Goal: Task Accomplishment & Management: Manage account settings

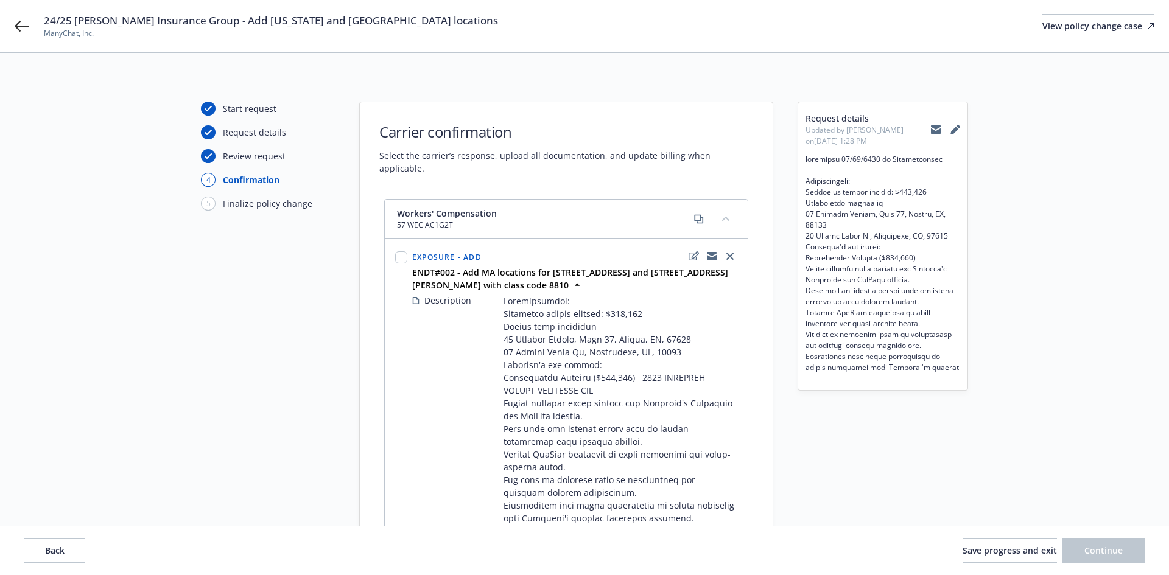
select select "ACCEPTED"
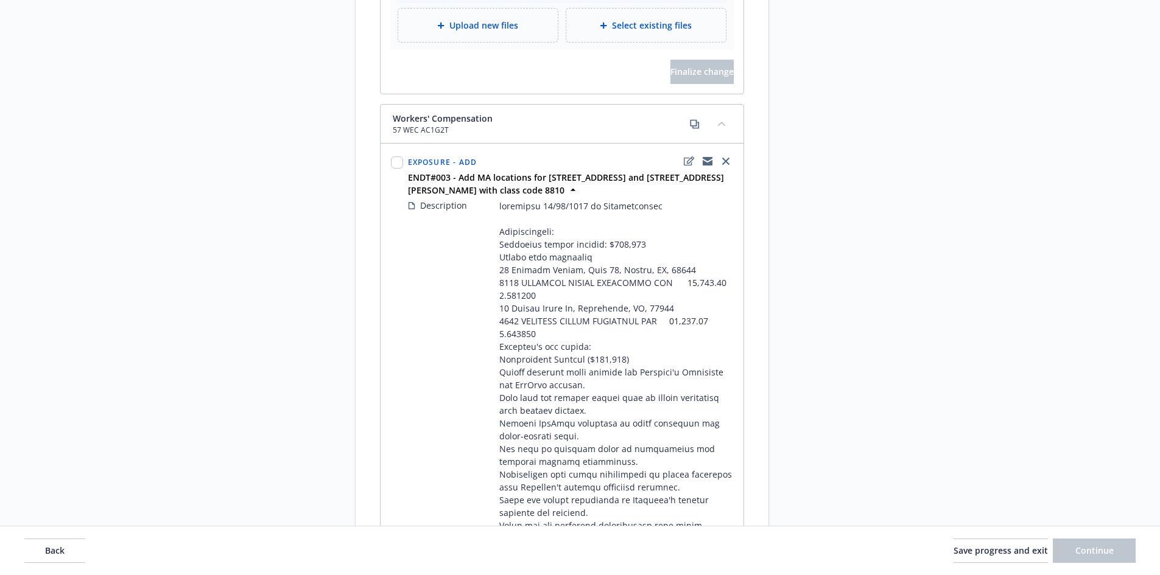
scroll to position [1852, 0]
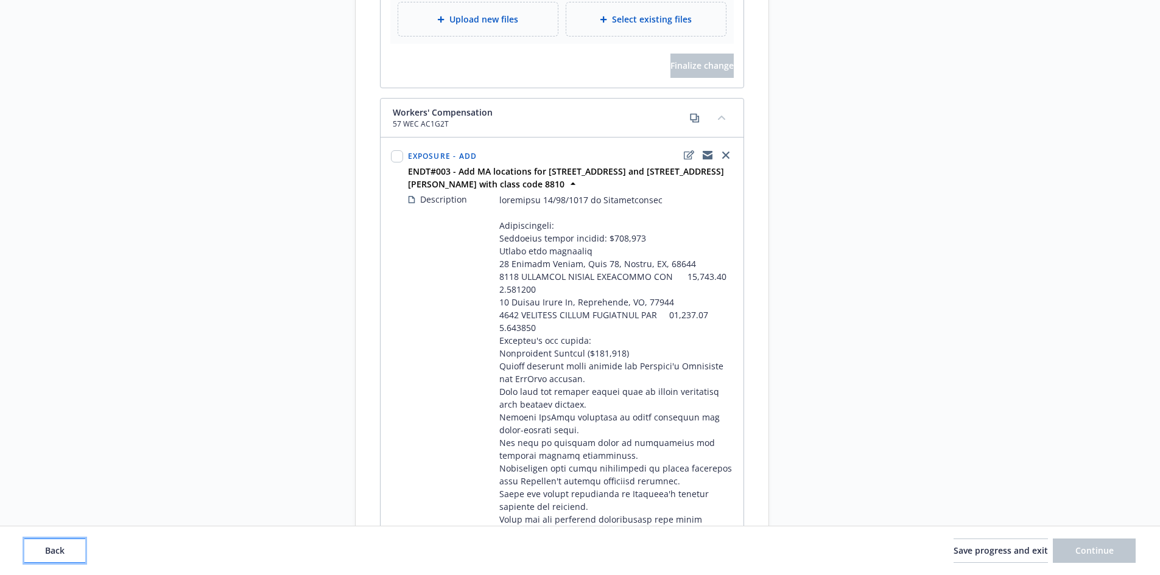
click at [68, 546] on button "Back" at bounding box center [54, 551] width 61 height 24
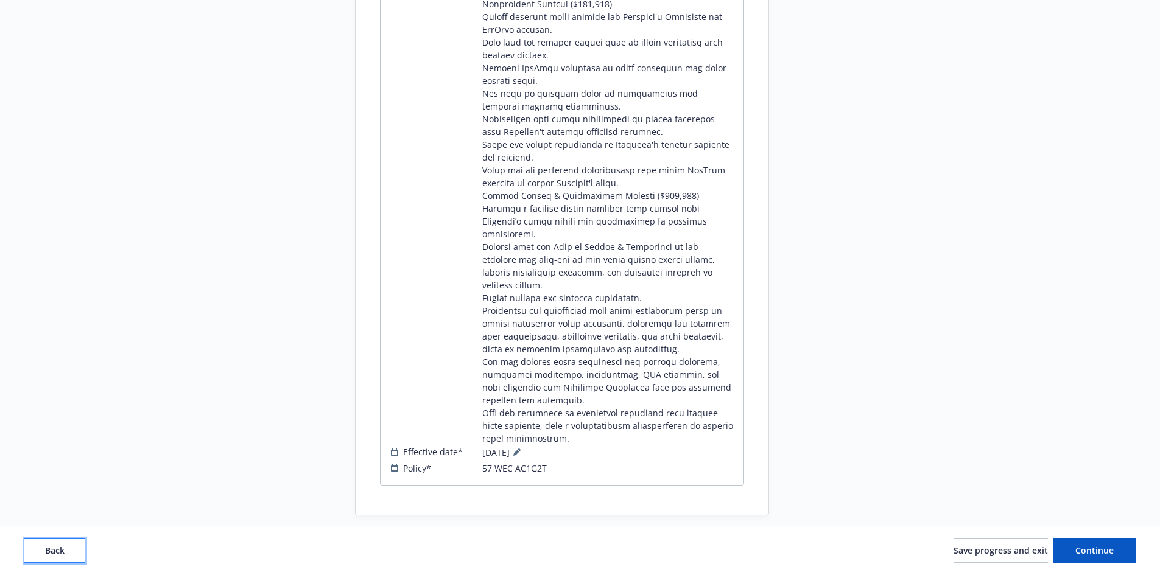
click at [68, 546] on button "Back" at bounding box center [54, 551] width 61 height 24
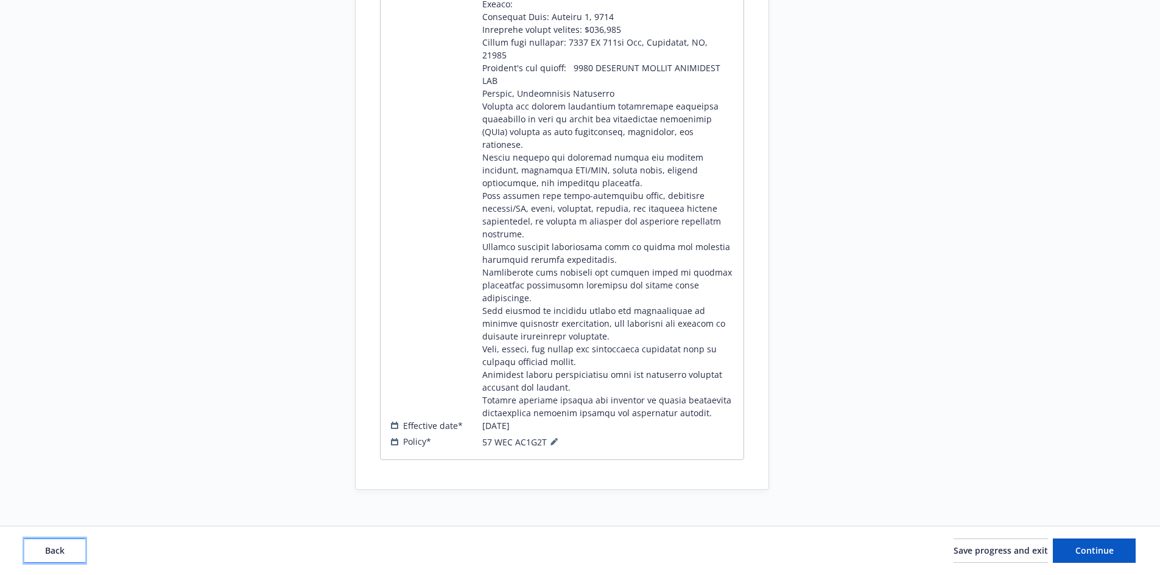
click at [68, 546] on button "Back" at bounding box center [54, 551] width 61 height 24
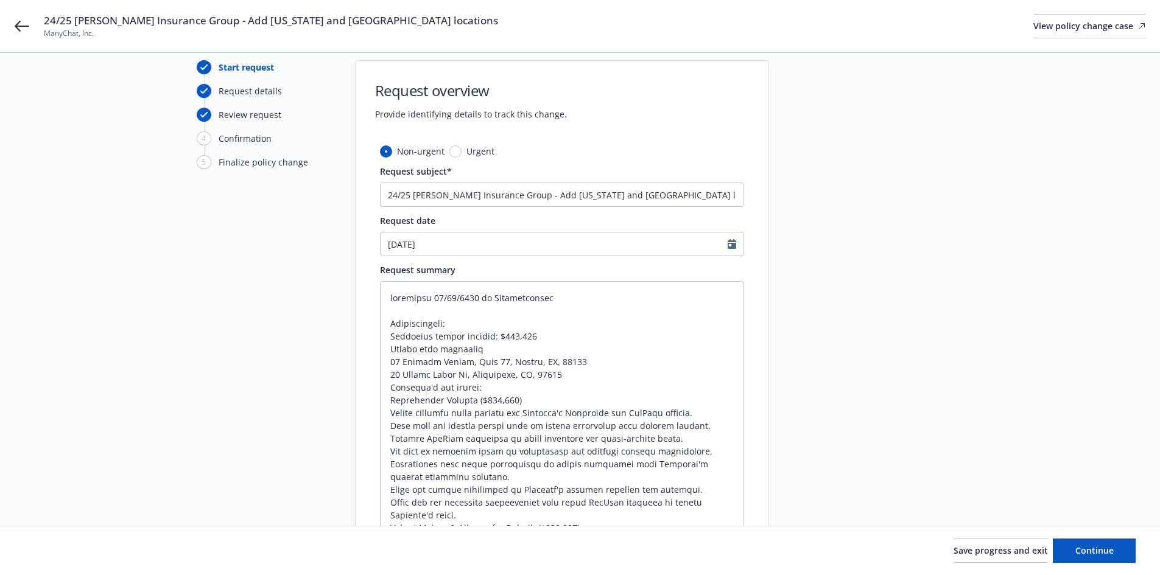
scroll to position [61, 0]
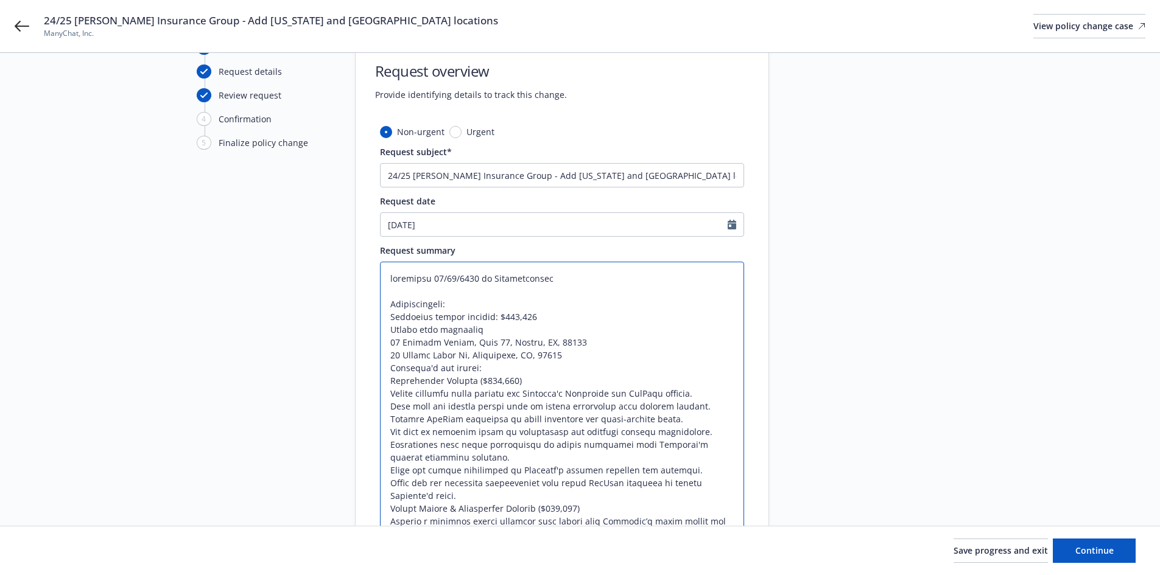
drag, startPoint x: 583, startPoint y: 341, endPoint x: 388, endPoint y: 344, distance: 195.4
paste textarea "ARDNER ST APT 31 ALLSTON Massachusetts"
type textarea "x"
type textarea "effective 08/28/2025 to Massachusetts Massachusetts: Estimated annual payroll: …"
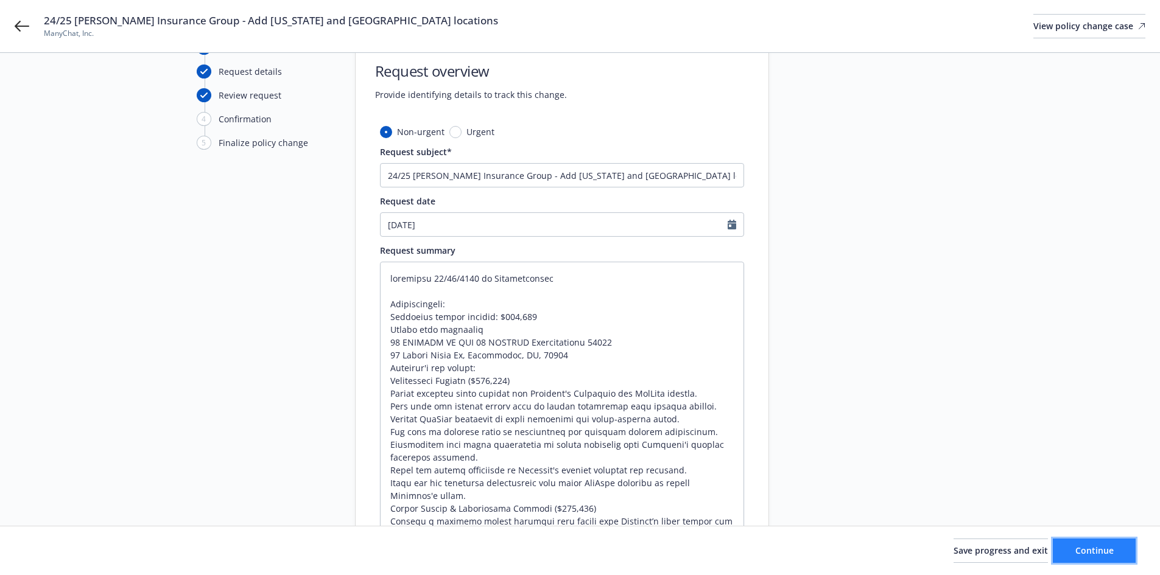
click at [1121, 552] on button "Continue" at bounding box center [1093, 551] width 83 height 24
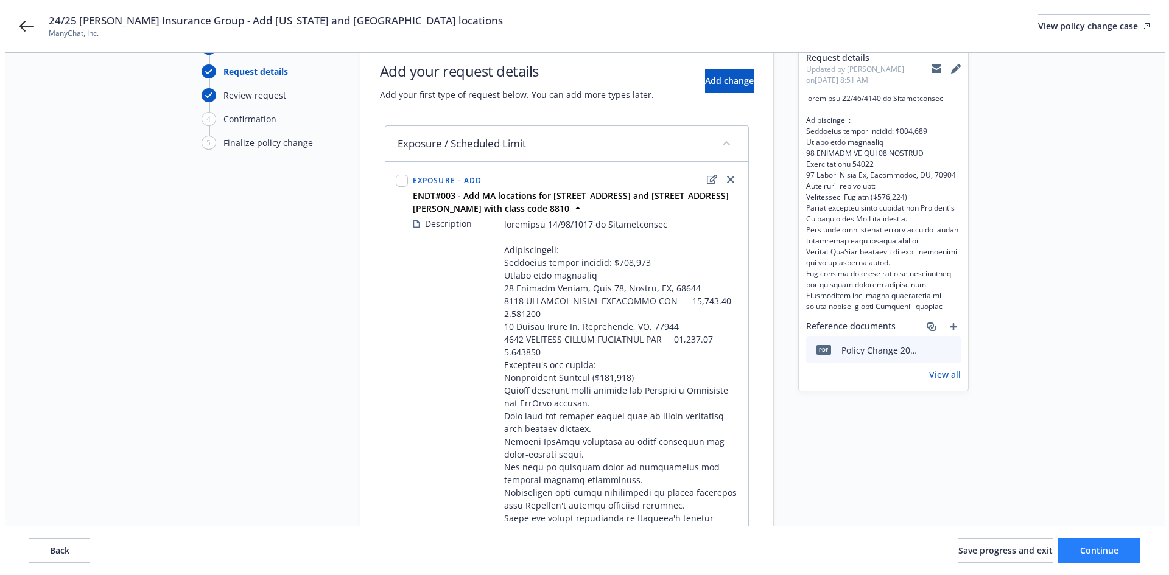
scroll to position [0, 0]
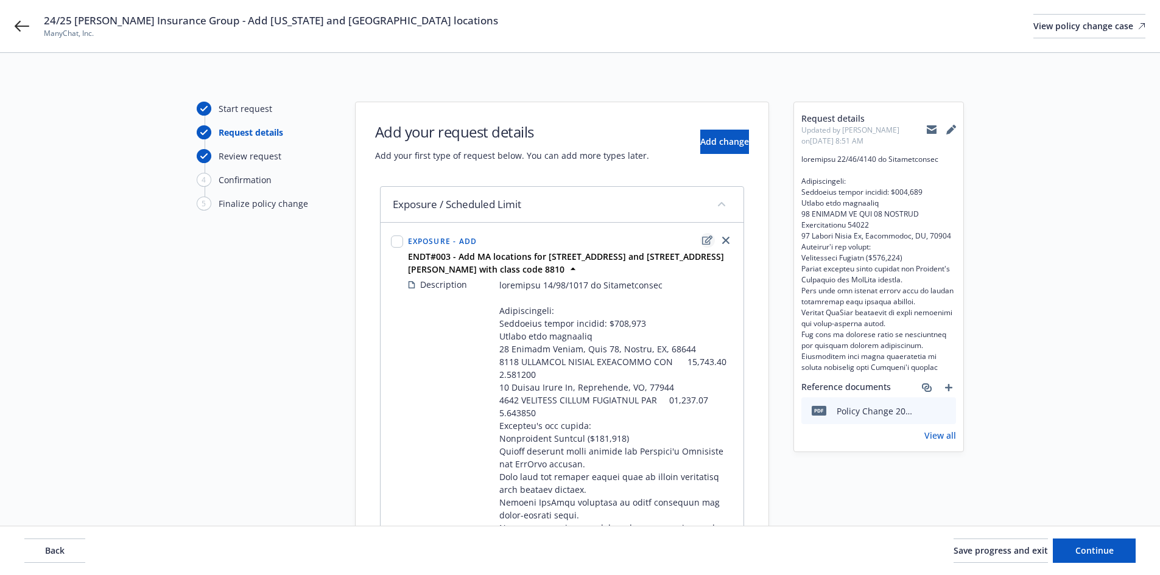
click at [707, 240] on icon "edit" at bounding box center [707, 241] width 10 height 10
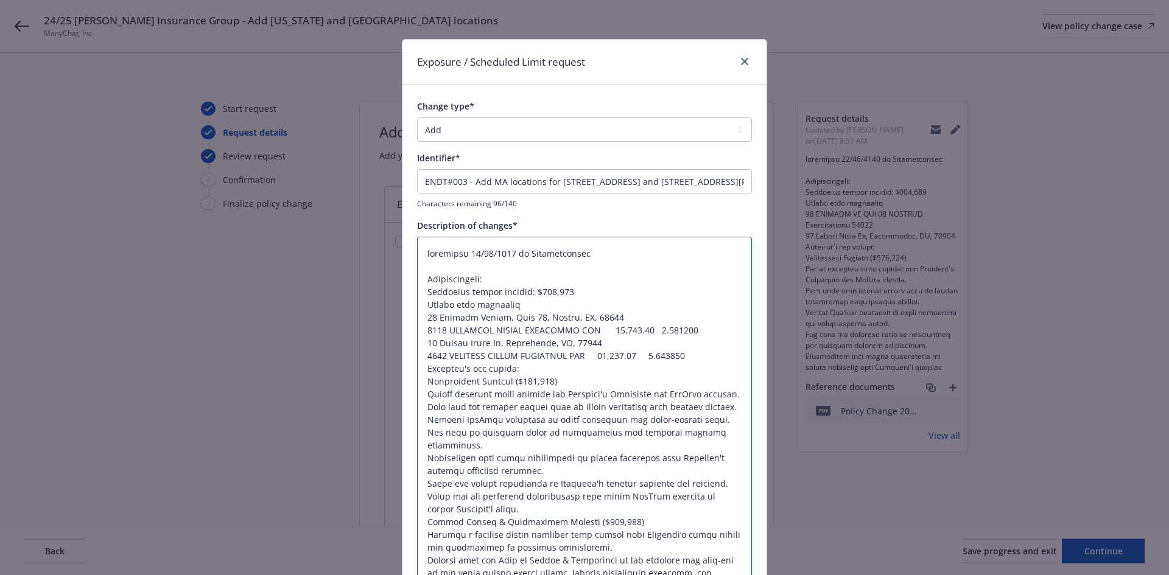
drag, startPoint x: 626, startPoint y: 312, endPoint x: 412, endPoint y: 316, distance: 213.7
click at [417, 316] on textarea at bounding box center [584, 484] width 335 height 494
paste textarea "ARDNER ST APT 31 ALLSTON Massachusetts"
type textarea "x"
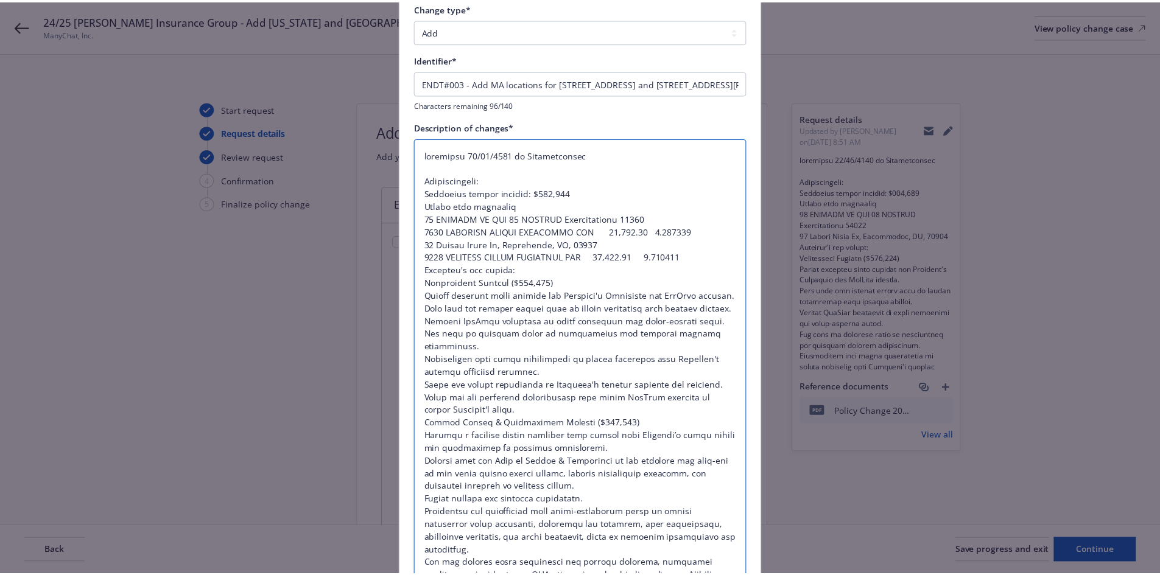
scroll to position [264, 0]
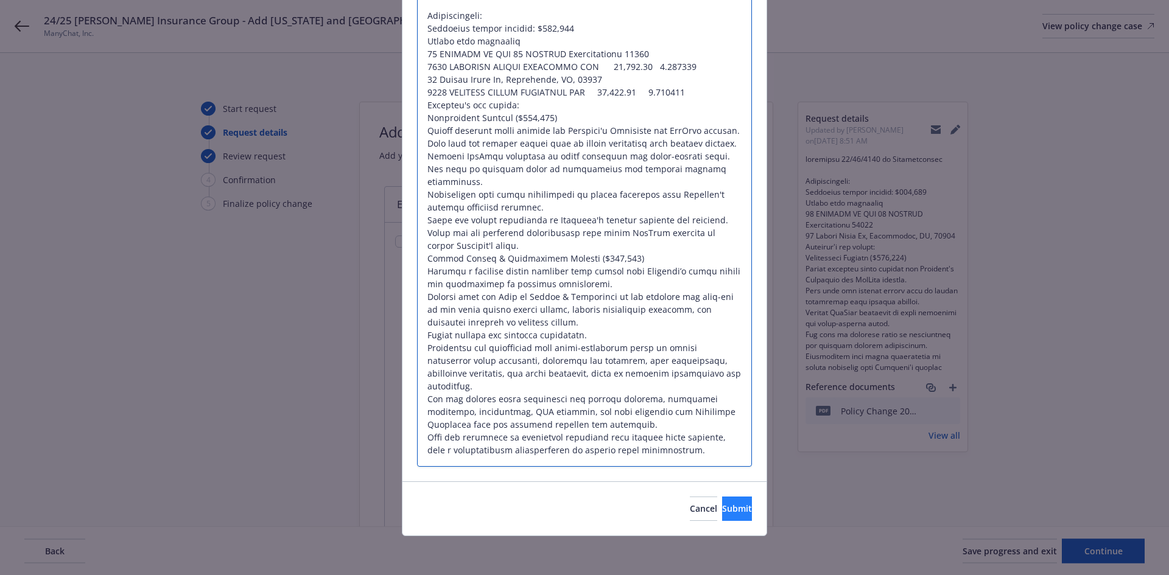
type textarea "effective 08/28/2025 to Massachusetts Massachusetts: Estimated annual payroll: …"
click at [722, 505] on span "Submit" at bounding box center [737, 509] width 30 height 12
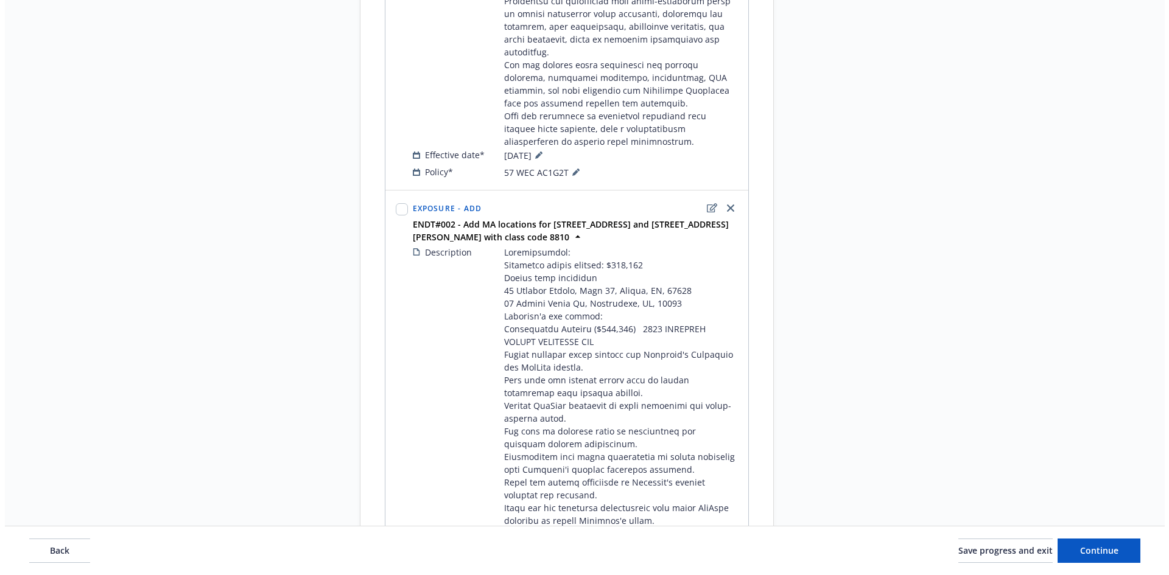
scroll to position [730, 0]
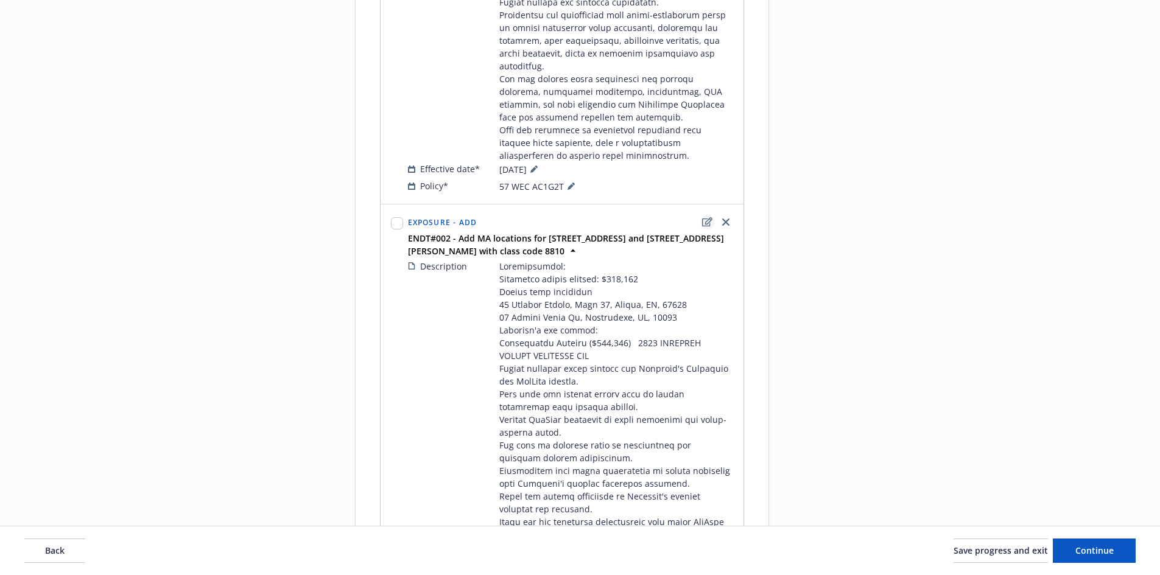
click at [706, 223] on icon "edit" at bounding box center [707, 222] width 10 height 10
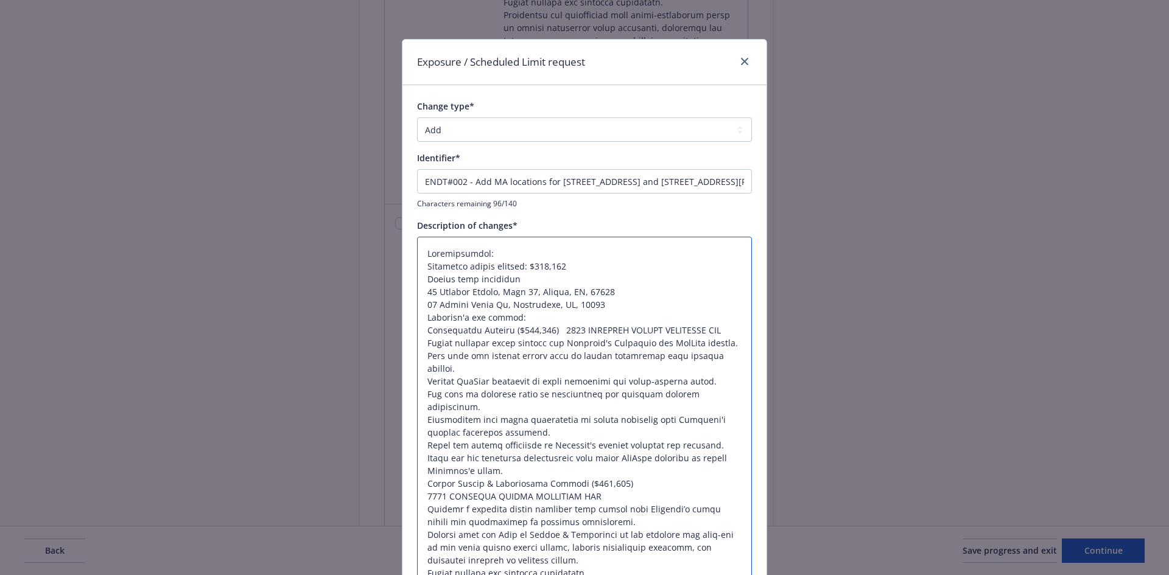
drag, startPoint x: 424, startPoint y: 291, endPoint x: 612, endPoint y: 295, distance: 188.7
click at [612, 295] on textarea at bounding box center [584, 464] width 335 height 455
paste textarea "ARDNER ST APT 31 ALLSTON Massachusetts"
type textarea "x"
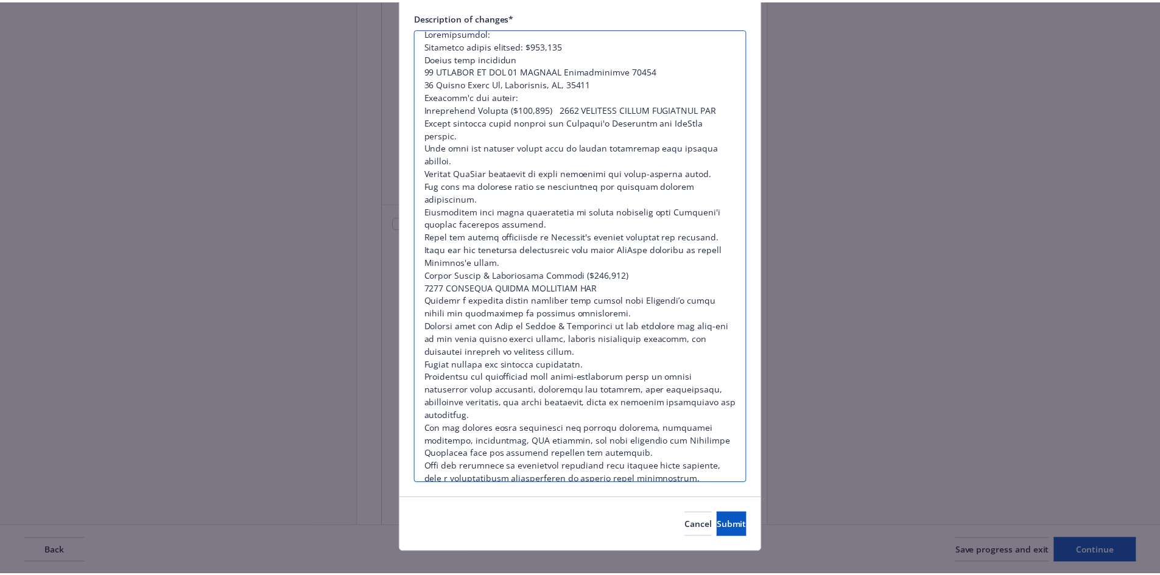
scroll to position [225, 0]
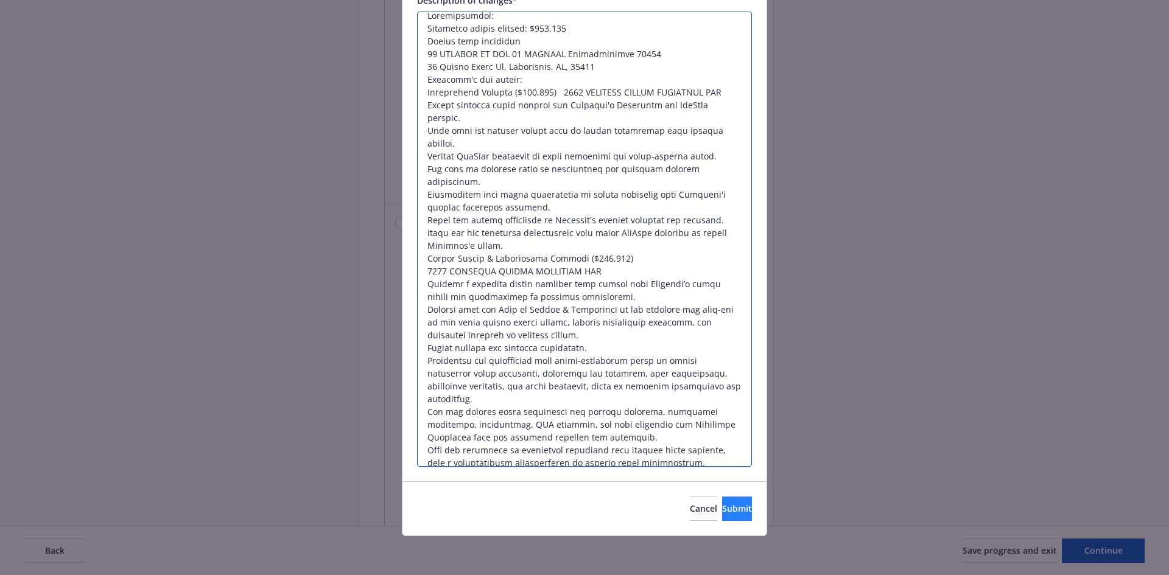
type textarea "Massachusetts: Estimated annual payroll: $297,000 Remote work locations 75 GARD…"
click at [722, 505] on span "Submit" at bounding box center [737, 509] width 30 height 12
type textarea "x"
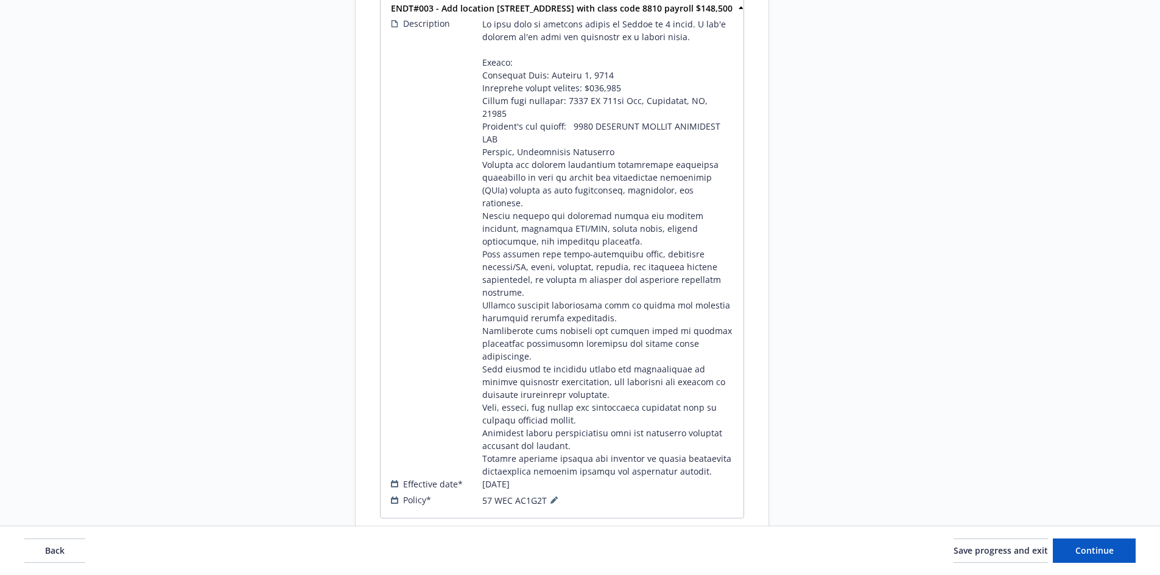
scroll to position [1679, 0]
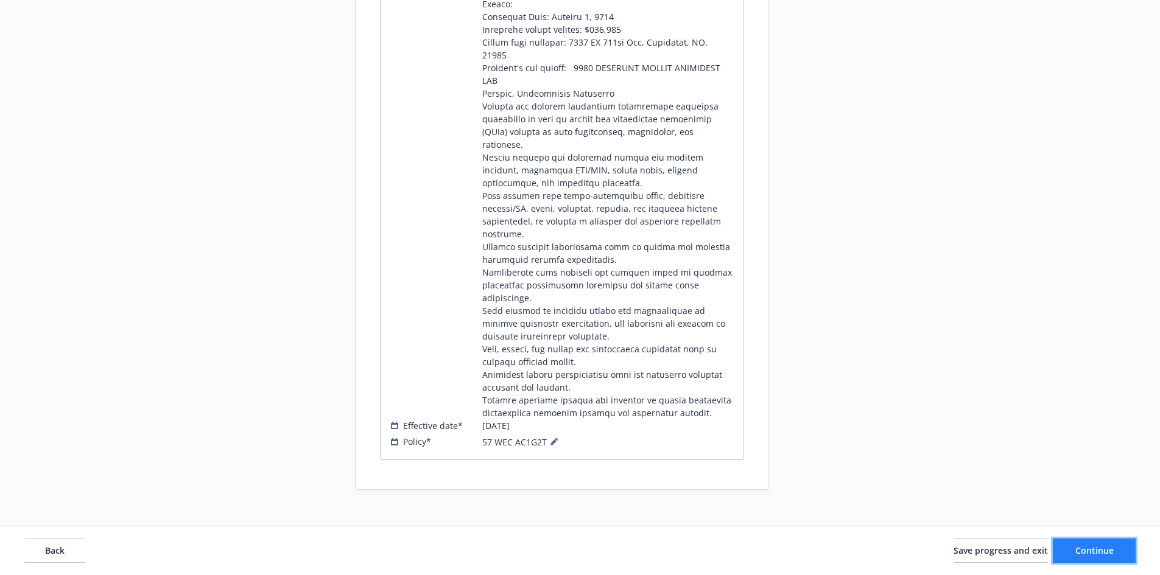
click at [1085, 551] on span "Continue" at bounding box center [1094, 551] width 38 height 12
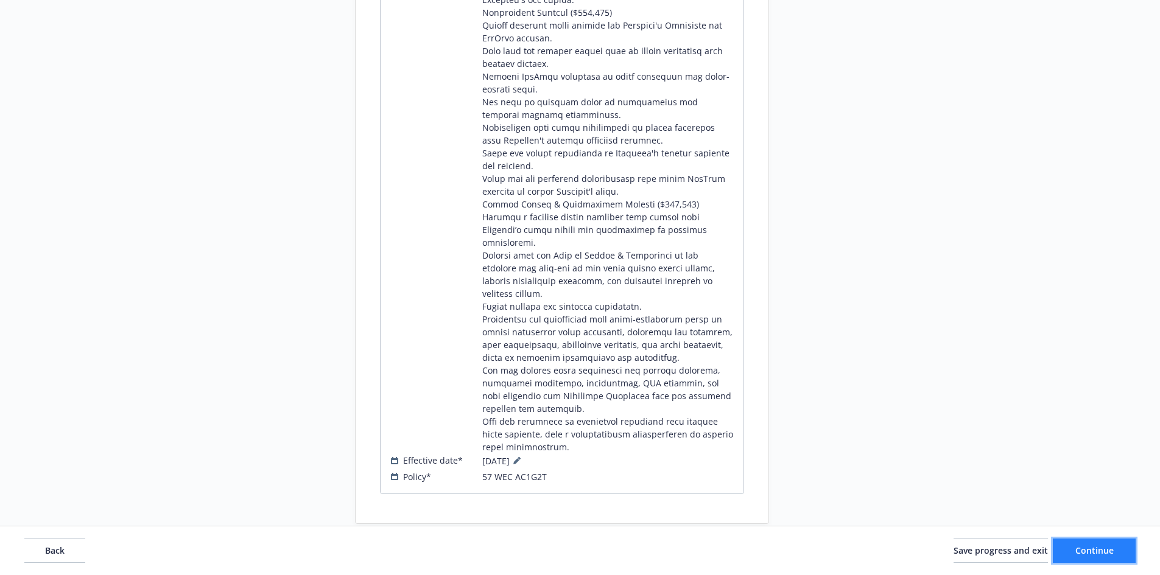
click at [1085, 551] on span "Continue" at bounding box center [1094, 551] width 38 height 12
select select "ACCEPTED"
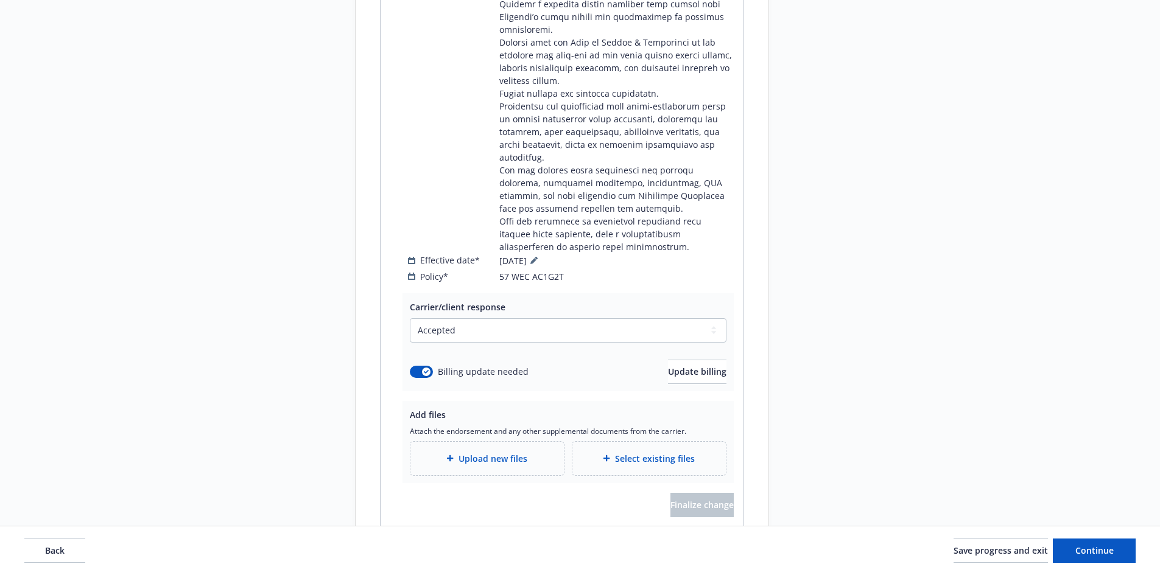
scroll to position [609, 0]
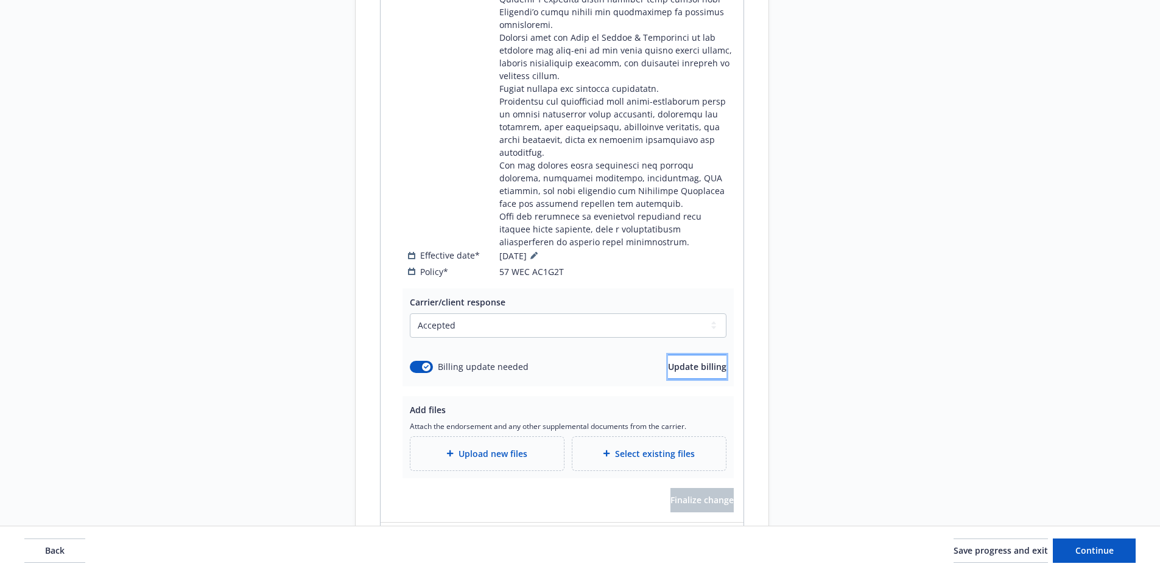
click at [668, 361] on span "Update billing" at bounding box center [697, 367] width 58 height 12
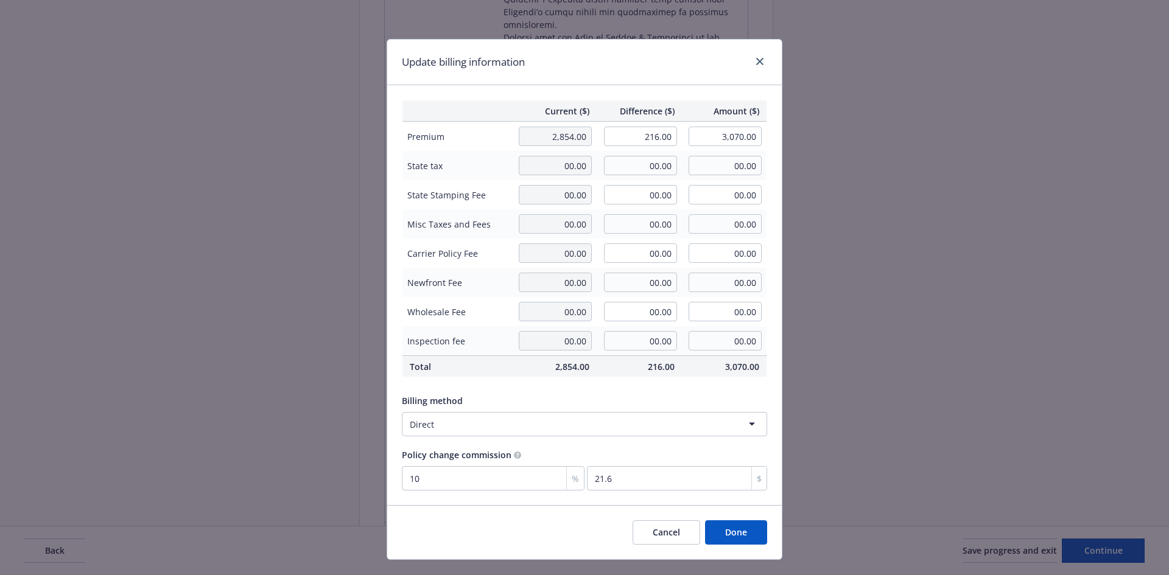
click at [738, 531] on button "Done" at bounding box center [736, 532] width 62 height 24
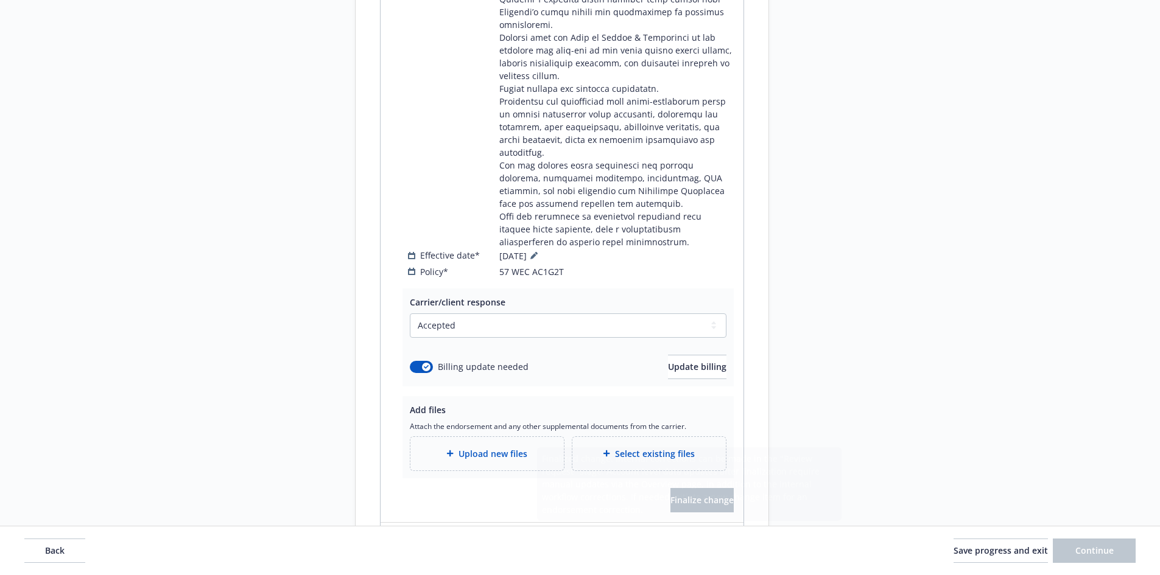
click at [532, 447] on div "Upload new files" at bounding box center [487, 454] width 134 height 14
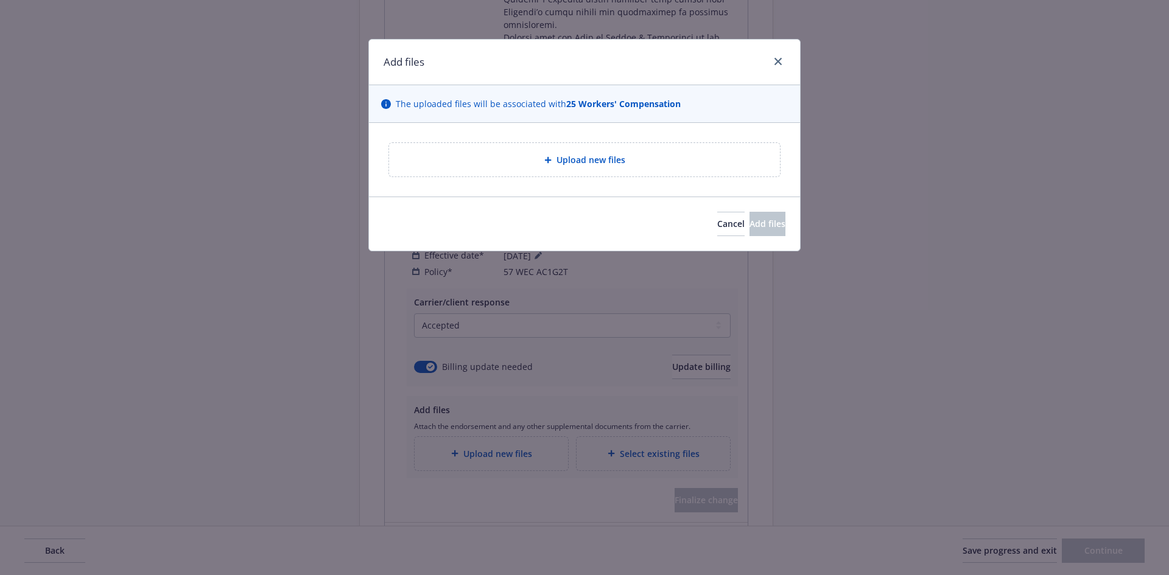
click at [658, 150] on div "Upload new files" at bounding box center [584, 159] width 391 height 33
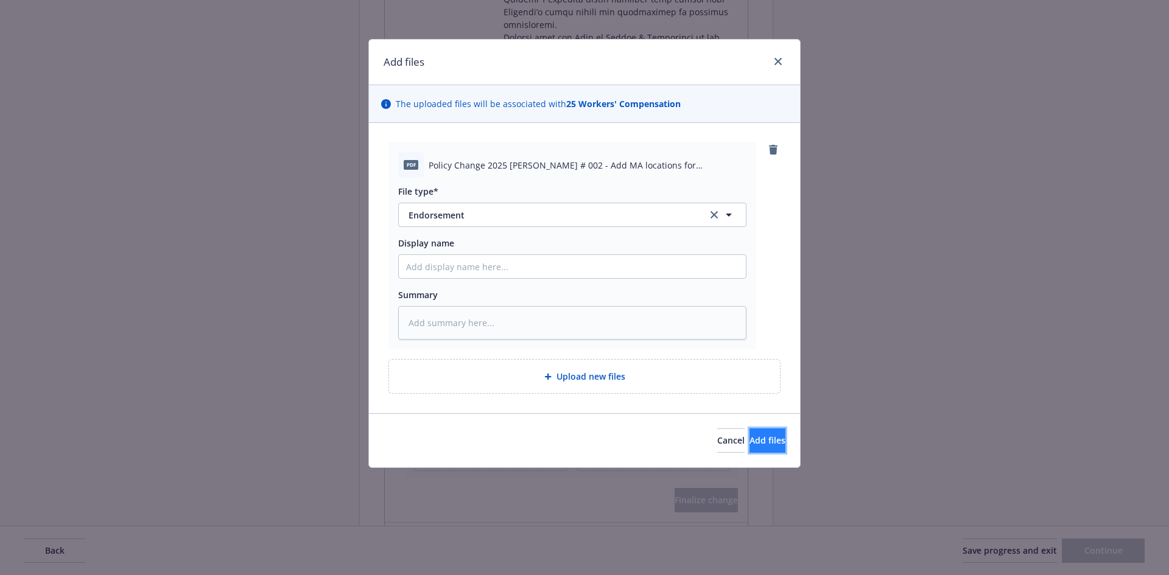
click at [765, 443] on button "Add files" at bounding box center [767, 441] width 36 height 24
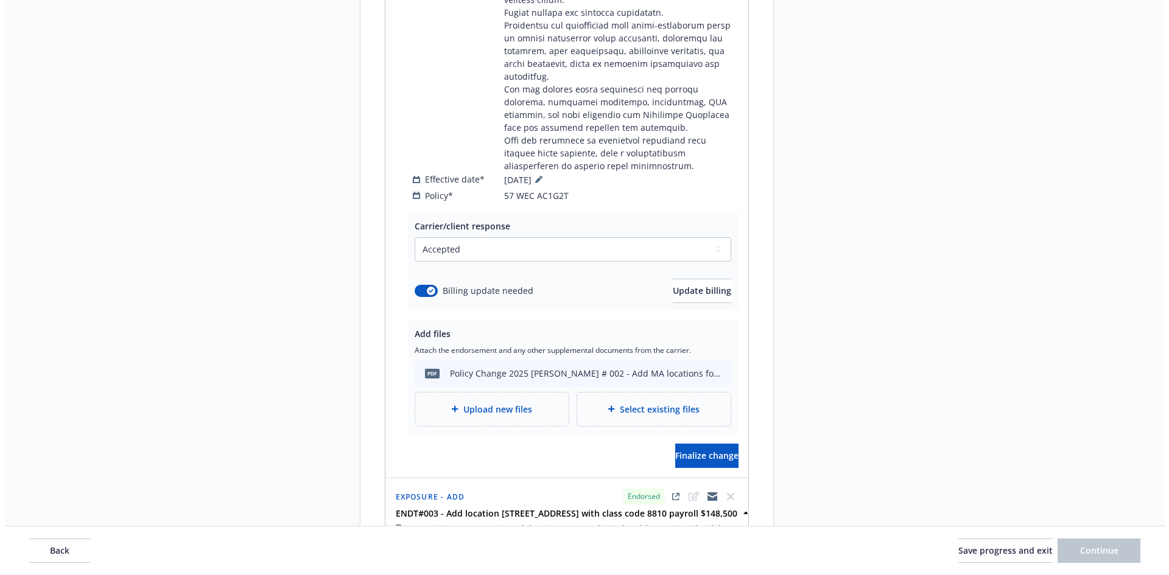
scroll to position [730, 0]
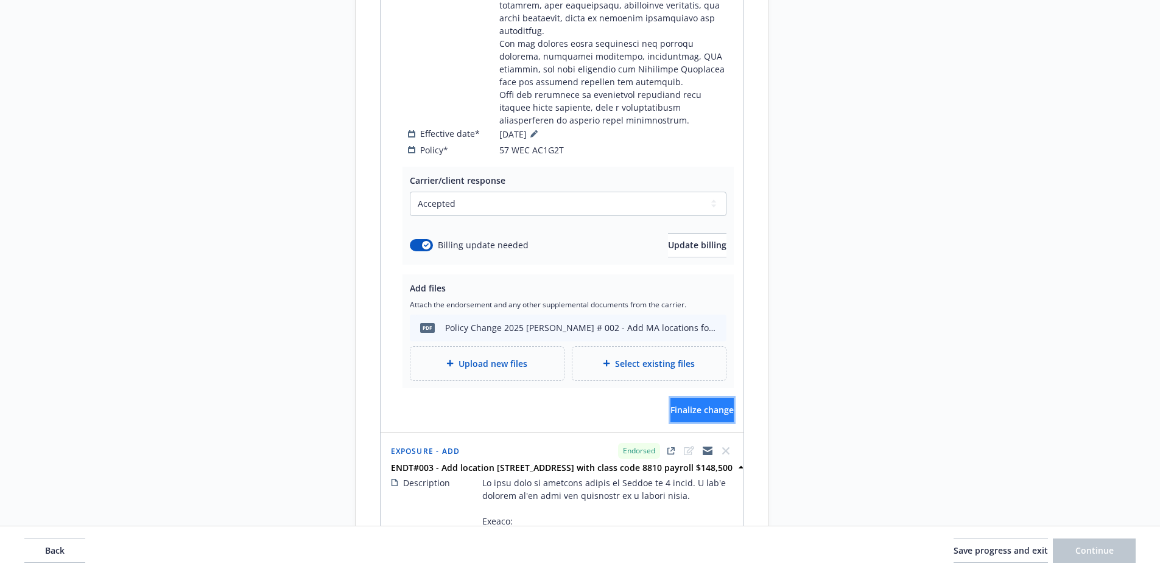
click at [696, 404] on span "Finalize change" at bounding box center [701, 410] width 63 height 12
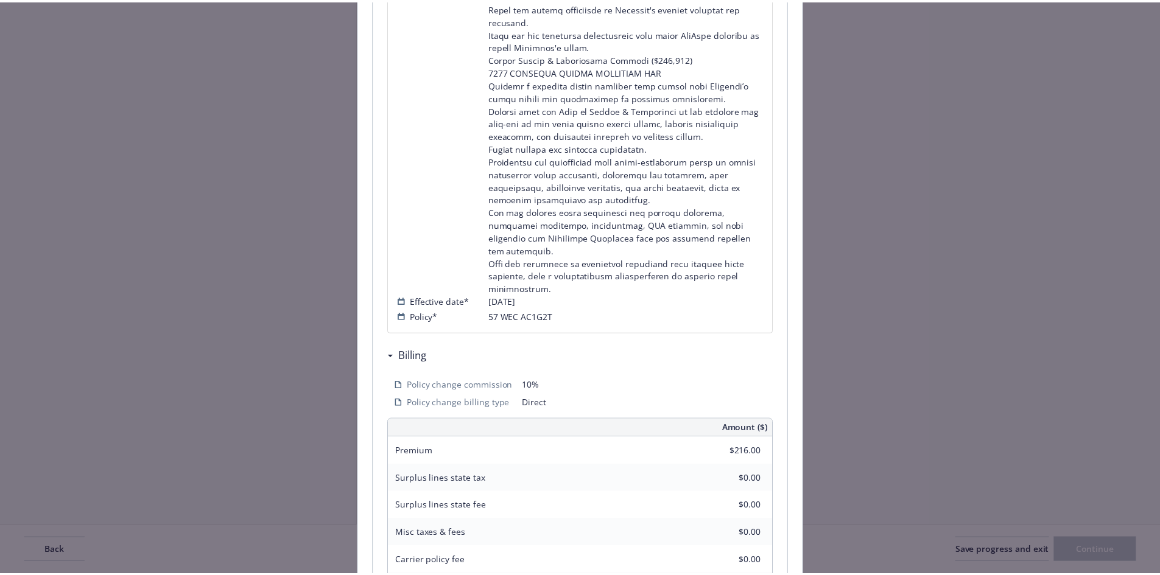
scroll to position [746, 0]
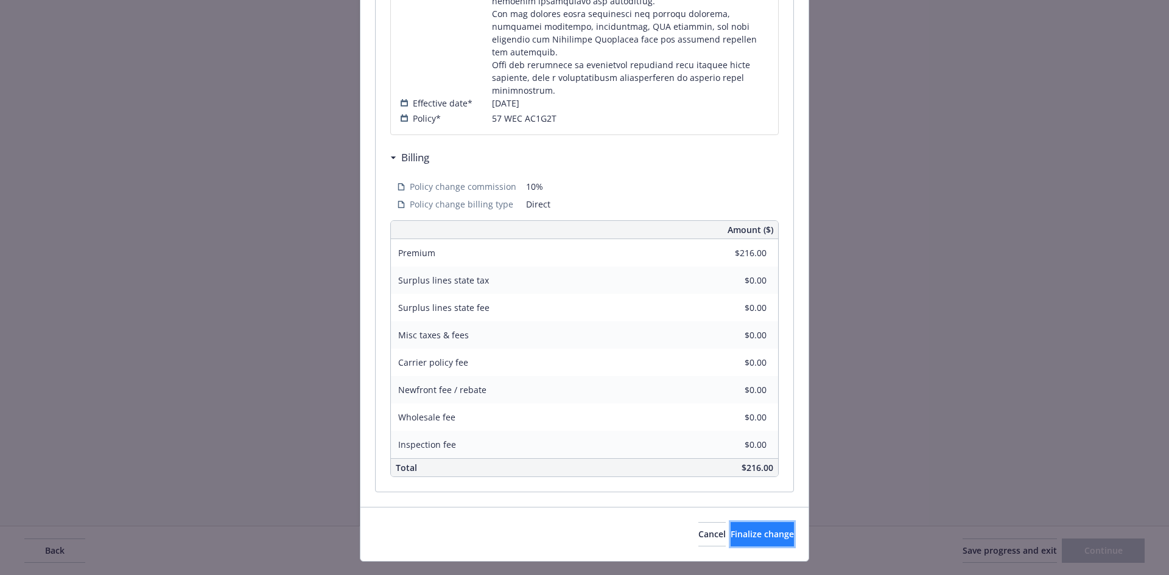
click at [755, 528] on span "Finalize change" at bounding box center [761, 534] width 63 height 12
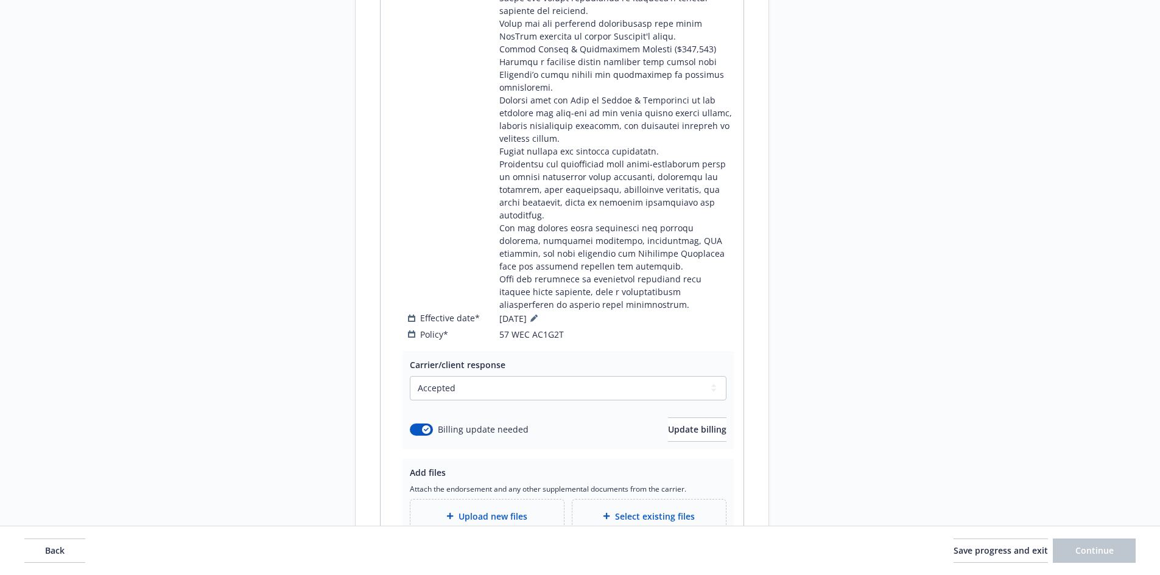
scroll to position [2466, 0]
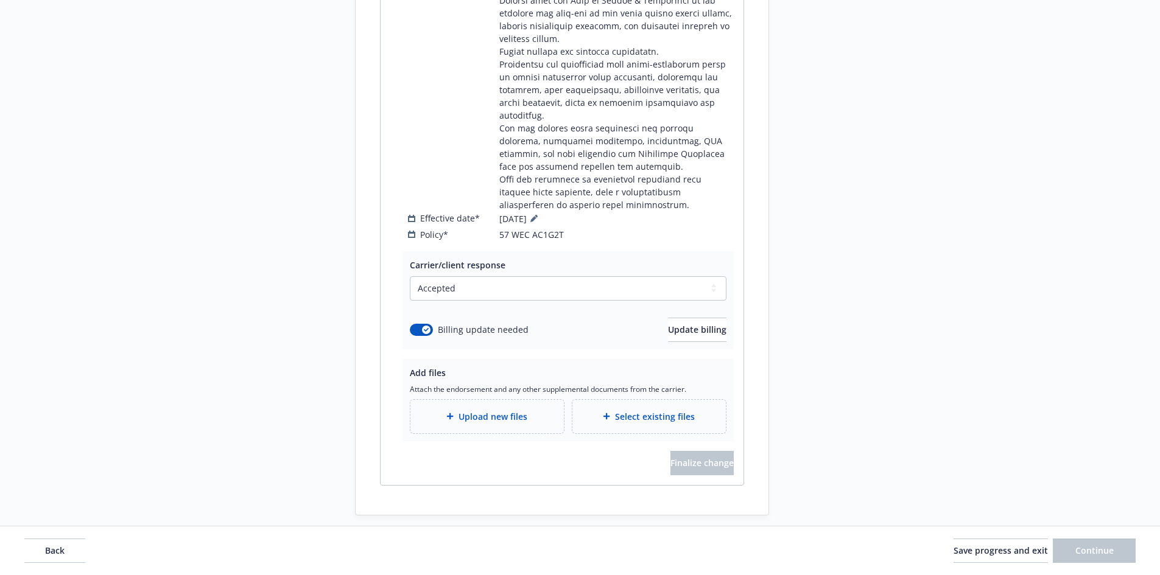
click at [462, 410] on span "Upload new files" at bounding box center [492, 416] width 69 height 13
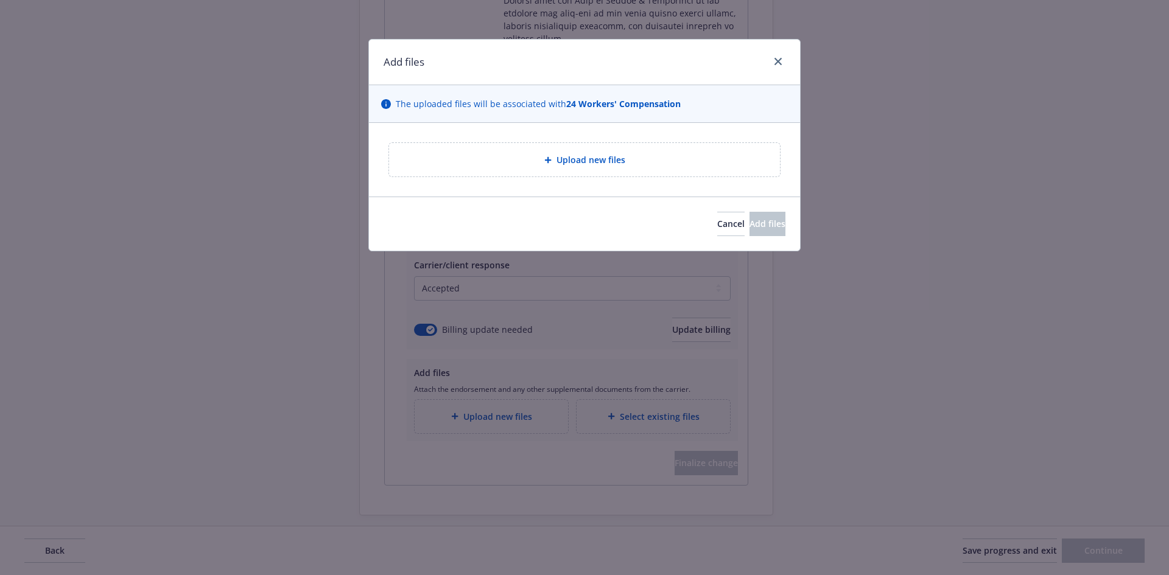
click at [649, 169] on div "Upload new files" at bounding box center [584, 159] width 391 height 33
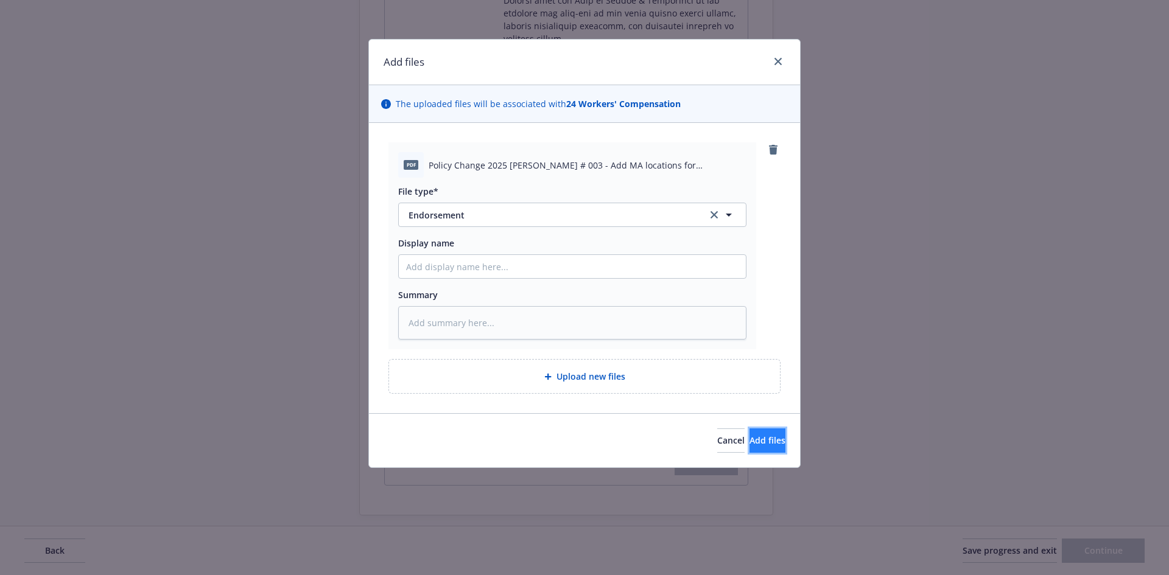
click at [749, 435] on span "Add files" at bounding box center [767, 441] width 36 height 12
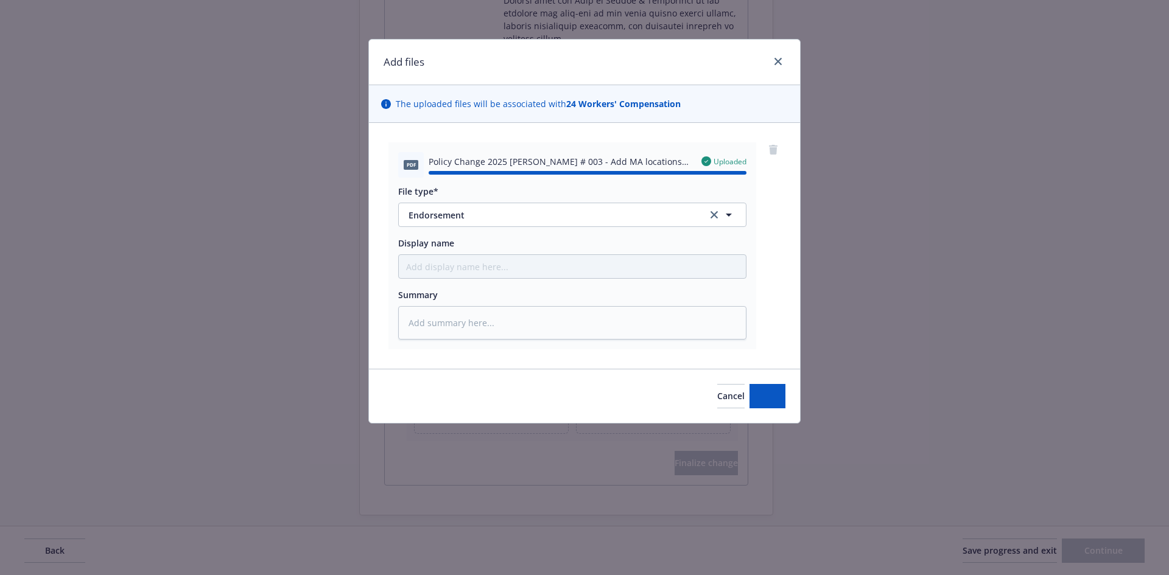
type textarea "x"
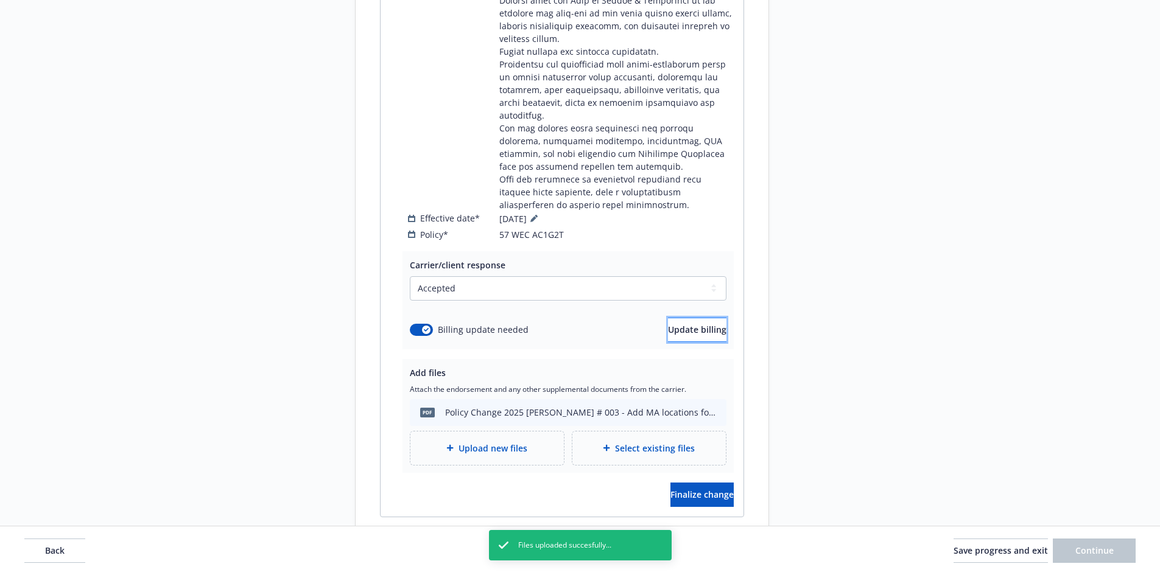
click at [668, 324] on span "Update billing" at bounding box center [697, 330] width 58 height 12
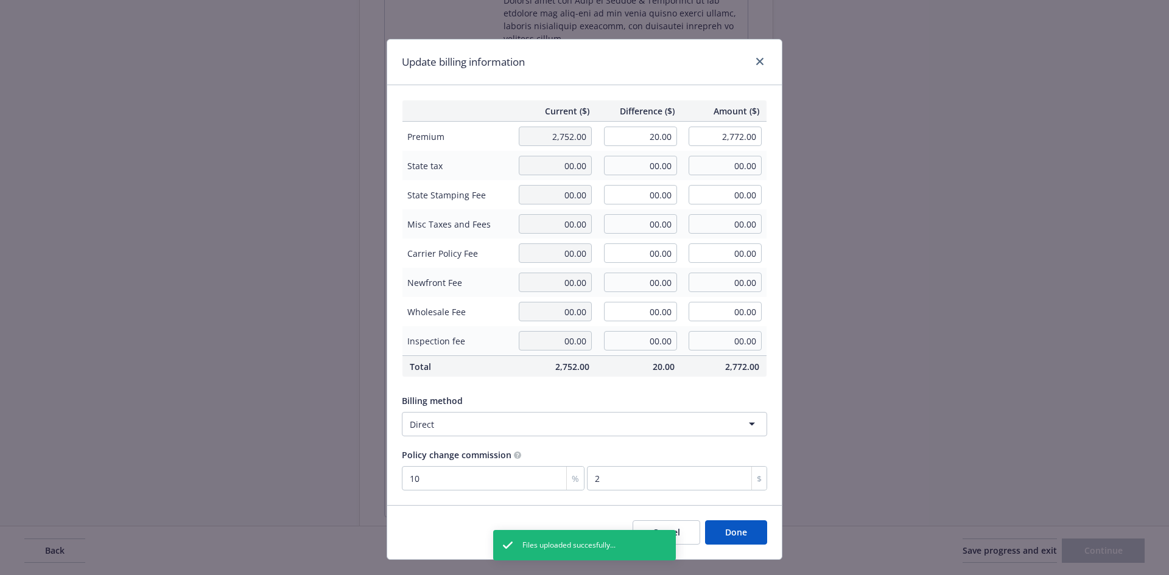
click at [758, 54] on div "Update billing information" at bounding box center [584, 63] width 394 height 46
click at [757, 58] on link "close" at bounding box center [759, 61] width 15 height 15
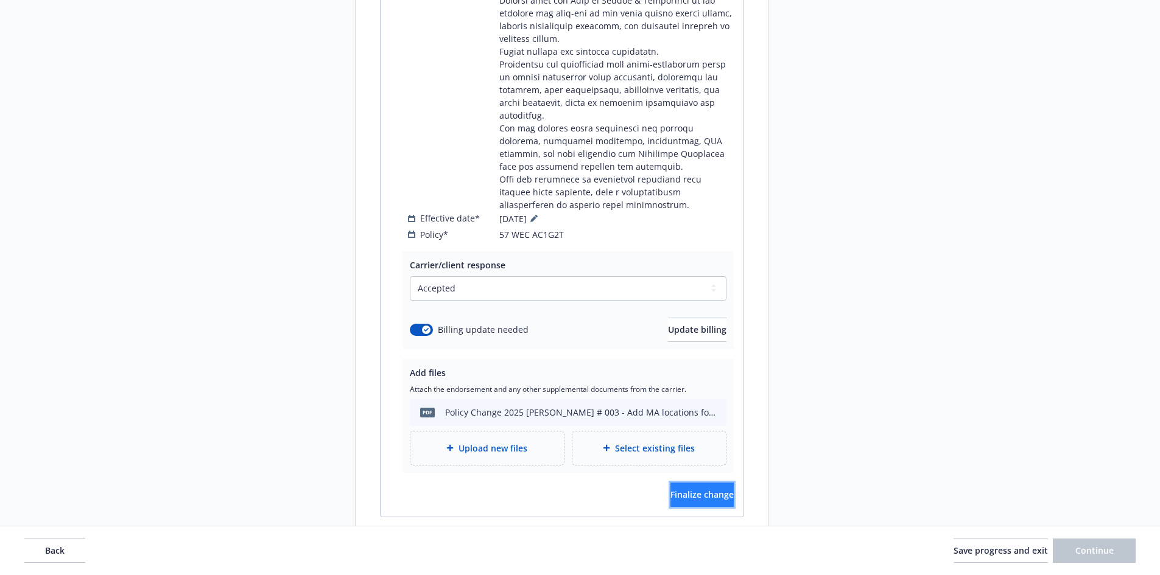
click at [699, 489] on span "Finalize change" at bounding box center [701, 495] width 63 height 12
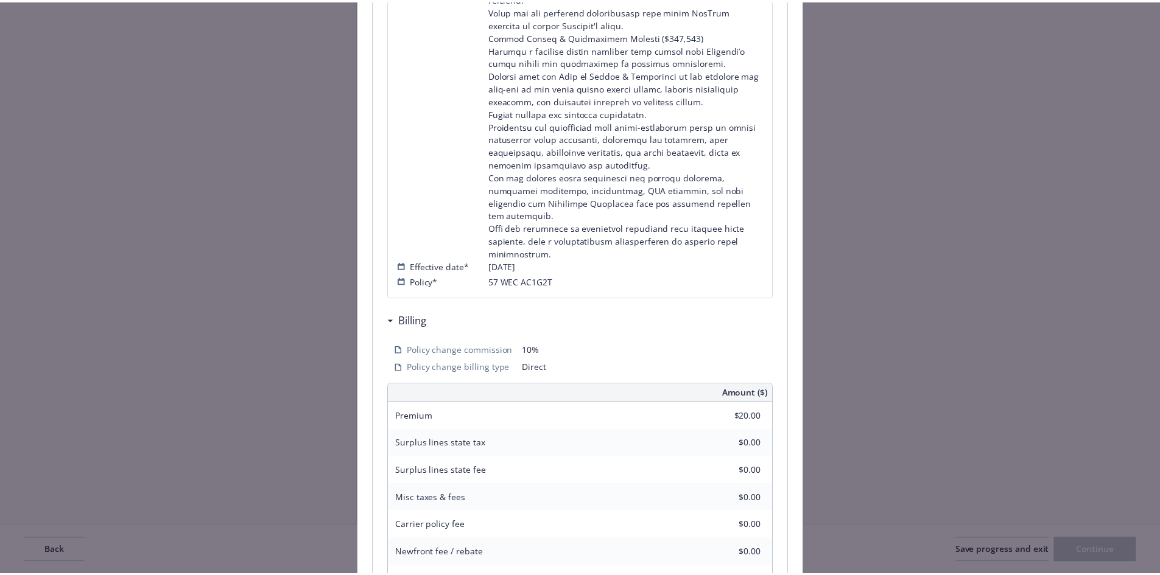
scroll to position [772, 0]
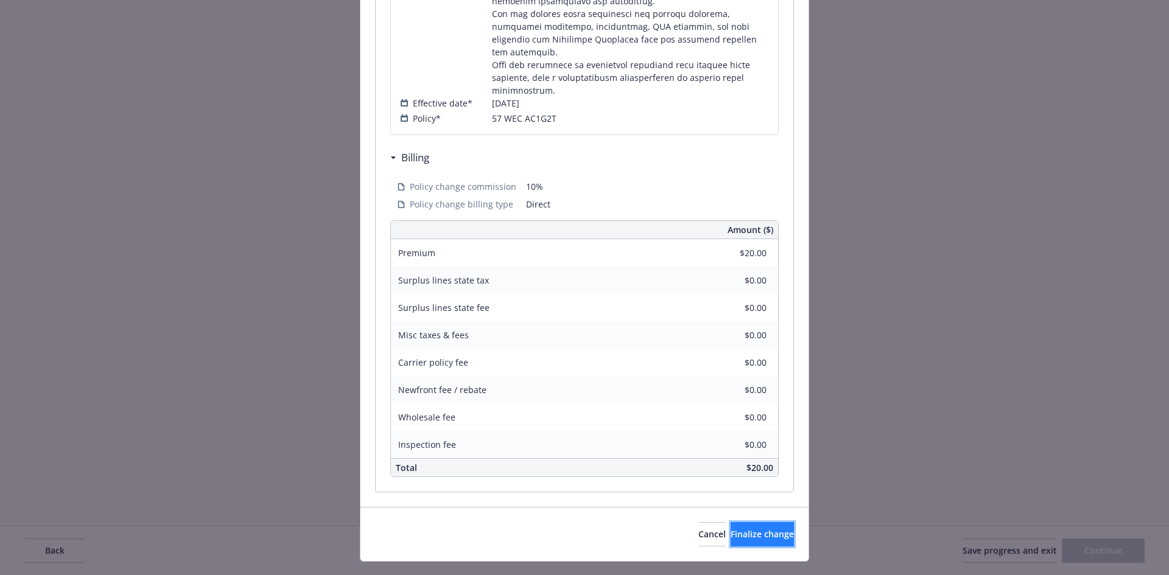
click at [730, 528] on span "Finalize change" at bounding box center [761, 534] width 63 height 12
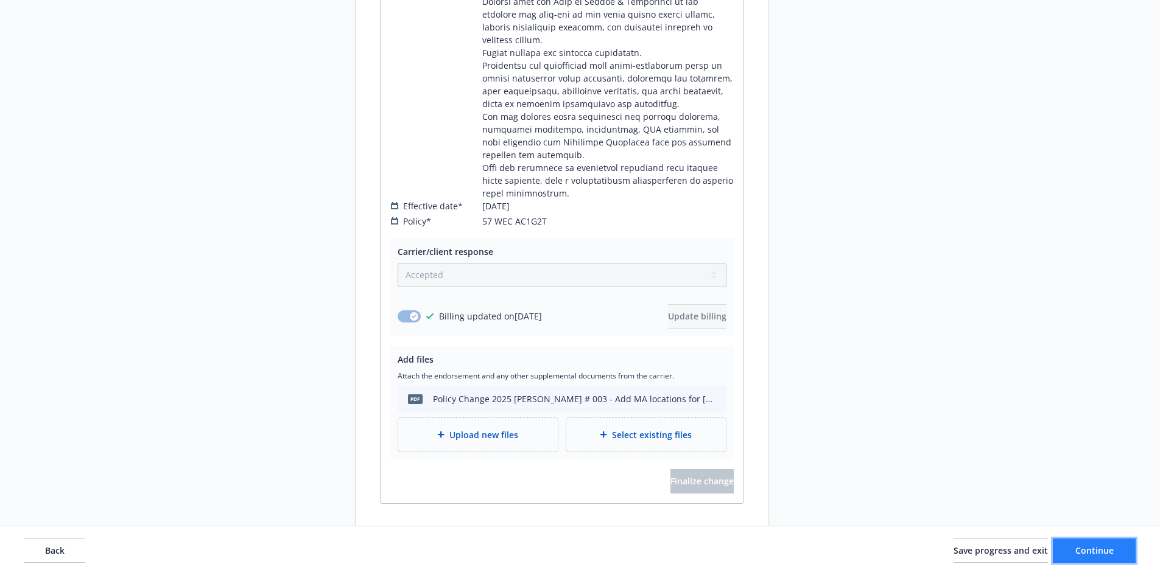
click at [1094, 558] on button "Continue" at bounding box center [1093, 551] width 83 height 24
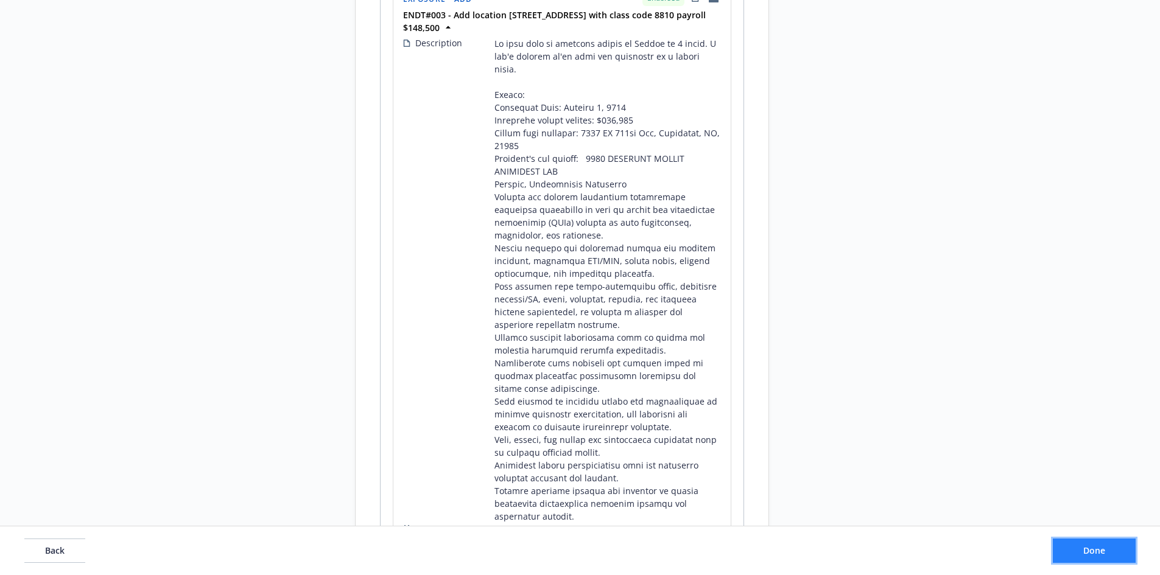
click at [1095, 556] on span "Done" at bounding box center [1094, 551] width 22 height 12
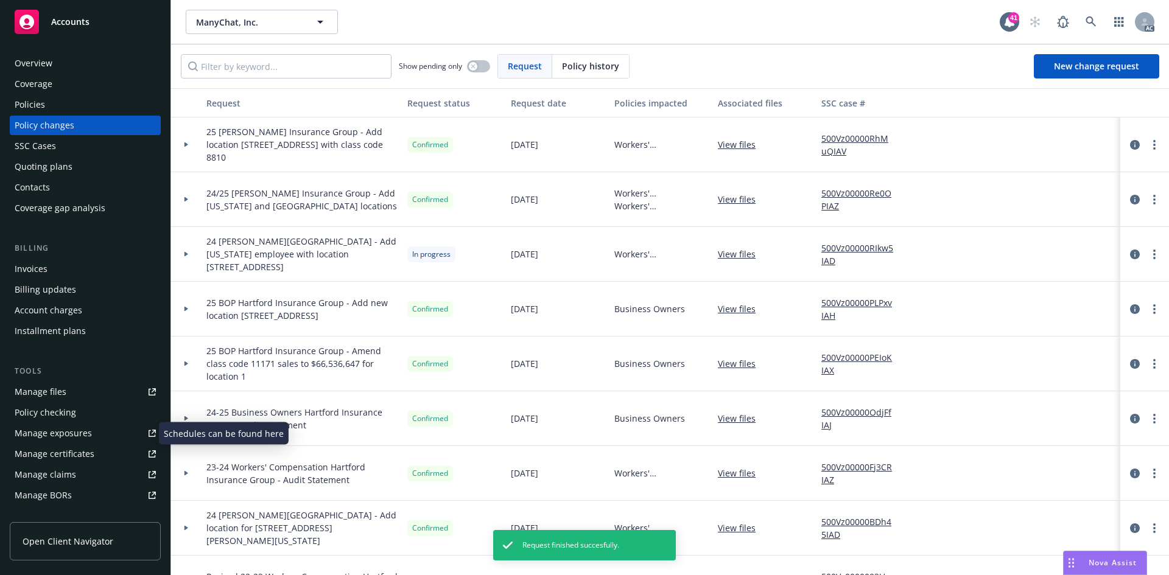
click at [77, 432] on div "Manage exposures" at bounding box center [53, 433] width 77 height 19
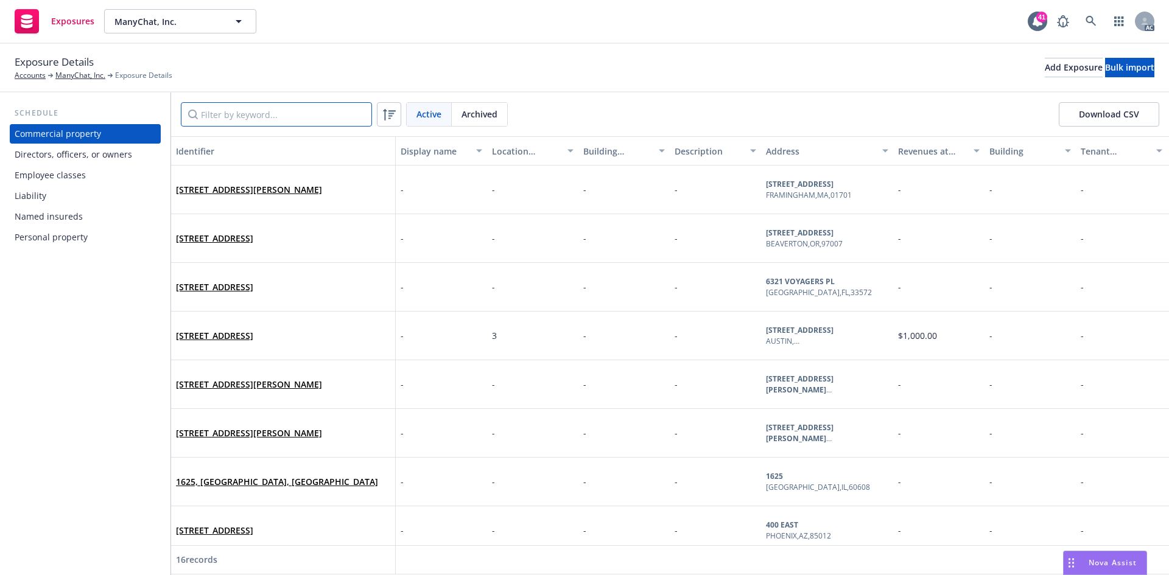
click at [309, 108] on input "Filter by keyword..." at bounding box center [276, 114] width 191 height 24
type input "75"
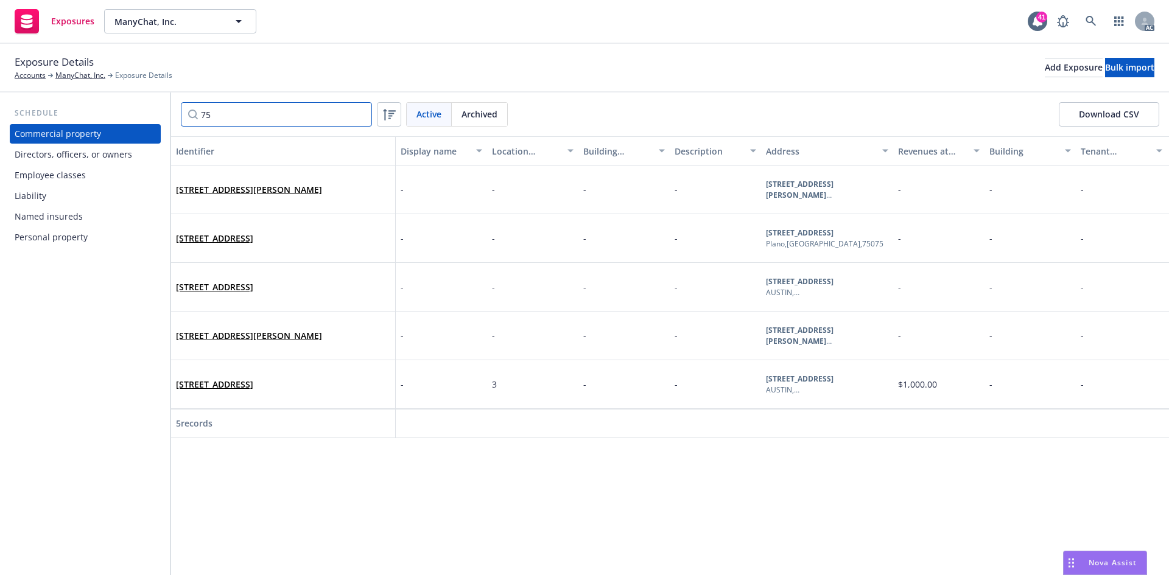
drag, startPoint x: 306, startPoint y: 107, endPoint x: 187, endPoint y: 108, distance: 118.7
click at [187, 108] on input "75" at bounding box center [276, 114] width 191 height 24
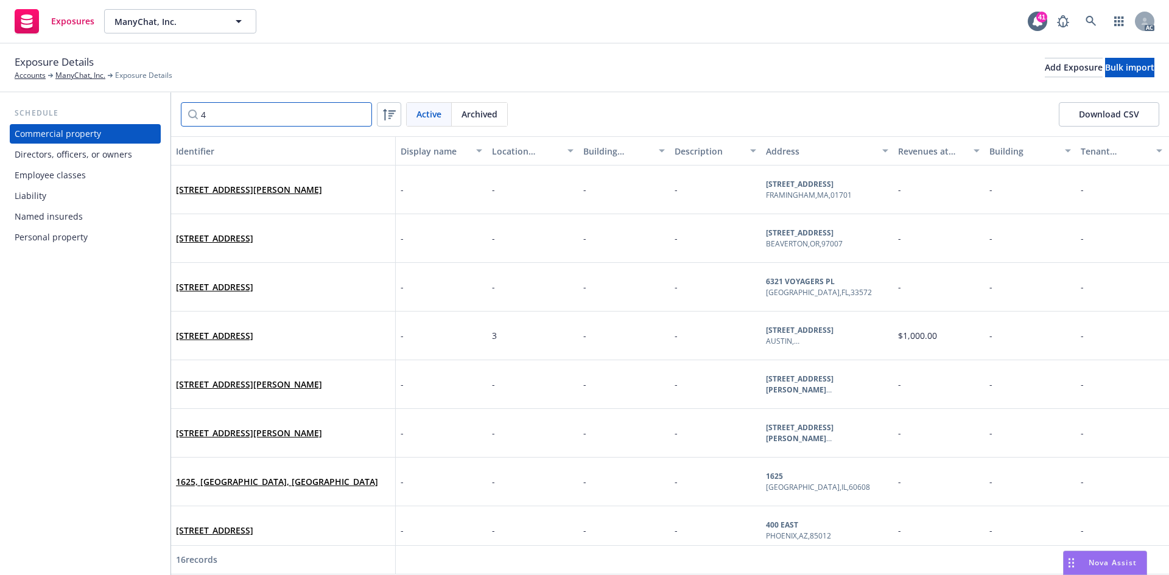
type input "44"
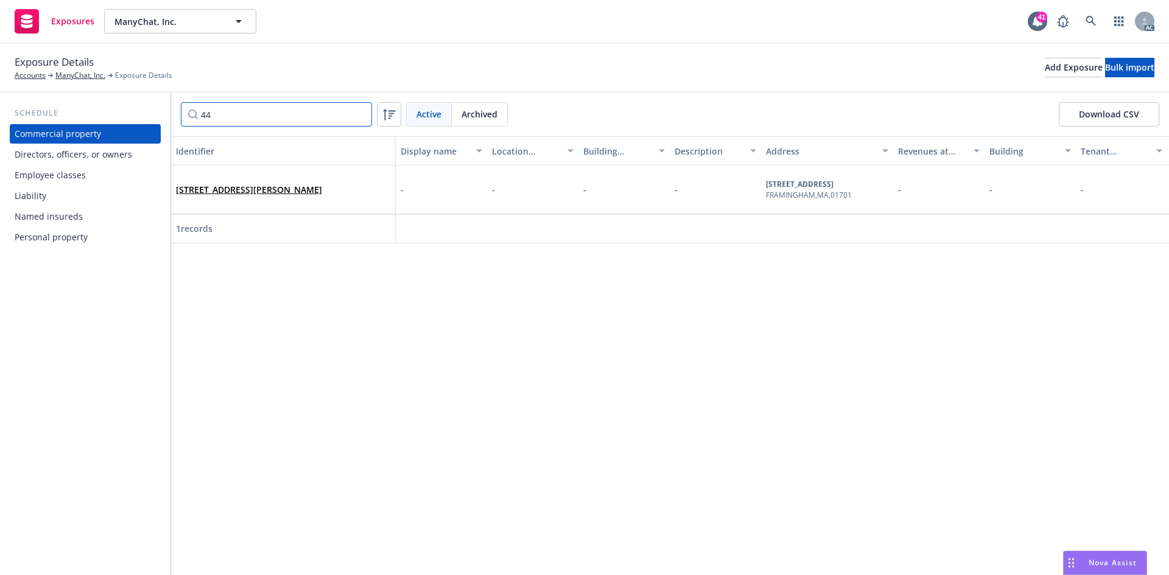
drag, startPoint x: 234, startPoint y: 111, endPoint x: 195, endPoint y: 113, distance: 38.4
click at [195, 113] on input "44" at bounding box center [276, 114] width 191 height 24
click at [254, 115] on input "44" at bounding box center [276, 114] width 191 height 24
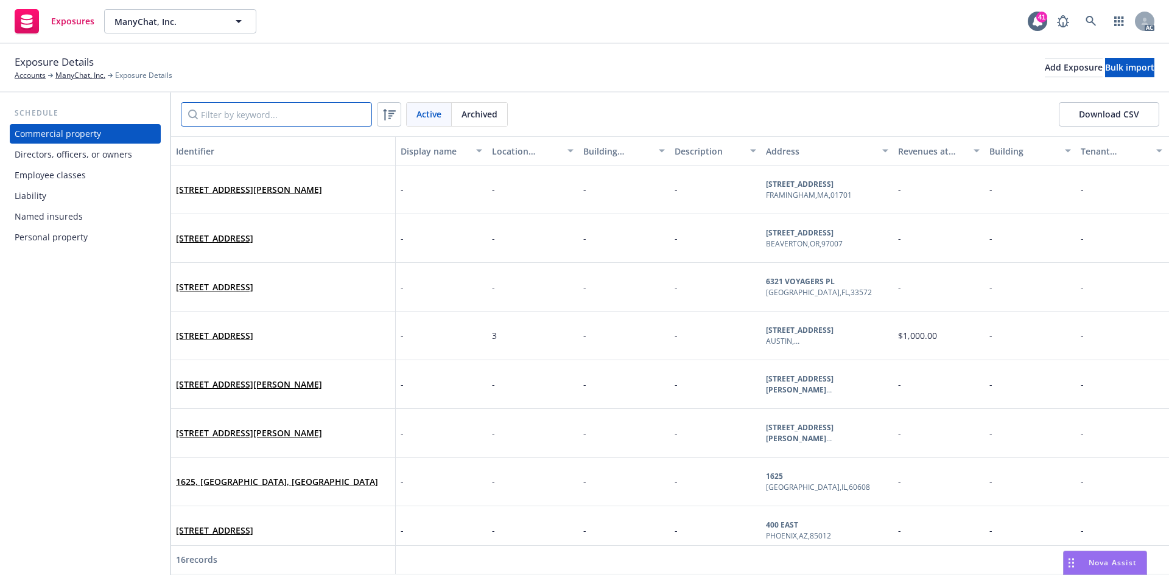
click at [270, 116] on input "Filter by keyword..." at bounding box center [276, 114] width 191 height 24
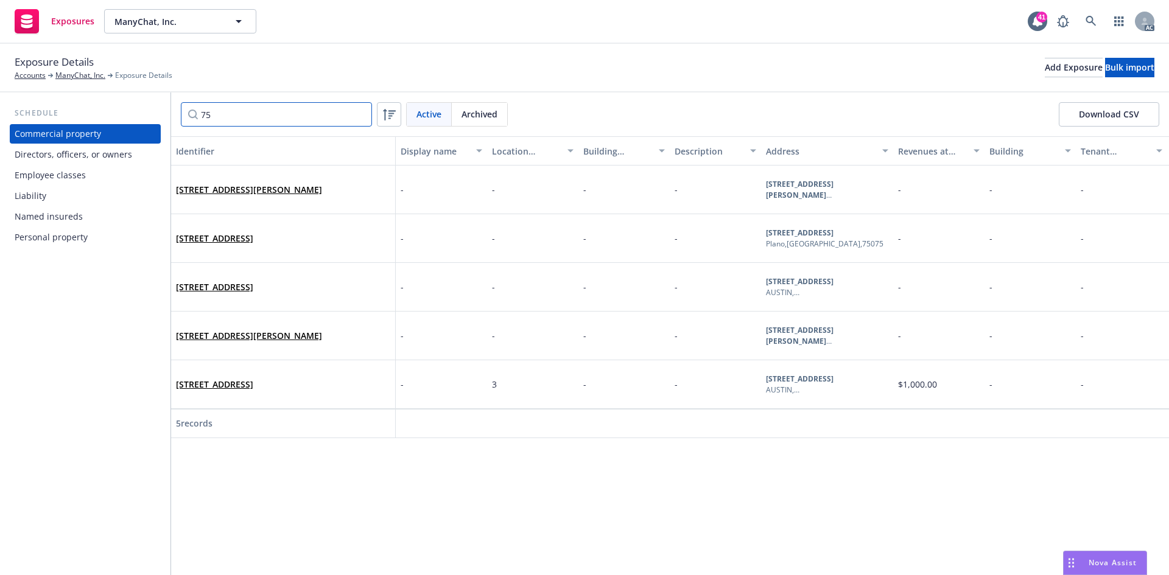
type input "75"
click at [248, 178] on div "75 GARDNER ST, ALLSTON, MA, 02134, USA" at bounding box center [283, 189] width 214 height 33
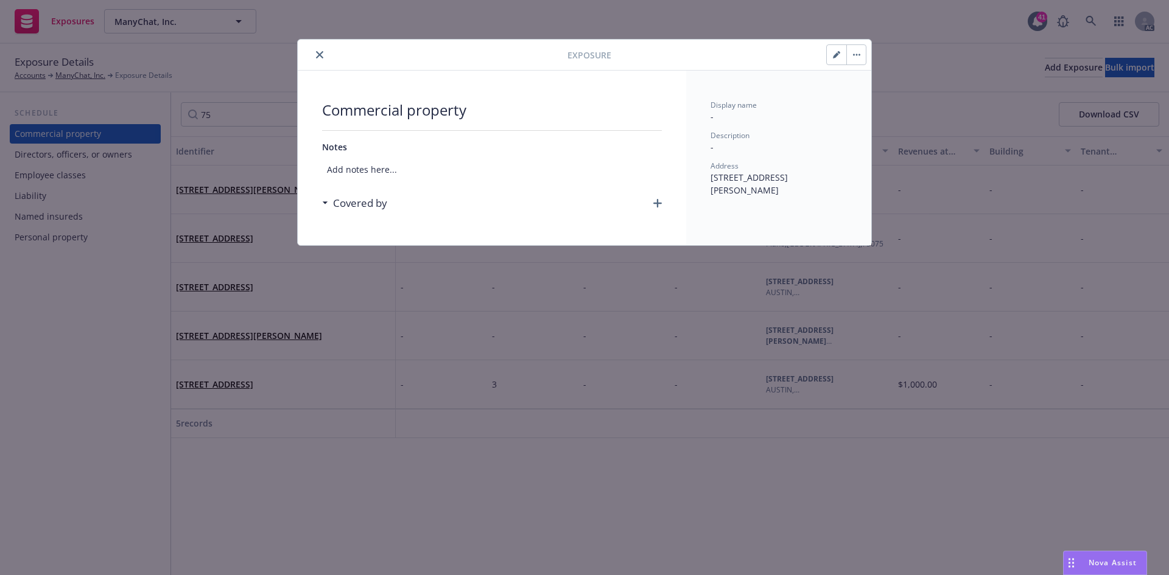
click at [832, 58] on button "button" at bounding box center [836, 54] width 19 height 19
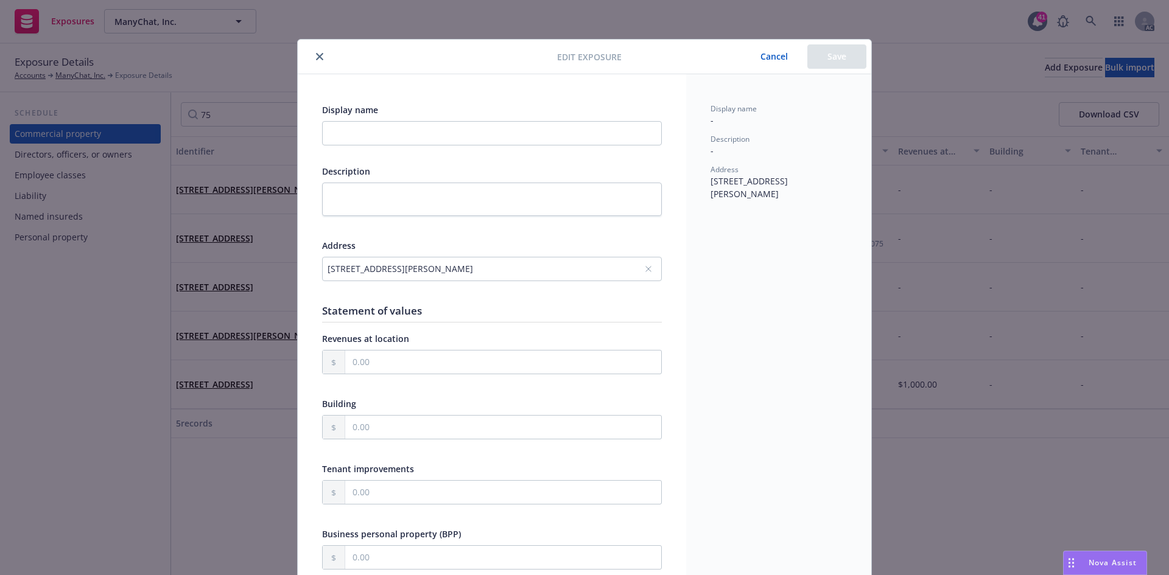
click at [453, 271] on div "75 GARDNER ST, ALLSTON, MA, 02134, USA" at bounding box center [485, 268] width 317 height 13
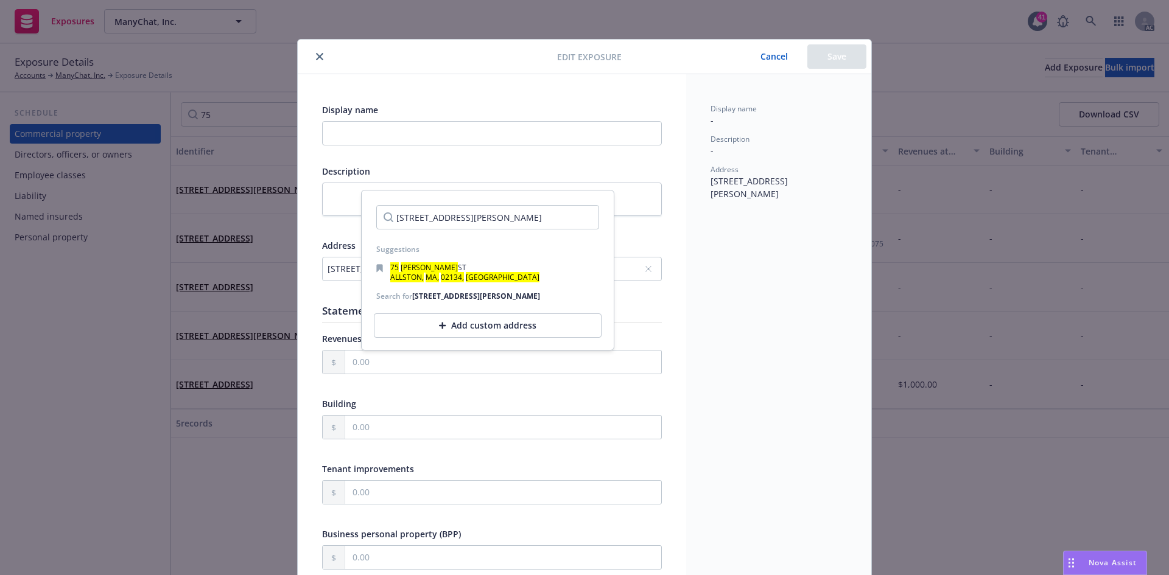
click at [470, 332] on div "Add custom address" at bounding box center [488, 325] width 228 height 24
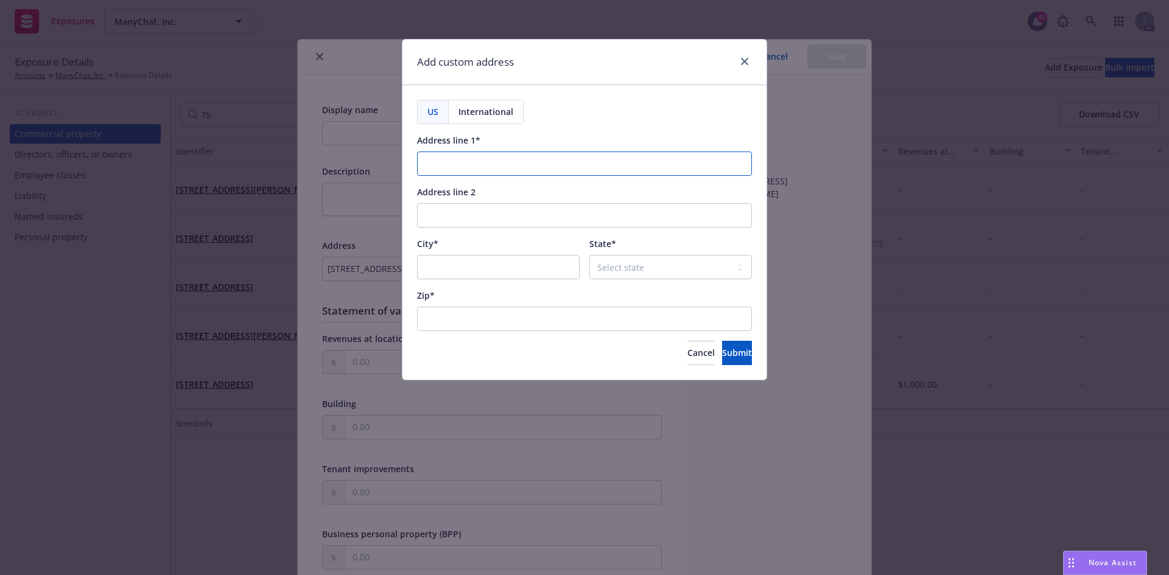
click at [455, 169] on input "Address line 1*" at bounding box center [584, 164] width 335 height 24
paste input "75 GARDNER ST APT 31"
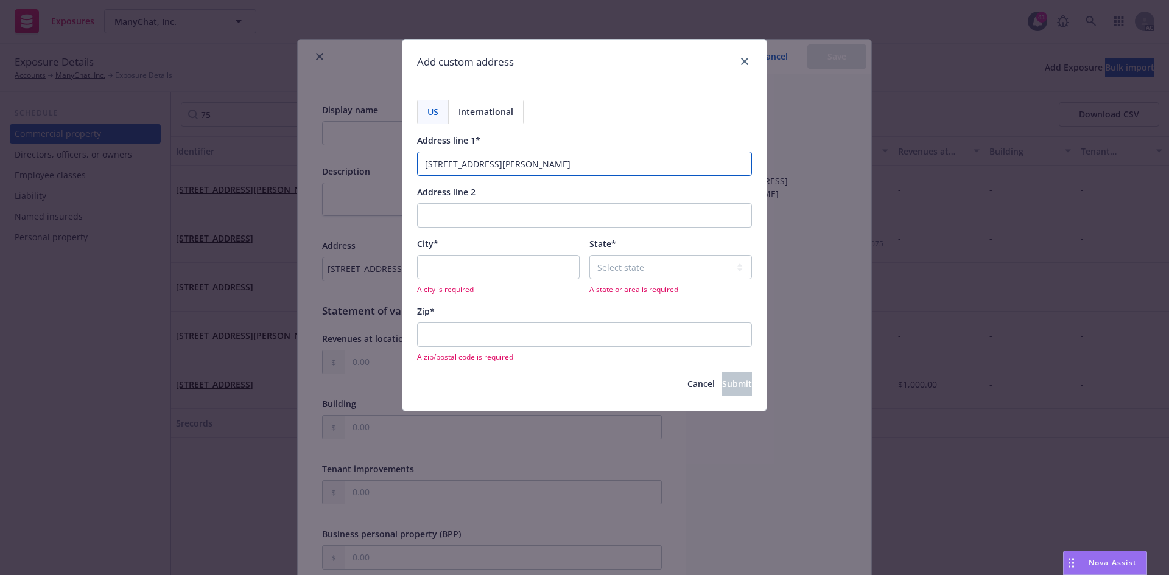
type input "75 GARDNER ST APT 31"
click at [456, 271] on input "City*" at bounding box center [498, 267] width 163 height 24
paste input "ALLSTON"
type input "ALLSTON"
click at [698, 270] on select "Select state Alabama Alaska American Samoa Arizona Arkansas Baker Island Califo…" at bounding box center [670, 267] width 163 height 24
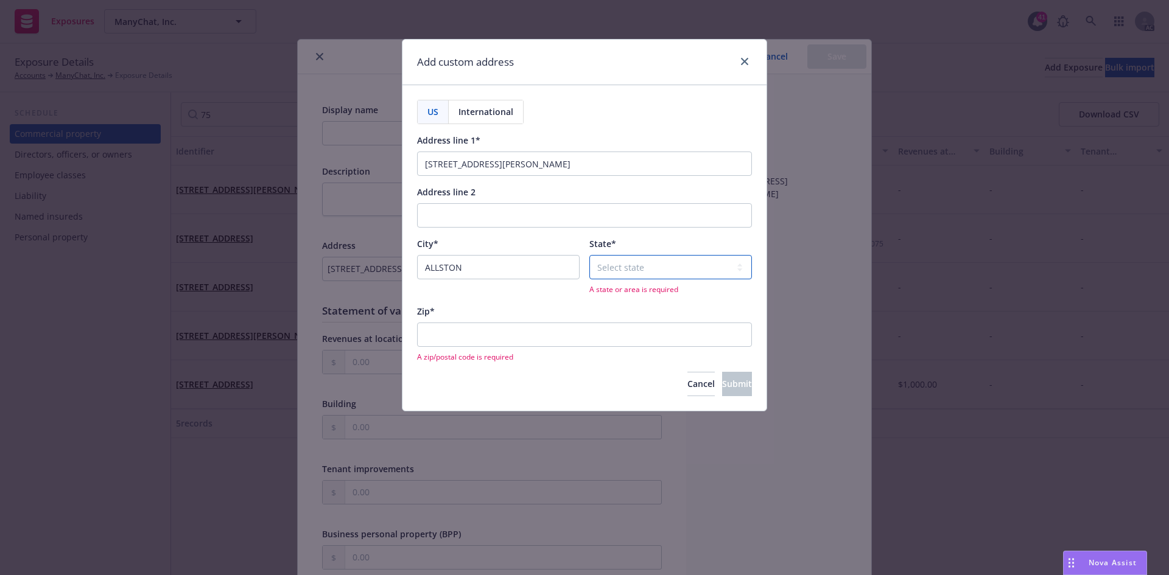
select select "MA"
click at [589, 255] on select "Select state Alabama Alaska American Samoa Arizona Arkansas Baker Island Califo…" at bounding box center [670, 267] width 163 height 24
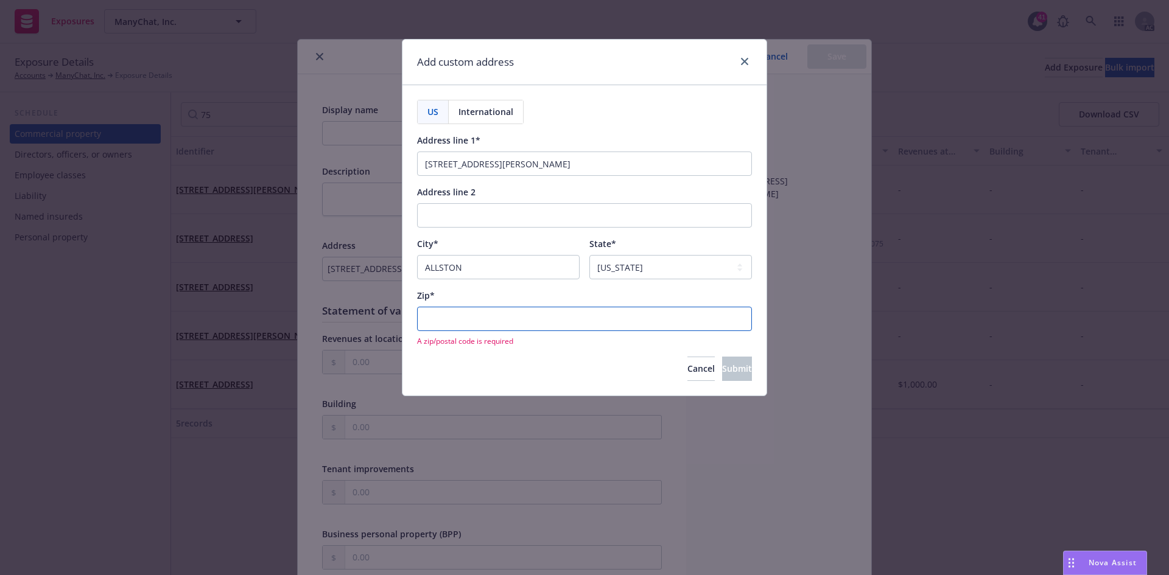
click at [484, 323] on input "Zip*" at bounding box center [584, 319] width 335 height 24
paste input "02134"
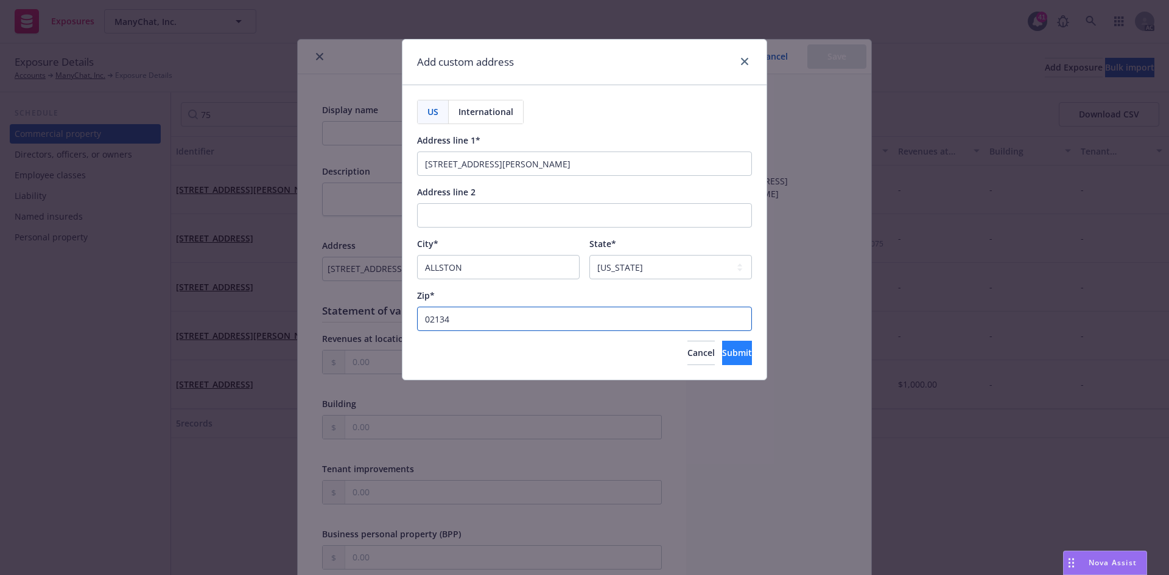
type input "02134"
click at [722, 362] on button "Submit" at bounding box center [737, 353] width 30 height 24
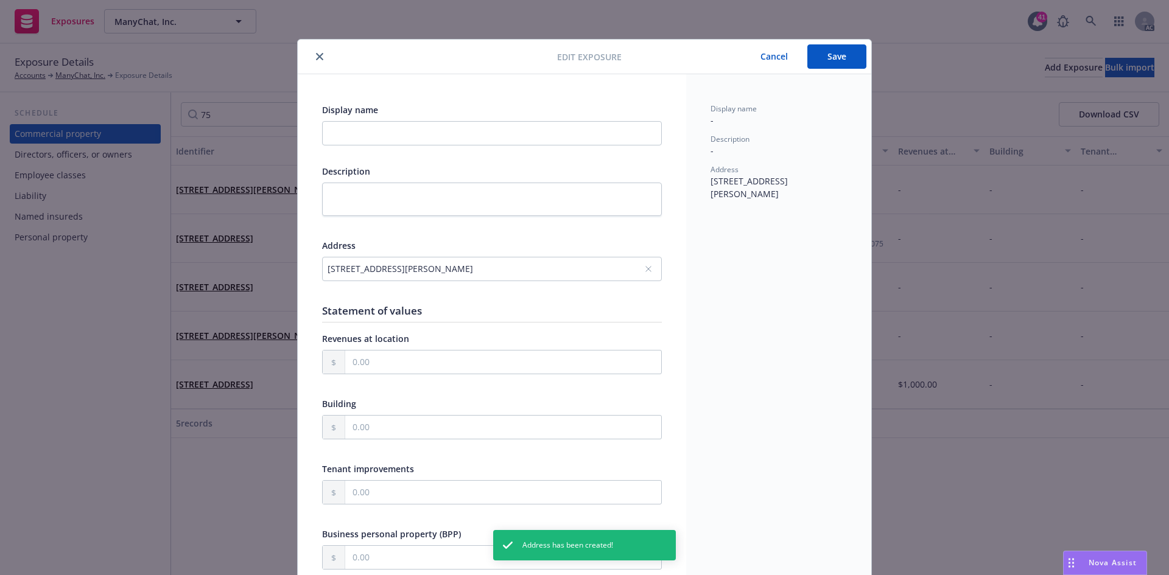
click at [835, 65] on button "Save" at bounding box center [836, 56] width 59 height 24
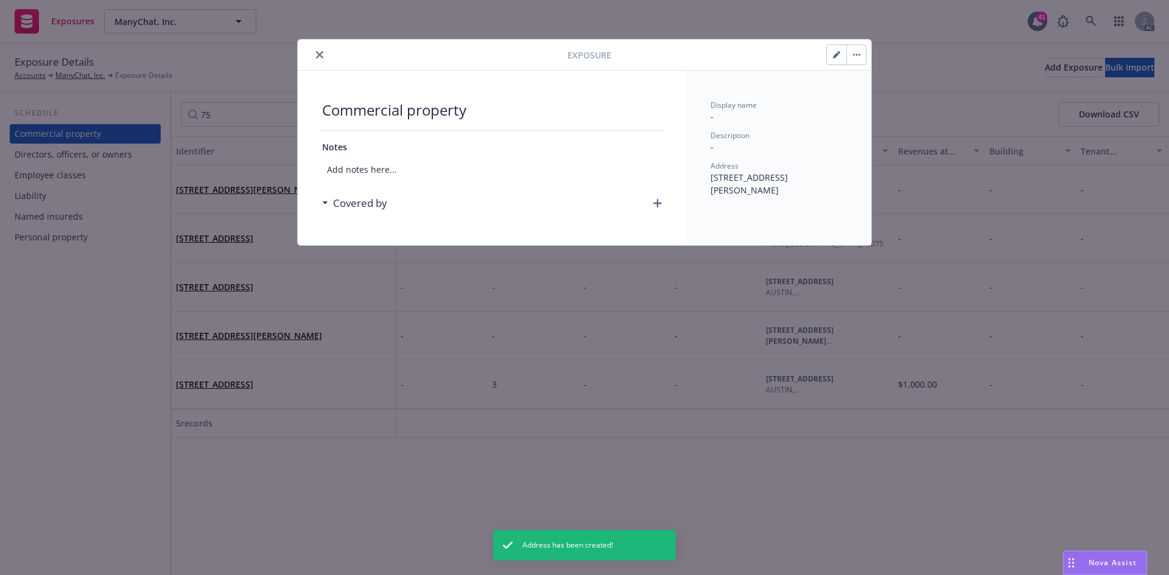
click at [657, 201] on icon "button" at bounding box center [657, 203] width 9 height 9
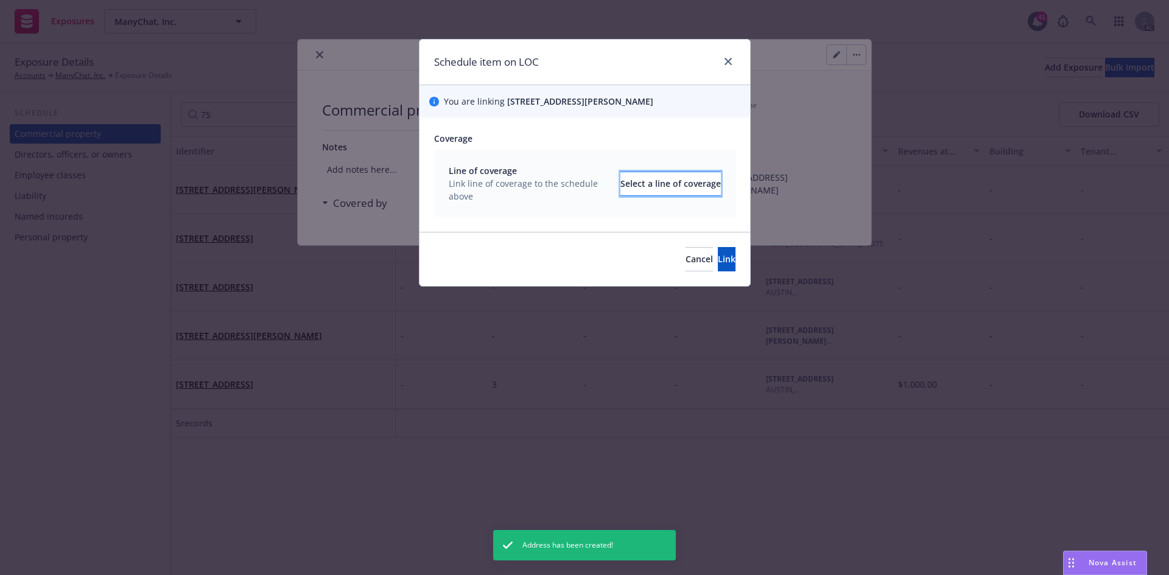
click at [653, 184] on div "Select a line of coverage" at bounding box center [670, 183] width 100 height 23
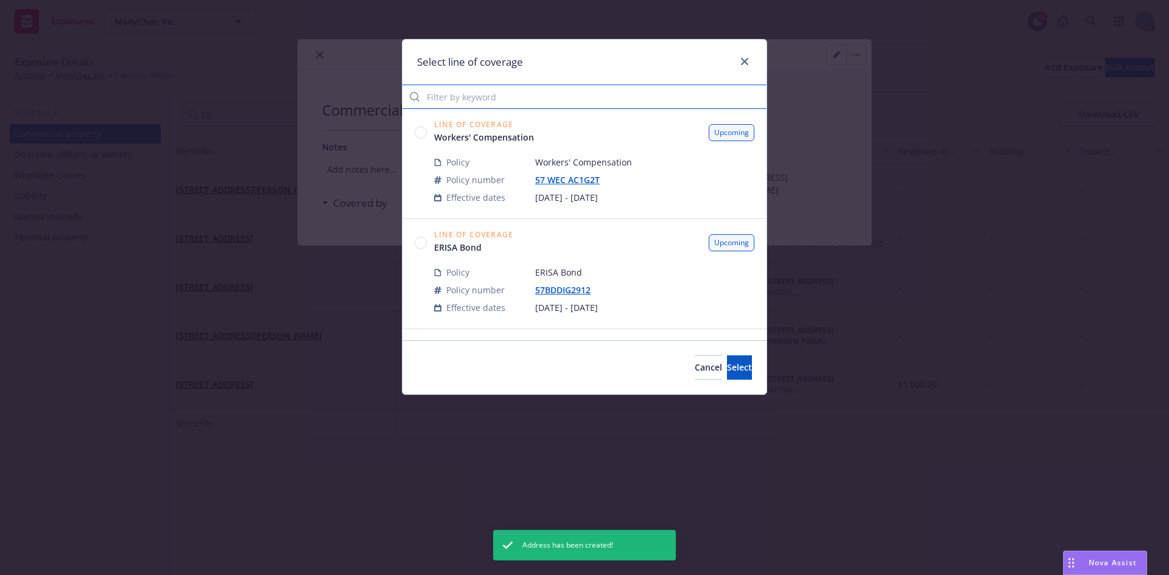
click at [571, 97] on input "Filter by keyword" at bounding box center [584, 97] width 364 height 24
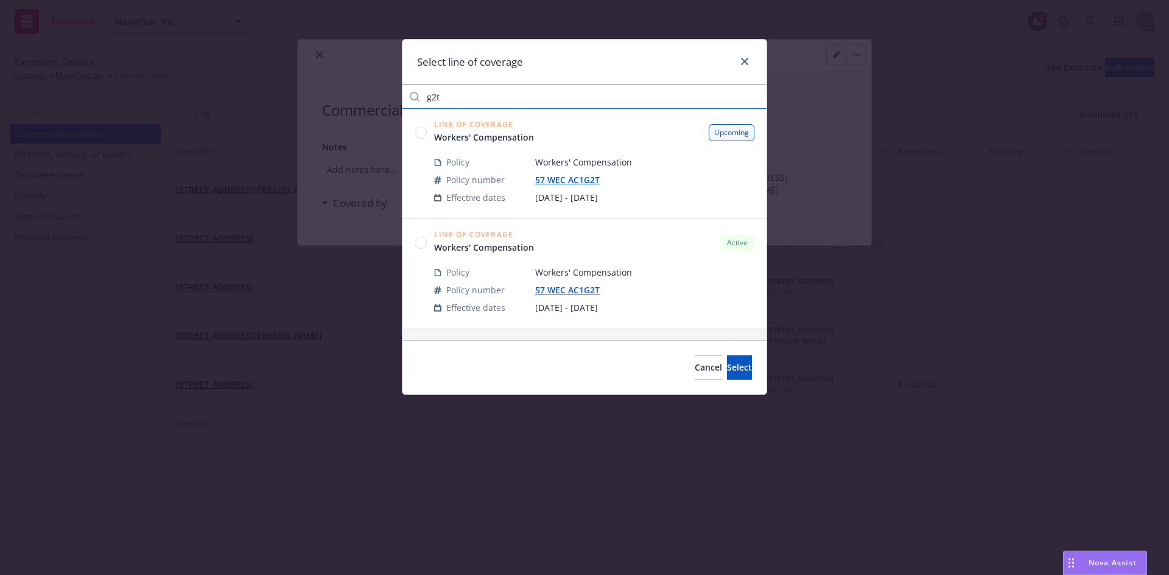
type input "g2t"
click at [425, 242] on circle at bounding box center [421, 243] width 12 height 12
click at [727, 368] on span "Select" at bounding box center [739, 368] width 25 height 12
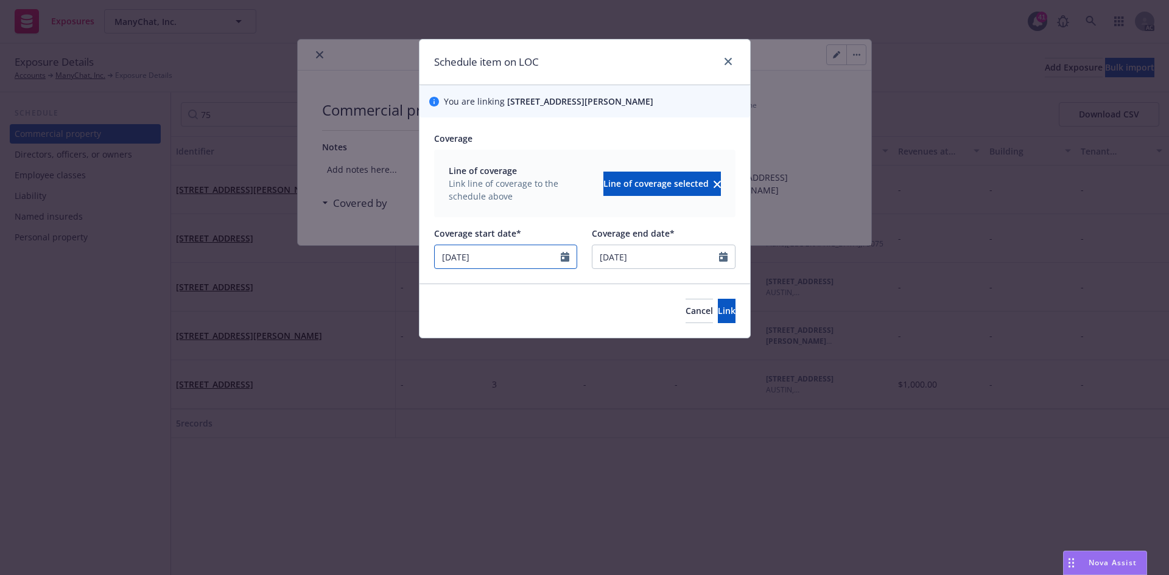
select select "10"
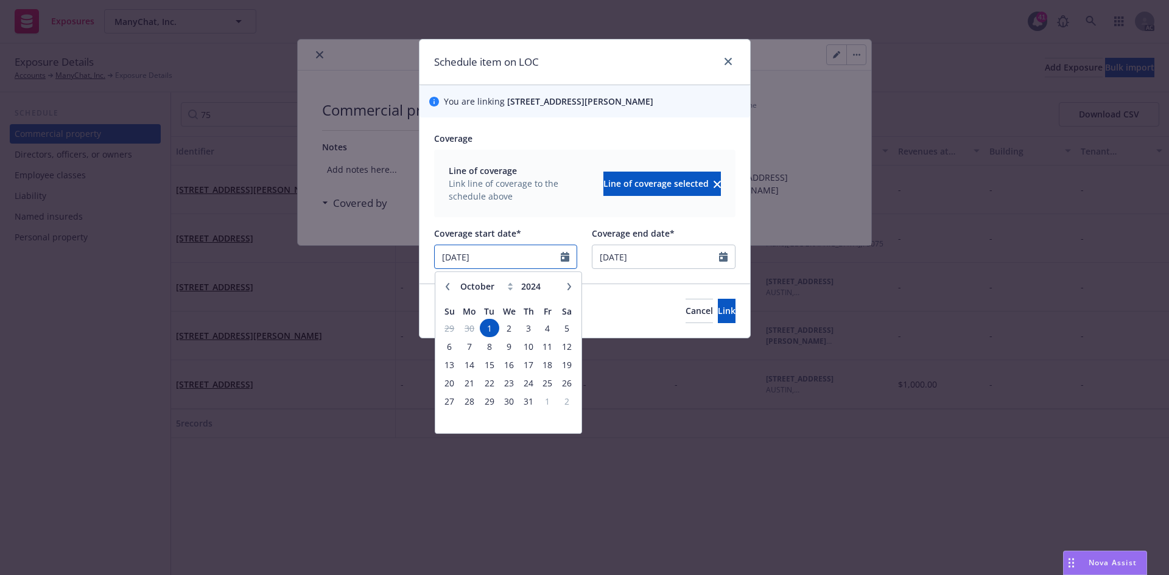
drag, startPoint x: 525, startPoint y: 257, endPoint x: 398, endPoint y: 253, distance: 127.3
click at [398, 253] on div "Schedule item on LOC You are linking 75 GARDNER ST APT 31, ALLSTON, MA, 02134, …" at bounding box center [584, 287] width 1169 height 575
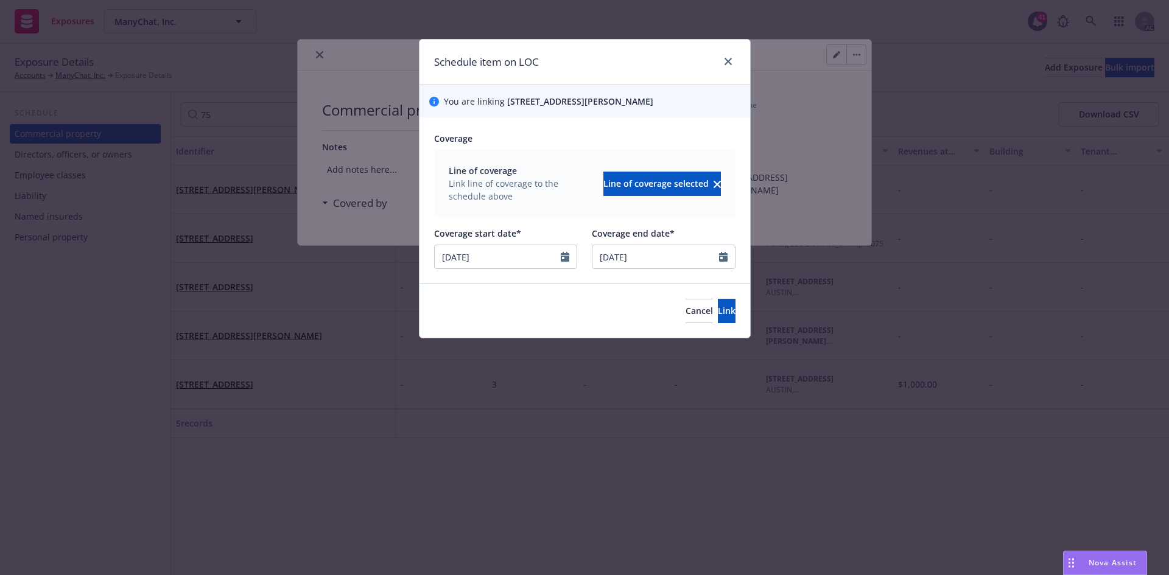
type input "08/28/2025"
click at [525, 214] on div "Line of coverage Link line of coverage to the schedule above Line of coverage s…" at bounding box center [584, 184] width 301 height 68
click at [719, 315] on button "Link" at bounding box center [727, 311] width 18 height 24
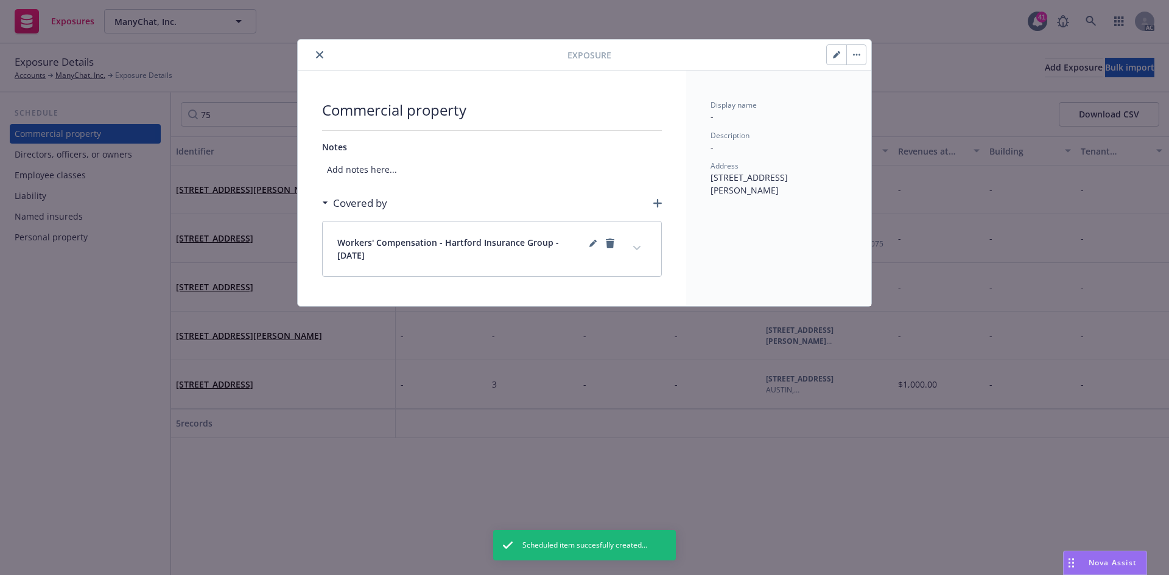
click at [655, 202] on icon "button" at bounding box center [657, 203] width 9 height 9
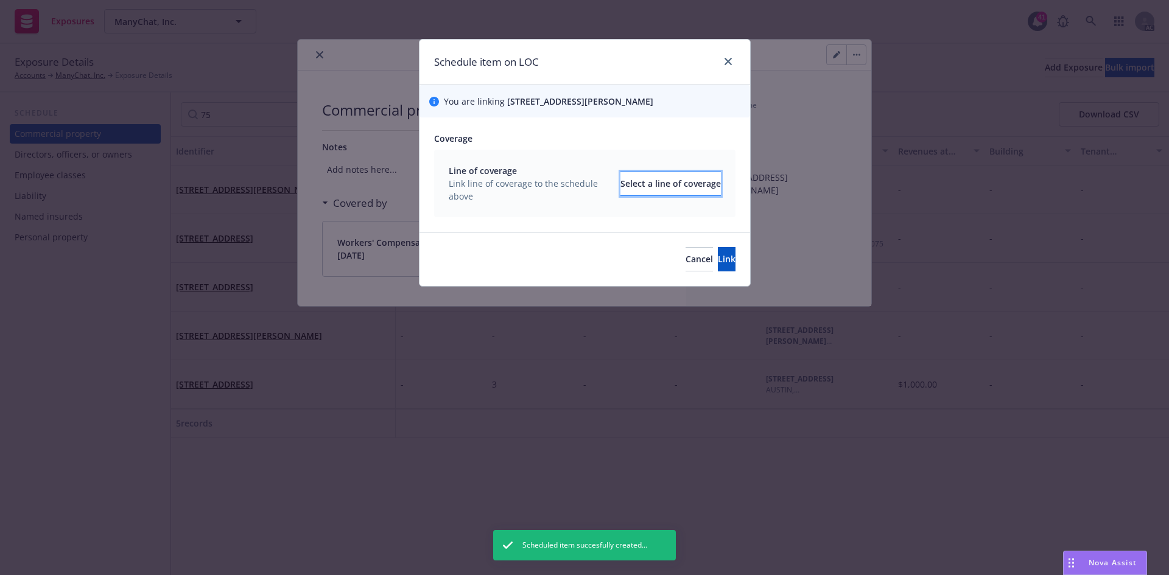
click at [637, 184] on div "Select a line of coverage" at bounding box center [670, 183] width 100 height 23
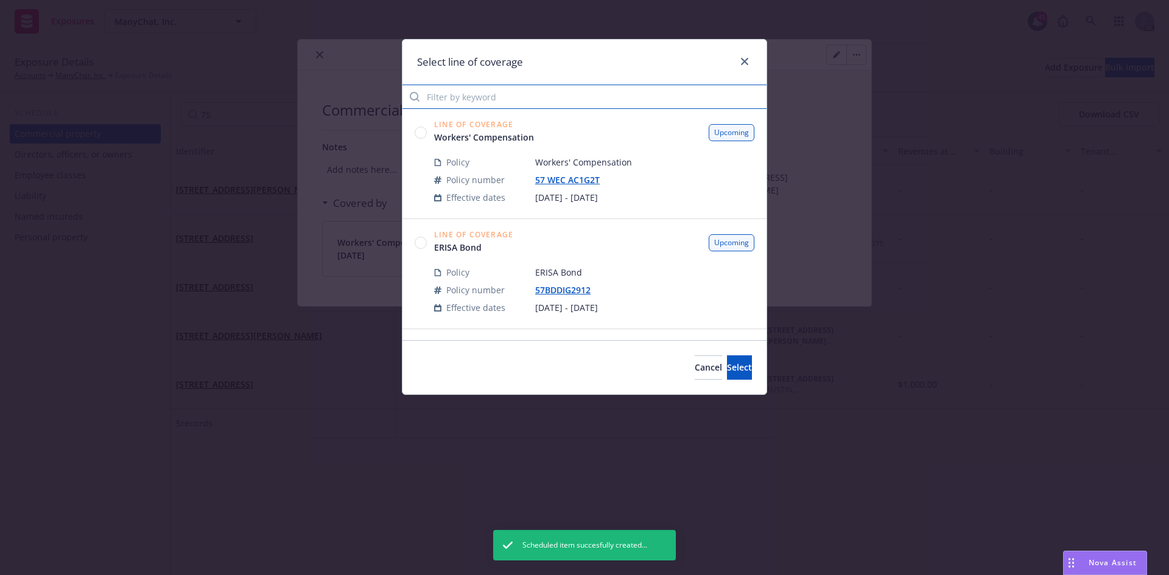
click at [578, 100] on input "Filter by keyword" at bounding box center [584, 97] width 364 height 24
type input "g2t"
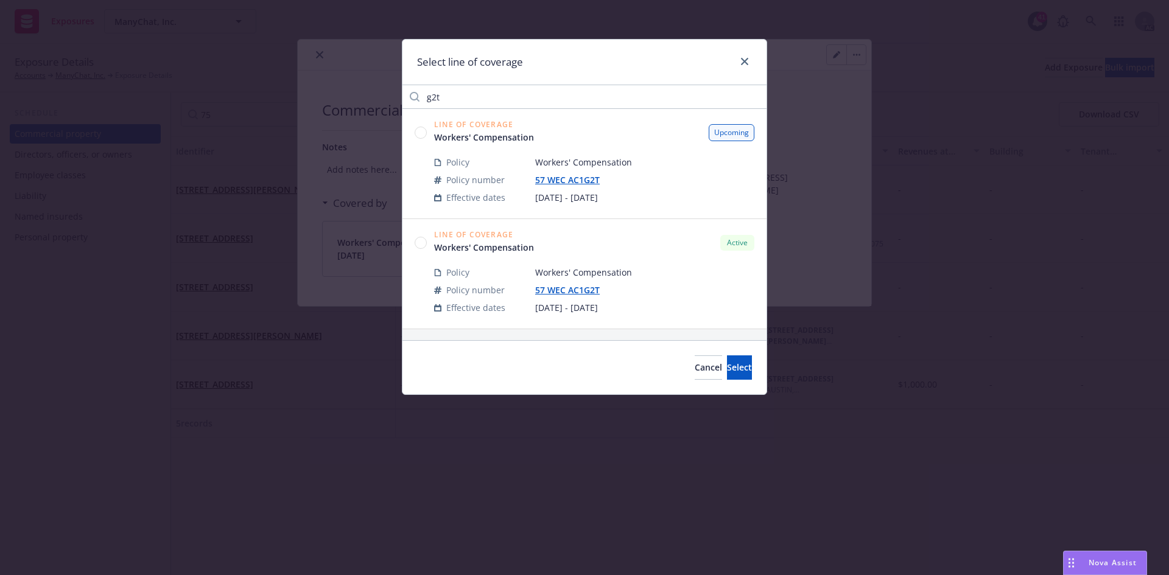
click at [424, 132] on circle at bounding box center [421, 133] width 12 height 12
click at [732, 378] on button "Select" at bounding box center [739, 367] width 25 height 24
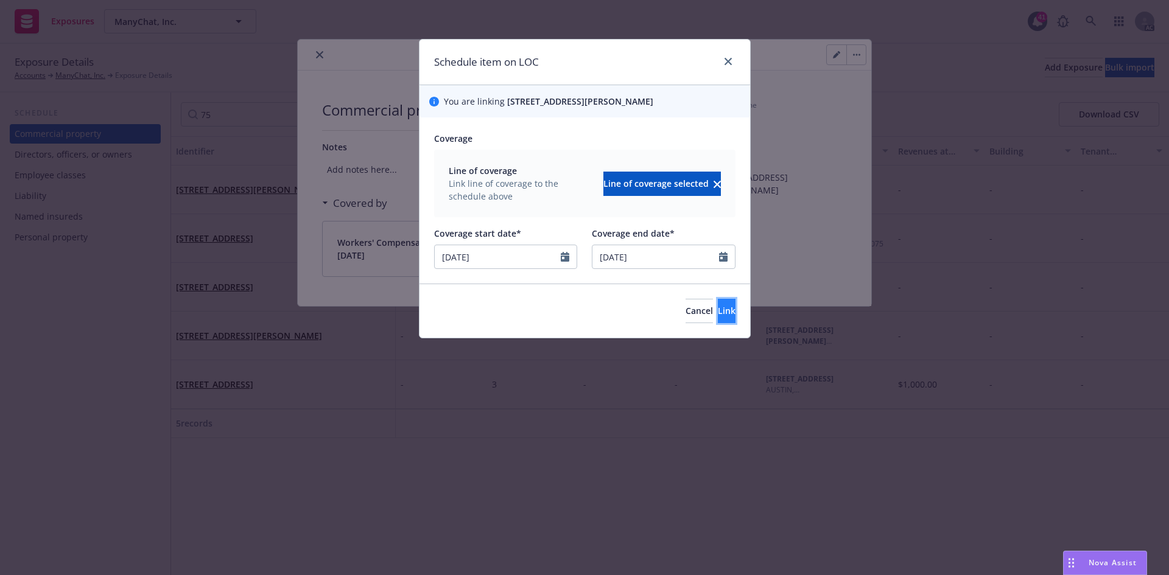
click at [718, 304] on button "Link" at bounding box center [727, 311] width 18 height 24
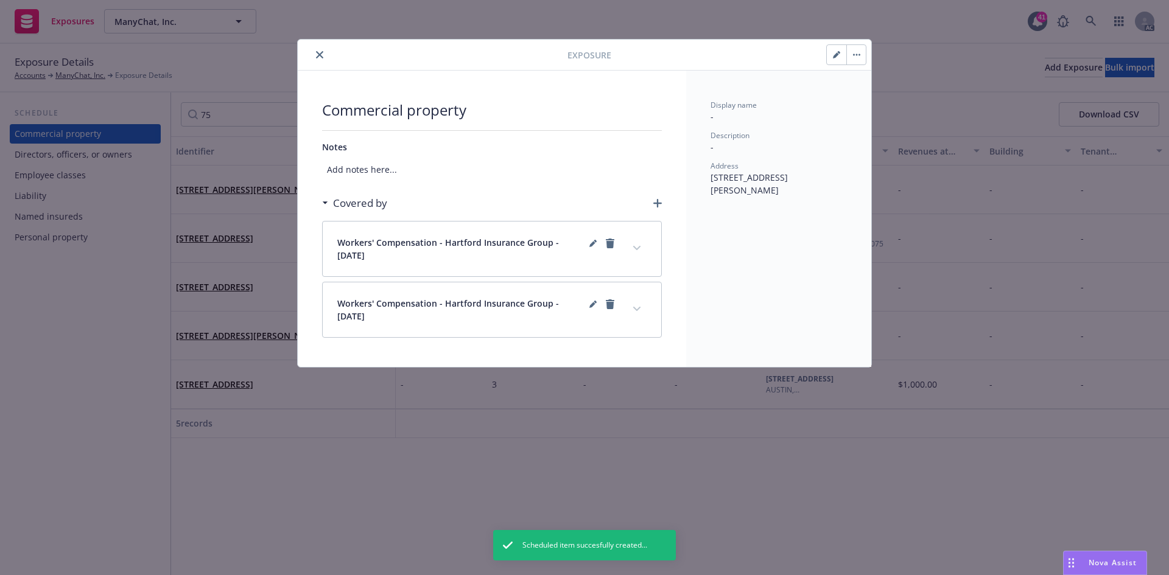
click at [632, 299] on div "Workers' Compensation - Hartford Insurance Group - 10/01/2024" at bounding box center [492, 309] width 338 height 55
click at [635, 305] on button "expand content" at bounding box center [636, 308] width 19 height 19
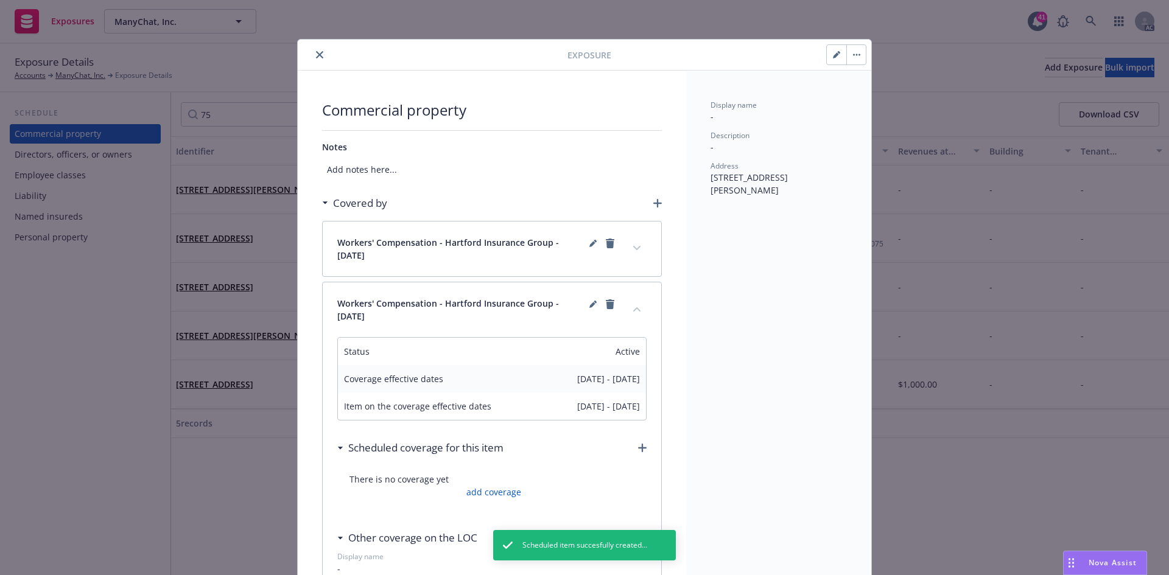
click at [635, 305] on button "collapse content" at bounding box center [636, 308] width 19 height 19
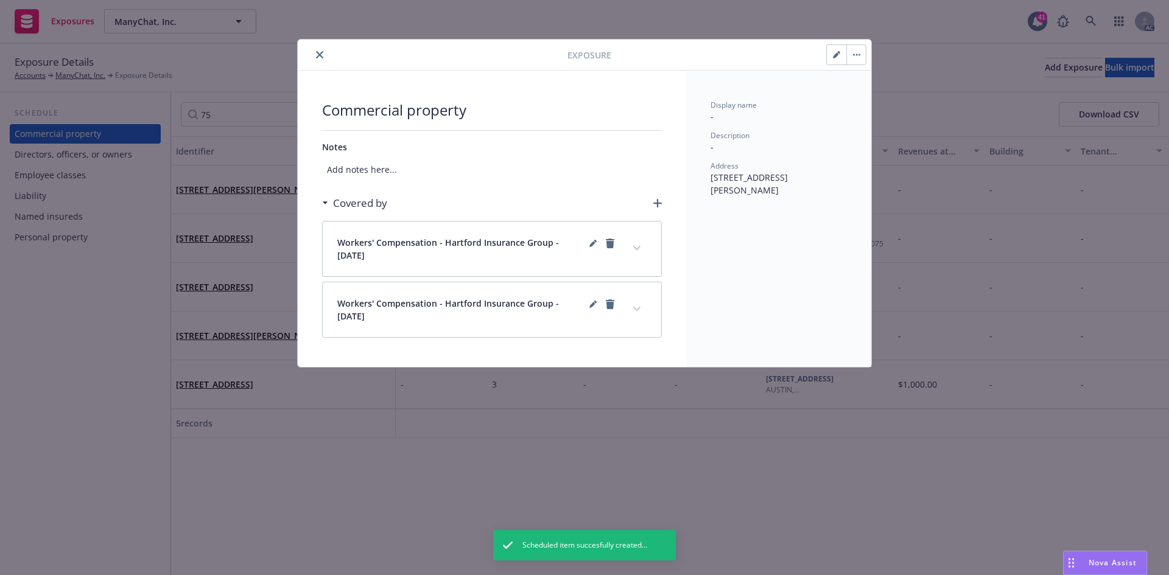
click at [318, 56] on icon "close" at bounding box center [319, 54] width 7 height 7
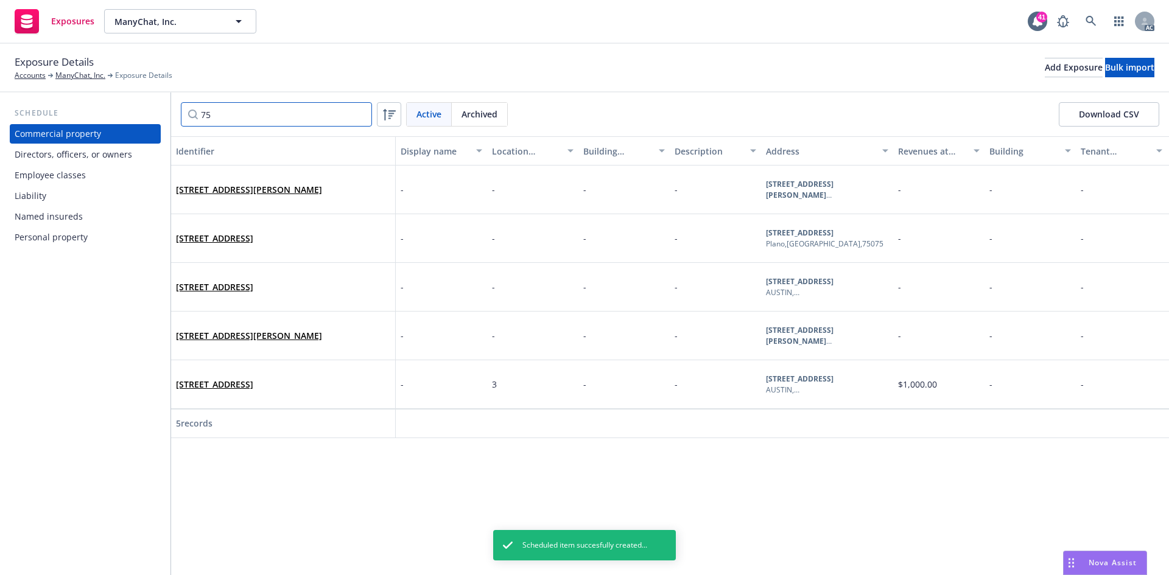
drag, startPoint x: 237, startPoint y: 114, endPoint x: 161, endPoint y: 111, distance: 76.1
click at [161, 111] on div "Schedule Commercial property Directors, officers, or owners Employee classes Li…" at bounding box center [584, 334] width 1169 height 483
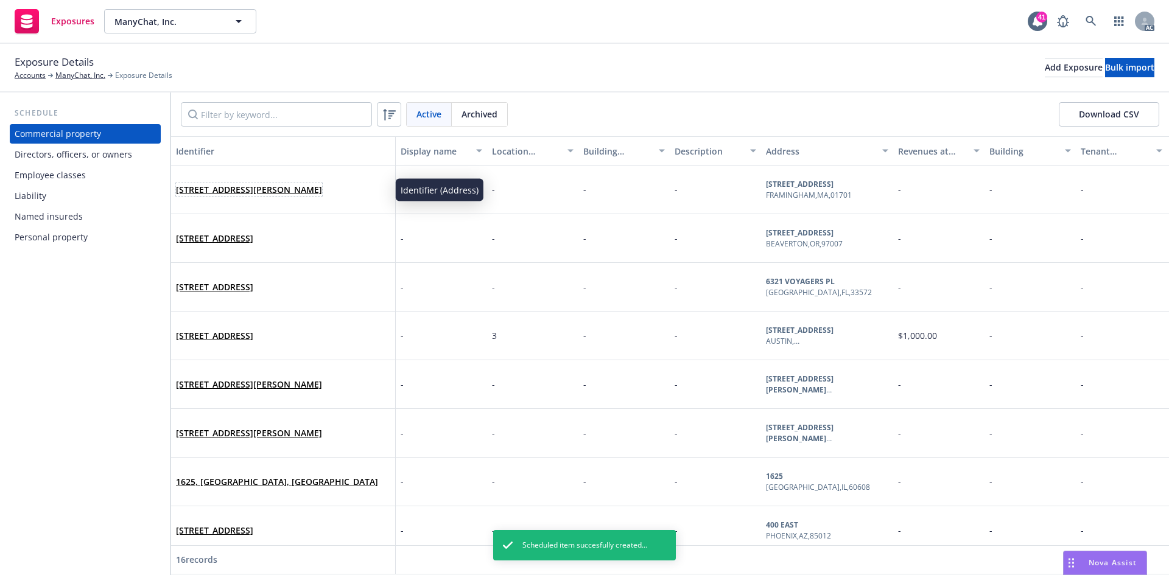
click at [212, 194] on link "44 LITTLE FARMS RD, FRAMINGHAM, MA, 01701, USA" at bounding box center [249, 190] width 146 height 12
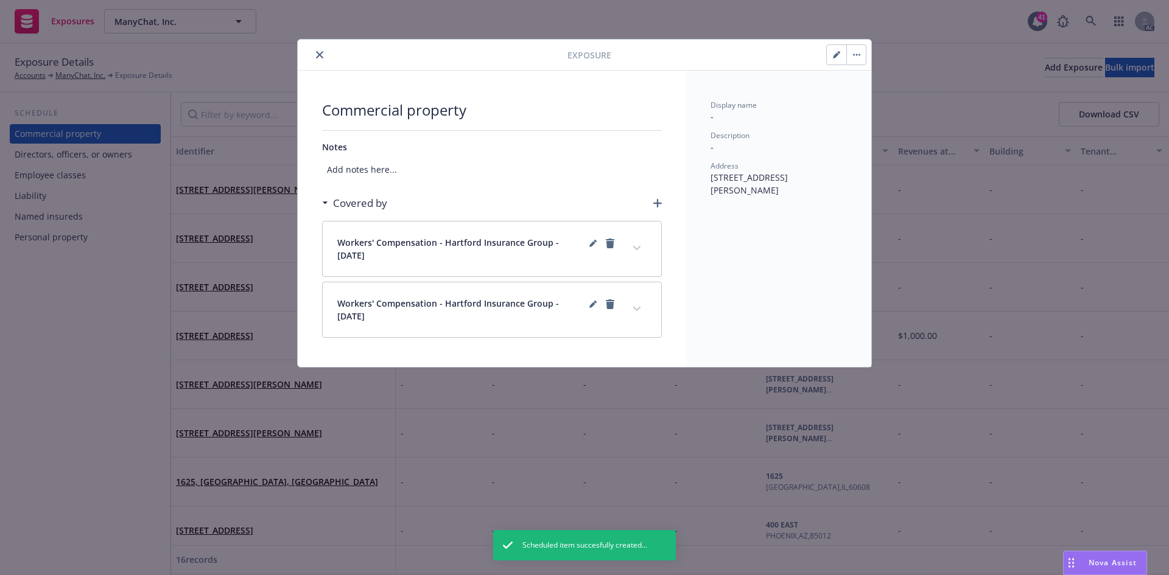
click at [634, 252] on button "expand content" at bounding box center [636, 248] width 19 height 19
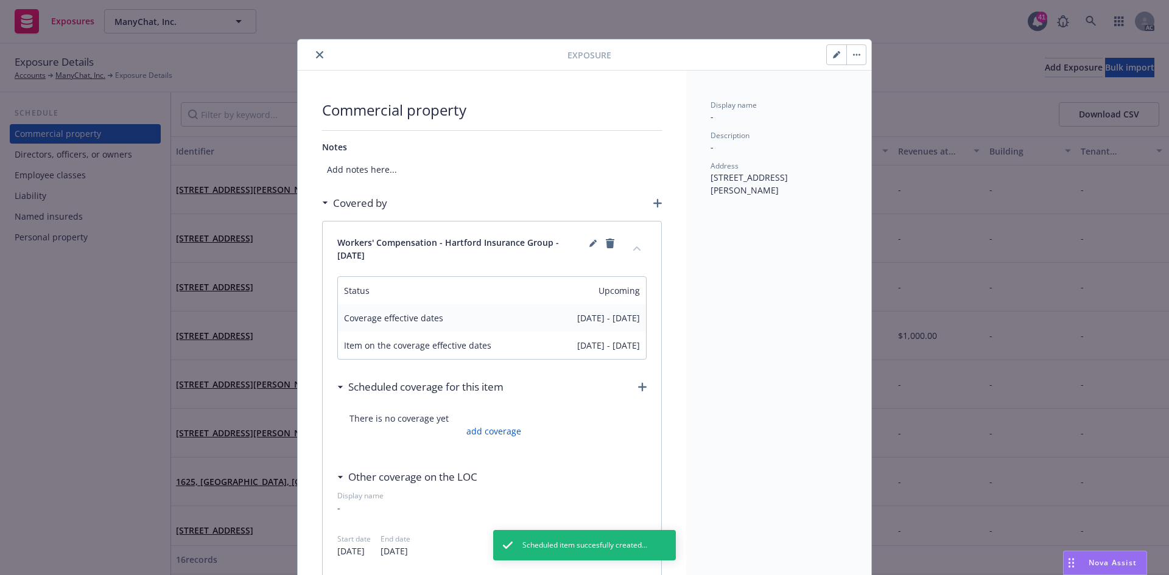
click at [634, 252] on button "collapse content" at bounding box center [636, 248] width 19 height 19
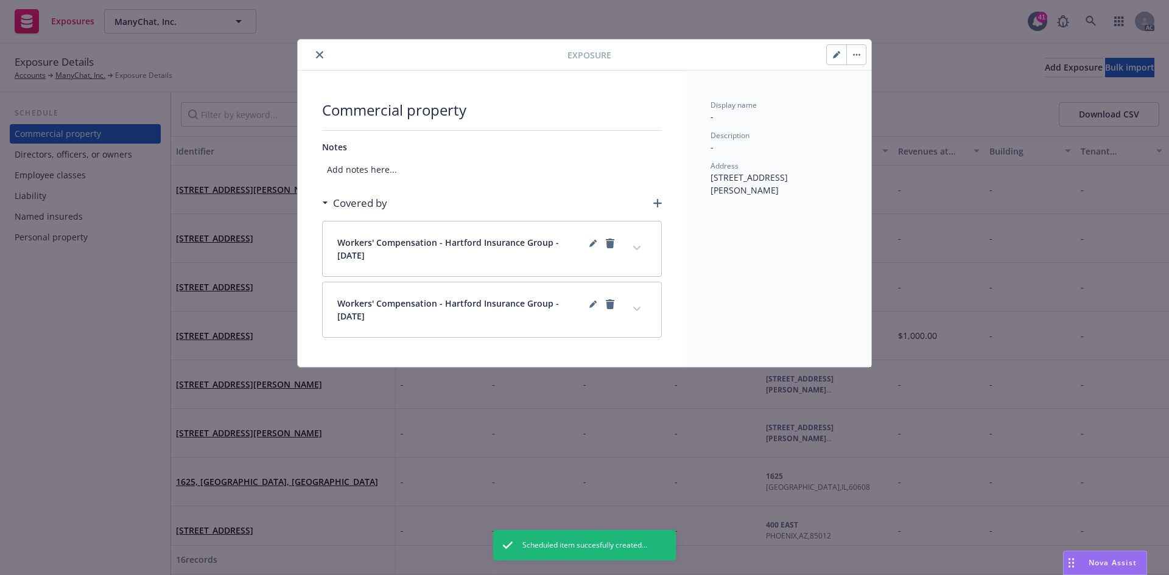
click at [639, 308] on icon "expand content" at bounding box center [636, 309] width 7 height 4
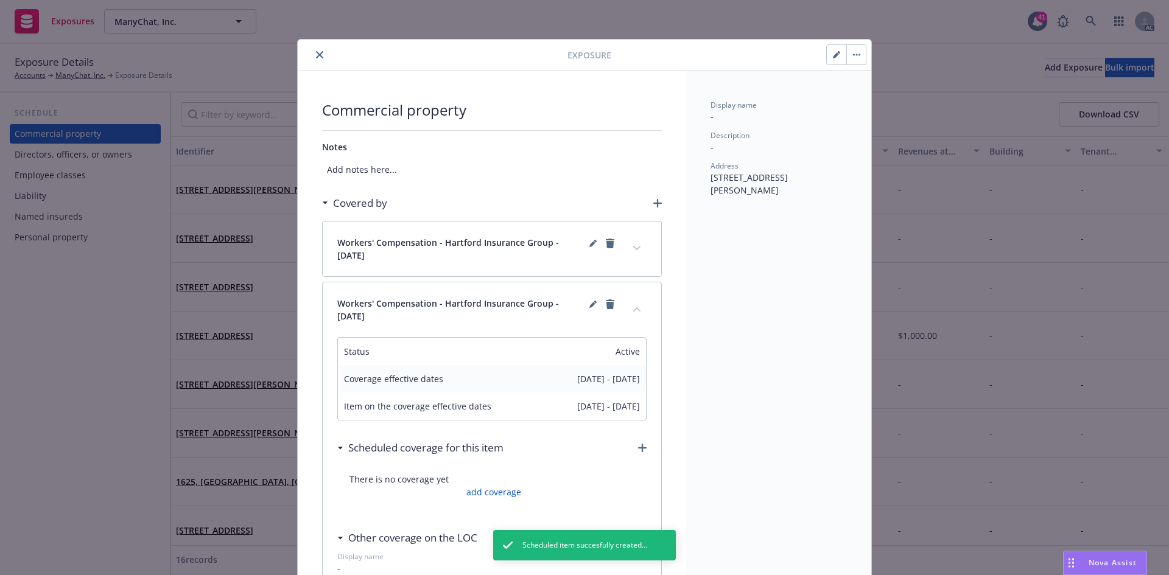
click at [639, 308] on button "collapse content" at bounding box center [636, 308] width 19 height 19
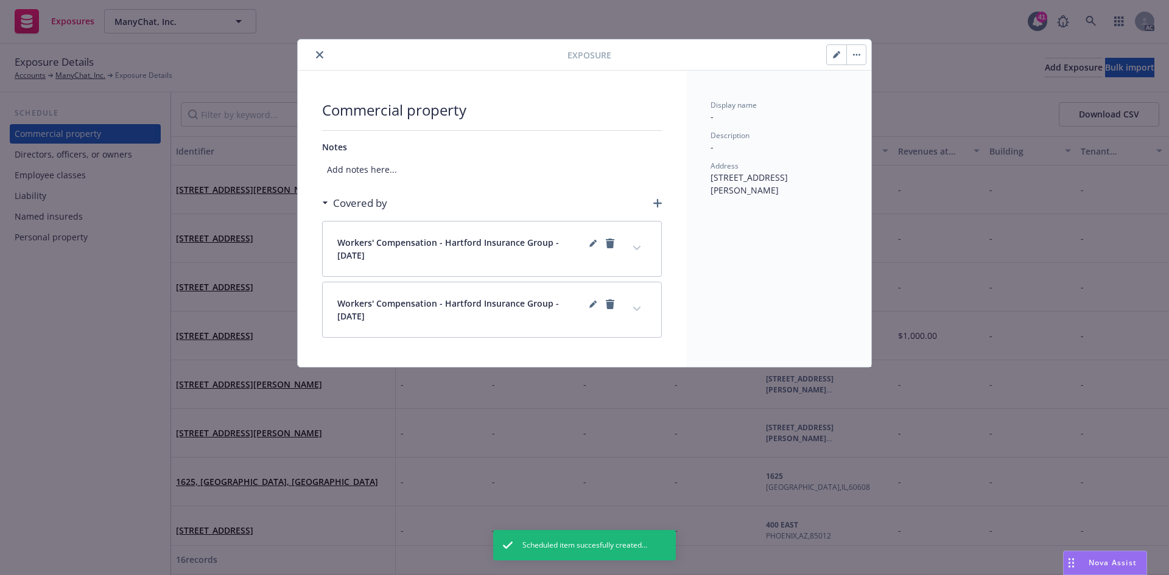
click at [318, 52] on icon "close" at bounding box center [319, 54] width 7 height 7
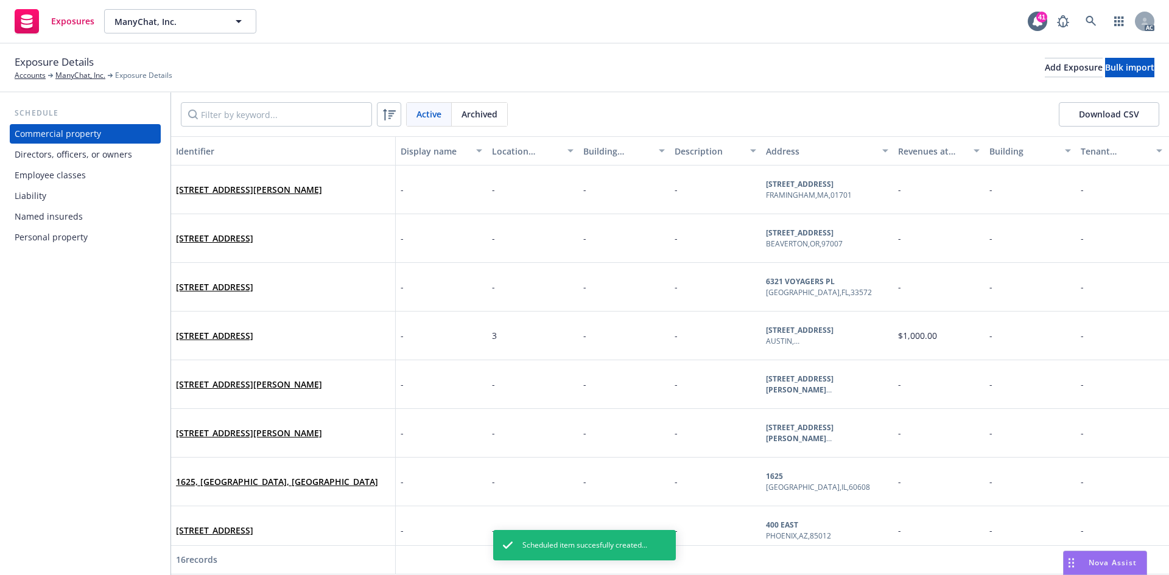
click at [69, 173] on div "Employee classes" at bounding box center [50, 175] width 71 height 19
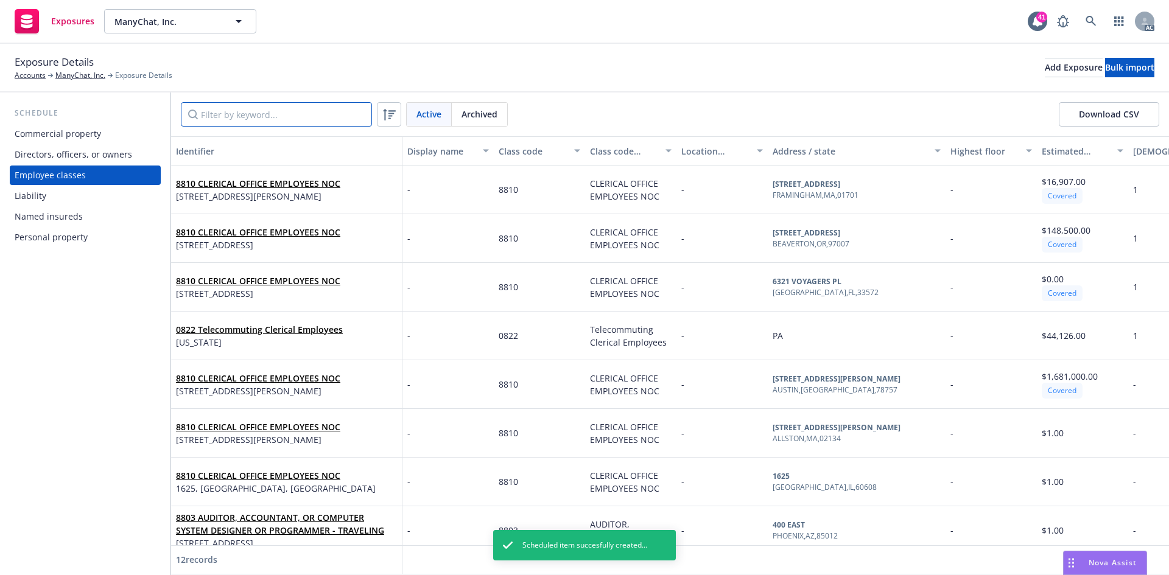
click at [307, 115] on input "Filter by keyword..." at bounding box center [276, 114] width 191 height 24
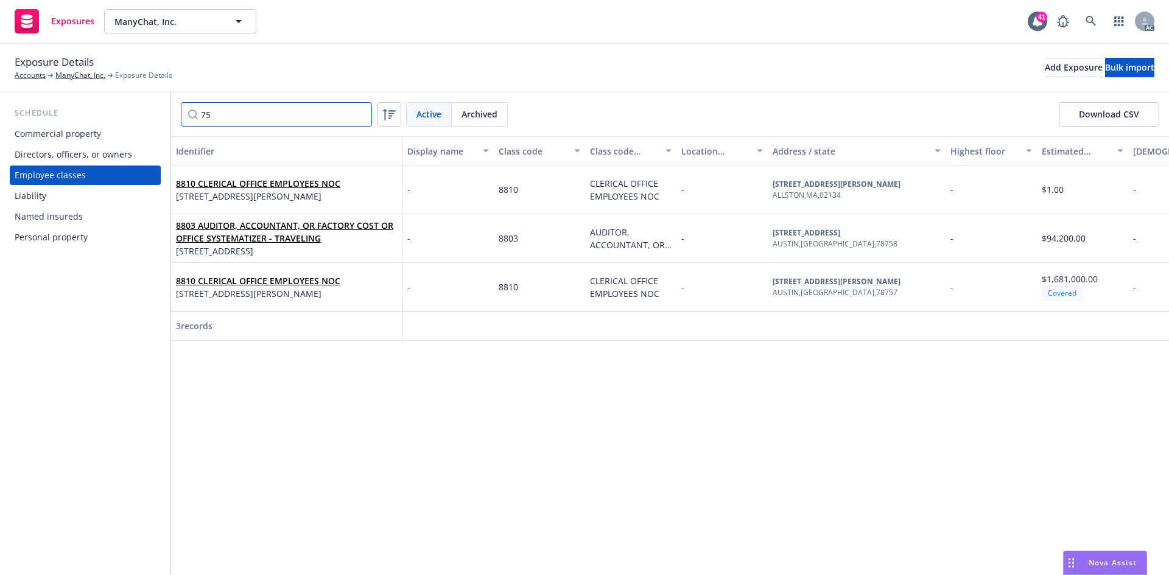
type input "75"
click at [242, 192] on span "75 GARDNER ST, ALLSTON, MA, 02134, USA" at bounding box center [258, 196] width 164 height 13
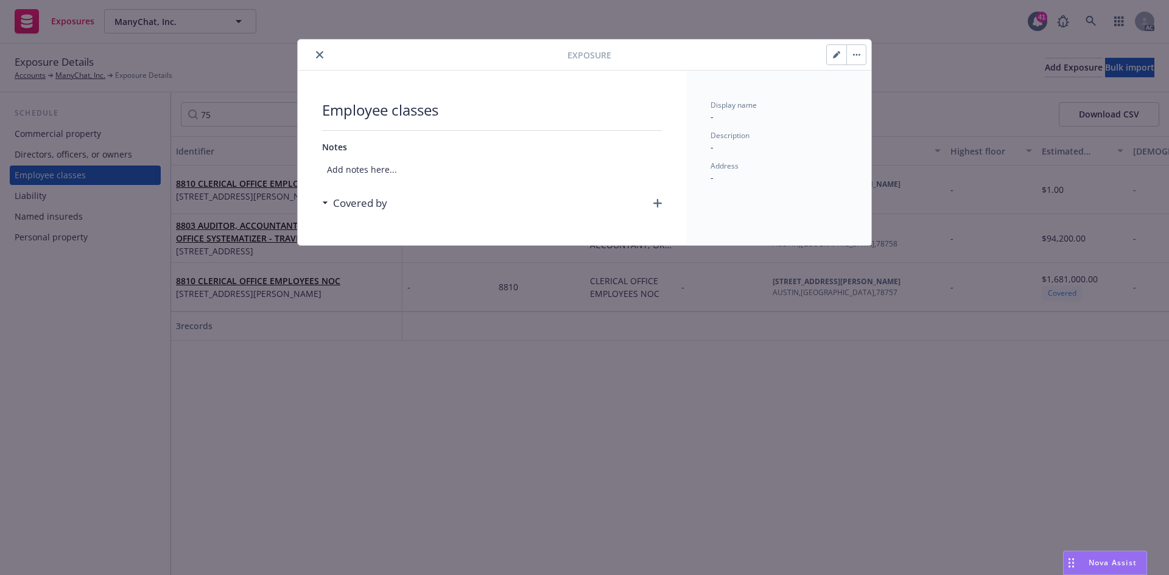
click at [657, 203] on icon "button" at bounding box center [657, 203] width 9 height 9
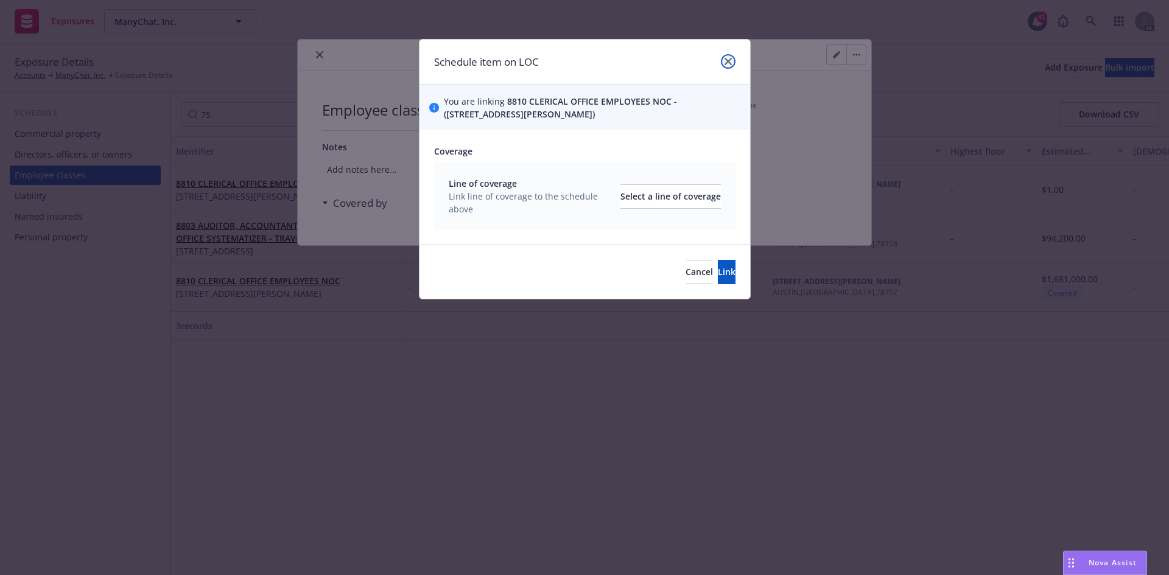
click at [730, 57] on link "close" at bounding box center [728, 61] width 15 height 15
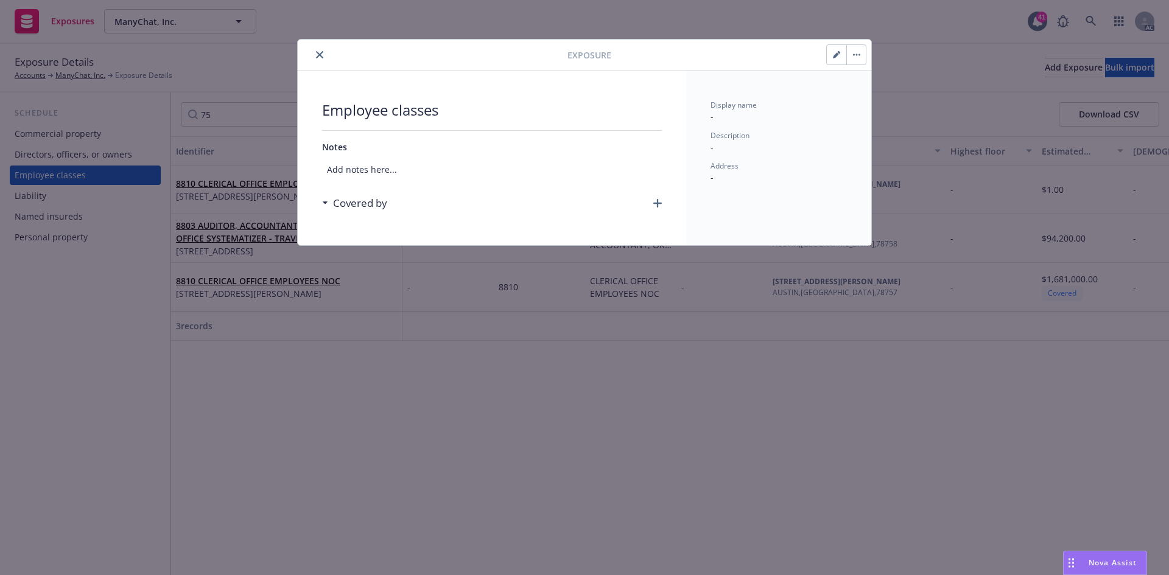
click at [830, 57] on button "button" at bounding box center [836, 54] width 19 height 19
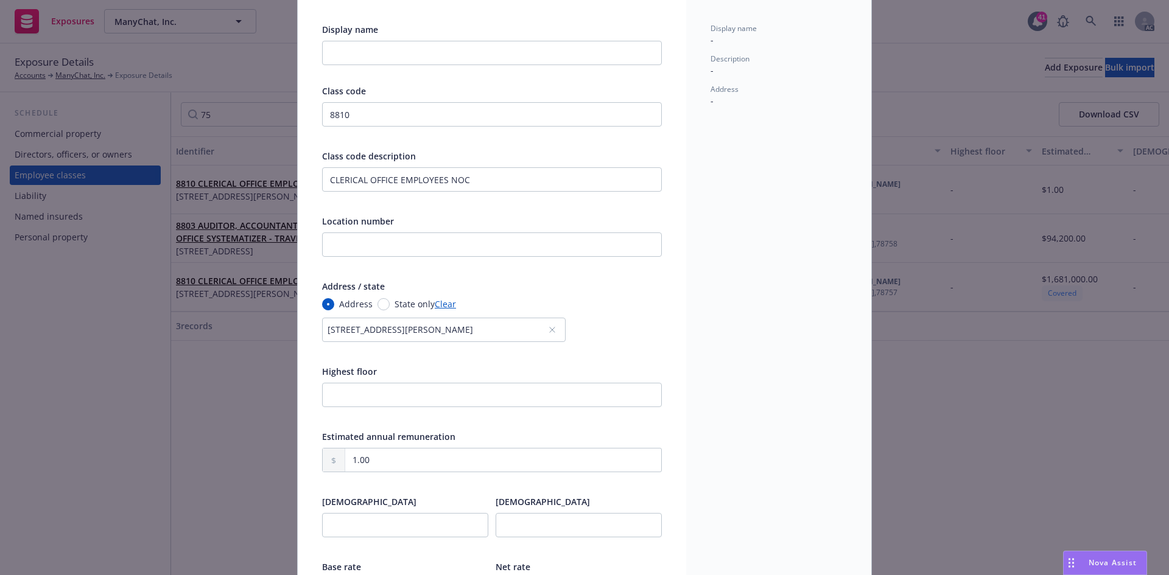
scroll to position [183, 0]
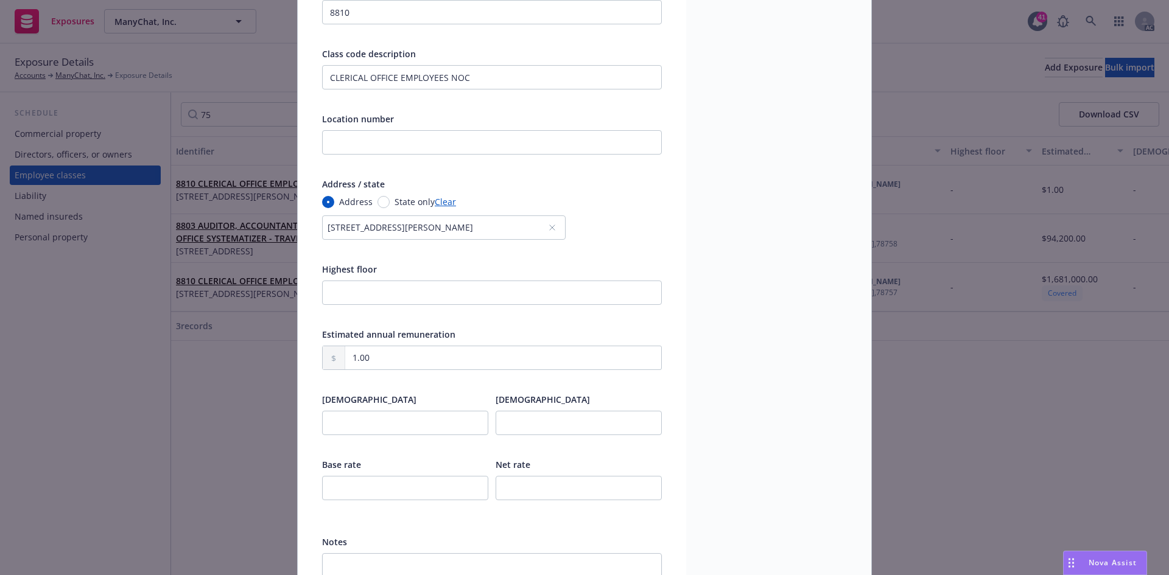
click at [481, 229] on div "75 GARDNER ST, ALLSTON, MA, 02134, USA" at bounding box center [437, 227] width 220 height 13
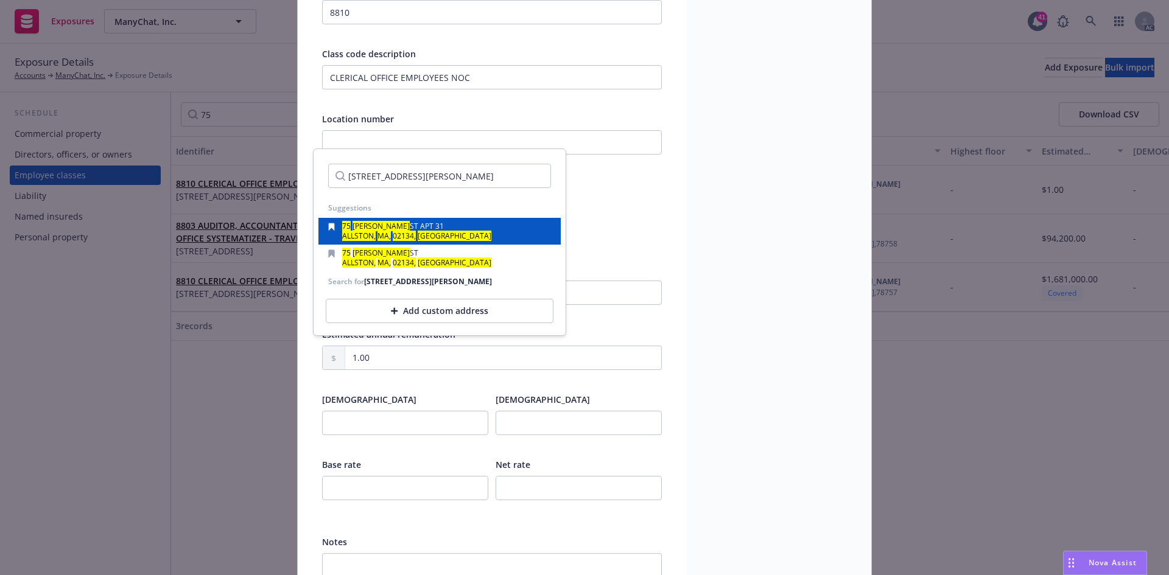
click at [420, 227] on span "ST APT 31" at bounding box center [427, 226] width 34 height 10
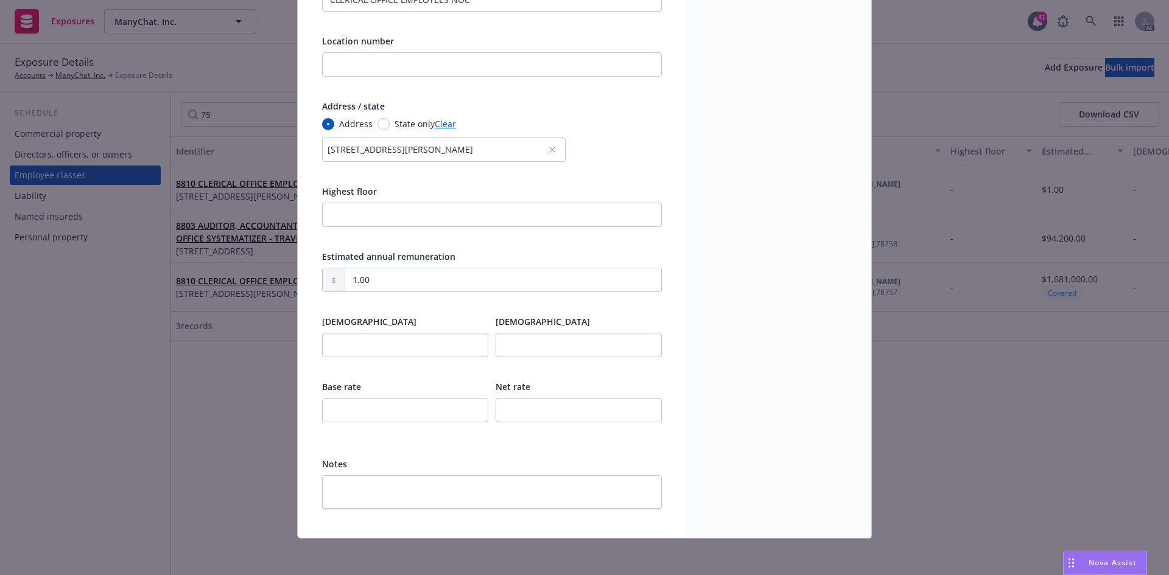
scroll to position [263, 0]
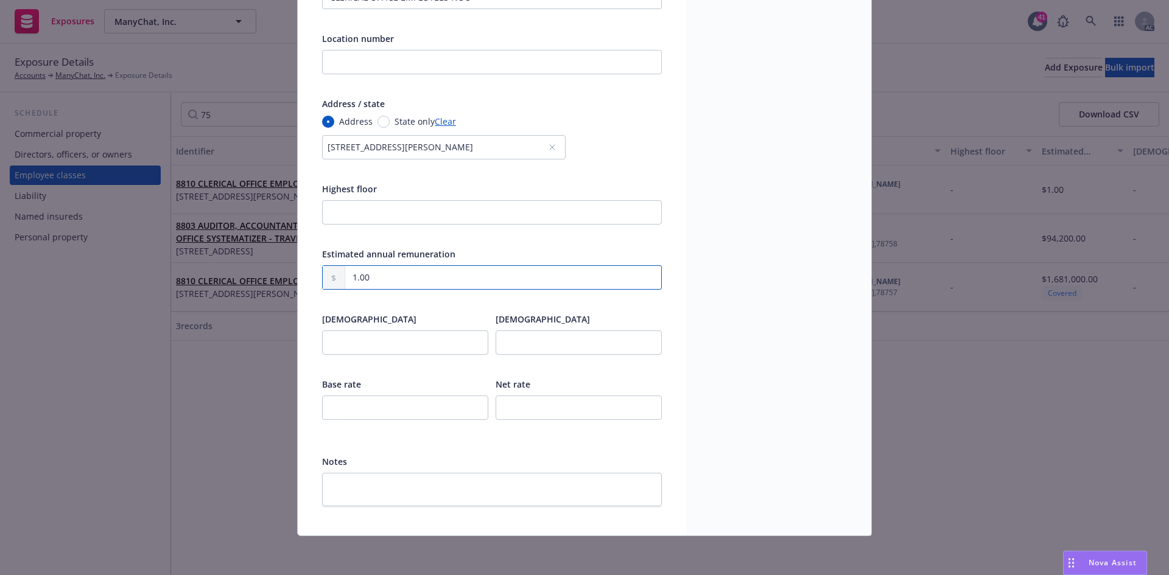
drag, startPoint x: 392, startPoint y: 270, endPoint x: 315, endPoint y: 271, distance: 77.3
click at [315, 271] on div "Display name Class code 8810 Class code description CLERICAL OFFICE EMPLOYEES N…" at bounding box center [492, 173] width 388 height 724
type input "115,500.00"
click at [359, 340] on input "number" at bounding box center [405, 343] width 166 height 24
type input "1"
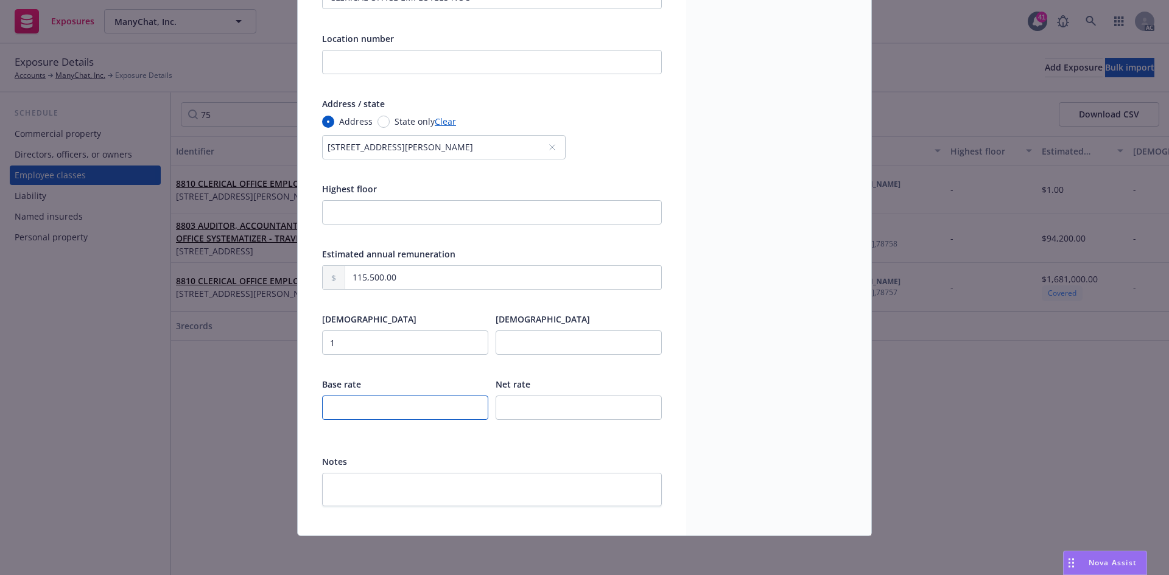
click at [353, 405] on input "number" at bounding box center [405, 408] width 166 height 24
type input "0.04"
click at [433, 368] on div at bounding box center [405, 365] width 166 height 11
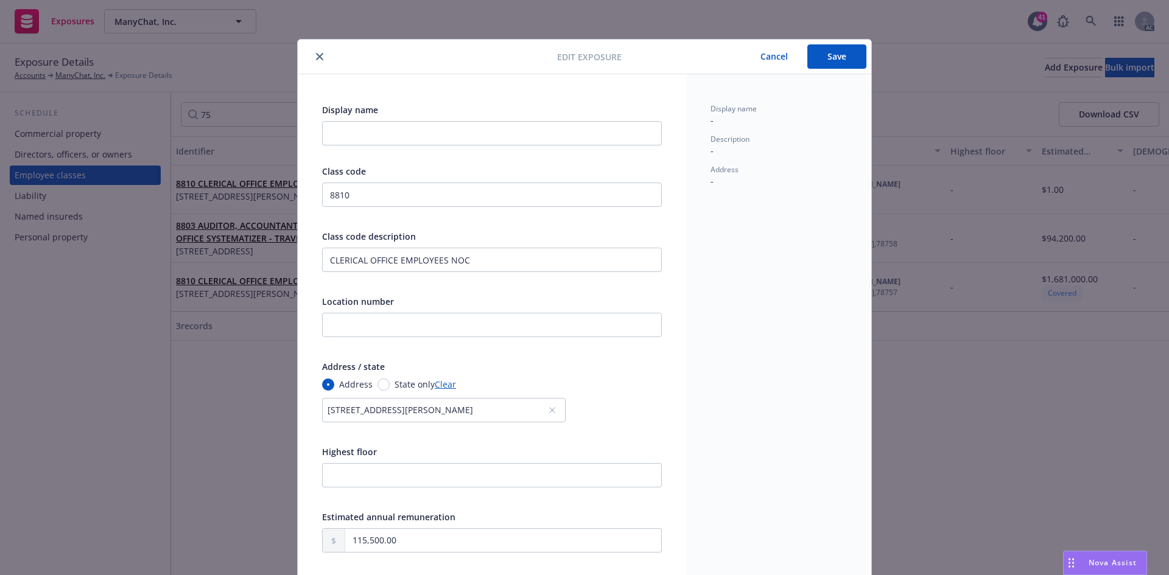
click at [831, 59] on button "Save" at bounding box center [836, 56] width 59 height 24
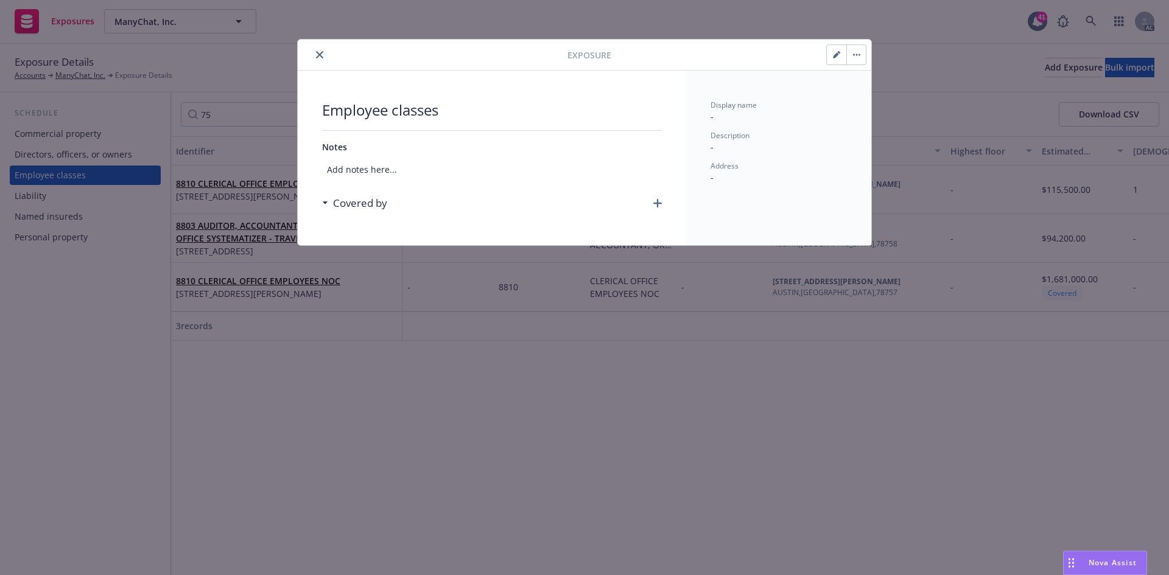
click at [658, 200] on icon "button" at bounding box center [657, 203] width 9 height 9
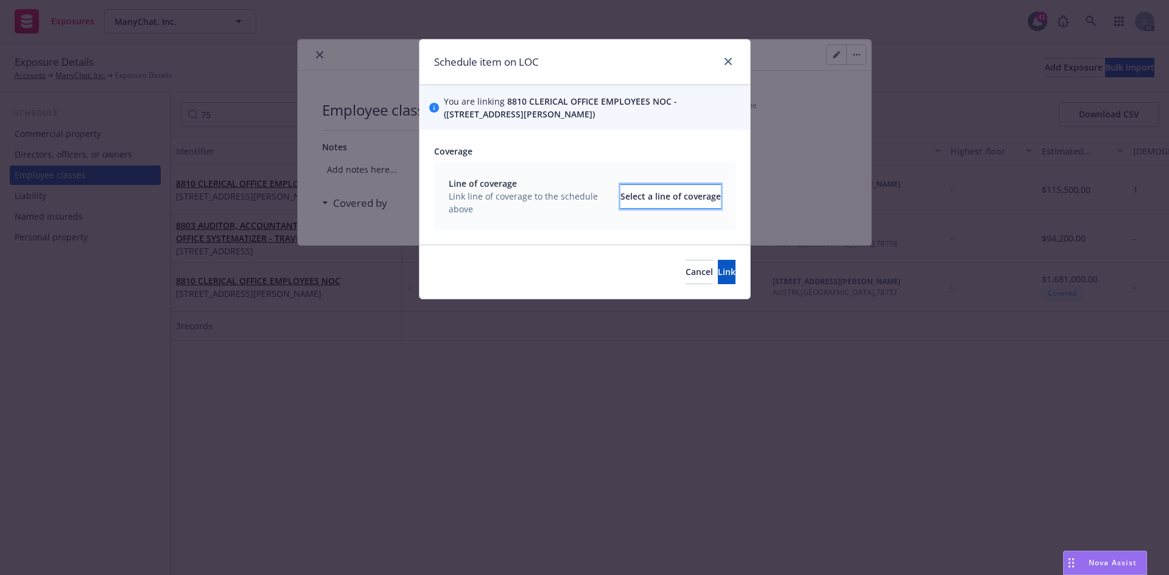
click at [656, 195] on div "Select a line of coverage" at bounding box center [670, 196] width 100 height 23
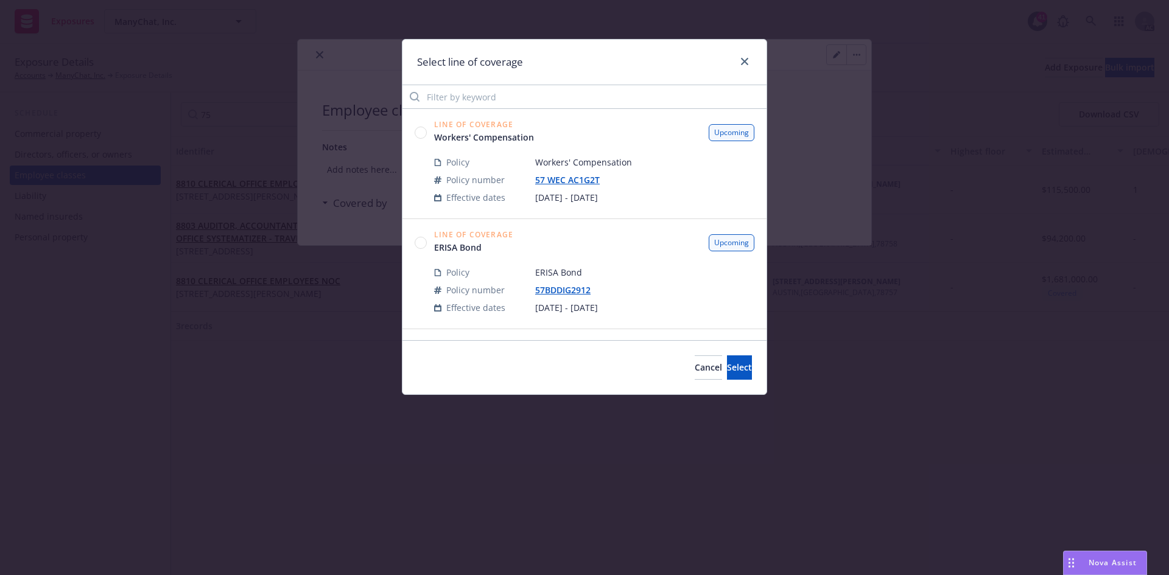
click at [424, 133] on circle at bounding box center [421, 133] width 12 height 12
click at [733, 367] on button "Select" at bounding box center [739, 367] width 25 height 24
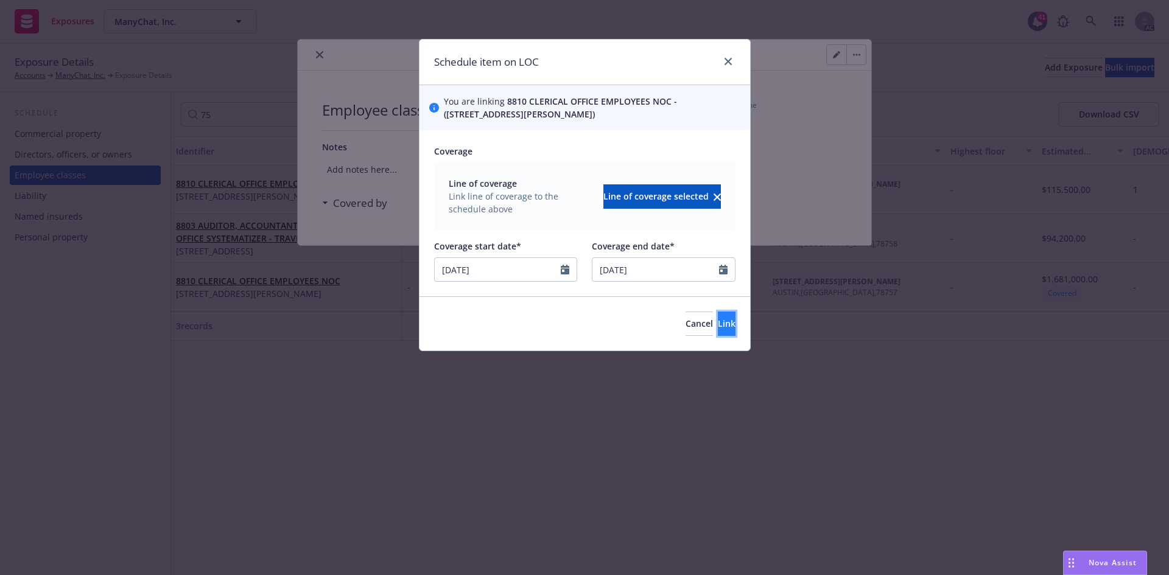
click at [718, 318] on span "Link" at bounding box center [727, 324] width 18 height 12
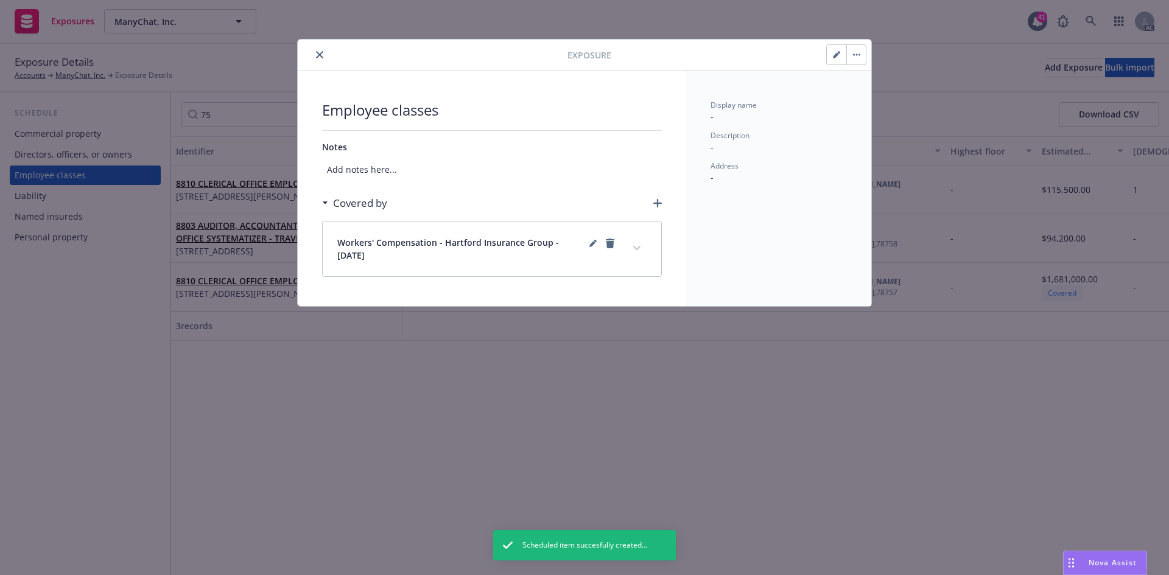
click at [639, 251] on button "expand content" at bounding box center [636, 248] width 19 height 19
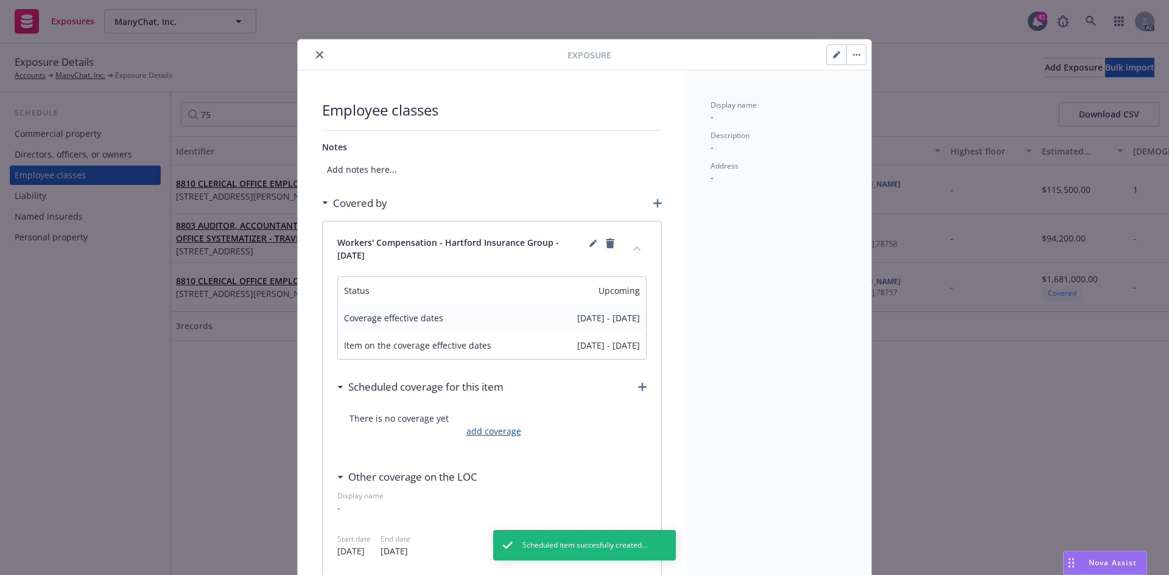
click at [487, 431] on link "add coverage" at bounding box center [492, 431] width 58 height 13
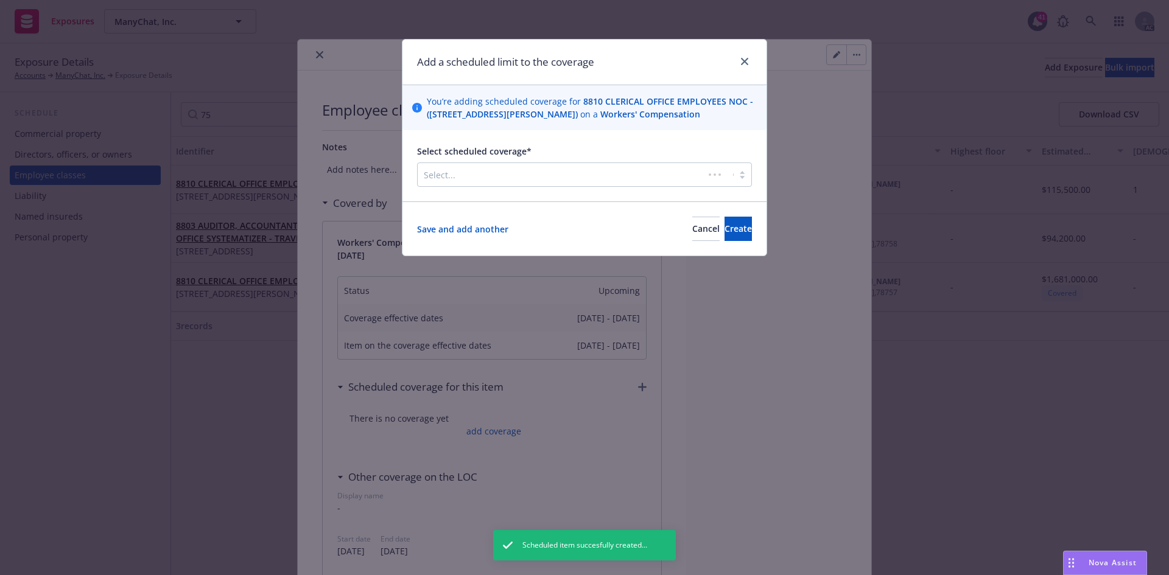
click at [534, 179] on div "Select..." at bounding box center [561, 174] width 286 height 19
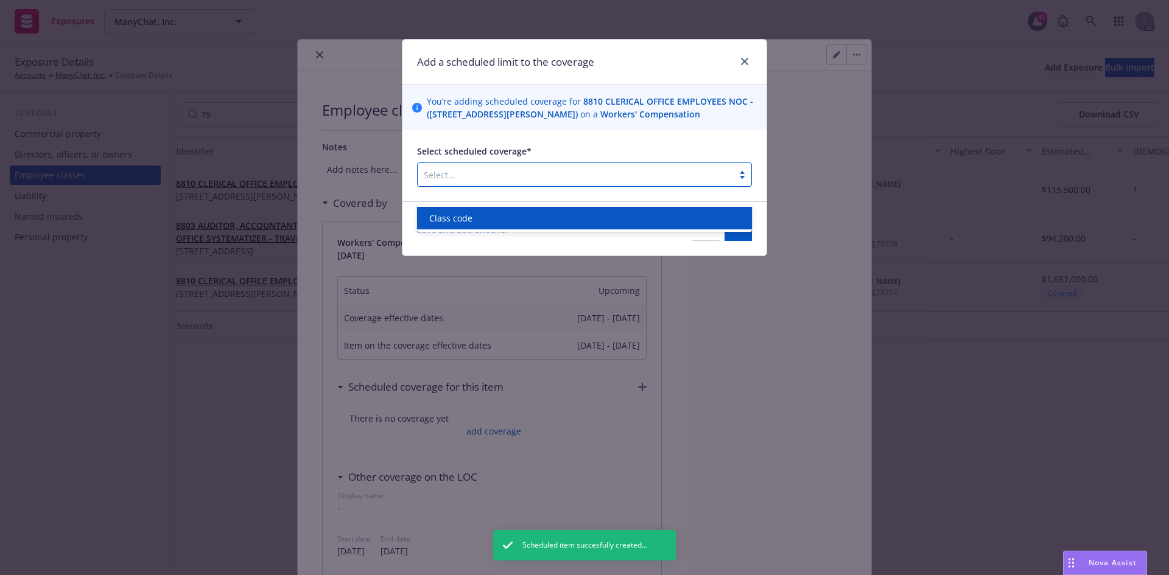
click at [500, 218] on div "Class code" at bounding box center [584, 218] width 320 height 13
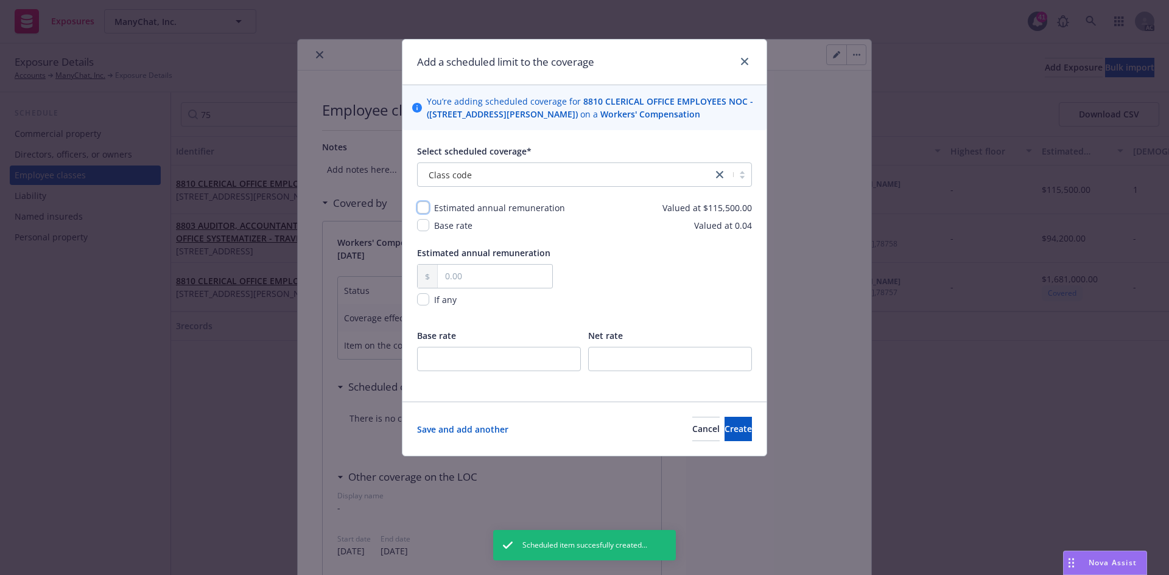
click at [427, 214] on input "checkbox" at bounding box center [423, 207] width 12 height 12
checkbox input "true"
click at [425, 231] on input "checkbox" at bounding box center [423, 225] width 12 height 12
checkbox input "true"
click at [472, 288] on input "text" at bounding box center [495, 276] width 114 height 23
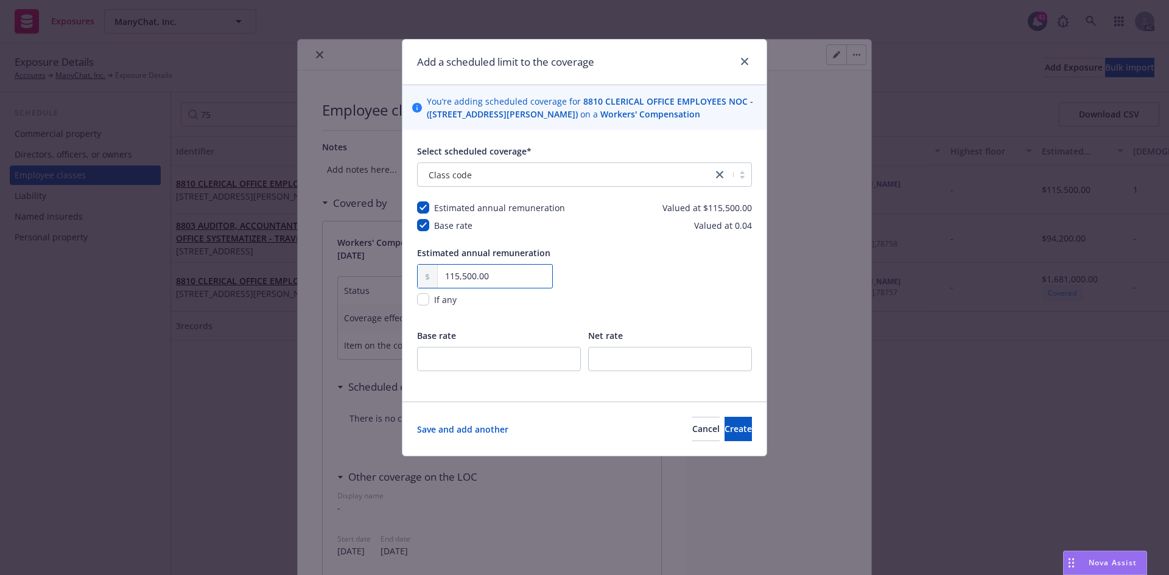
type input "115,500.00"
click at [472, 370] on input "number" at bounding box center [499, 359] width 164 height 24
type input "0.04"
click at [551, 341] on div "Estimated annual remuneration 115,500.00 If any Base rate 0.04 Net rate" at bounding box center [584, 317] width 335 height 141
click at [724, 435] on span "Create" at bounding box center [737, 429] width 27 height 12
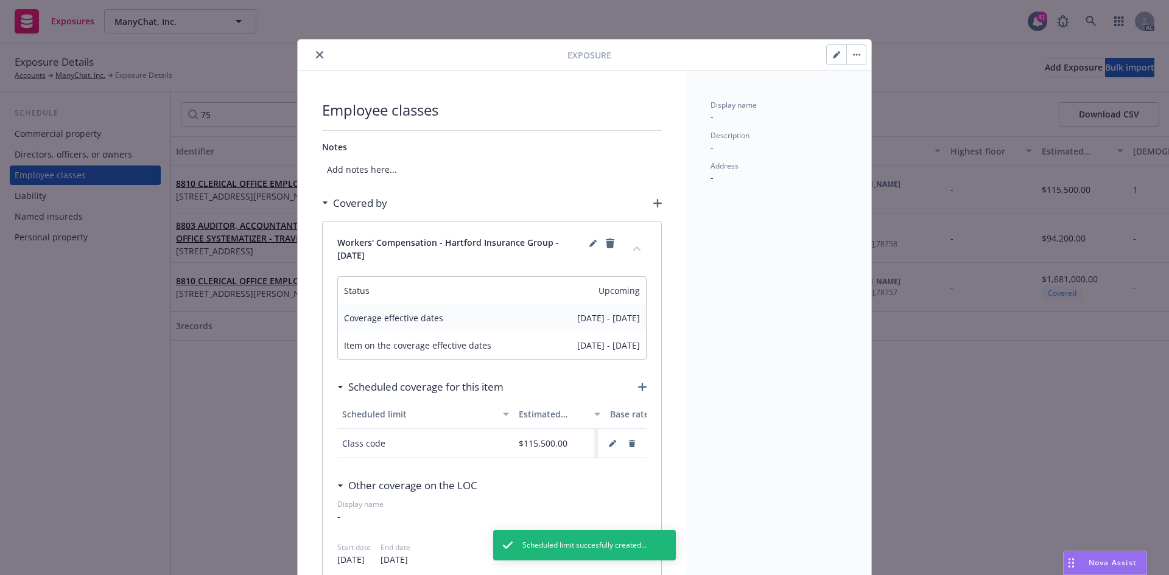
click at [631, 253] on button "collapse content" at bounding box center [636, 248] width 19 height 19
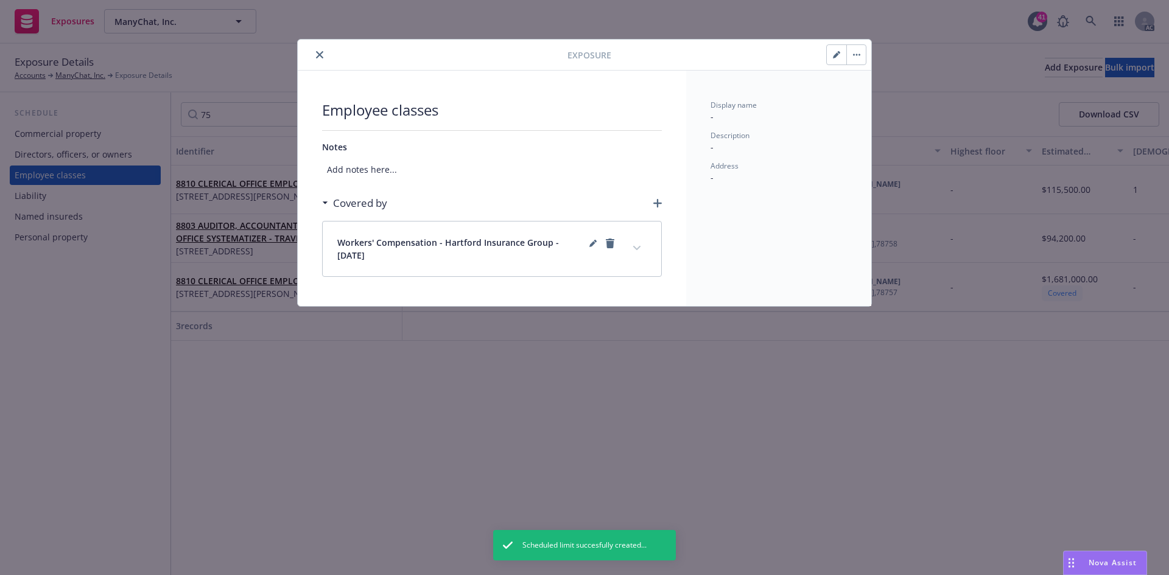
click at [651, 205] on div "Covered by" at bounding box center [492, 204] width 340 height 26
click at [656, 201] on icon "button" at bounding box center [657, 203] width 9 height 9
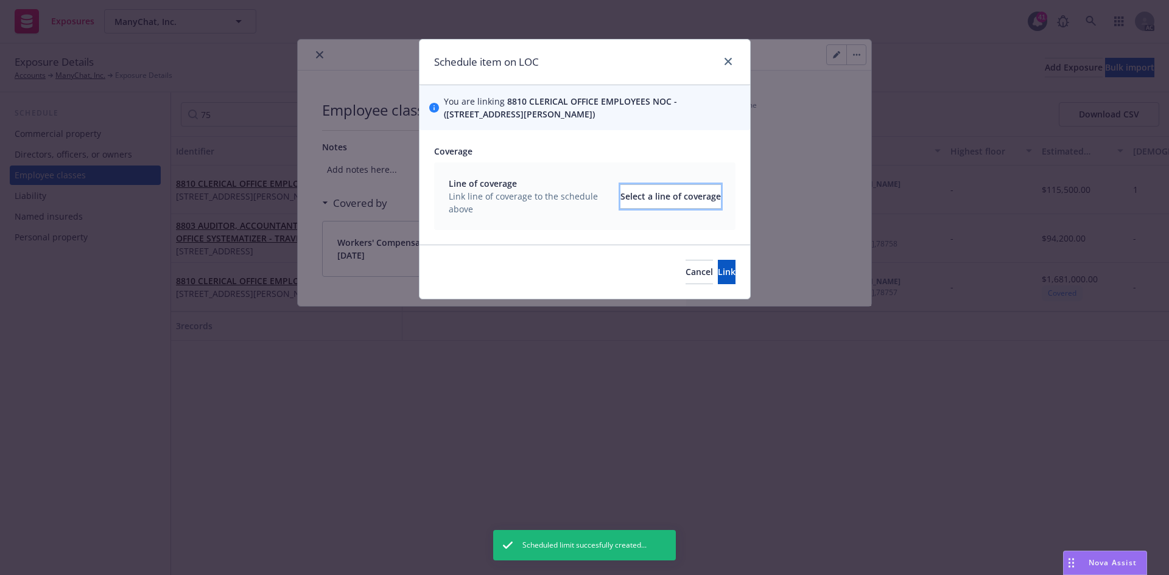
click at [656, 201] on div "Select a line of coverage" at bounding box center [670, 196] width 100 height 23
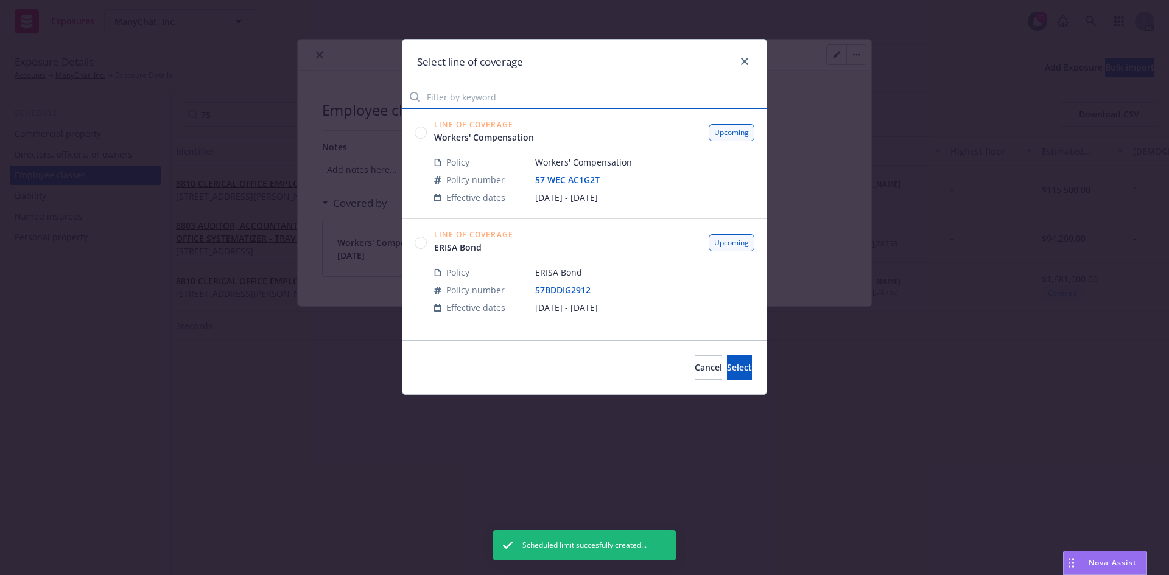
click at [538, 99] on input "Filter by keyword" at bounding box center [584, 97] width 364 height 24
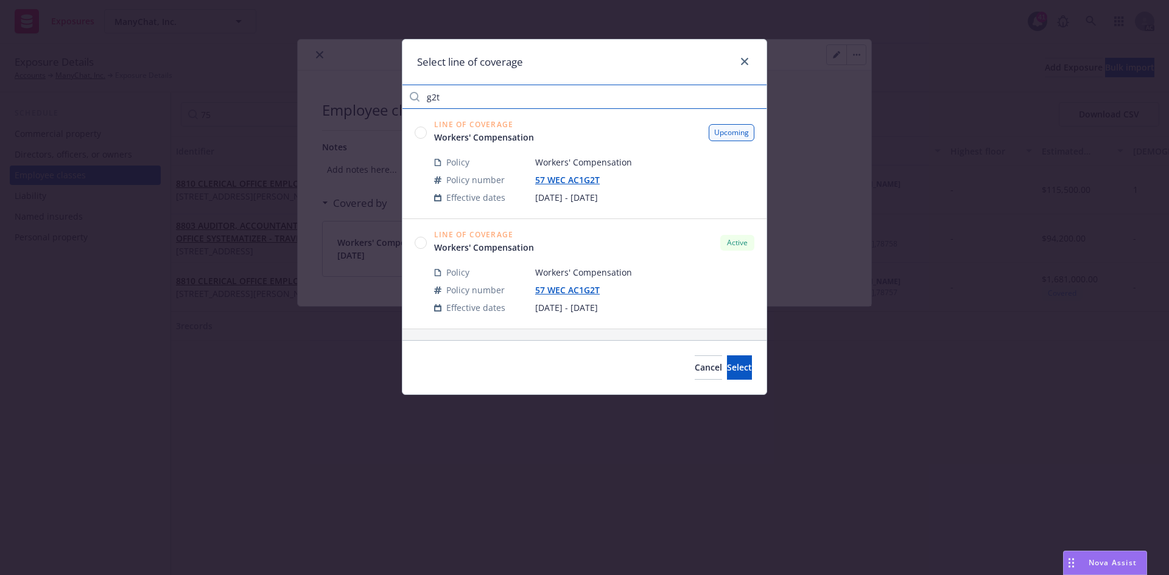
type input "g2t"
click at [425, 243] on circle at bounding box center [421, 243] width 12 height 12
click at [732, 372] on button "Select" at bounding box center [739, 367] width 25 height 24
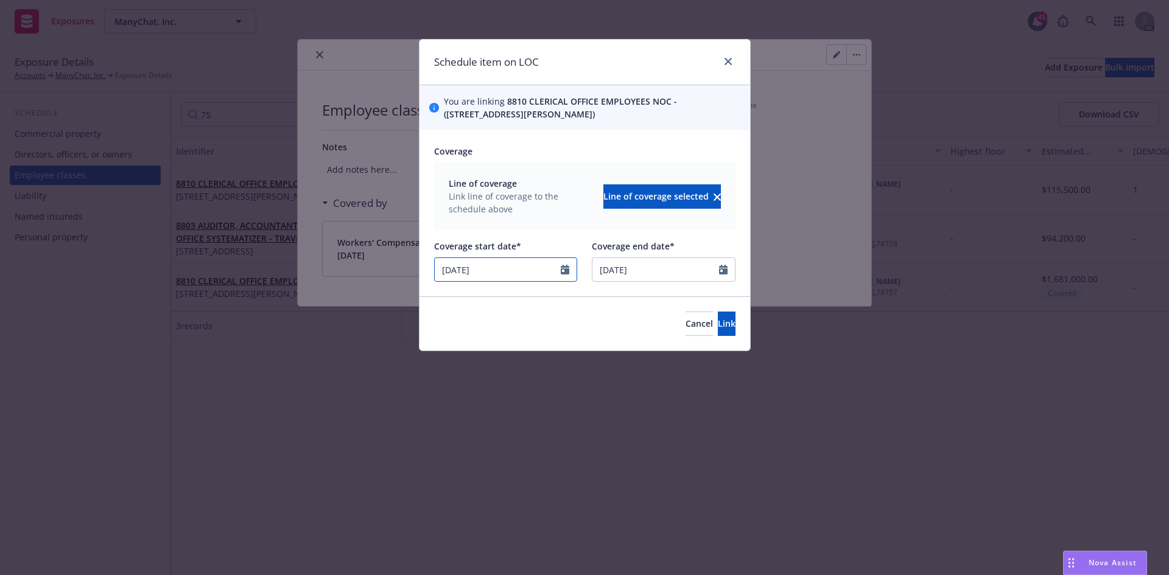
select select "10"
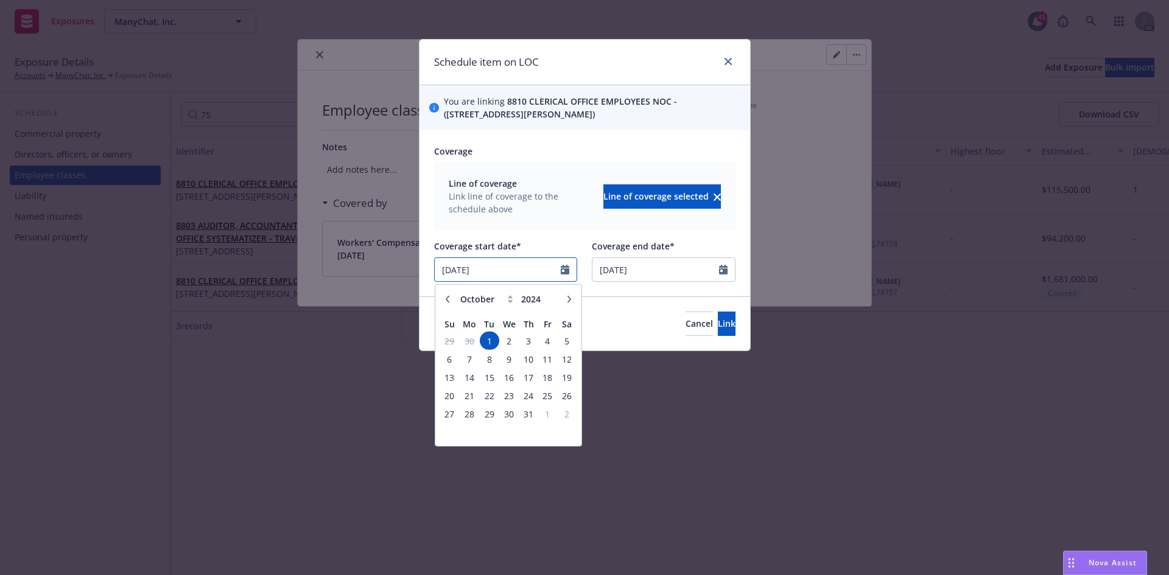
drag, startPoint x: 519, startPoint y: 271, endPoint x: 397, endPoint y: 271, distance: 121.7
click at [397, 271] on div "Schedule item on LOC You are linking 8810 CLERICAL OFFICE EMPLOYEES NOC - (75 G…" at bounding box center [584, 287] width 1169 height 575
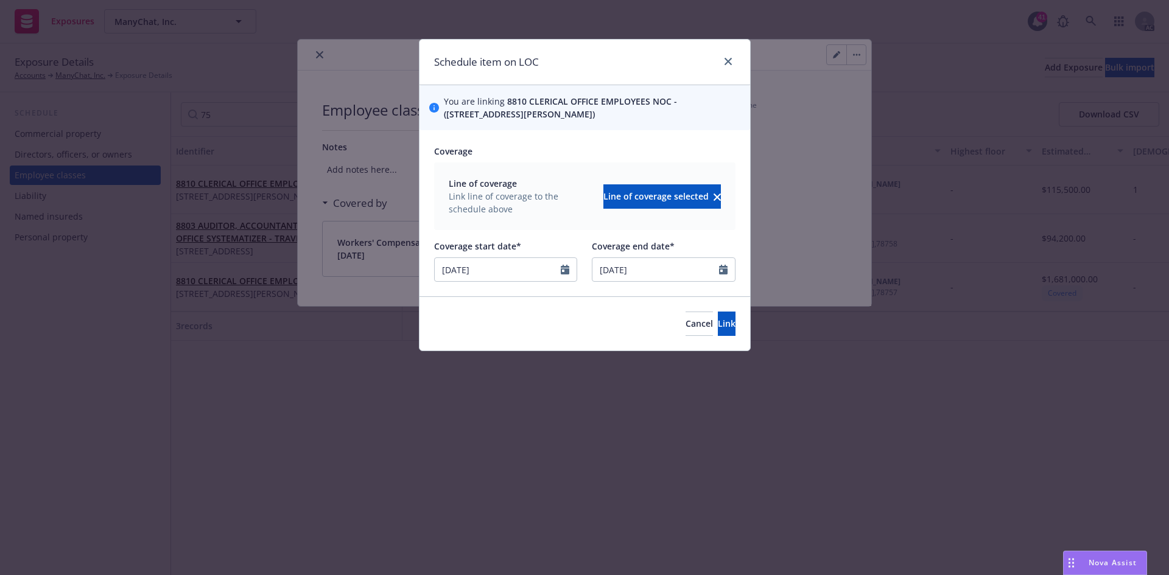
type input "08/28/2025"
click at [511, 228] on div "Line of coverage Link line of coverage to the schedule above Line of coverage s…" at bounding box center [584, 197] width 301 height 68
click at [718, 326] on span "Link" at bounding box center [727, 324] width 18 height 12
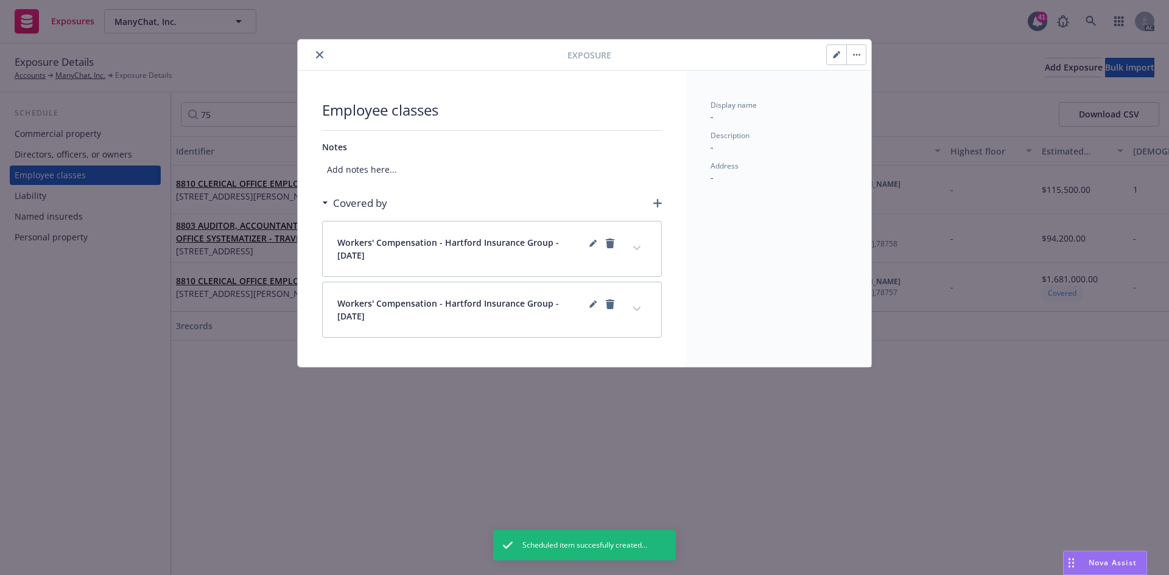
click at [639, 249] on icon "expand content" at bounding box center [636, 248] width 7 height 5
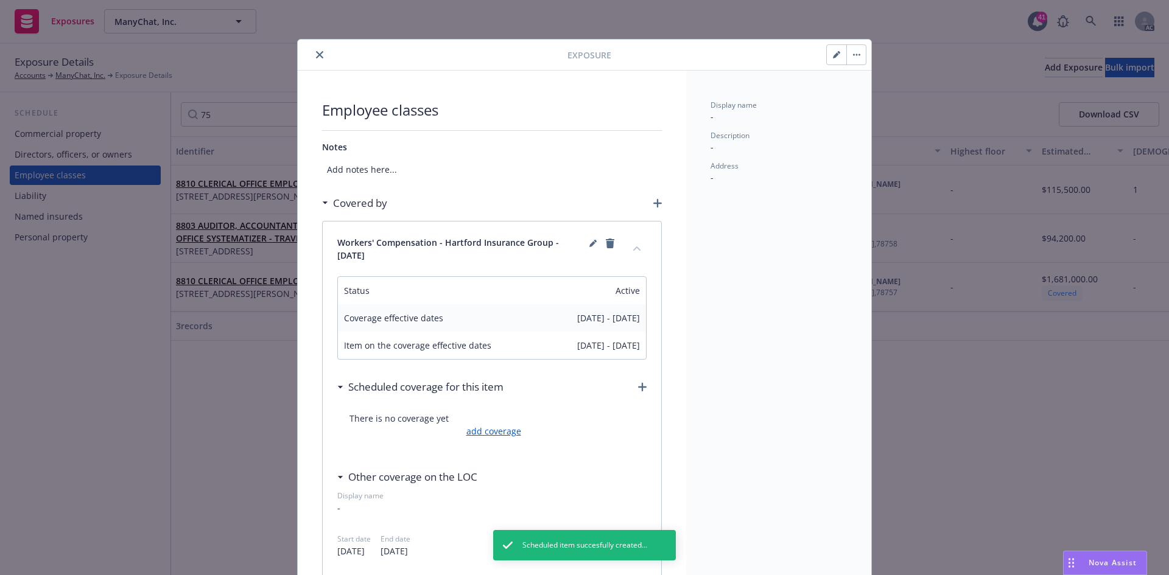
click at [508, 436] on link "add coverage" at bounding box center [492, 431] width 58 height 13
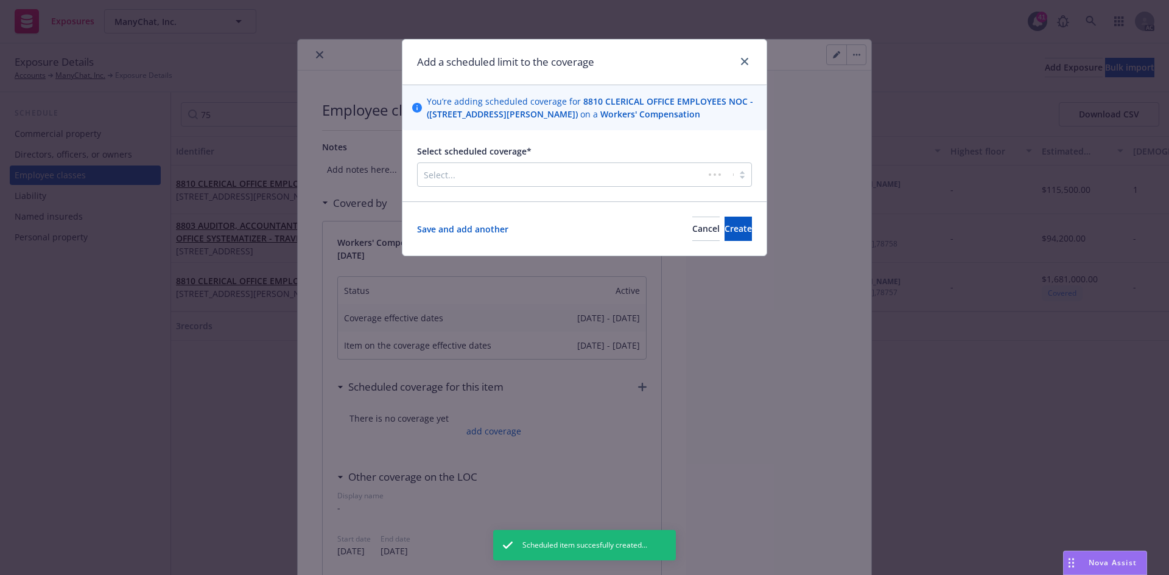
click at [515, 182] on div at bounding box center [561, 174] width 274 height 15
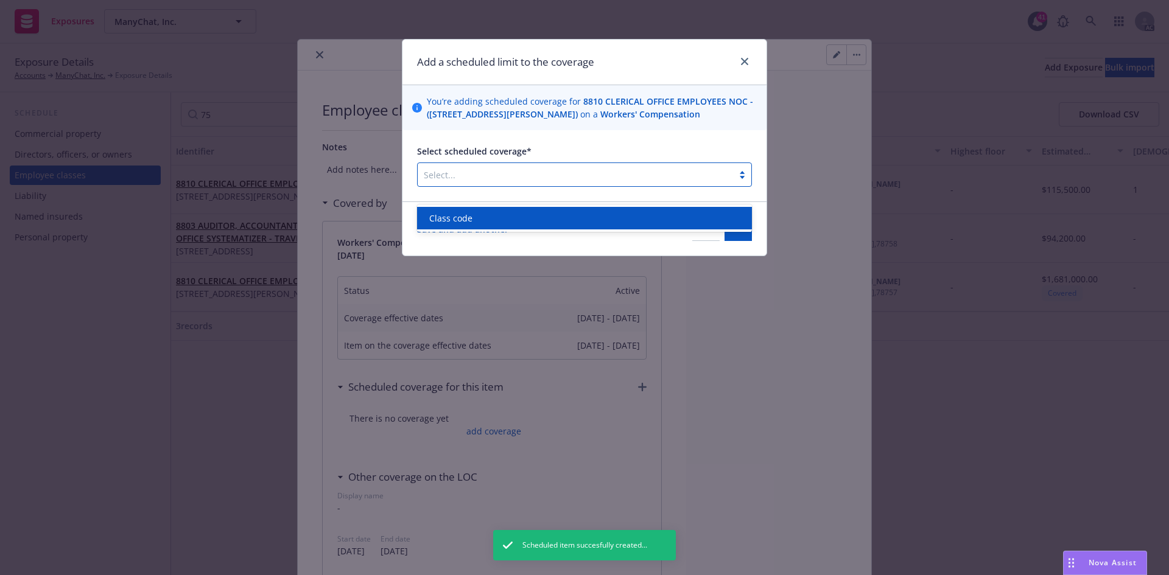
click at [473, 217] on div "Class code" at bounding box center [584, 218] width 320 height 13
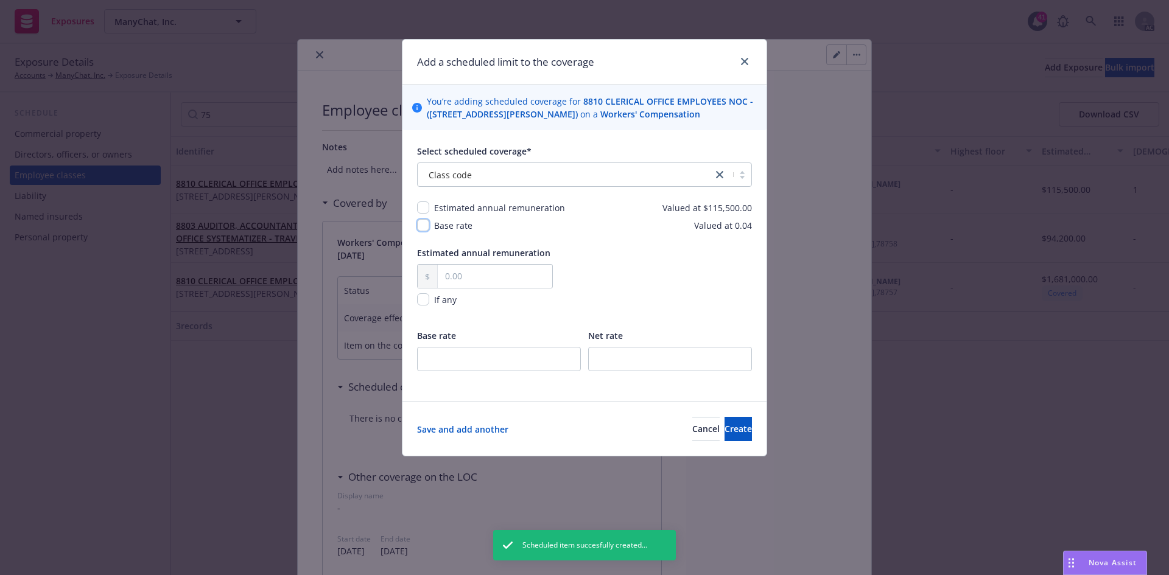
click at [424, 231] on input "checkbox" at bounding box center [423, 225] width 12 height 12
checkbox input "true"
click at [452, 284] on input "text" at bounding box center [495, 276] width 114 height 23
type input "10,759.00"
click at [475, 371] on input "number" at bounding box center [499, 359] width 164 height 24
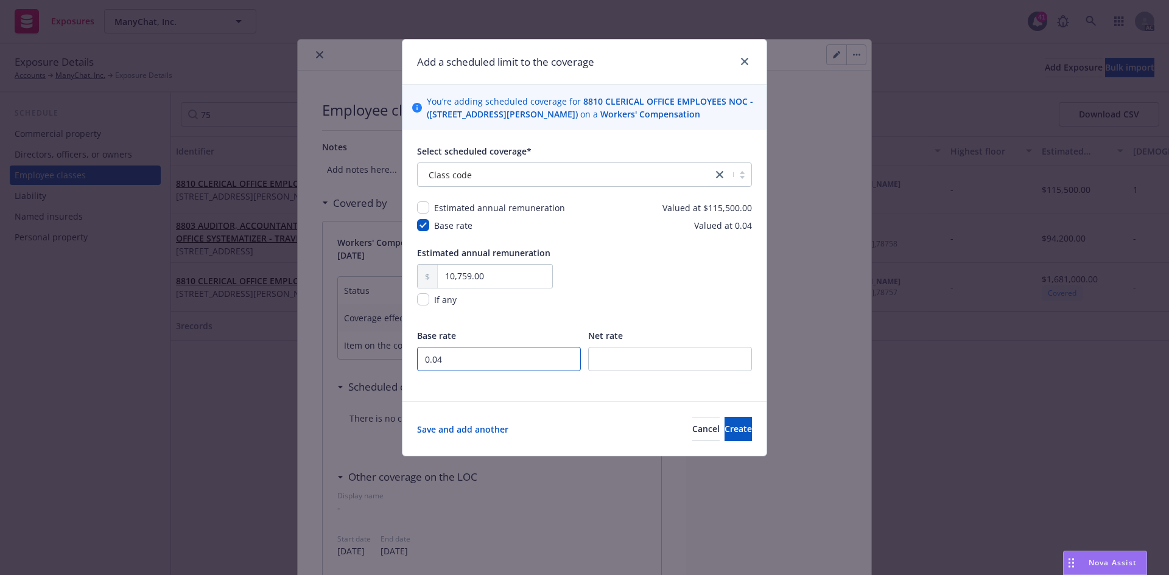
type input "0.04"
click at [518, 335] on div "Estimated annual remuneration 10,759.00 If any Base rate 0.04 Net rate" at bounding box center [584, 317] width 335 height 141
click at [724, 435] on span "Create" at bounding box center [737, 429] width 27 height 12
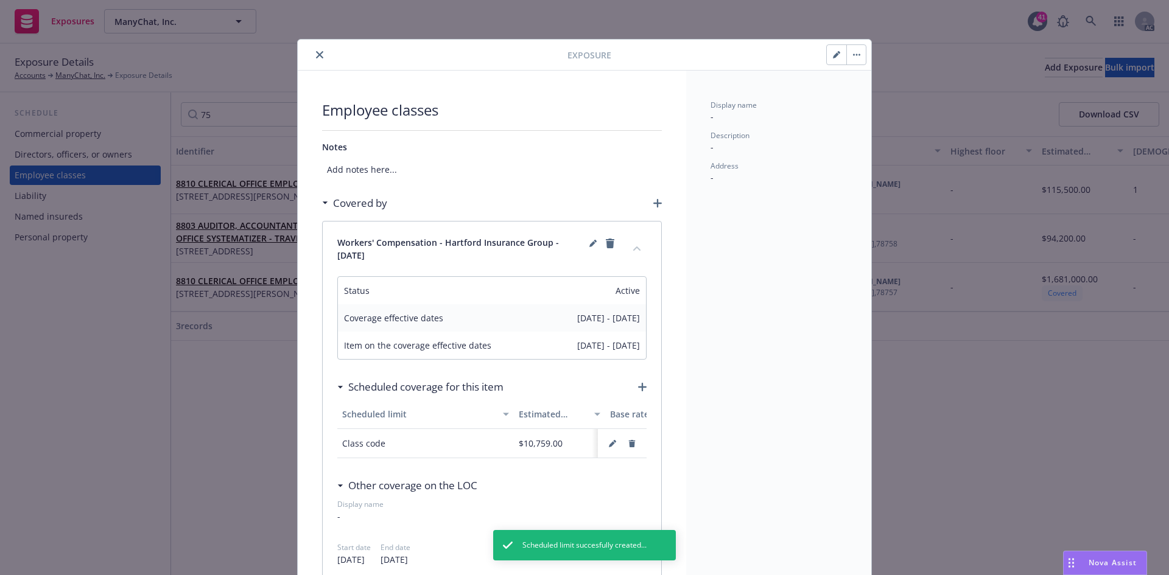
click at [634, 253] on button "collapse content" at bounding box center [636, 248] width 19 height 19
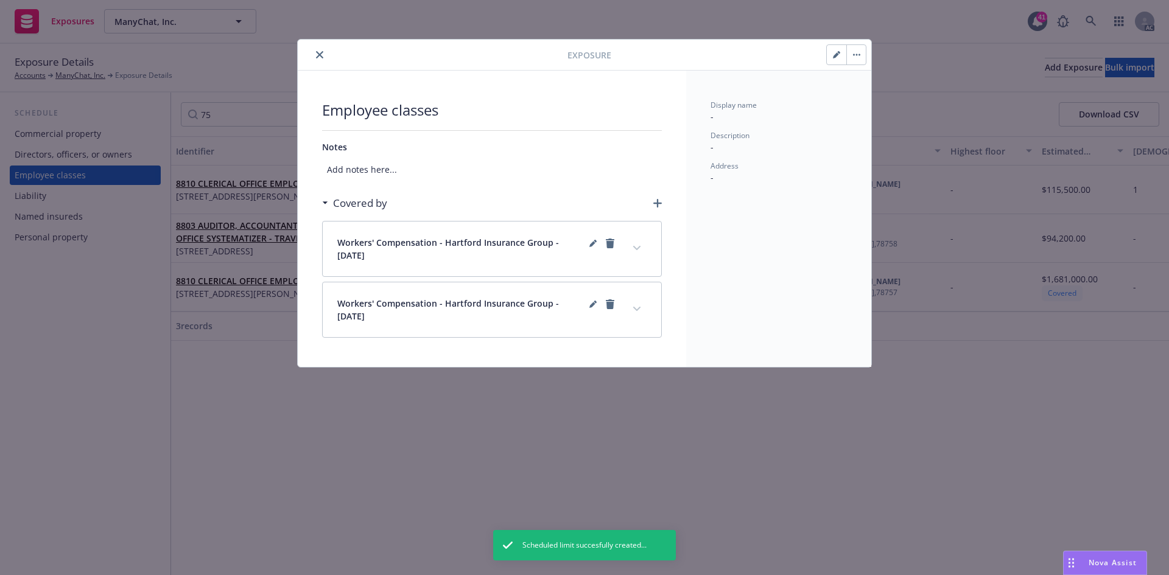
click at [320, 52] on icon "close" at bounding box center [319, 54] width 7 height 7
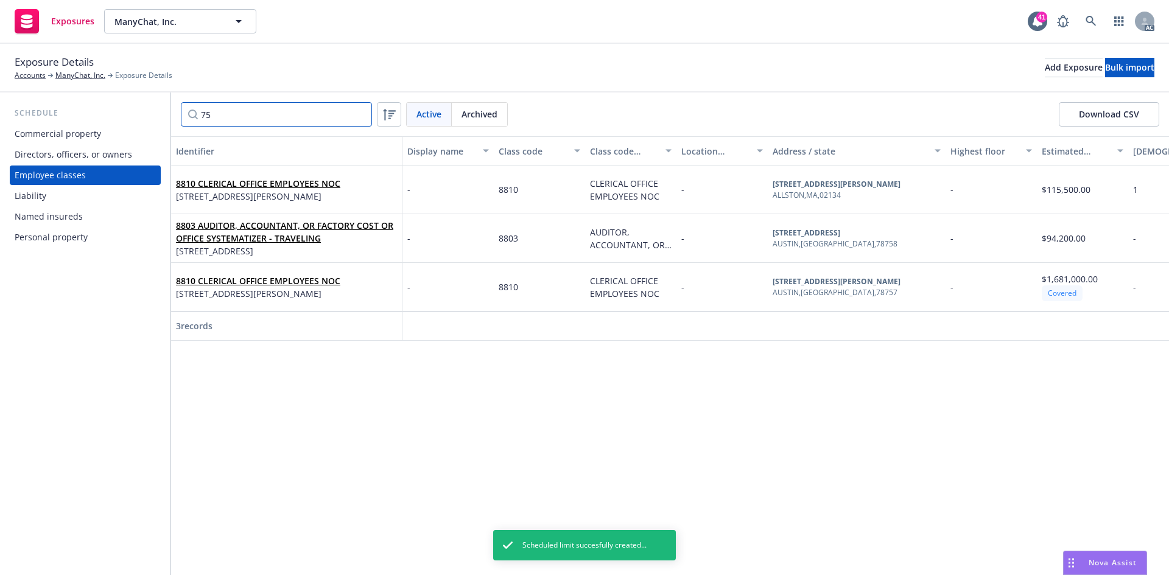
drag, startPoint x: 248, startPoint y: 113, endPoint x: 187, endPoint y: 114, distance: 60.9
click at [187, 114] on input "75" at bounding box center [276, 114] width 191 height 24
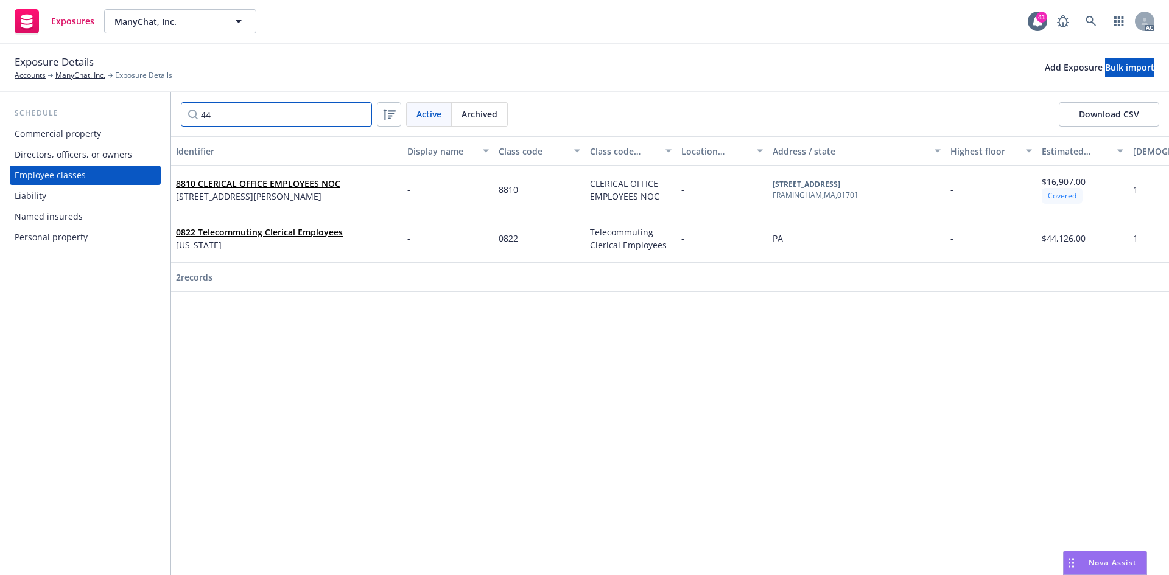
type input "44"
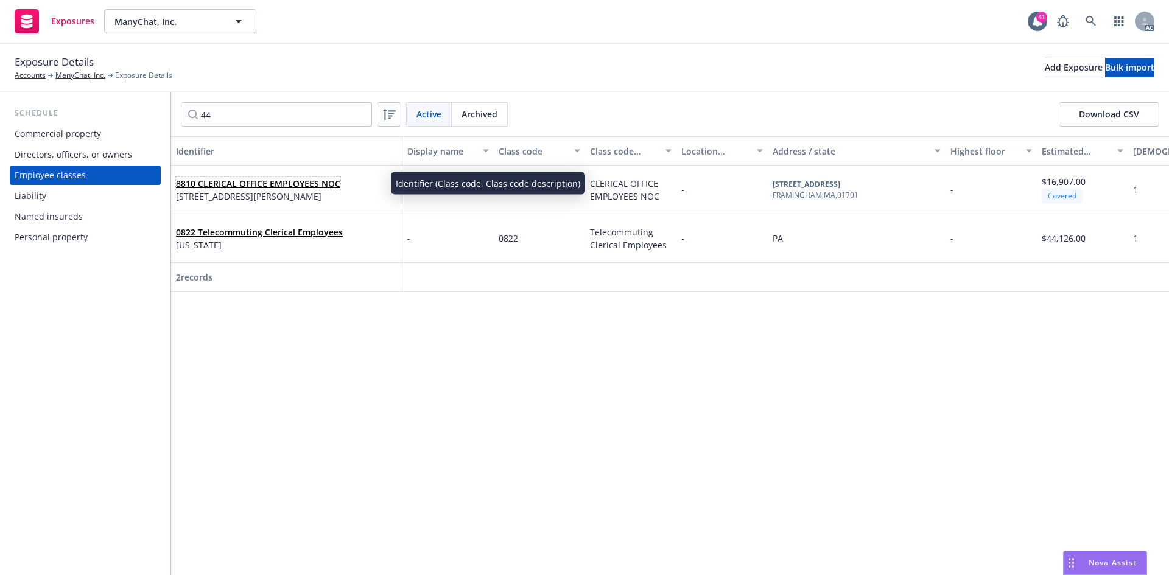
click at [237, 183] on link "8810 CLERICAL OFFICE EMPLOYEES NOC" at bounding box center [258, 184] width 164 height 12
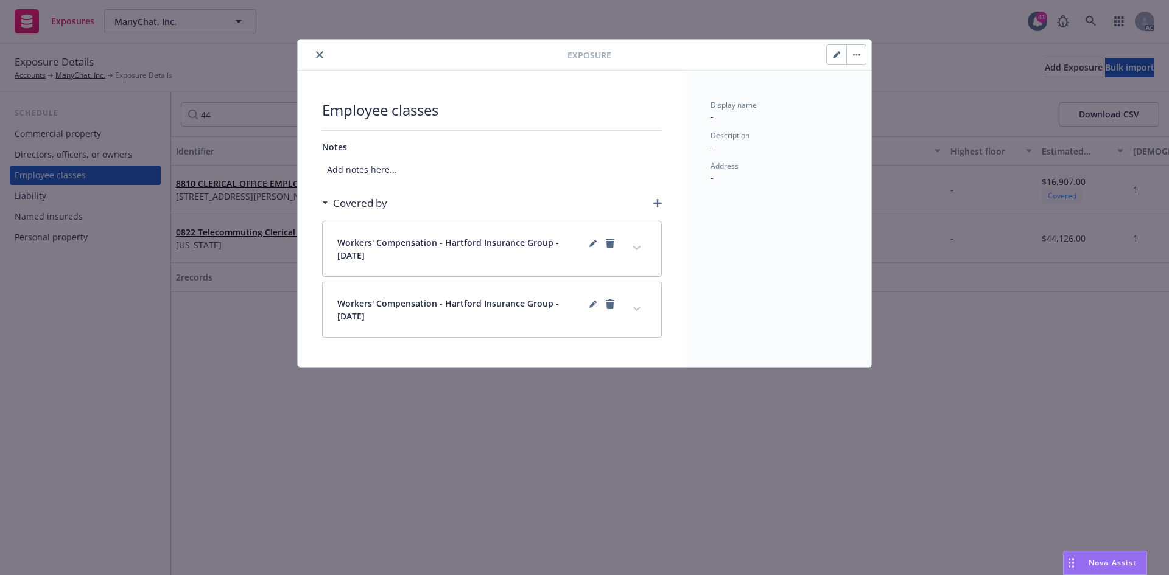
click at [829, 55] on button "button" at bounding box center [836, 54] width 19 height 19
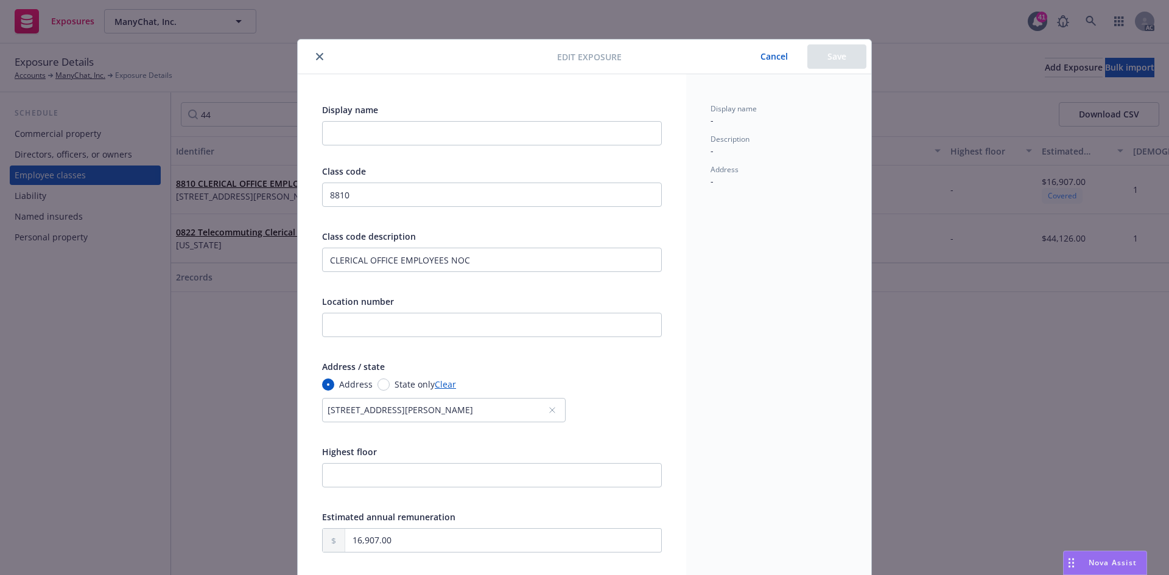
click at [317, 56] on icon "close" at bounding box center [319, 56] width 7 height 7
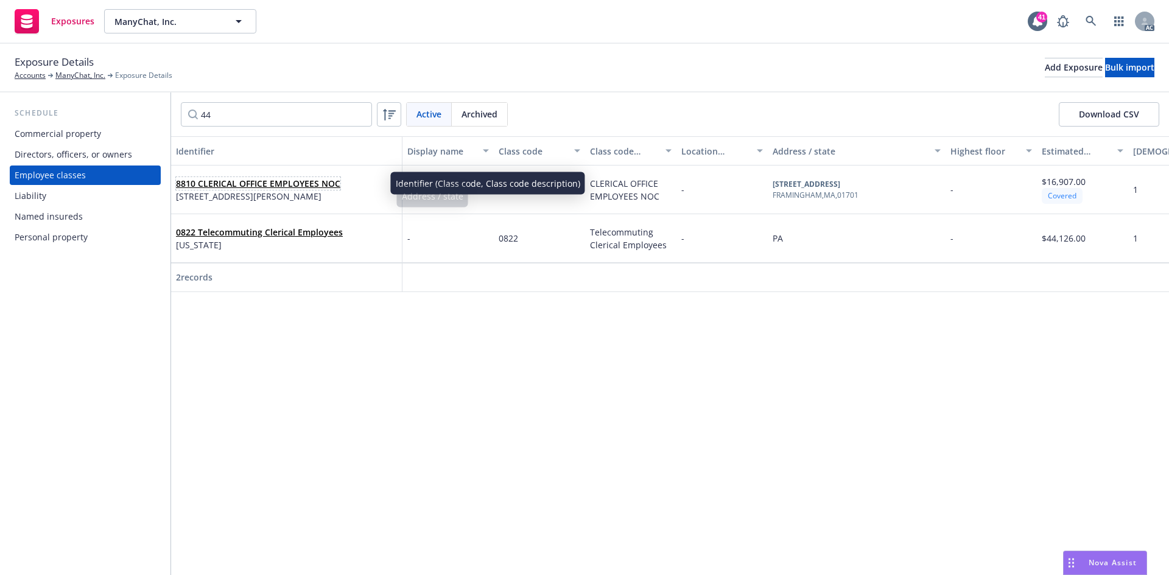
click at [283, 186] on link "8810 CLERICAL OFFICE EMPLOYEES NOC" at bounding box center [258, 184] width 164 height 12
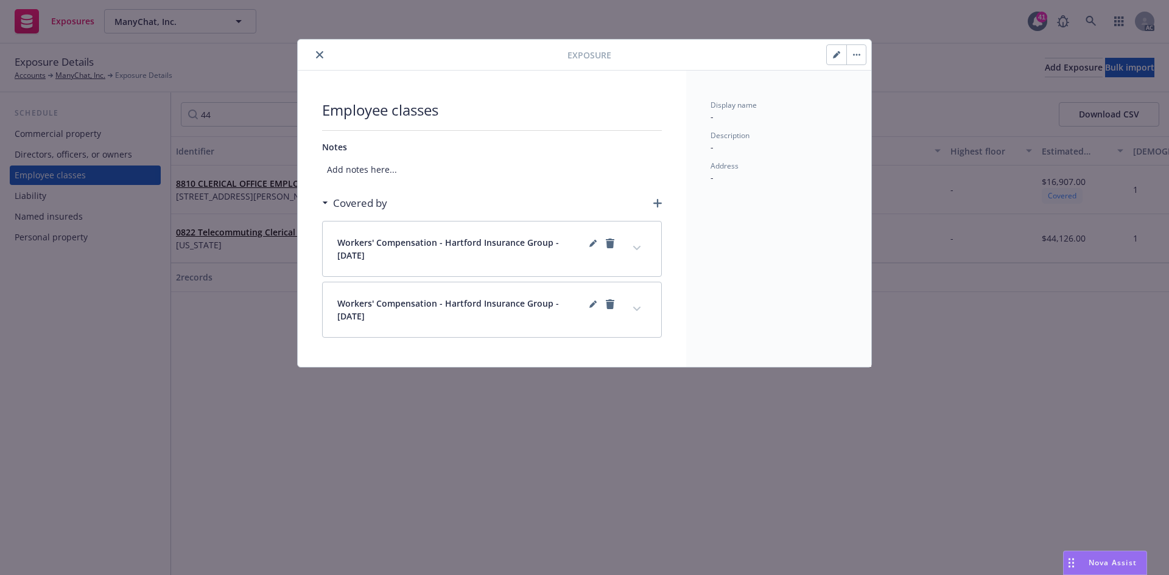
click at [637, 247] on icon "expand content" at bounding box center [636, 248] width 7 height 5
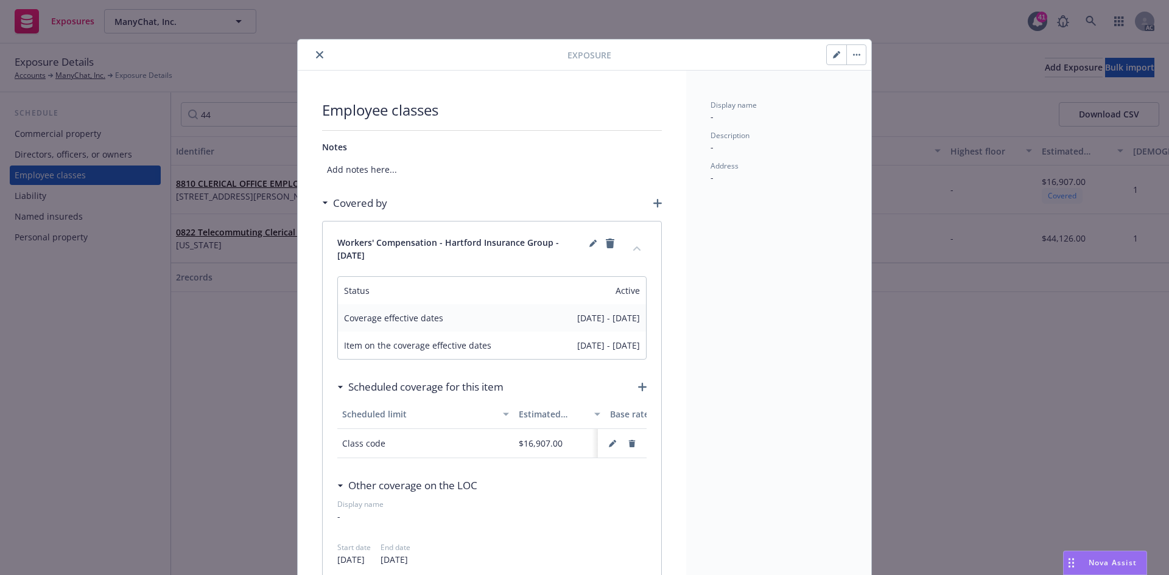
click at [637, 247] on button "collapse content" at bounding box center [636, 248] width 19 height 19
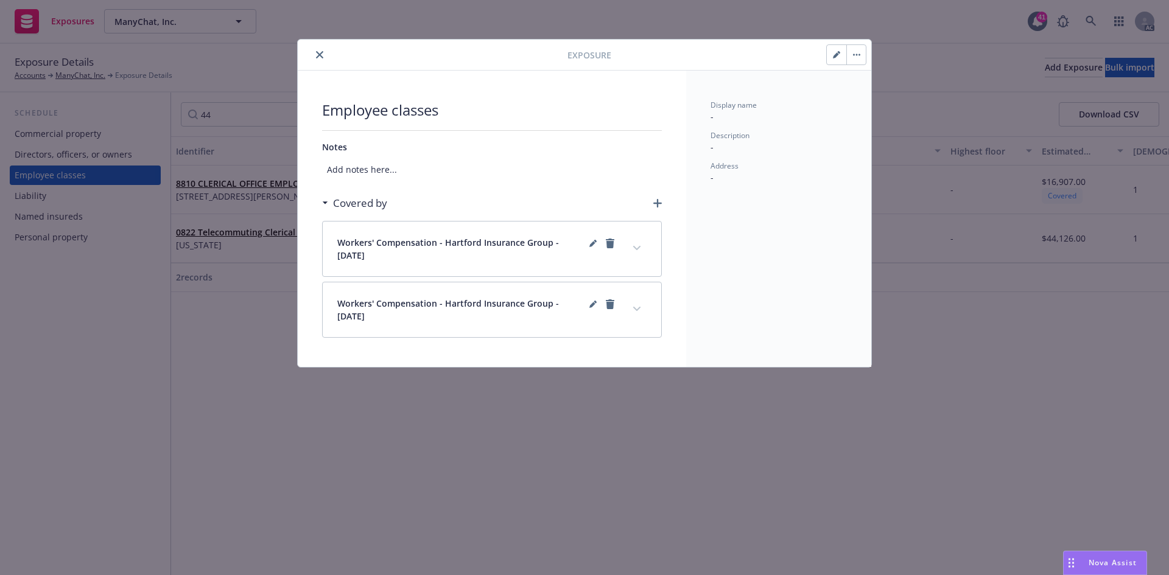
click at [636, 314] on button "expand content" at bounding box center [636, 308] width 19 height 19
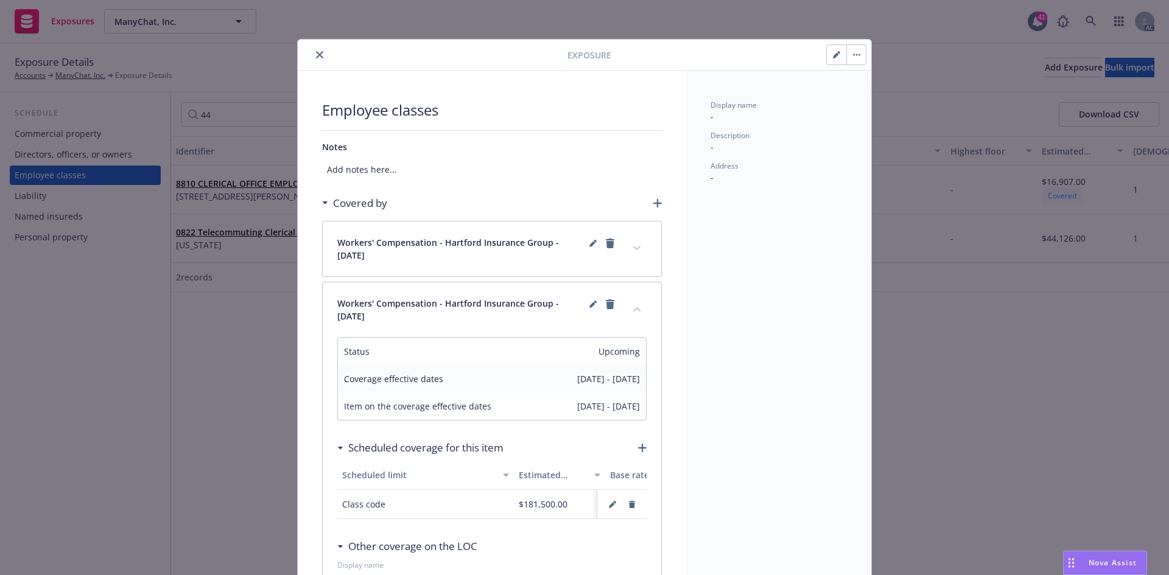
click at [319, 52] on button "close" at bounding box center [319, 54] width 15 height 15
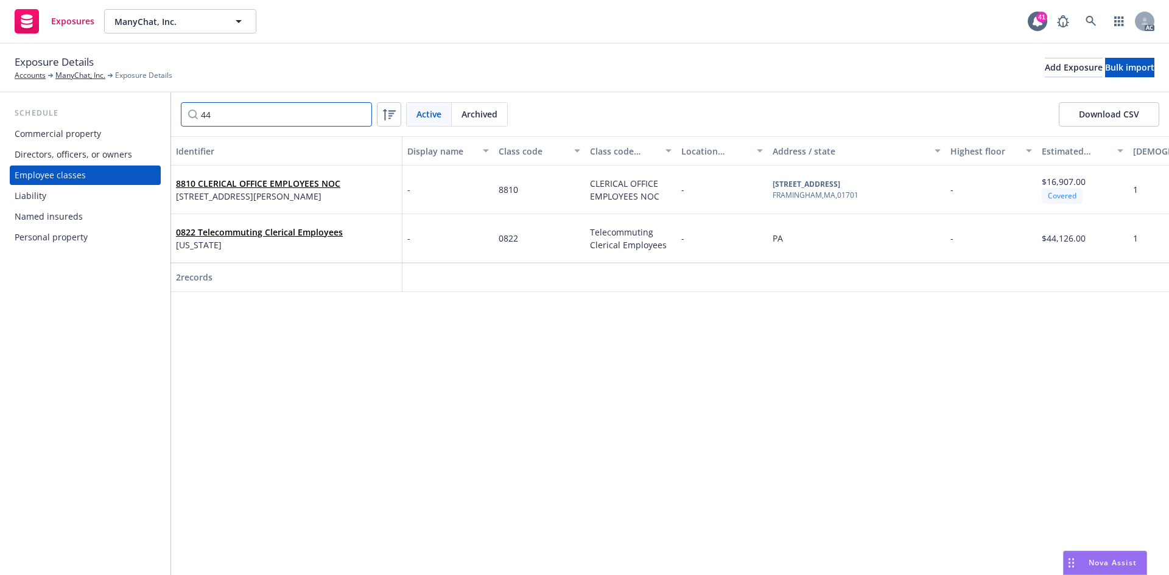
drag, startPoint x: 243, startPoint y: 118, endPoint x: 165, endPoint y: 118, distance: 77.9
click at [165, 118] on div "Schedule Commercial property Directors, officers, or owners Employee classes Li…" at bounding box center [584, 334] width 1169 height 483
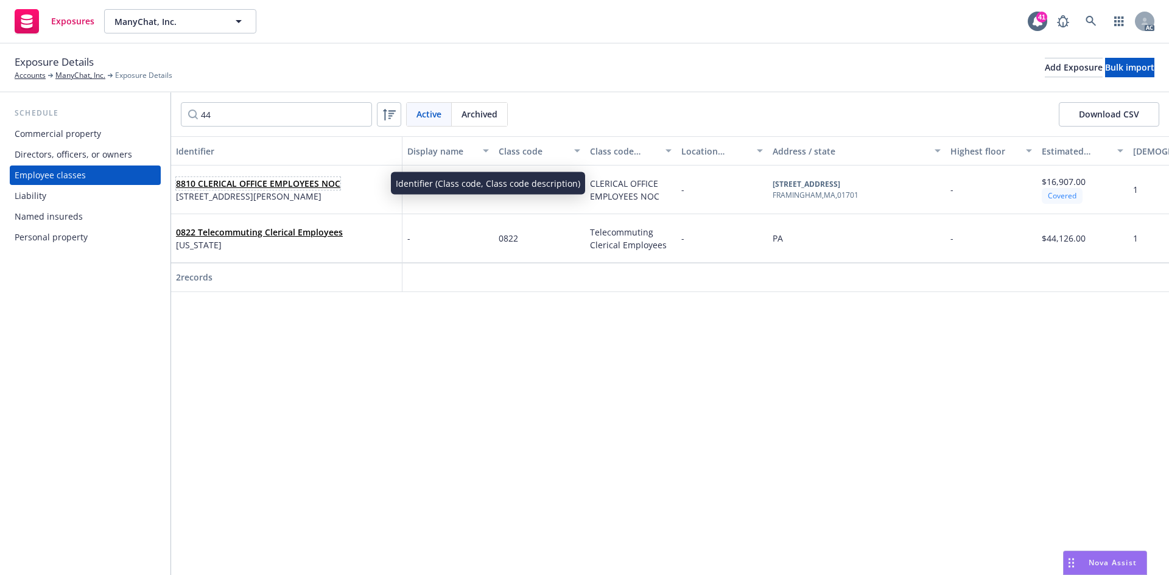
click at [211, 177] on span "8810 CLERICAL OFFICE EMPLOYEES NOC" at bounding box center [258, 183] width 164 height 13
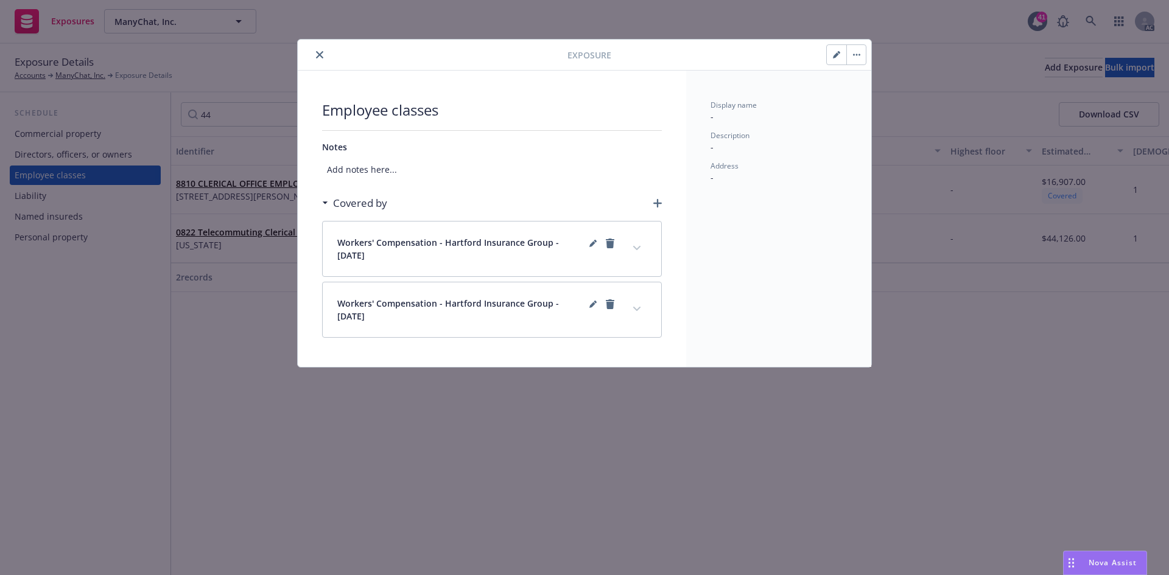
click at [321, 52] on icon "close" at bounding box center [319, 54] width 7 height 7
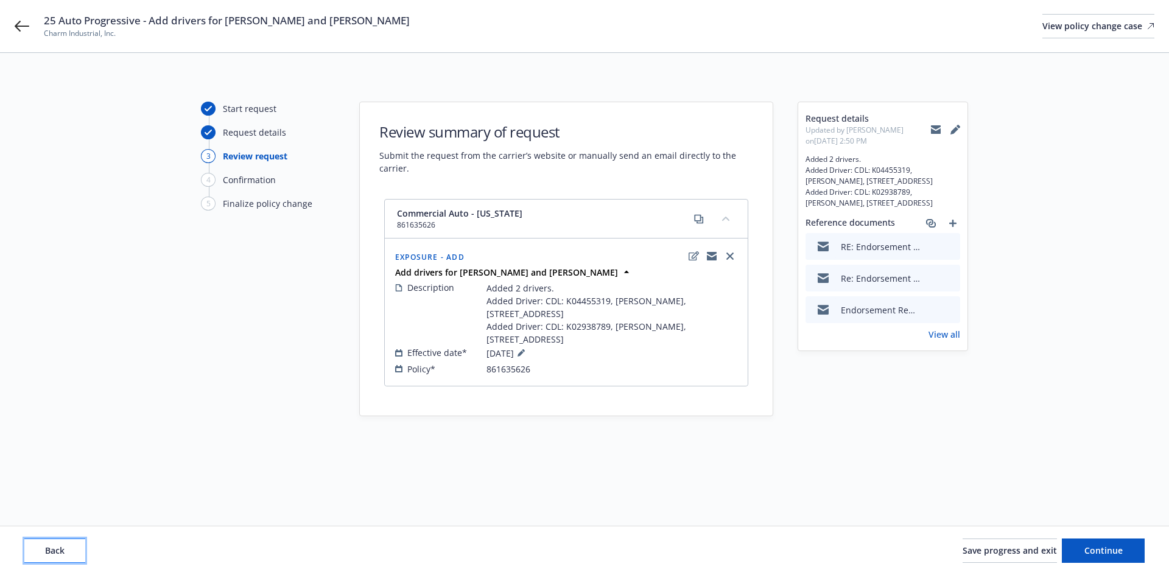
click at [76, 546] on button "Back" at bounding box center [54, 551] width 61 height 24
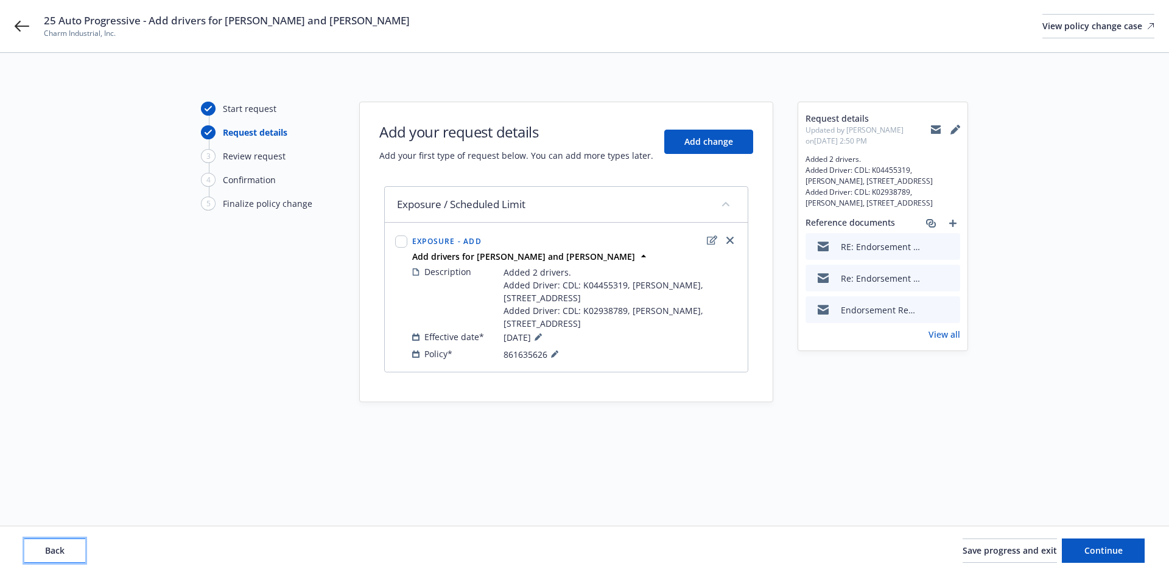
click at [76, 546] on button "Back" at bounding box center [54, 551] width 61 height 24
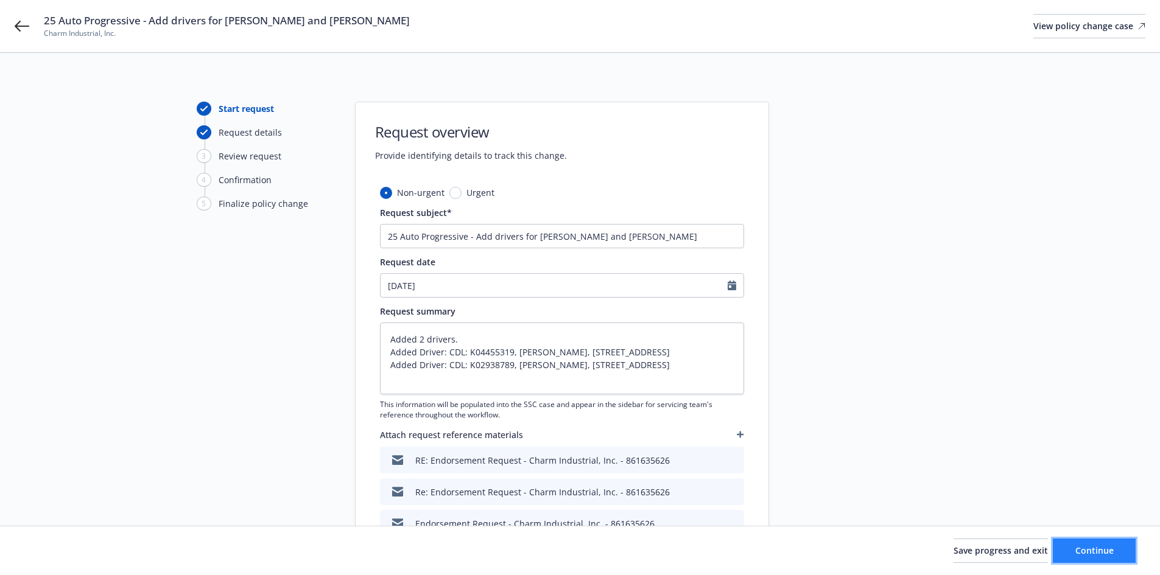
click at [1099, 547] on span "Continue" at bounding box center [1094, 551] width 38 height 12
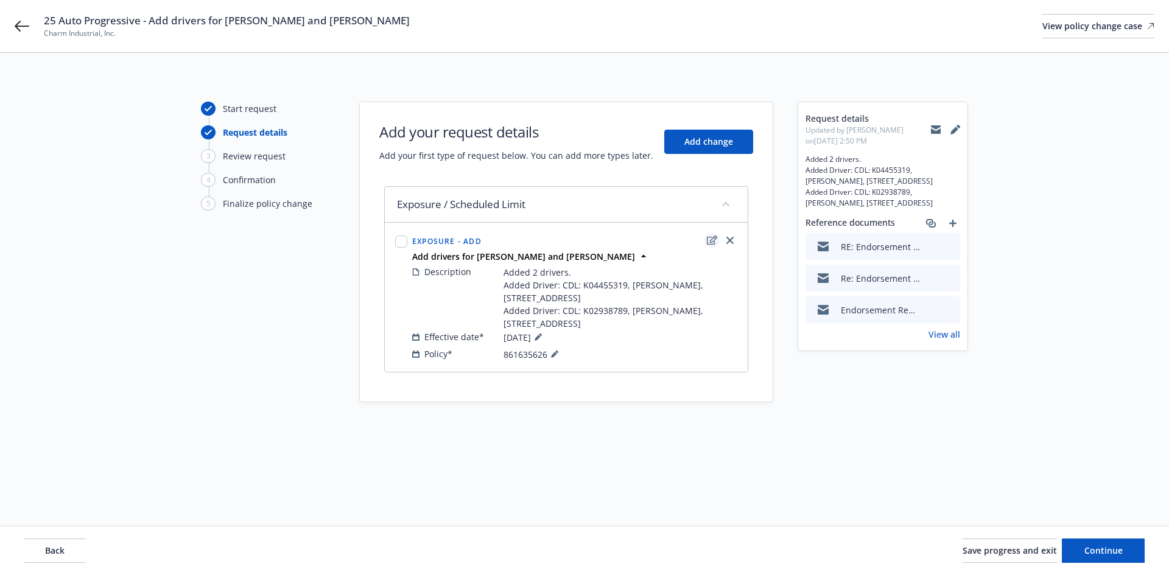
click at [710, 242] on icon "edit" at bounding box center [712, 240] width 10 height 9
type textarea "x"
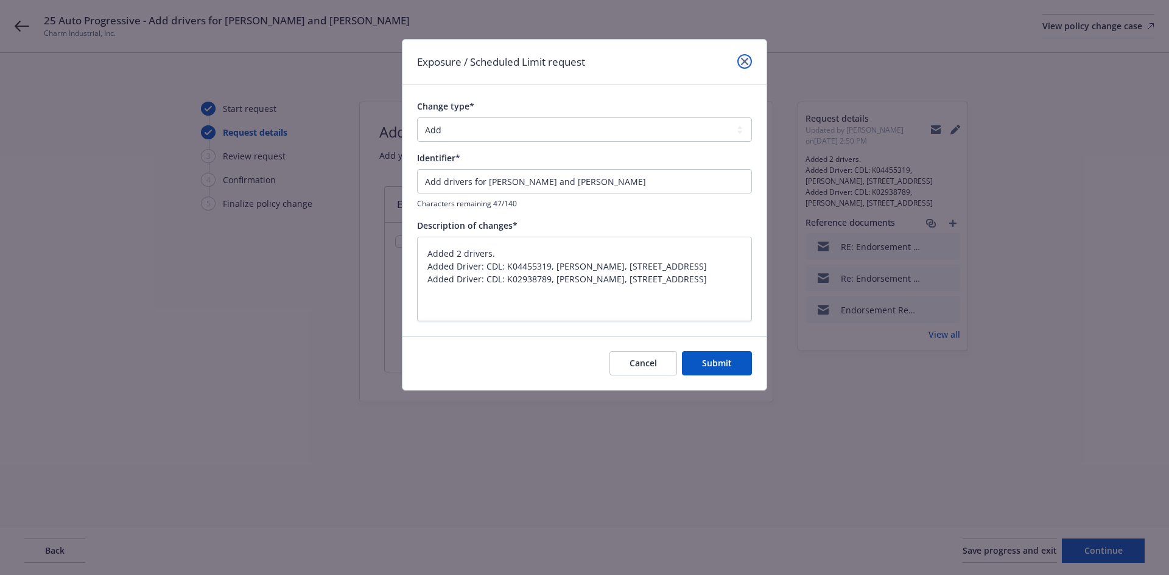
click at [746, 61] on icon "close" at bounding box center [744, 61] width 7 height 7
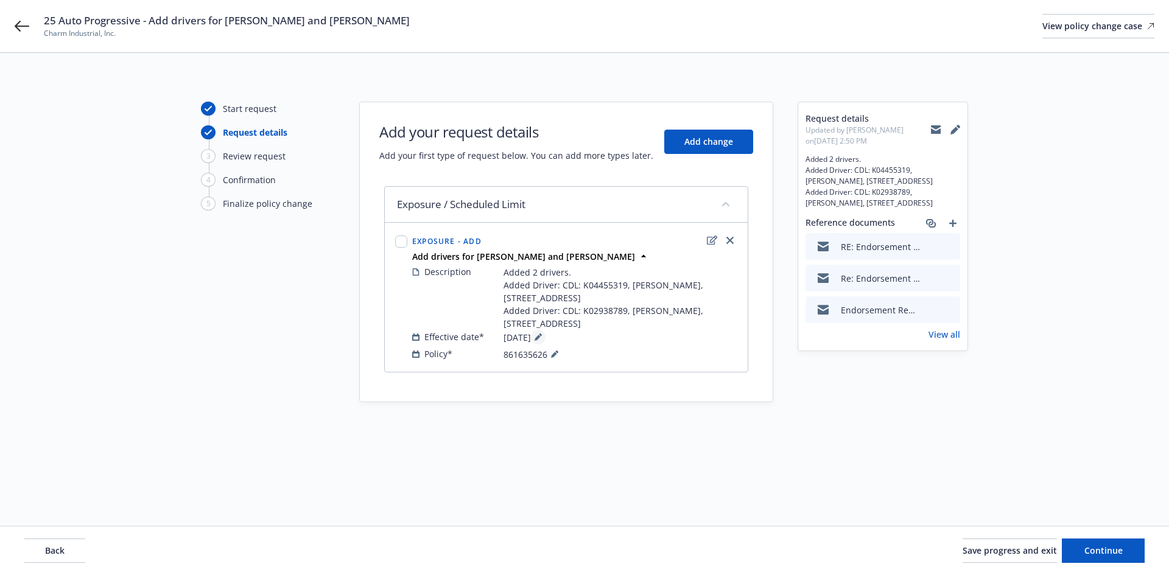
click at [542, 338] on icon at bounding box center [537, 337] width 7 height 7
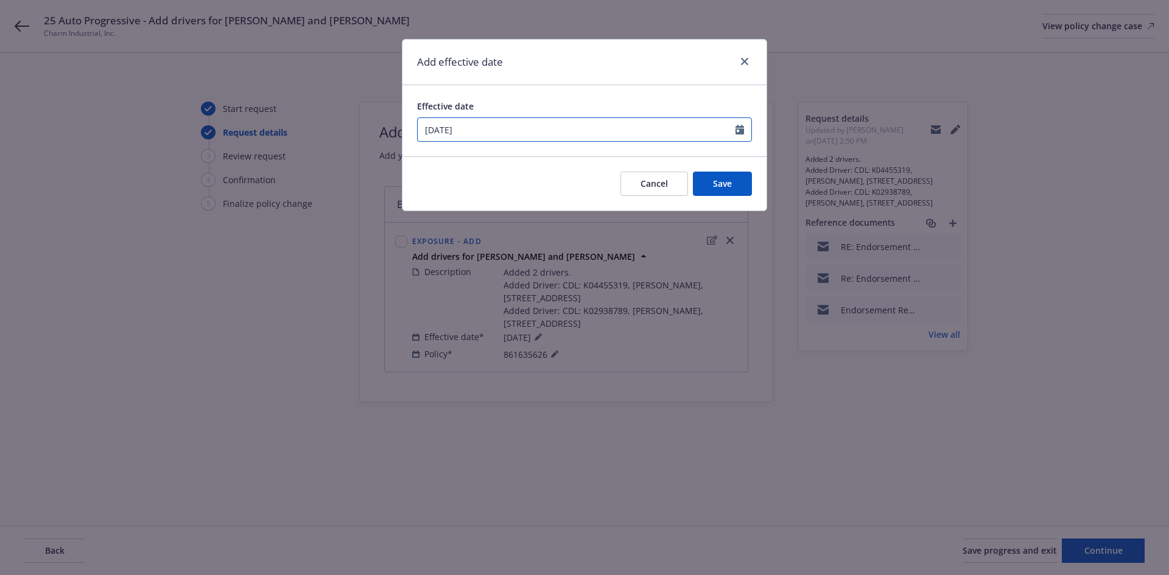
click at [510, 125] on input "09/08/2025" at bounding box center [577, 129] width 318 height 23
select select "9"
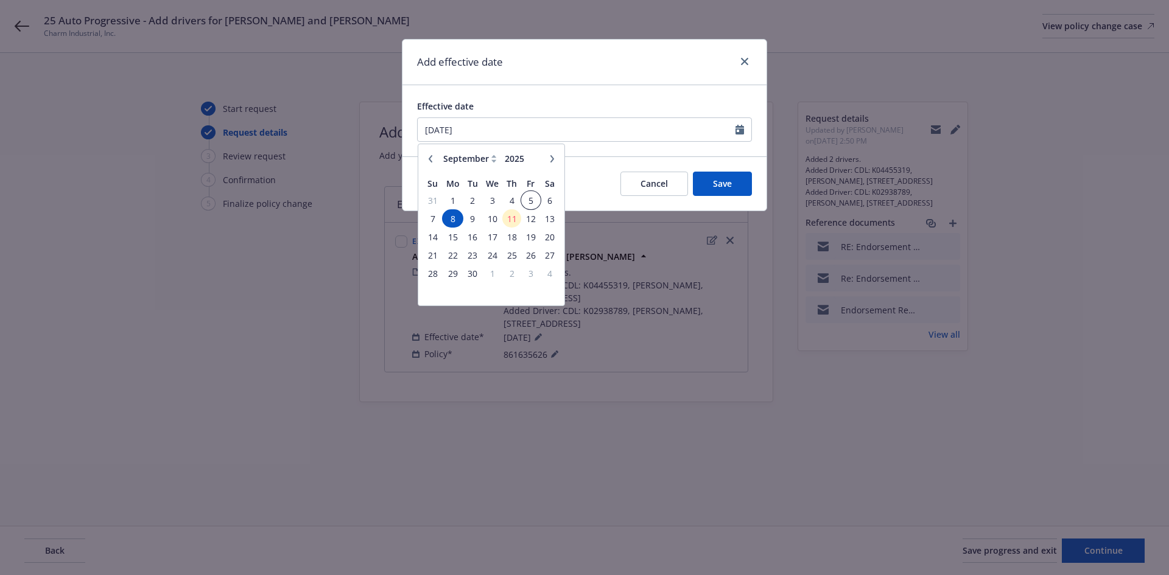
click at [529, 197] on span "5" at bounding box center [530, 200] width 16 height 15
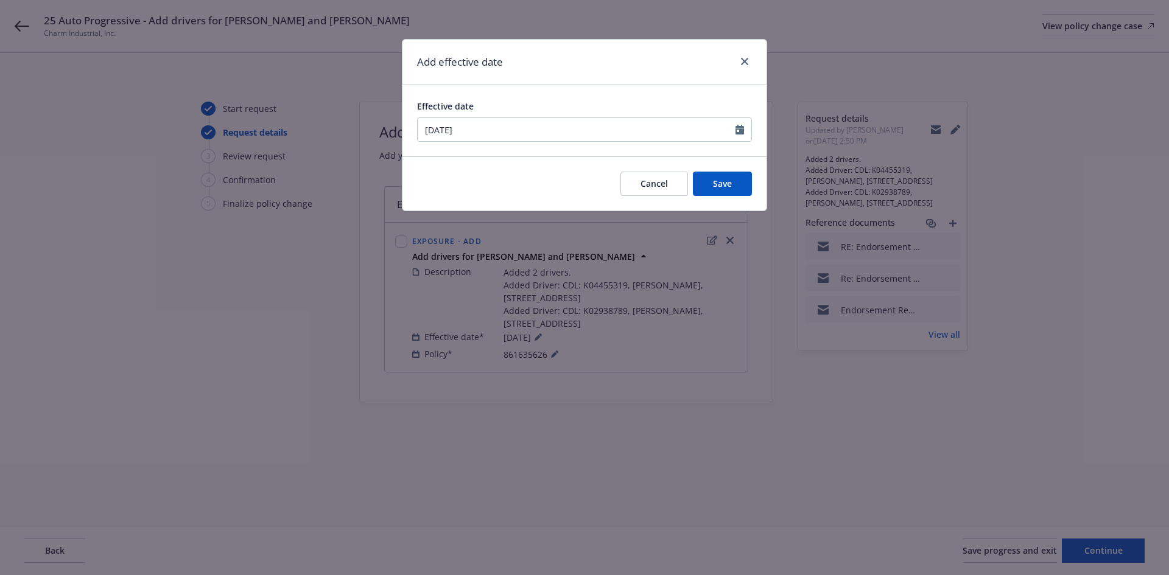
type input "09/05/2025"
click at [749, 190] on button "Save" at bounding box center [722, 184] width 59 height 24
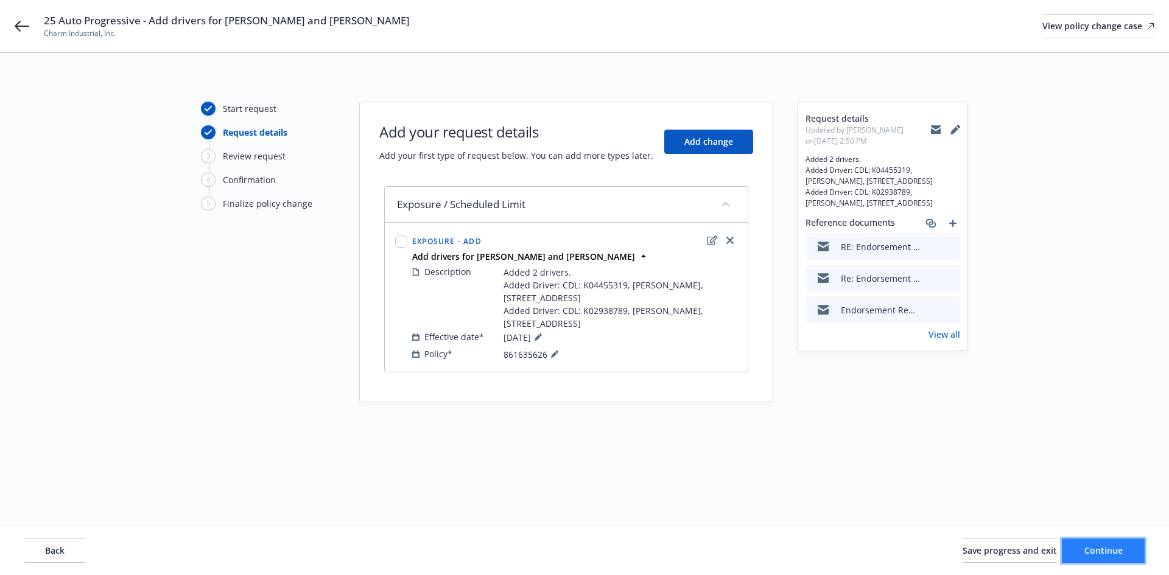
click at [1102, 550] on span "Continue" at bounding box center [1103, 551] width 38 height 12
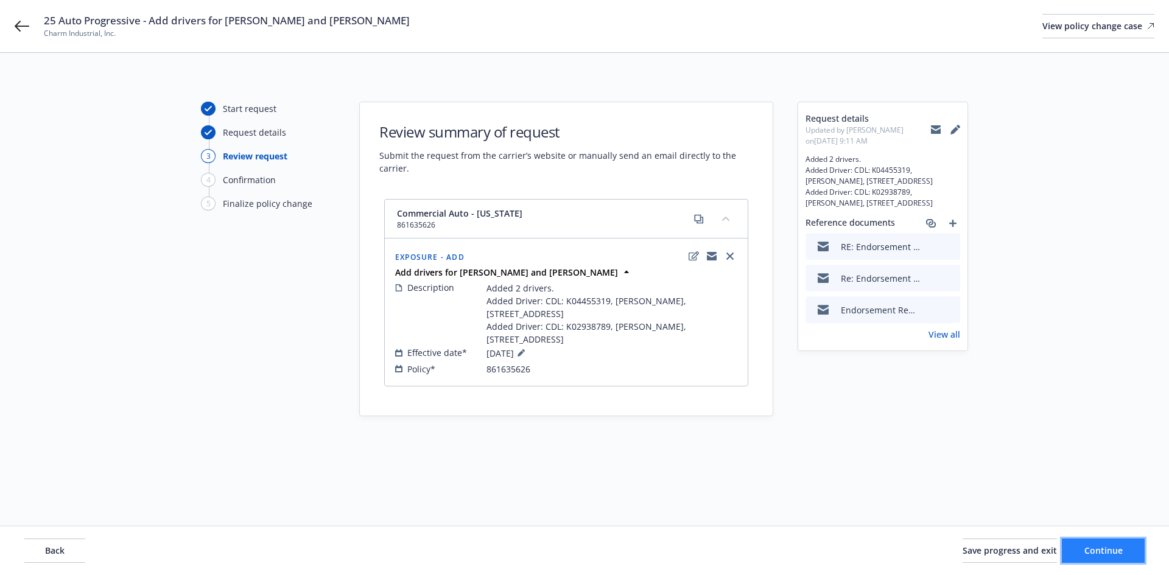
click at [1102, 550] on span "Continue" at bounding box center [1103, 551] width 38 height 12
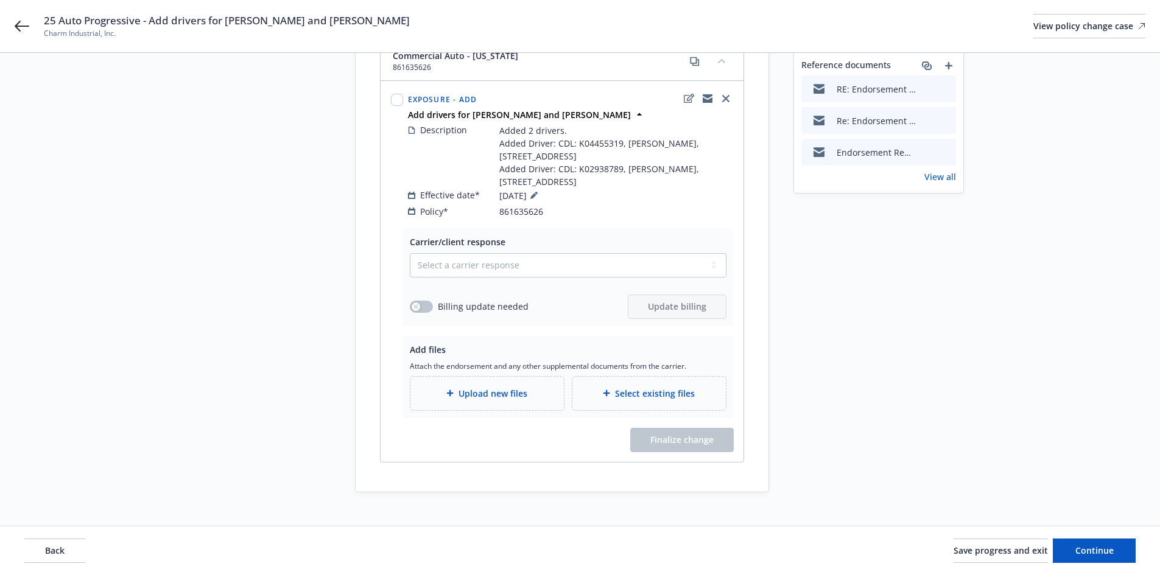
scroll to position [160, 0]
click at [488, 253] on select "Select a carrier response Accepted Accepted with revision No endorsement needed…" at bounding box center [568, 263] width 317 height 24
select select "ACCEPTED"
click at [410, 251] on select "Select a carrier response Accepted Accepted with revision No endorsement needed…" at bounding box center [568, 263] width 317 height 24
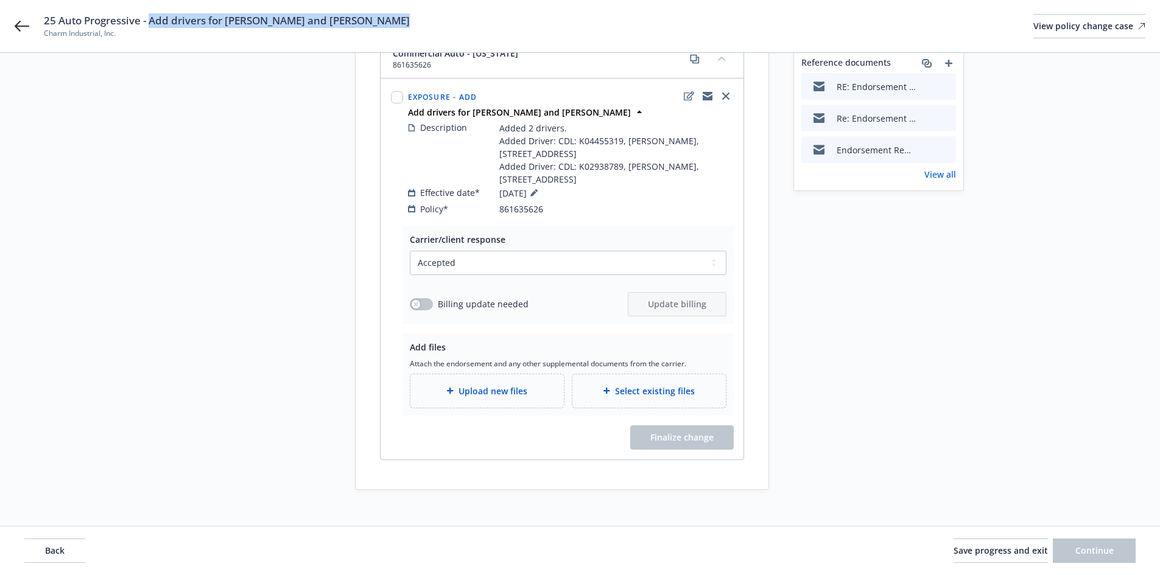
drag, startPoint x: 151, startPoint y: 18, endPoint x: 421, endPoint y: 27, distance: 270.4
click at [421, 27] on div "25 Auto Progressive - Add drivers for Joseph Warner and Phillip Pless Charm Ind…" at bounding box center [594, 26] width 1101 height 26
copy span "Add drivers for Joseph Warner and Phillip Pless"
click at [516, 385] on span "Upload new files" at bounding box center [492, 391] width 69 height 13
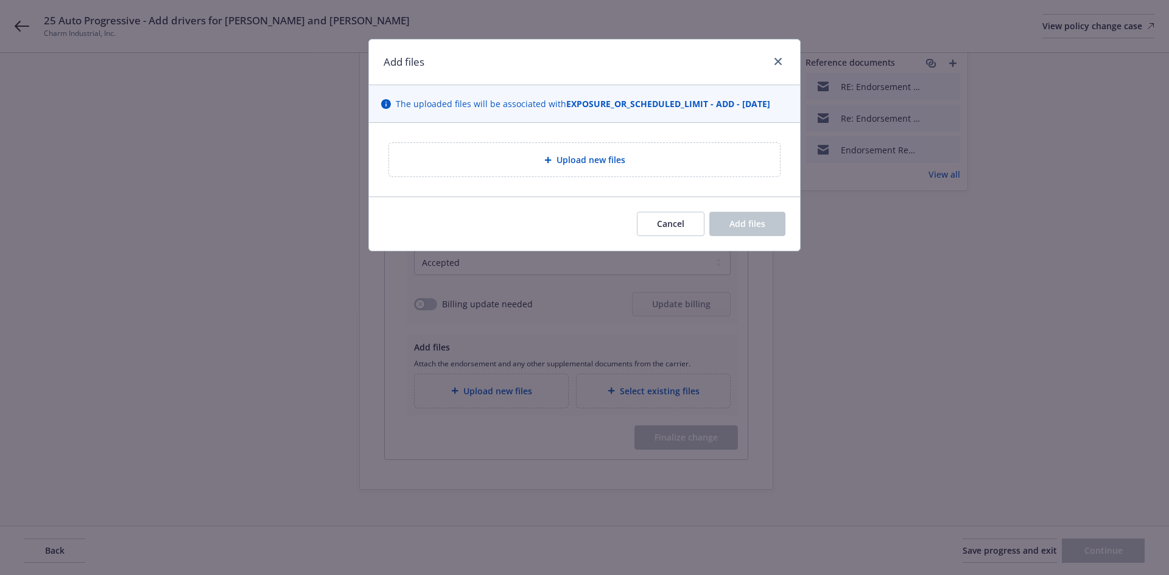
click at [661, 165] on div "Upload new files" at bounding box center [584, 160] width 371 height 14
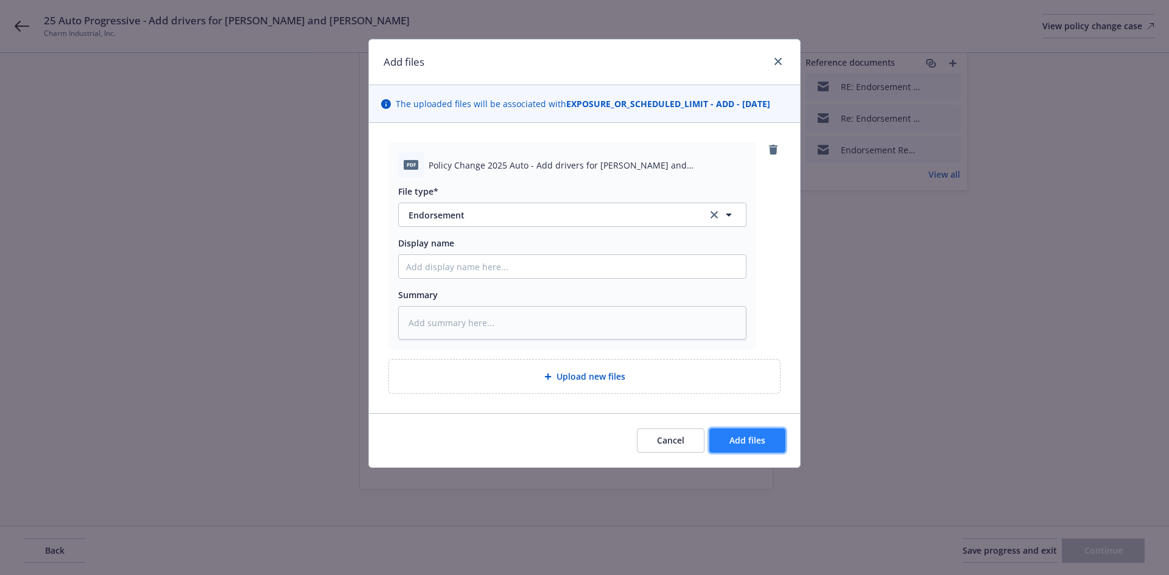
click at [741, 429] on button "Add files" at bounding box center [747, 441] width 76 height 24
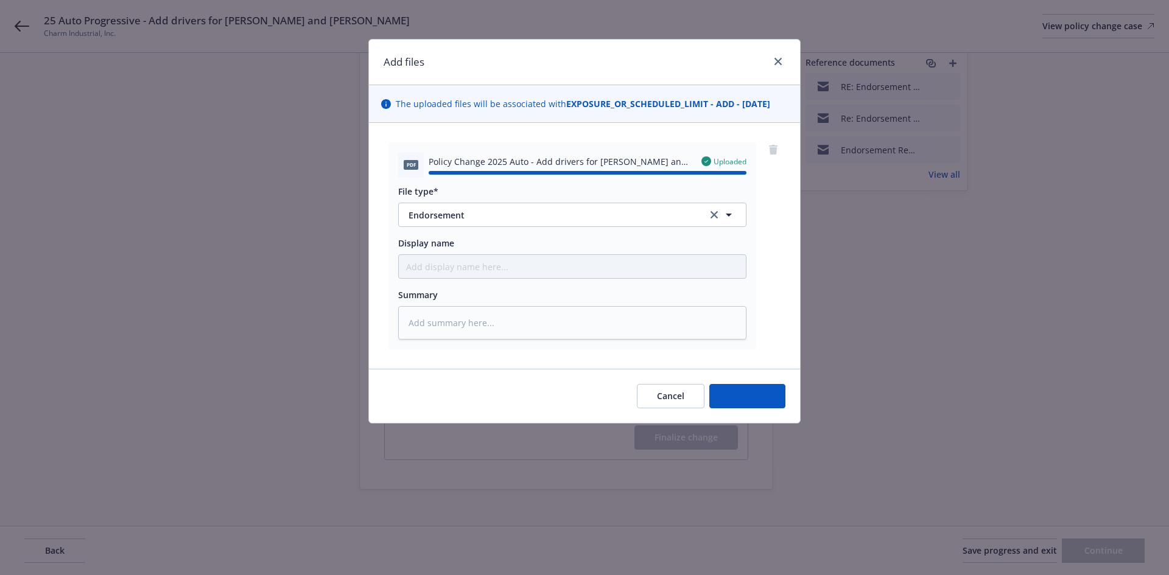
type textarea "x"
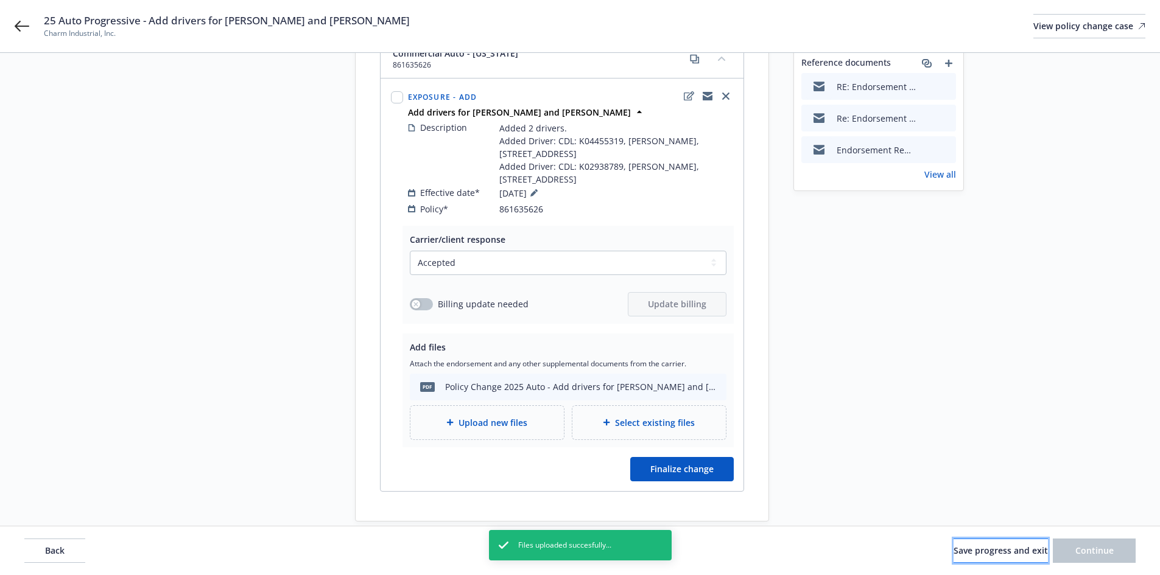
click at [974, 558] on button "Save progress and exit" at bounding box center [1000, 551] width 94 height 24
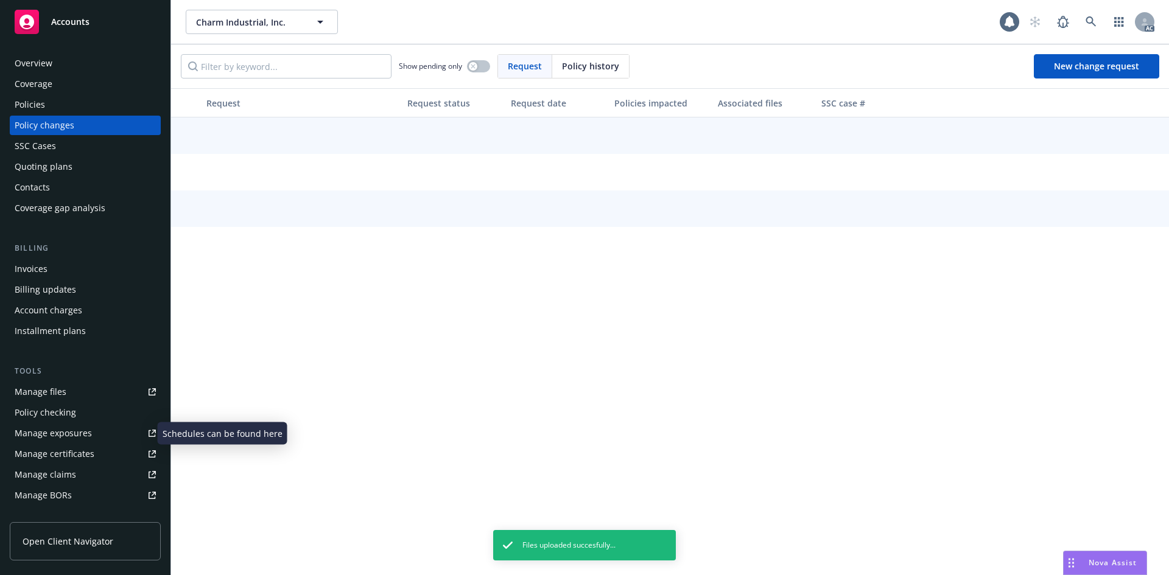
click at [81, 430] on div "Manage exposures" at bounding box center [53, 433] width 77 height 19
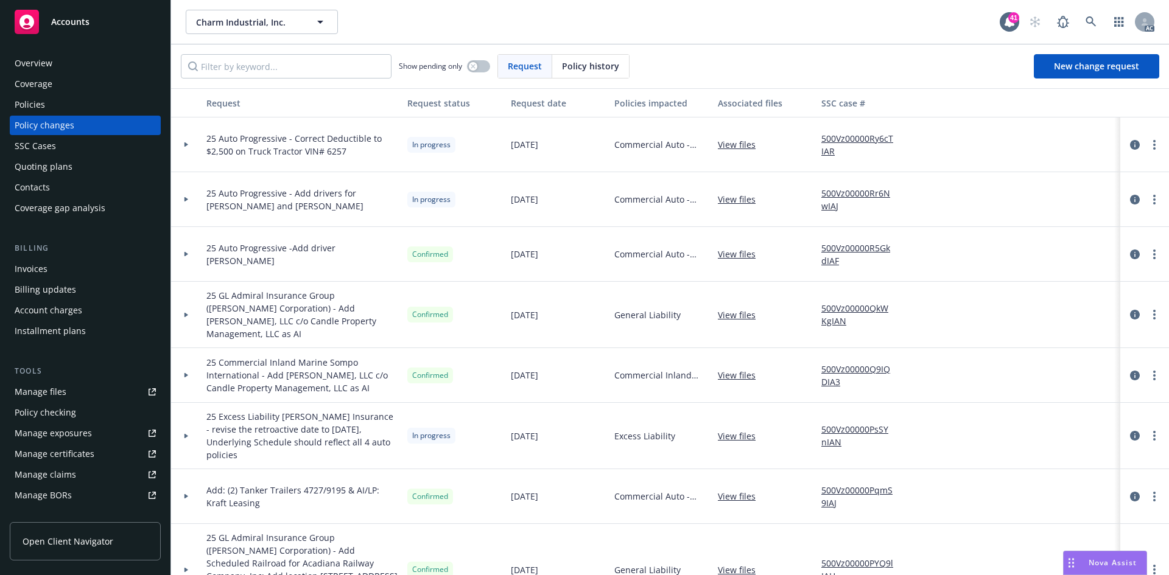
click at [63, 107] on div "Policies" at bounding box center [85, 104] width 141 height 19
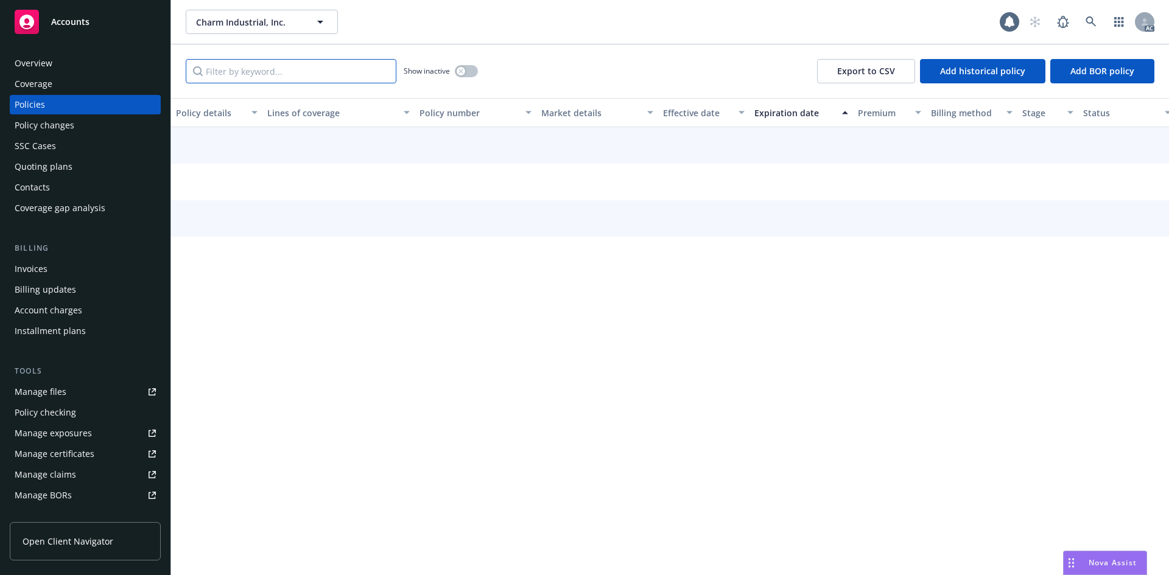
click at [301, 78] on input "Filter by keyword..." at bounding box center [291, 71] width 211 height 24
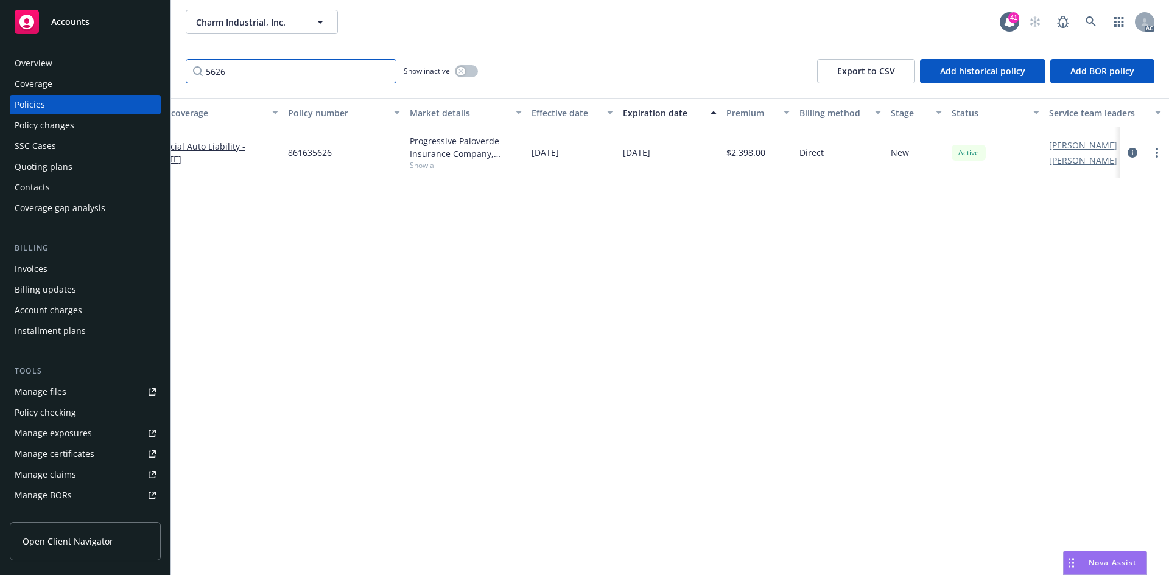
scroll to position [0, 177]
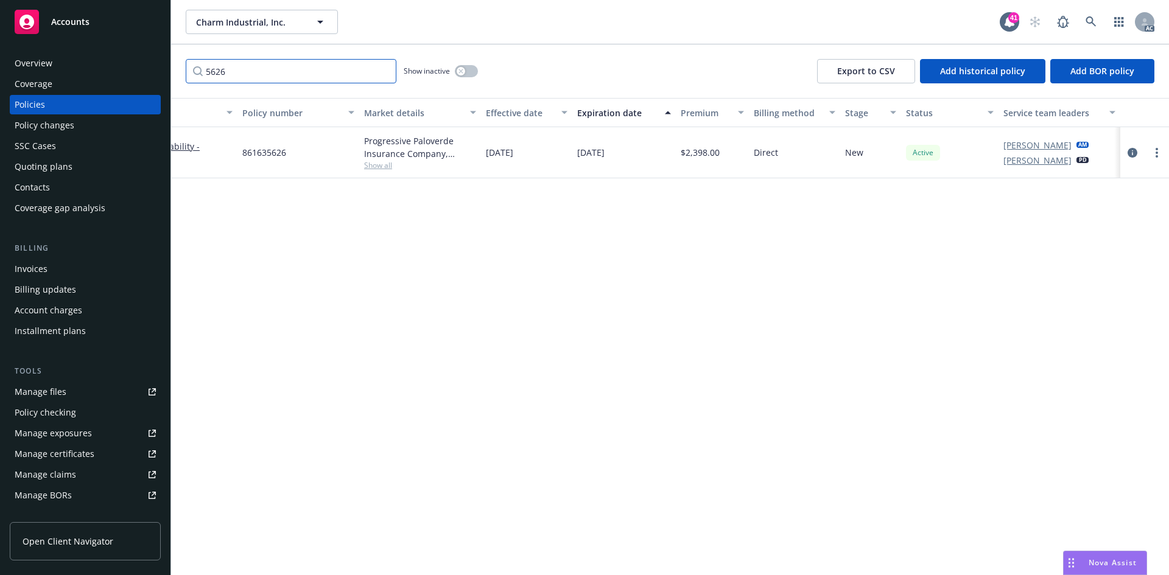
type input "5626"
click at [1135, 153] on icon "circleInformation" at bounding box center [1132, 153] width 10 height 10
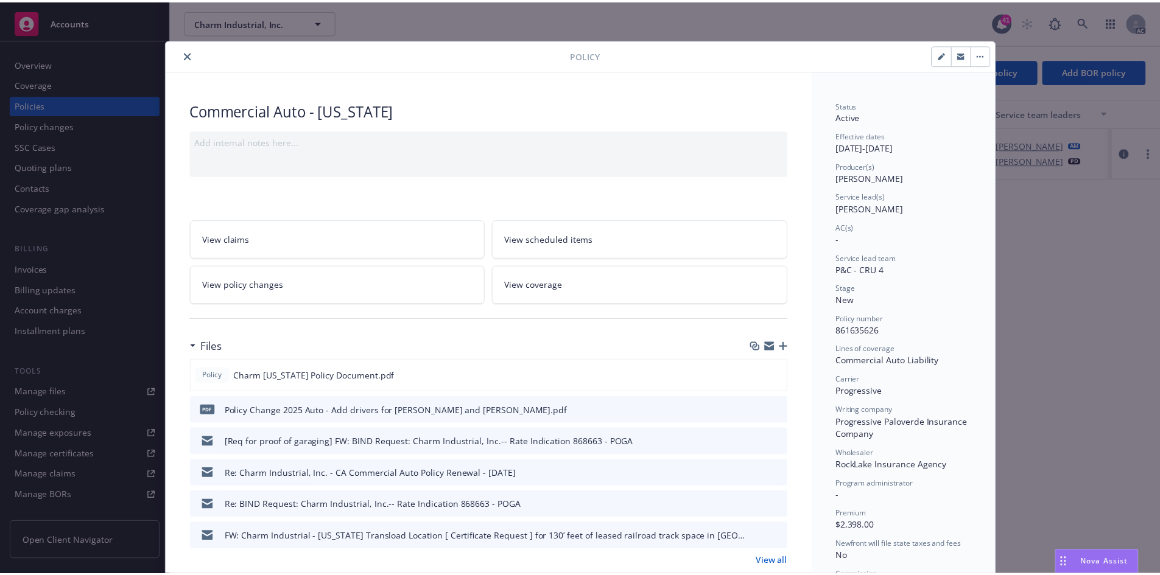
scroll to position [37, 0]
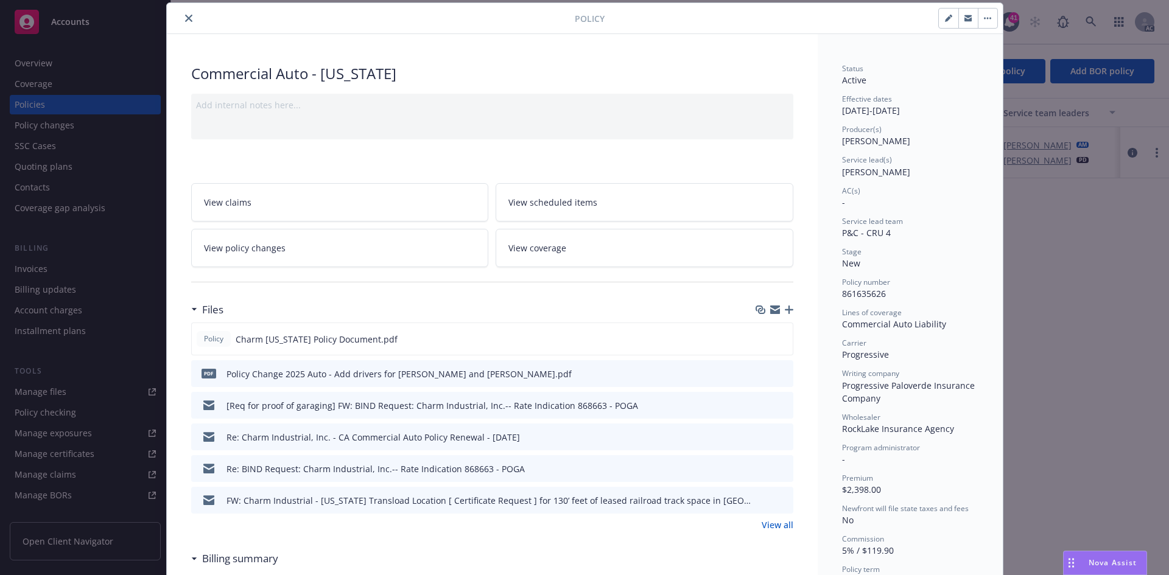
click at [185, 18] on icon "close" at bounding box center [188, 18] width 7 height 7
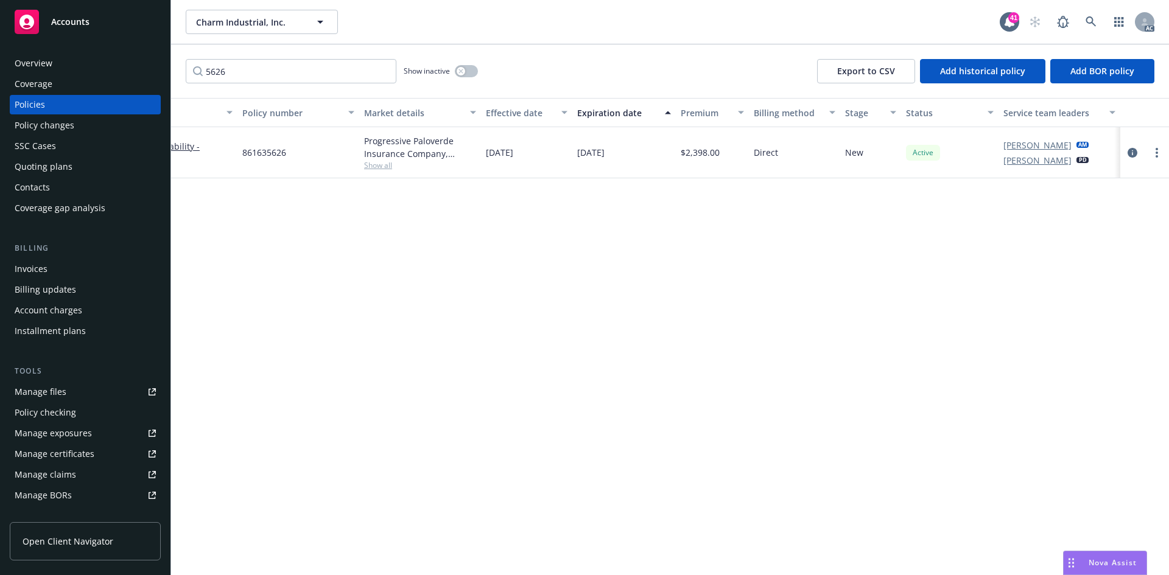
click at [80, 121] on div "Policy changes" at bounding box center [85, 125] width 141 height 19
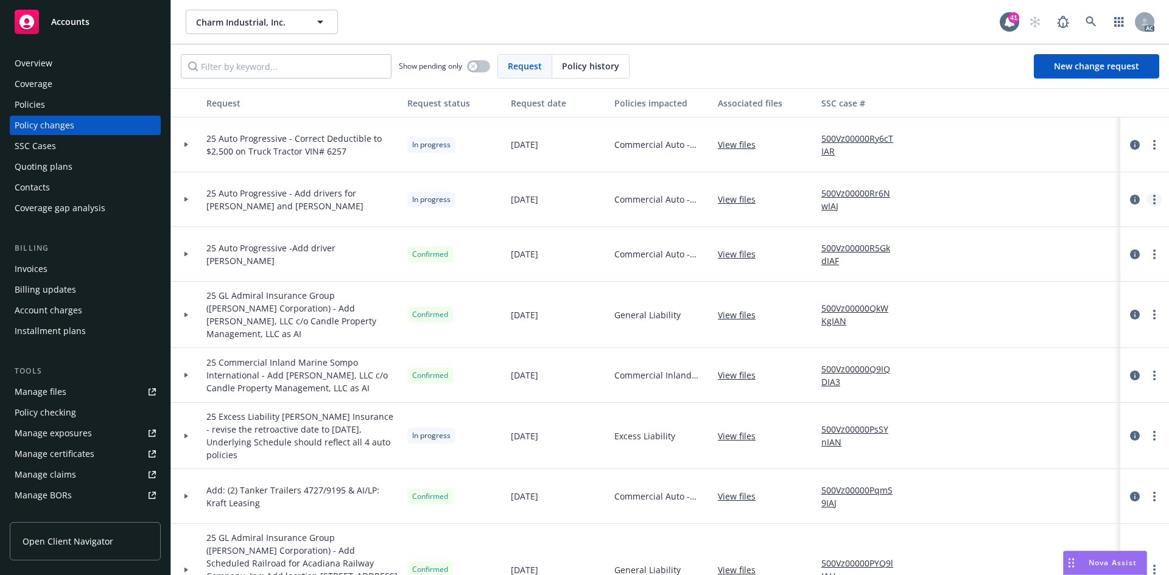
click at [1147, 200] on link "more" at bounding box center [1154, 199] width 15 height 15
click at [1040, 298] on link "Resume workflow" at bounding box center [1047, 297] width 209 height 24
select select "ACCEPTED"
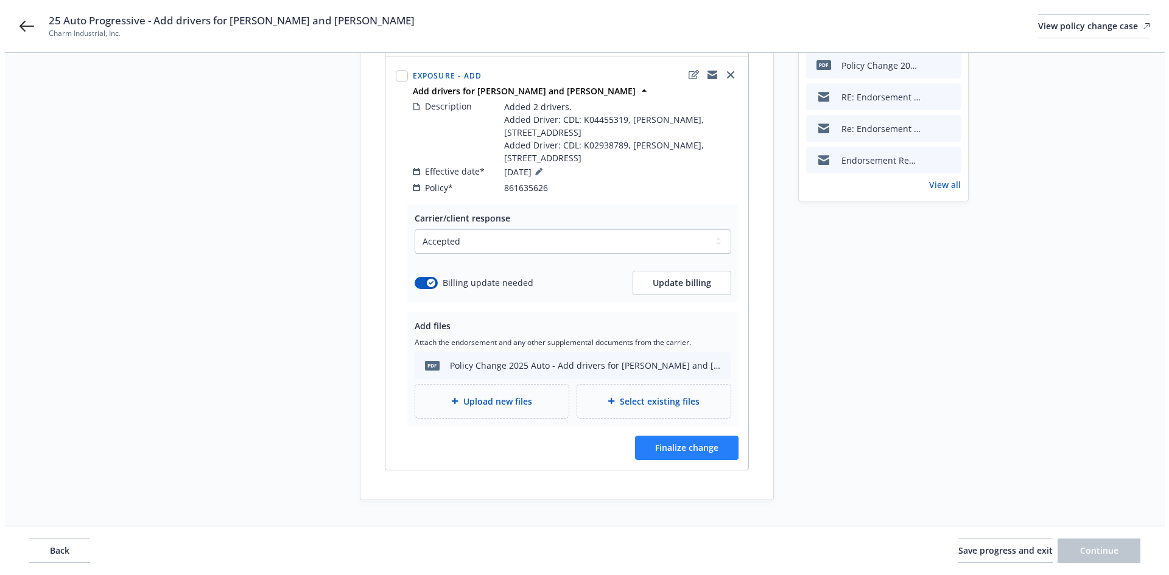
scroll to position [192, 0]
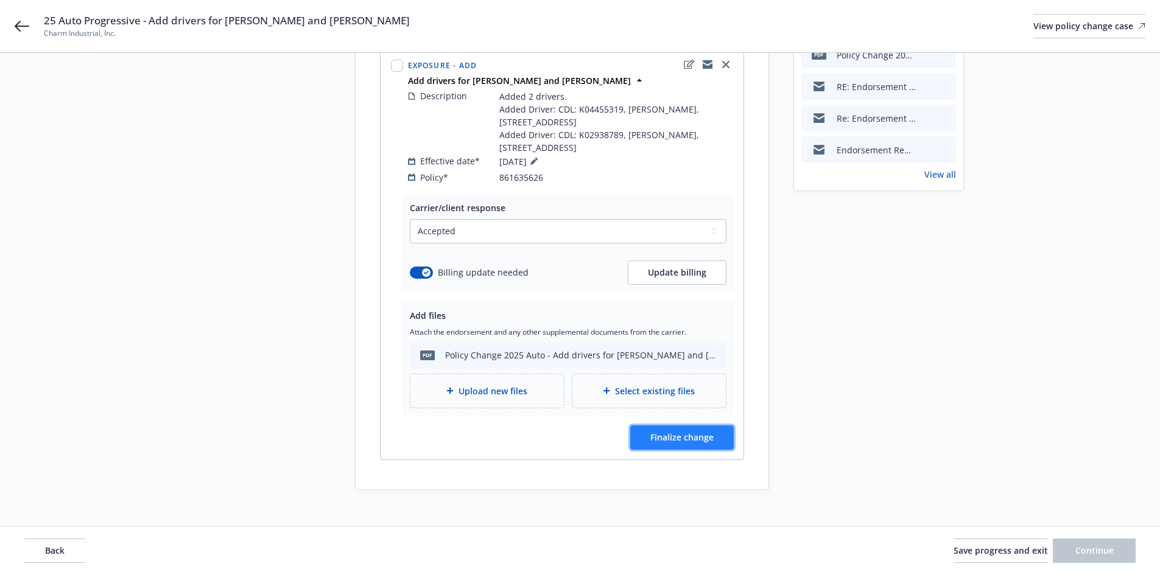
click at [656, 432] on span "Finalize change" at bounding box center [681, 438] width 63 height 12
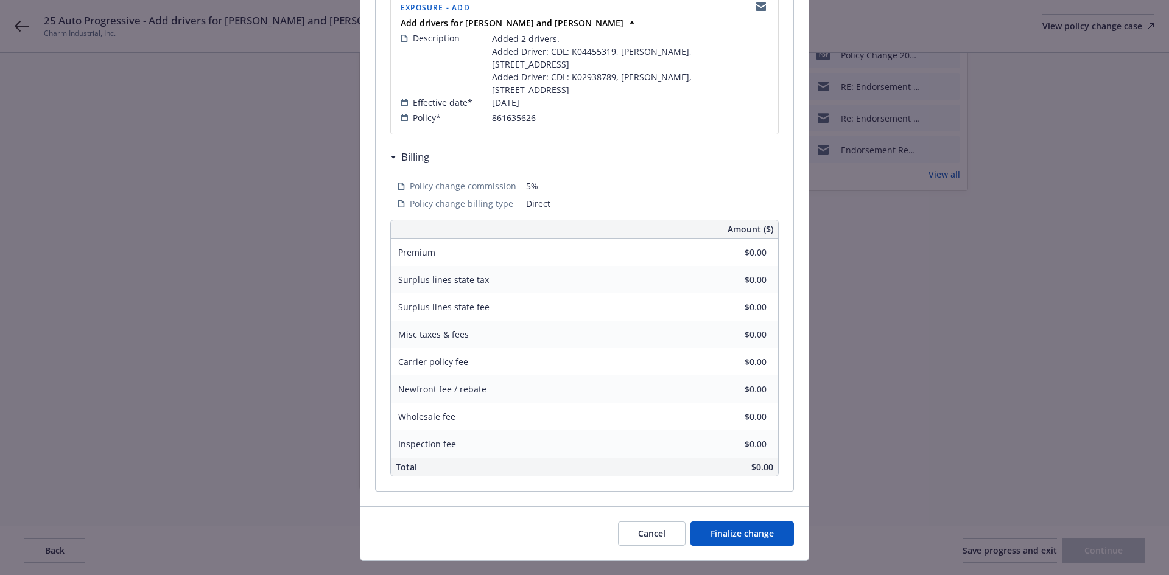
scroll to position [299, 0]
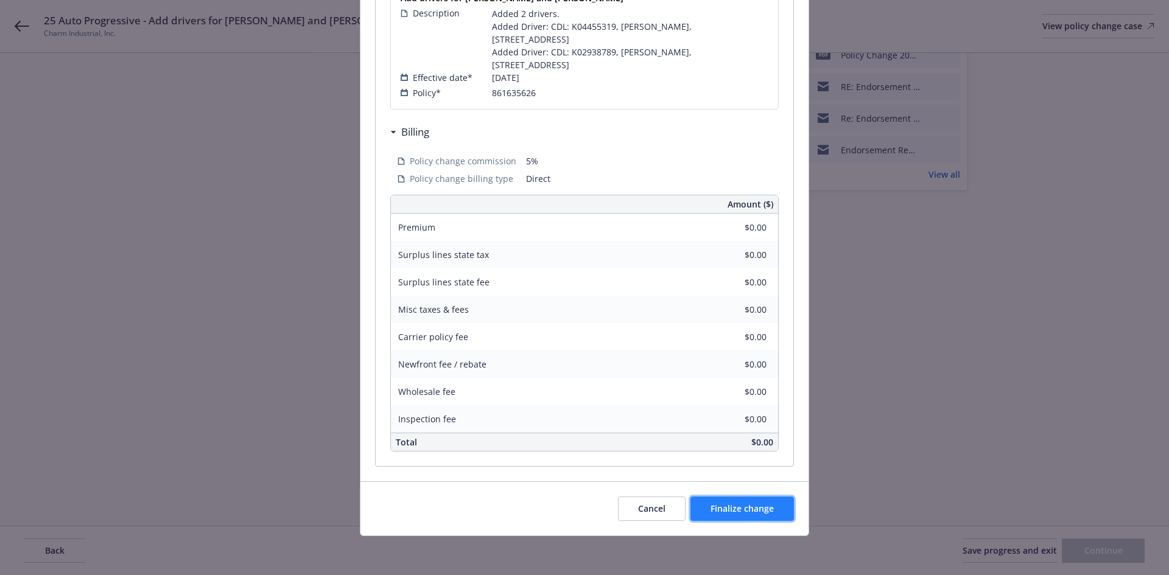
click at [729, 515] on button "Finalize change" at bounding box center [741, 509] width 103 height 24
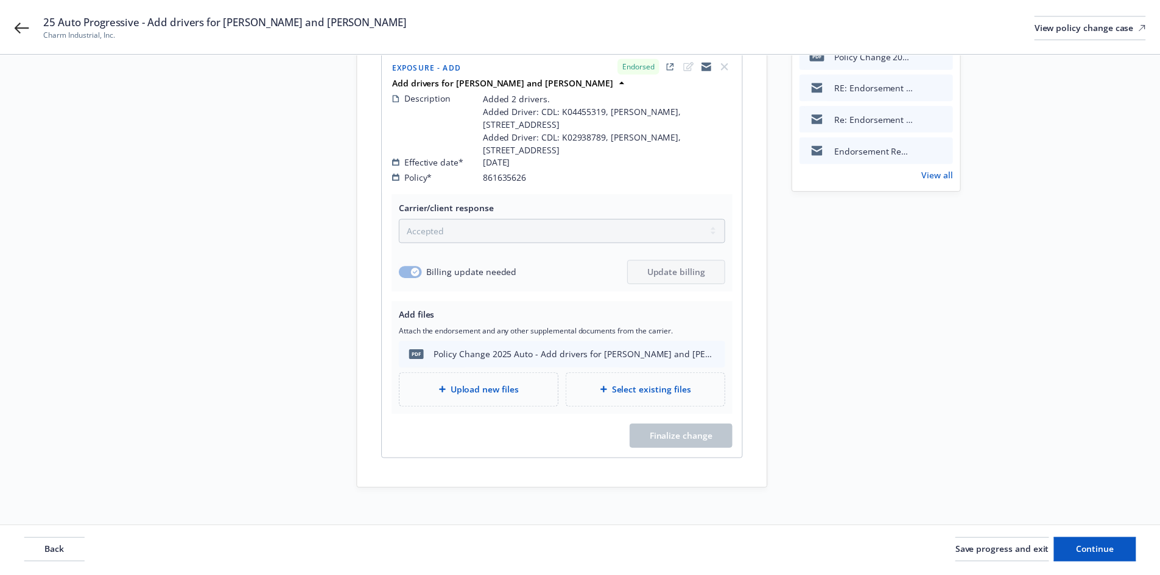
scroll to position [191, 0]
click at [1091, 548] on span "Continue" at bounding box center [1094, 551] width 38 height 12
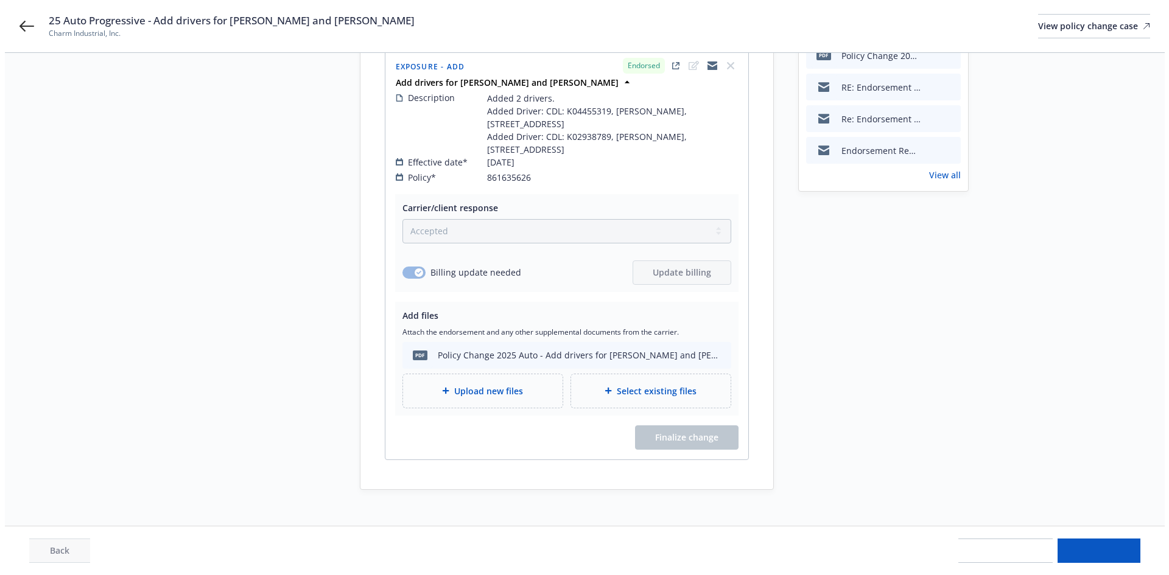
scroll to position [0, 0]
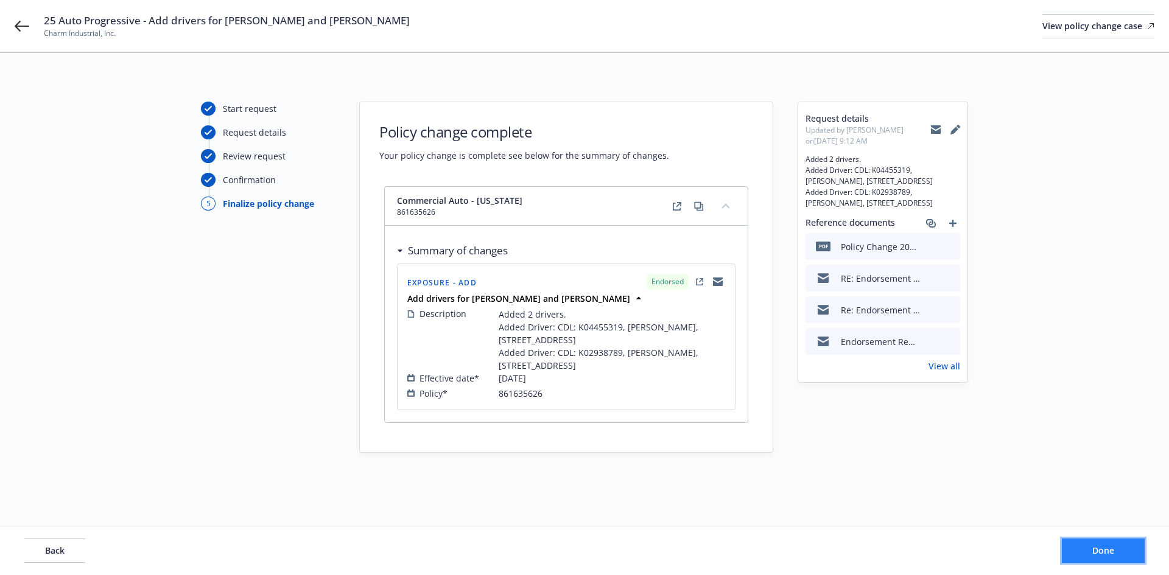
click at [1091, 548] on button "Done" at bounding box center [1103, 551] width 83 height 24
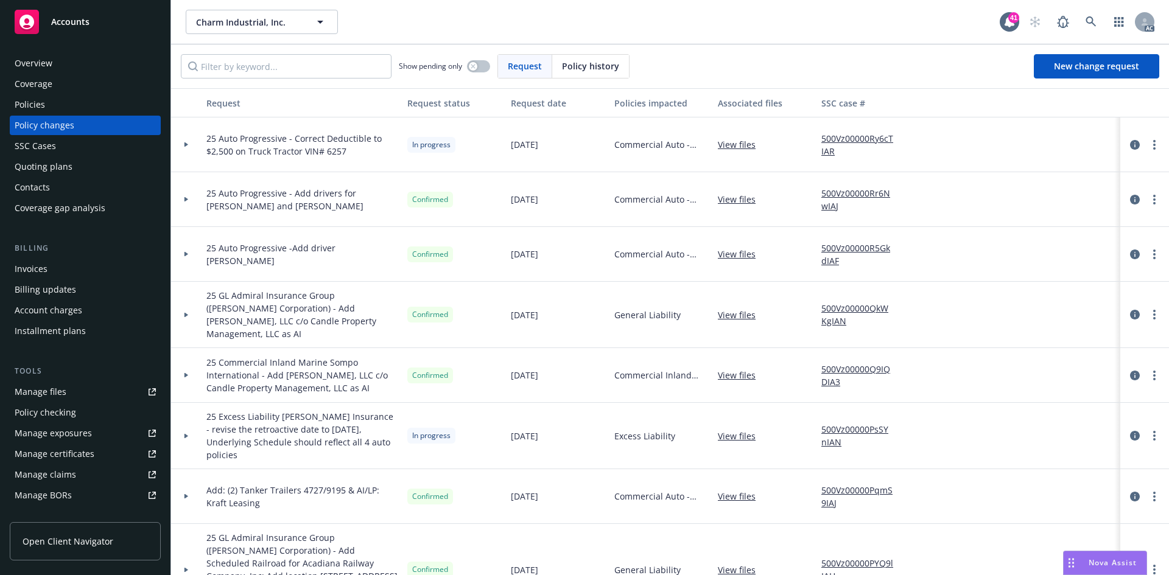
click at [43, 108] on div "Policies" at bounding box center [30, 104] width 30 height 19
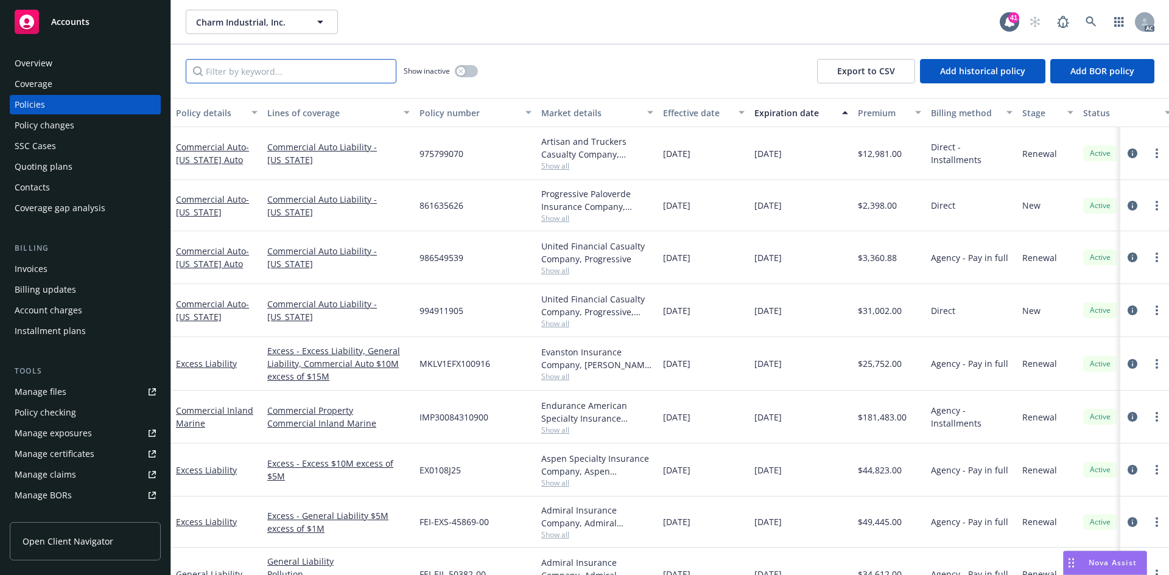
click at [281, 75] on input "Filter by keyword..." at bounding box center [291, 71] width 211 height 24
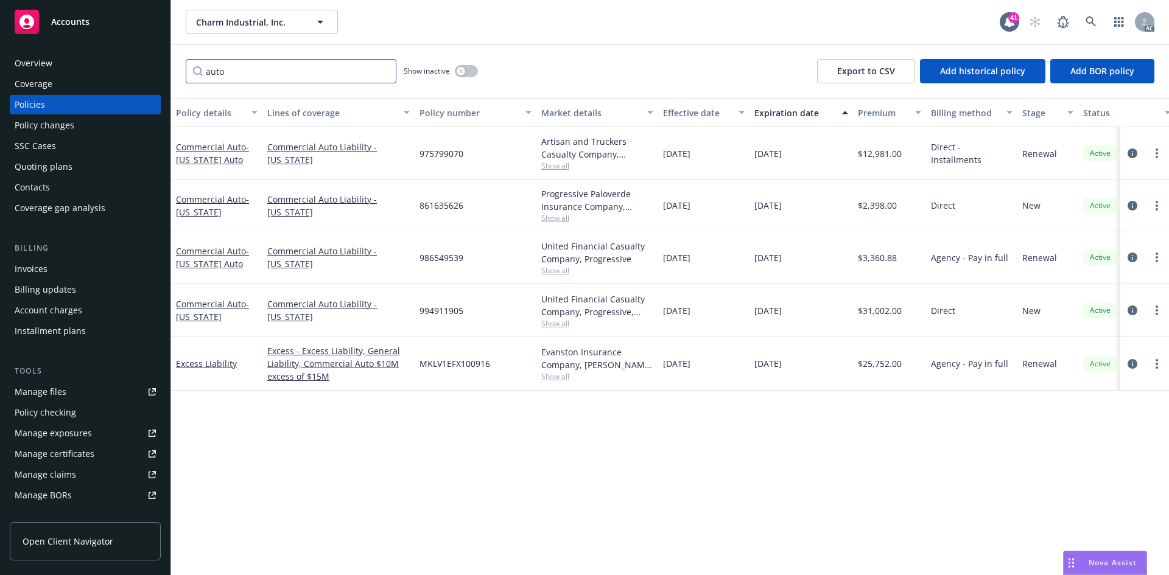
type input "auto"
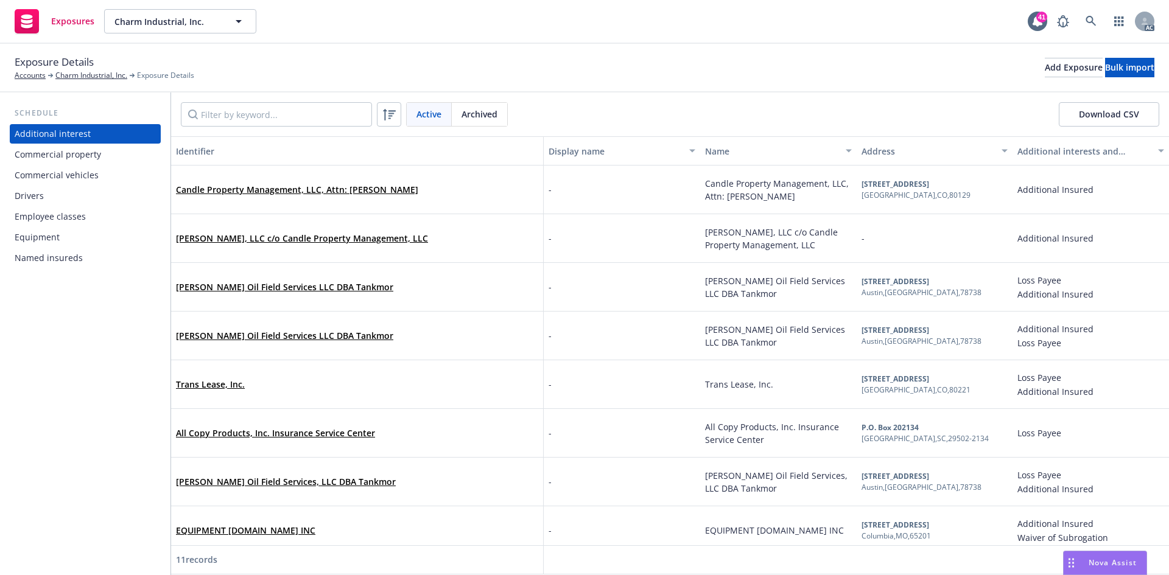
click at [88, 193] on div "Drivers" at bounding box center [85, 195] width 141 height 19
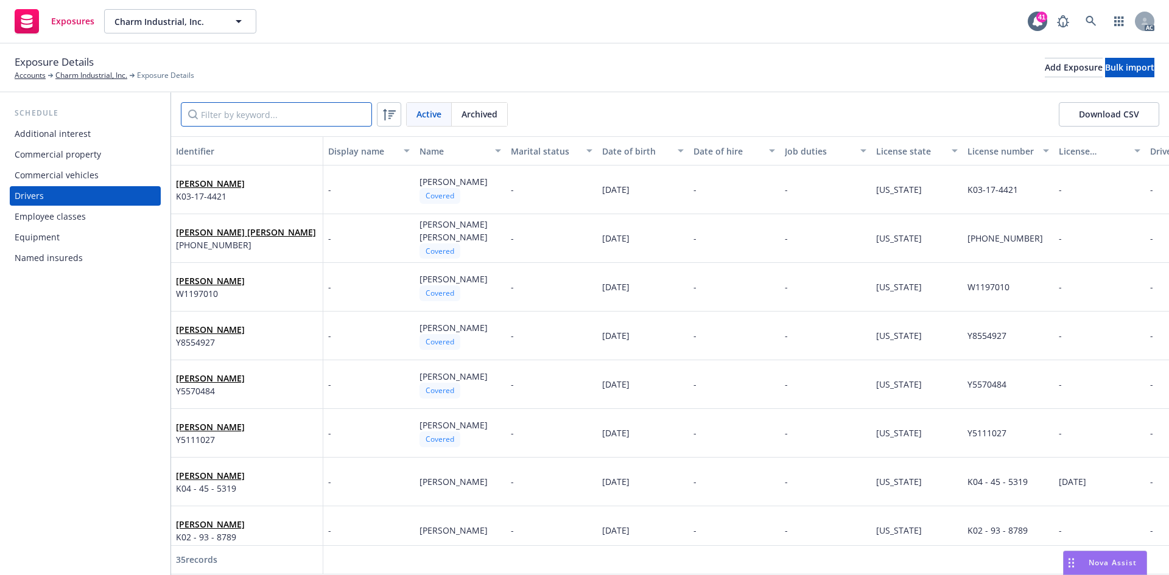
click at [264, 110] on input "Filter by keyword..." at bounding box center [276, 114] width 191 height 24
paste input "Joseph Warner"
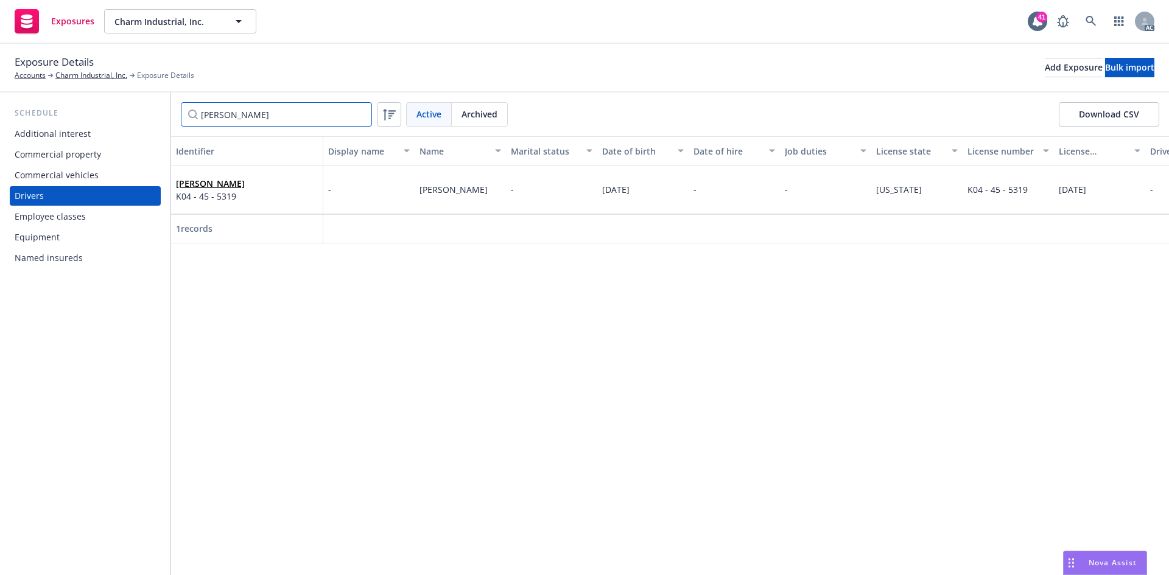
click at [273, 110] on input "Joseph Warner" at bounding box center [276, 114] width 191 height 24
type input "Joseph Warner"
click at [216, 181] on link "Joseph Warner" at bounding box center [210, 184] width 69 height 12
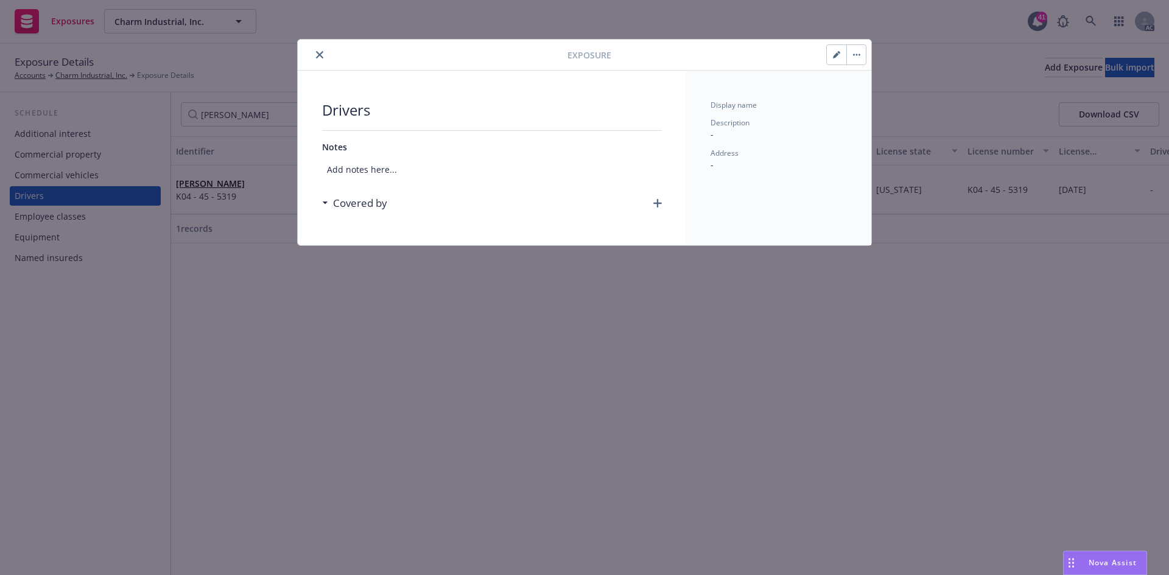
click at [657, 206] on icon "button" at bounding box center [657, 203] width 9 height 9
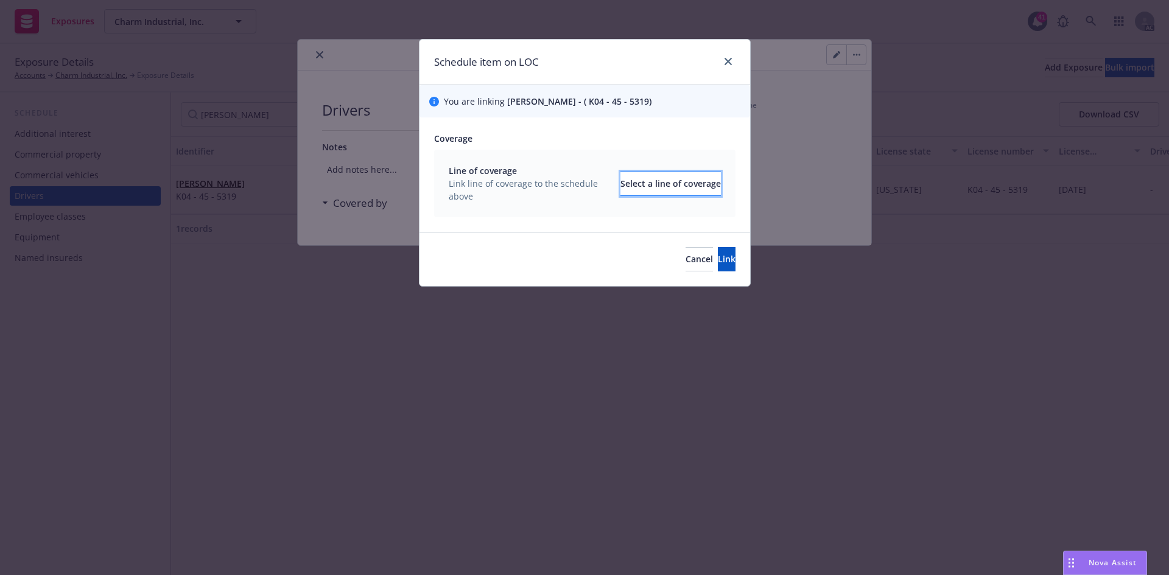
click at [652, 187] on div "Select a line of coverage" at bounding box center [670, 183] width 100 height 23
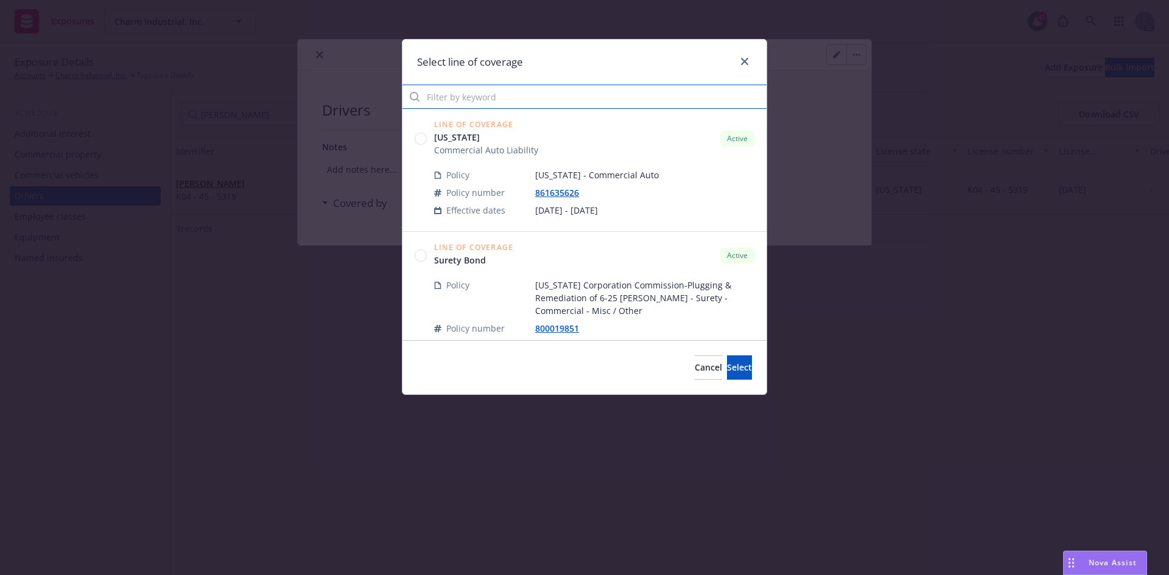
click at [568, 100] on input "Filter by keyword" at bounding box center [584, 97] width 364 height 24
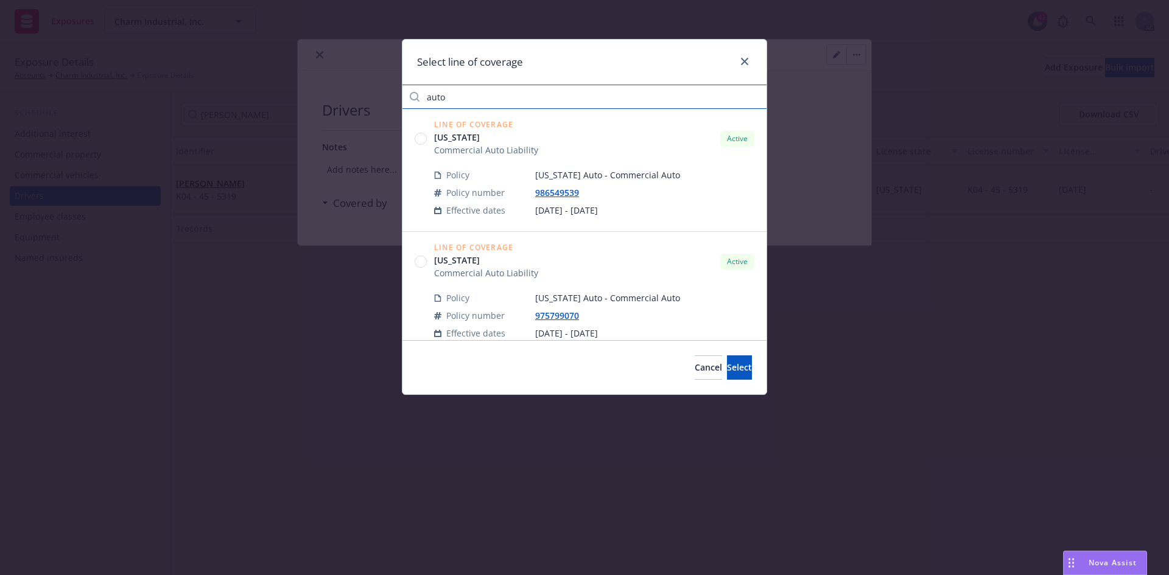
drag, startPoint x: 504, startPoint y: 98, endPoint x: 377, endPoint y: 98, distance: 126.6
click at [377, 98] on div "Select line of coverage auto Line of Coverage California Commercial Auto Liabil…" at bounding box center [584, 287] width 1169 height 575
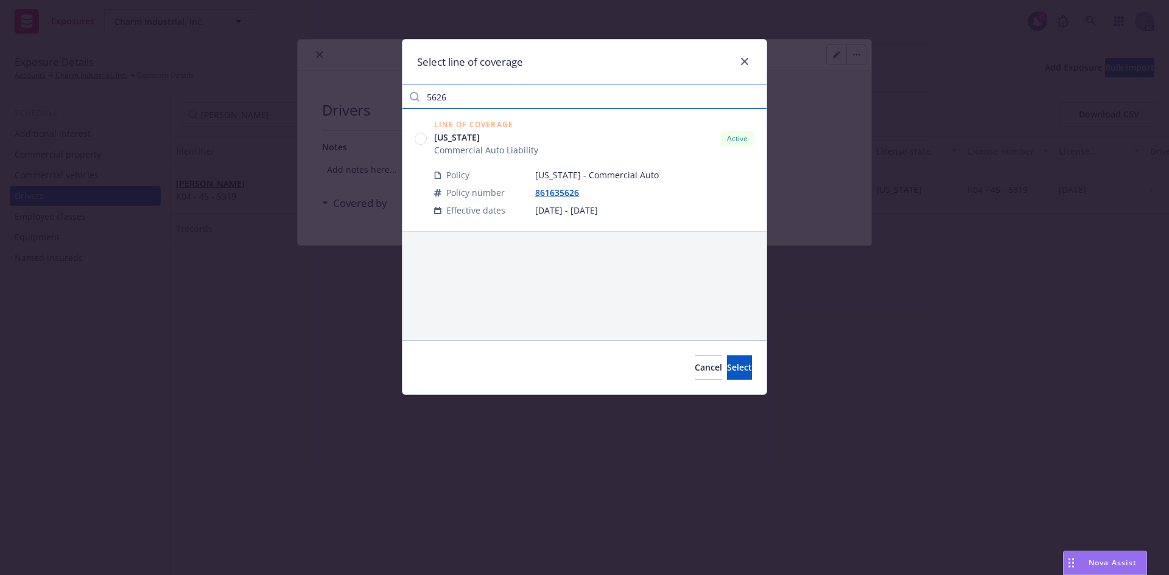
type input "5626"
click at [416, 139] on circle at bounding box center [421, 139] width 12 height 12
click at [727, 361] on button "Select" at bounding box center [739, 367] width 25 height 24
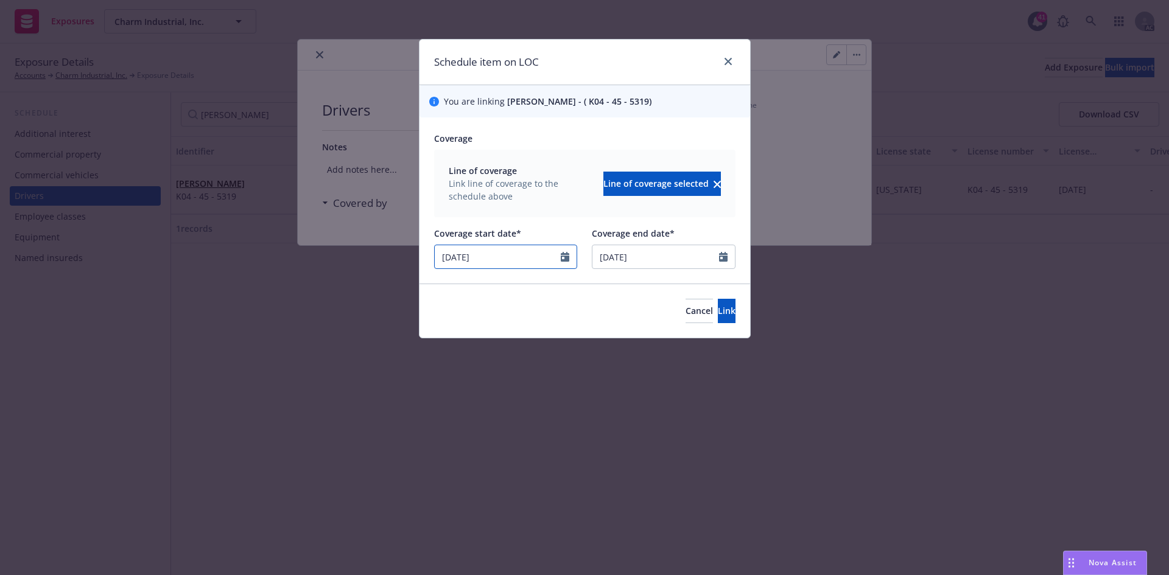
select select "8"
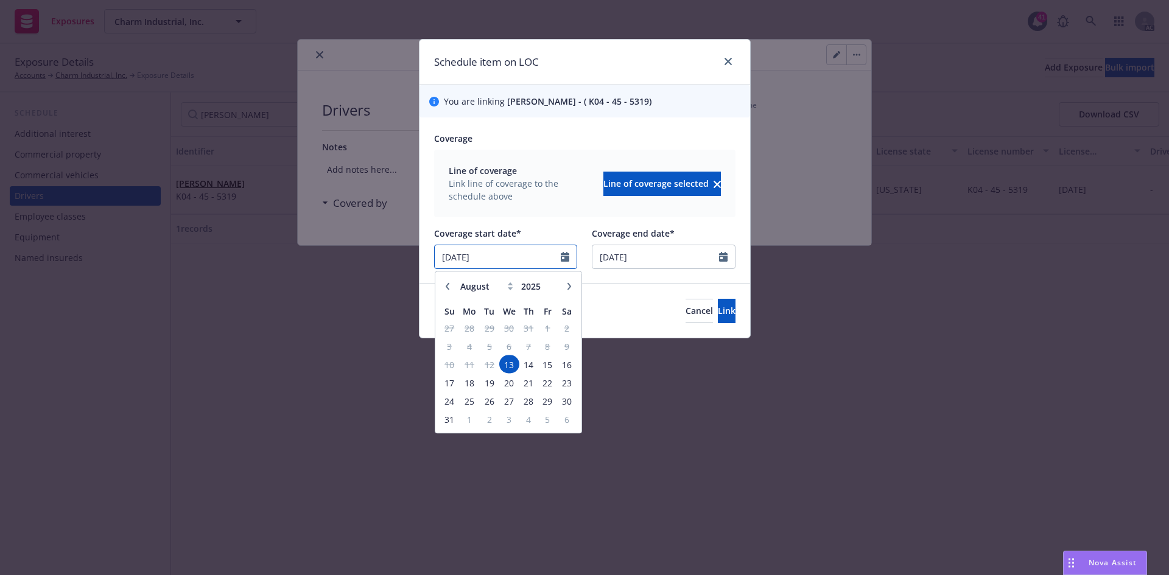
drag, startPoint x: 514, startPoint y: 257, endPoint x: 404, endPoint y: 258, distance: 110.8
click at [404, 258] on div "Schedule item on LOC You are linking Joseph Warner - ( K04 - 45 - 5319) Coverag…" at bounding box center [584, 287] width 1169 height 575
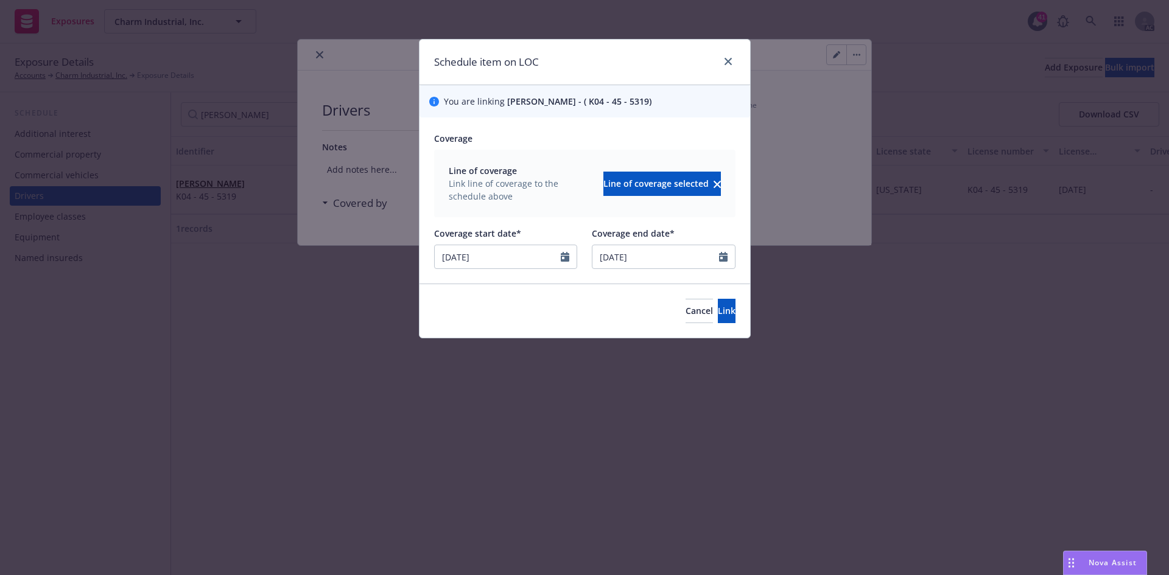
type input "[DATE]"
click at [534, 217] on div "Line of coverage Link line of coverage to the schedule above Line of coverage s…" at bounding box center [584, 184] width 301 height 68
click at [718, 308] on span "Link" at bounding box center [727, 311] width 18 height 12
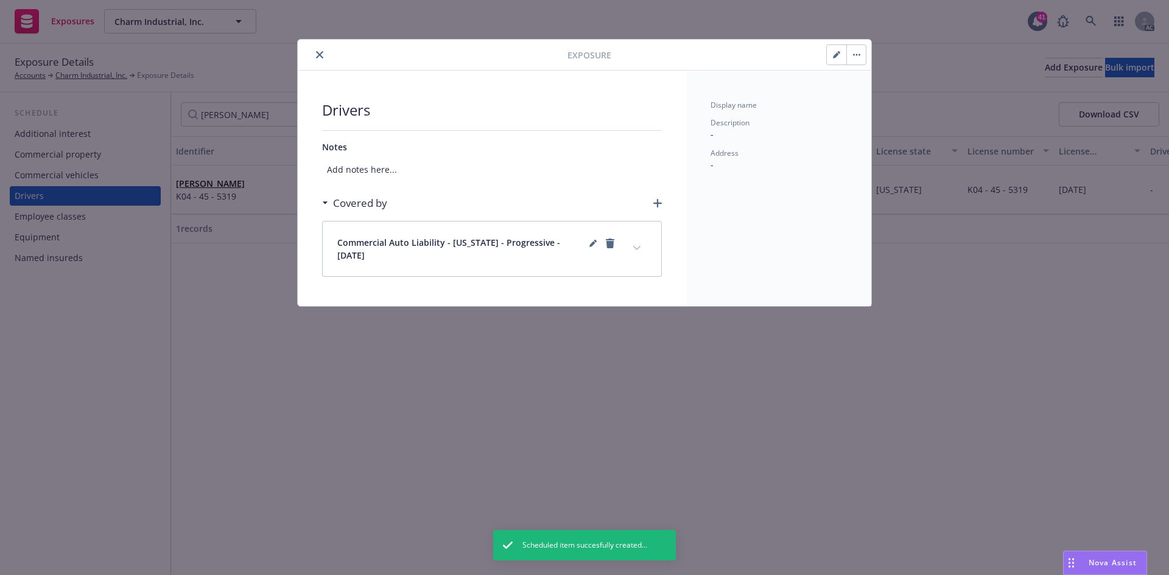
click at [634, 249] on icon "expand content" at bounding box center [636, 248] width 7 height 5
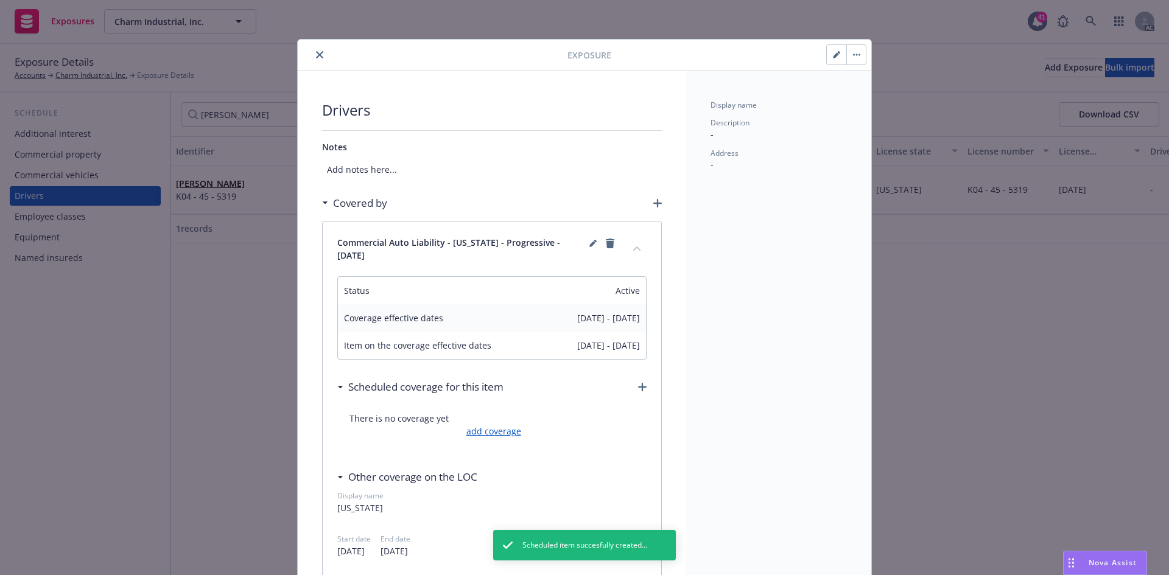
click at [491, 436] on link "add coverage" at bounding box center [492, 431] width 58 height 13
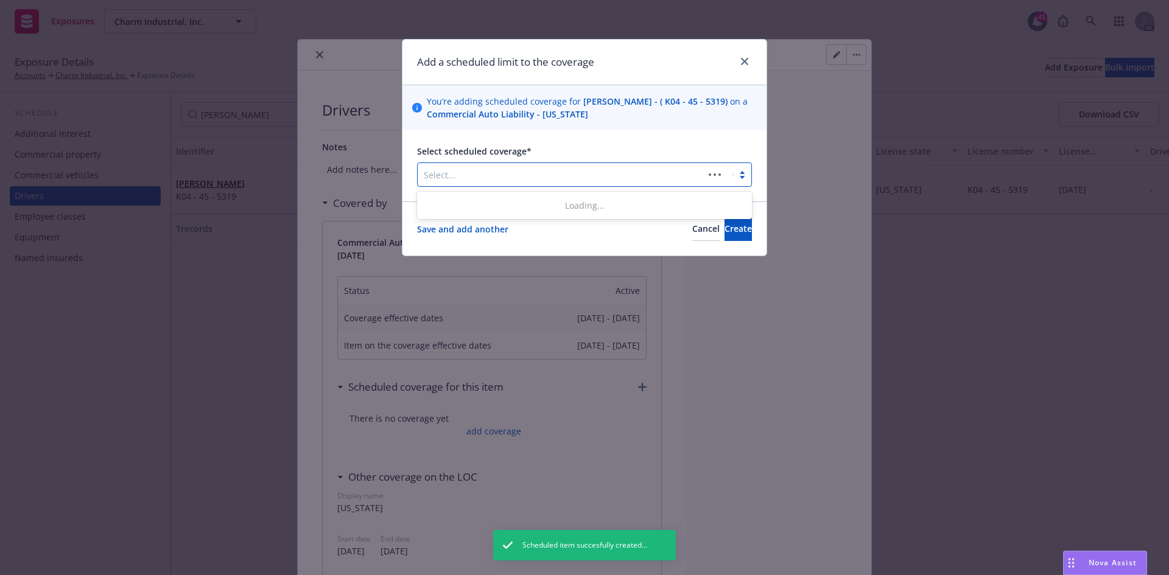
click at [499, 178] on div at bounding box center [561, 174] width 274 height 15
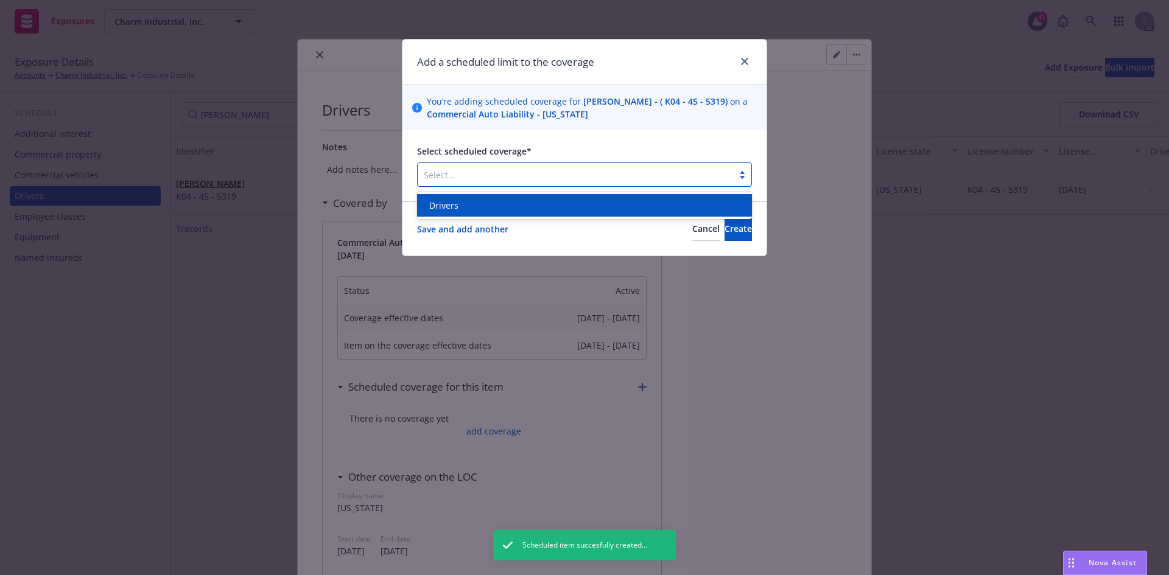
click at [494, 200] on div "Drivers" at bounding box center [584, 205] width 320 height 13
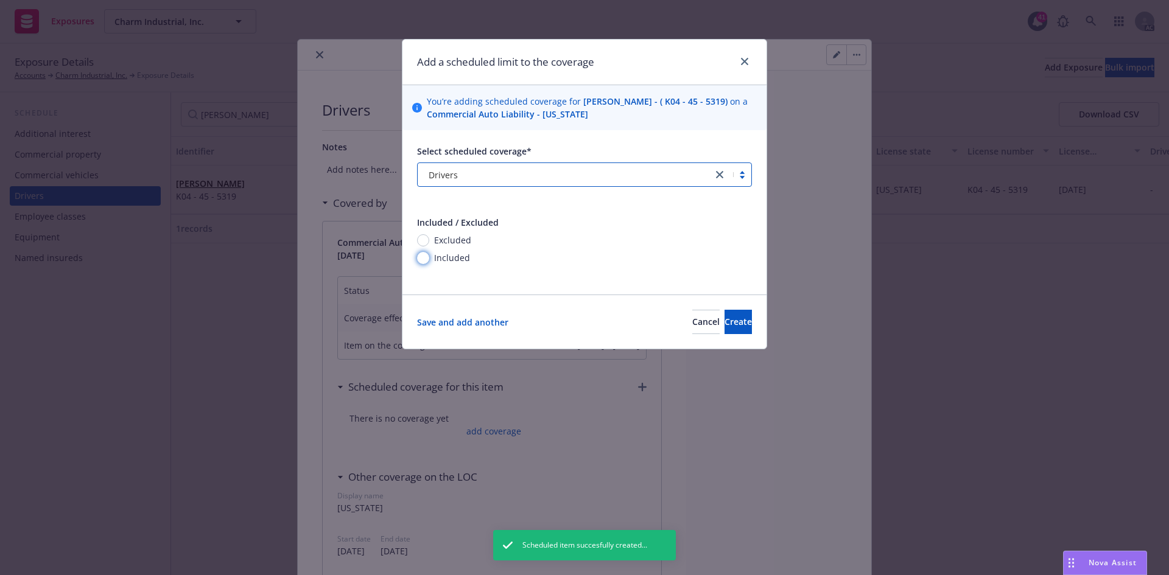
click at [427, 260] on input "Included" at bounding box center [423, 258] width 12 height 12
radio input "true"
click at [739, 321] on button "Create" at bounding box center [737, 322] width 27 height 24
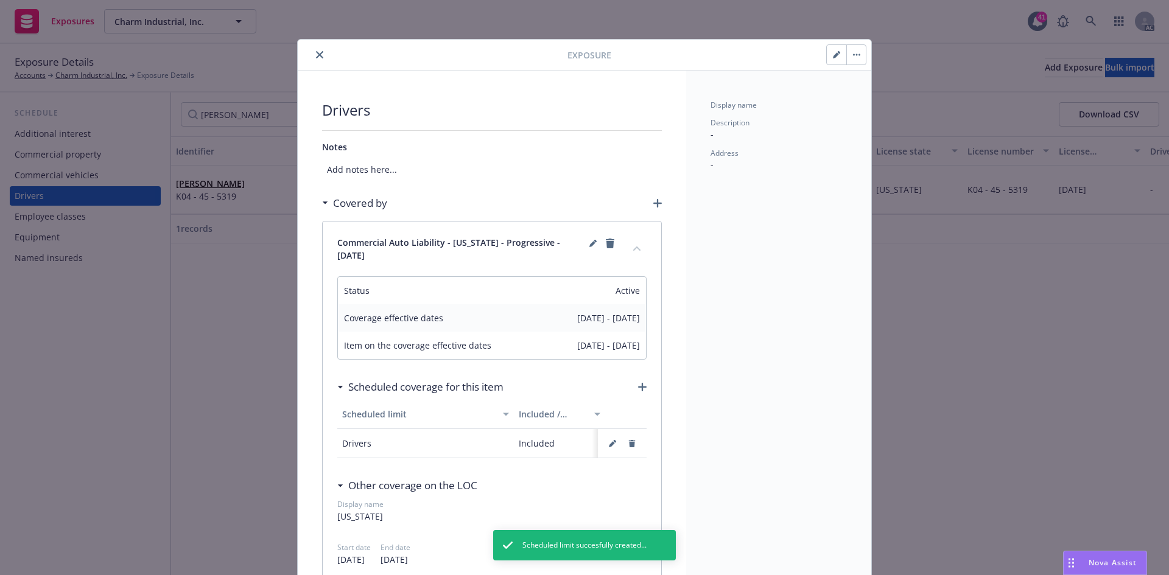
click at [836, 53] on button "button" at bounding box center [836, 54] width 19 height 19
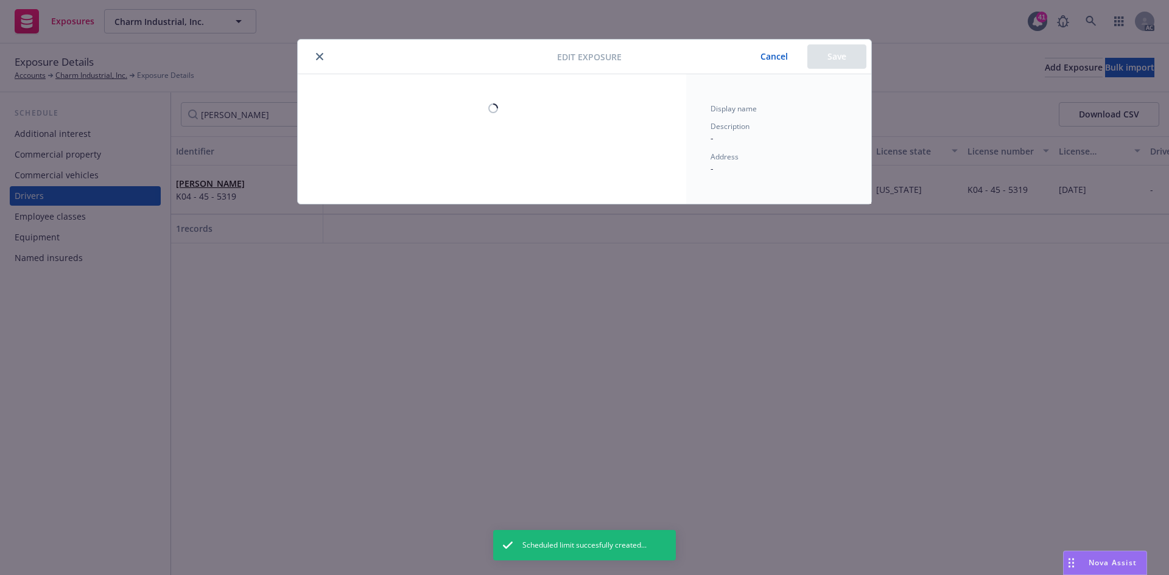
select select "KS"
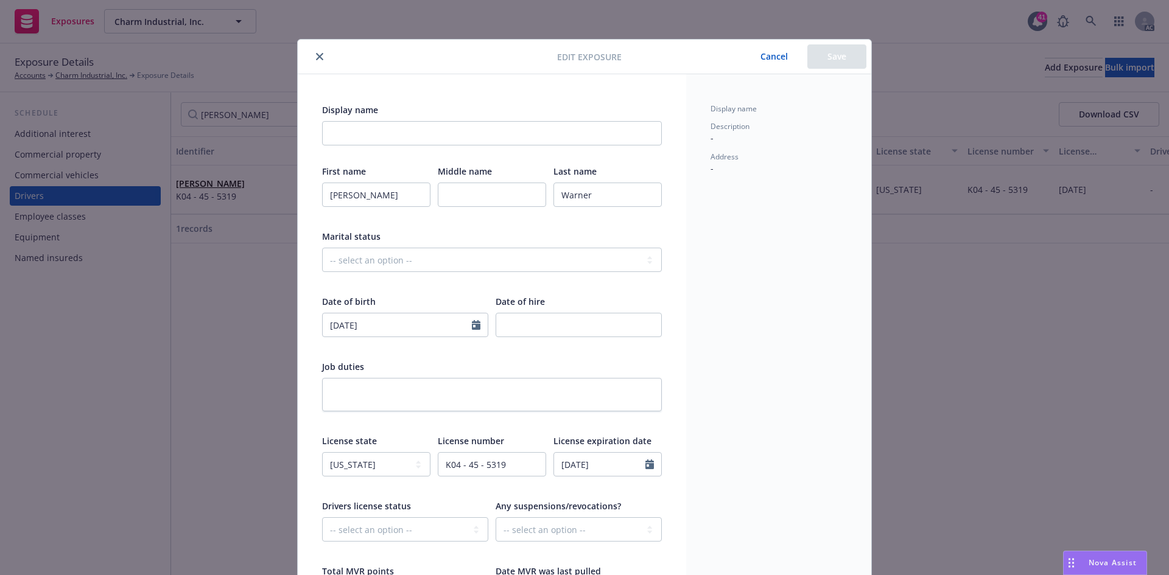
click at [320, 55] on button "close" at bounding box center [319, 56] width 15 height 15
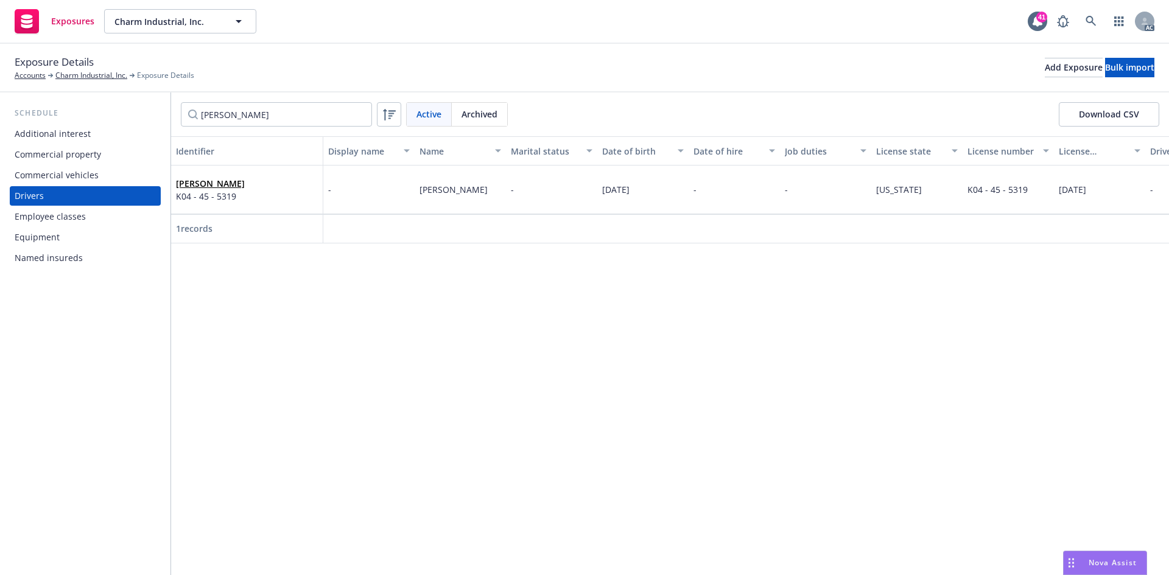
drag, startPoint x: 312, startPoint y: 351, endPoint x: 306, endPoint y: 329, distance: 22.6
click at [312, 351] on div "Identifier Display name Name Marital status Date of birth Date of hire Job duti…" at bounding box center [670, 355] width 998 height 439
click at [204, 195] on span "K04 - 45 - 5319" at bounding box center [210, 196] width 69 height 13
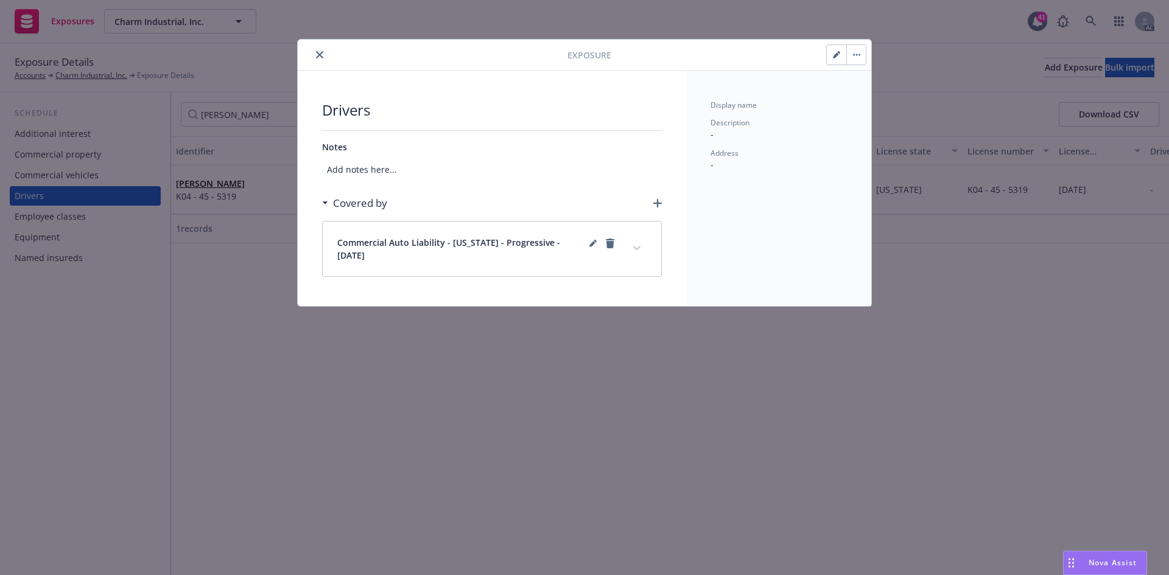
click at [638, 250] on icon "expand content" at bounding box center [636, 248] width 7 height 5
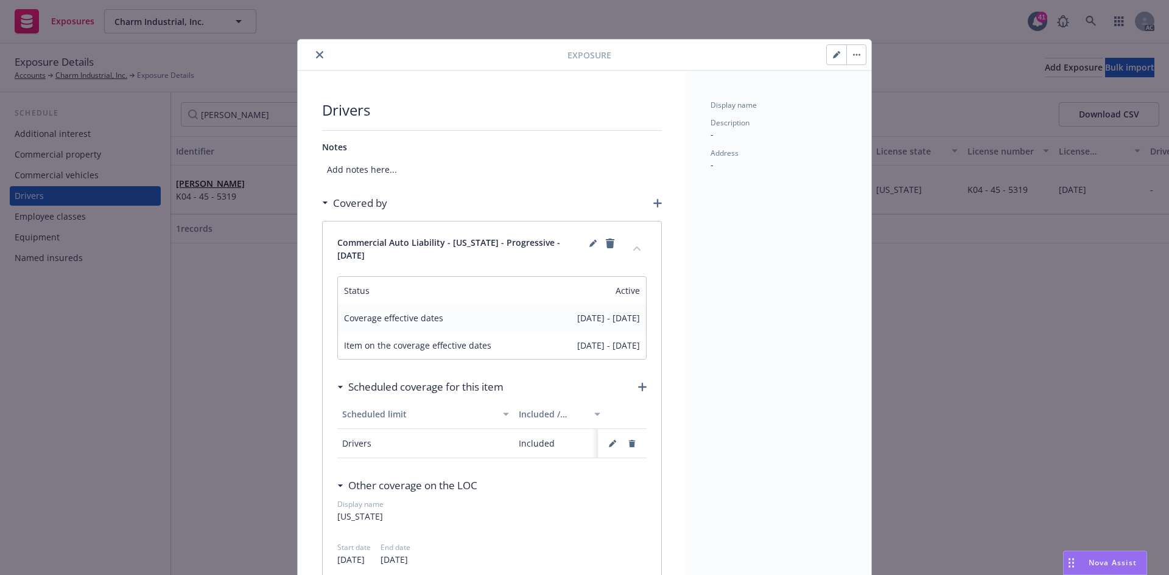
click at [638, 250] on button "collapse content" at bounding box center [636, 248] width 19 height 19
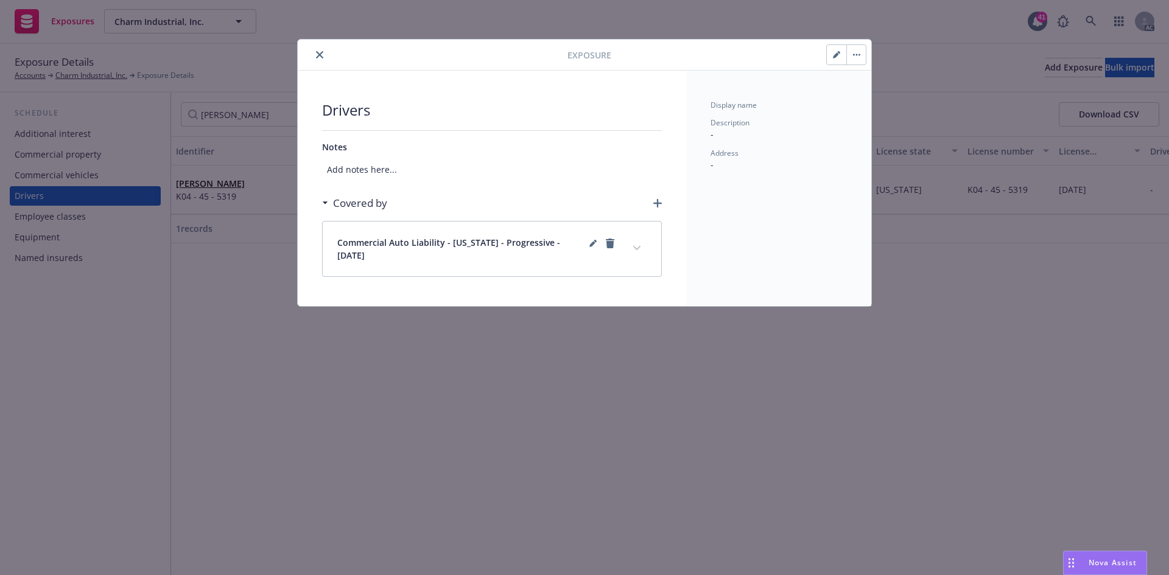
click at [320, 55] on icon "close" at bounding box center [319, 54] width 7 height 7
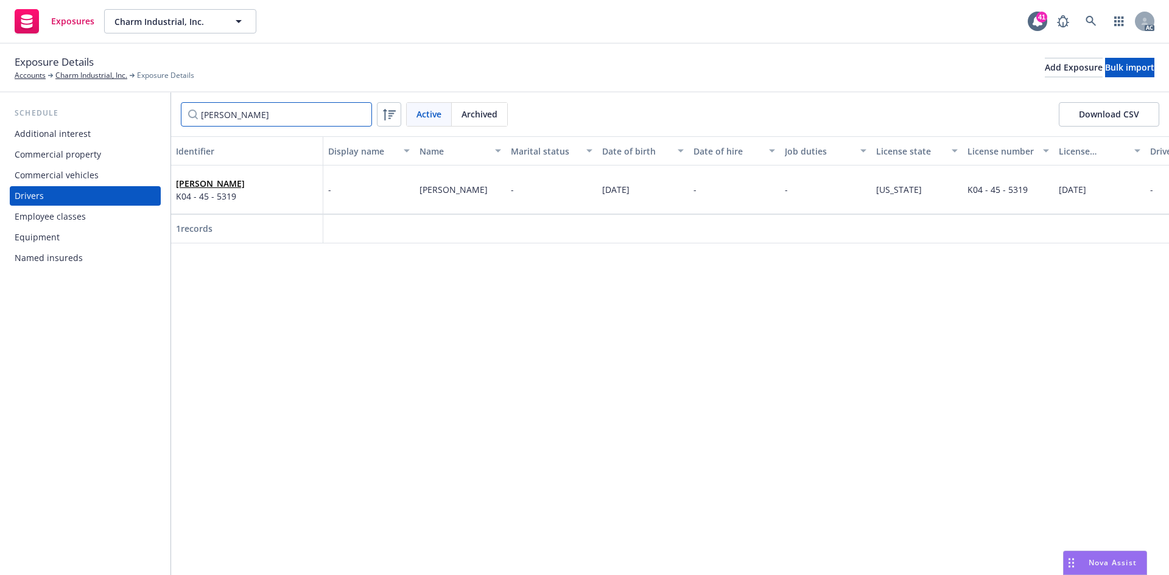
drag, startPoint x: 282, startPoint y: 108, endPoint x: 152, endPoint y: 113, distance: 131.0
click at [152, 113] on div "Schedule Additional interest Commercial property Commercial vehicles Drivers Em…" at bounding box center [584, 334] width 1169 height 483
paste input "Phillip Pless"
type input "Phillip Pless"
click at [219, 193] on span "K02 - 93 - 8789" at bounding box center [210, 196] width 69 height 13
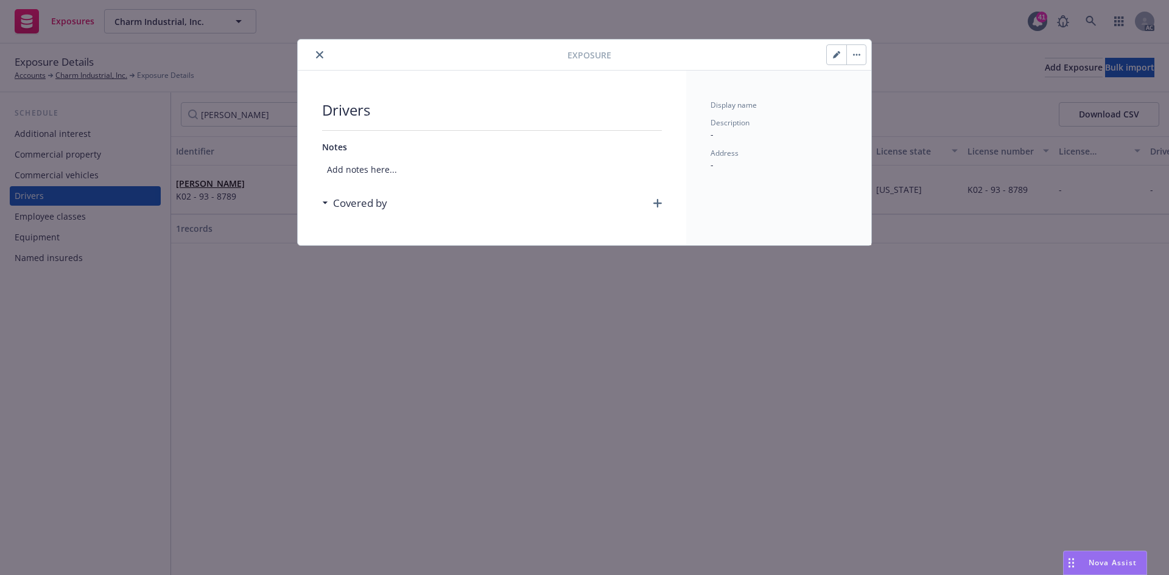
click at [841, 52] on button "button" at bounding box center [836, 54] width 19 height 19
select select "KS"
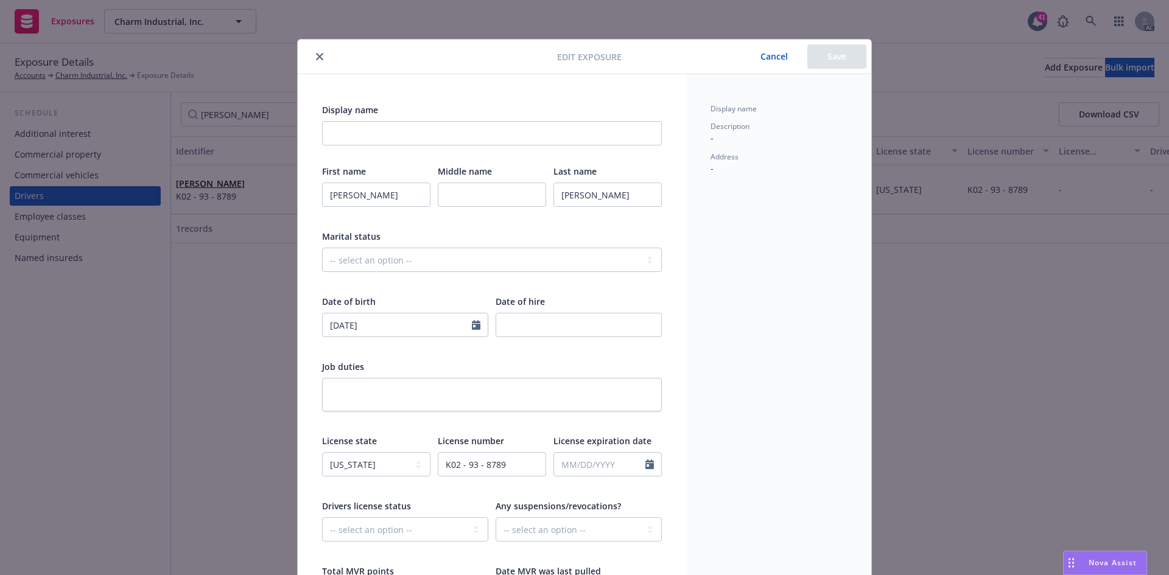
click at [771, 57] on button "Cancel" at bounding box center [774, 56] width 66 height 24
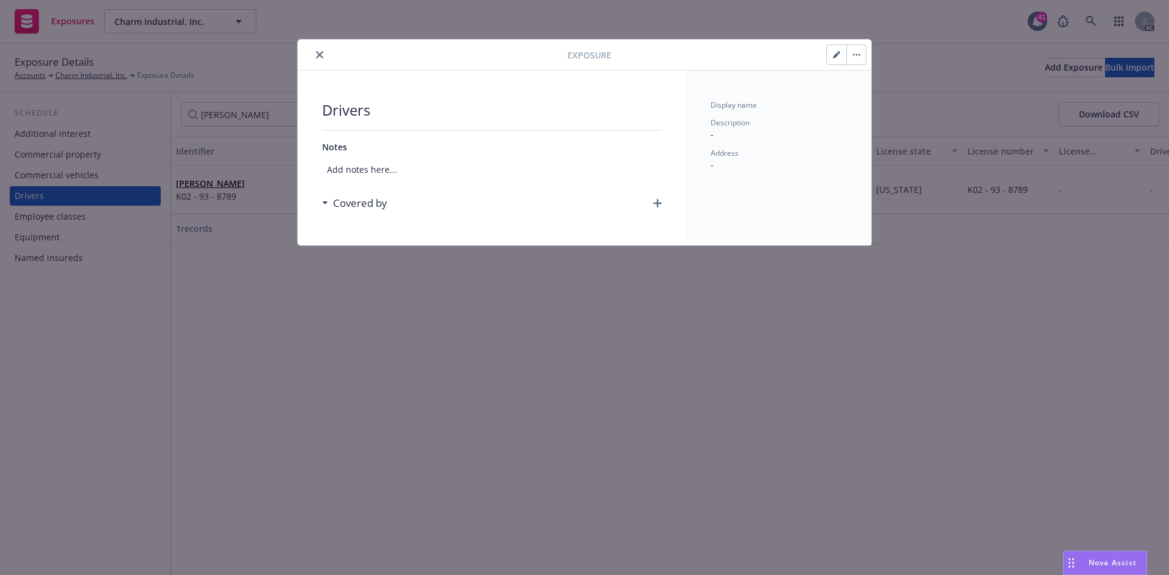
click at [660, 203] on icon "button" at bounding box center [657, 203] width 9 height 9
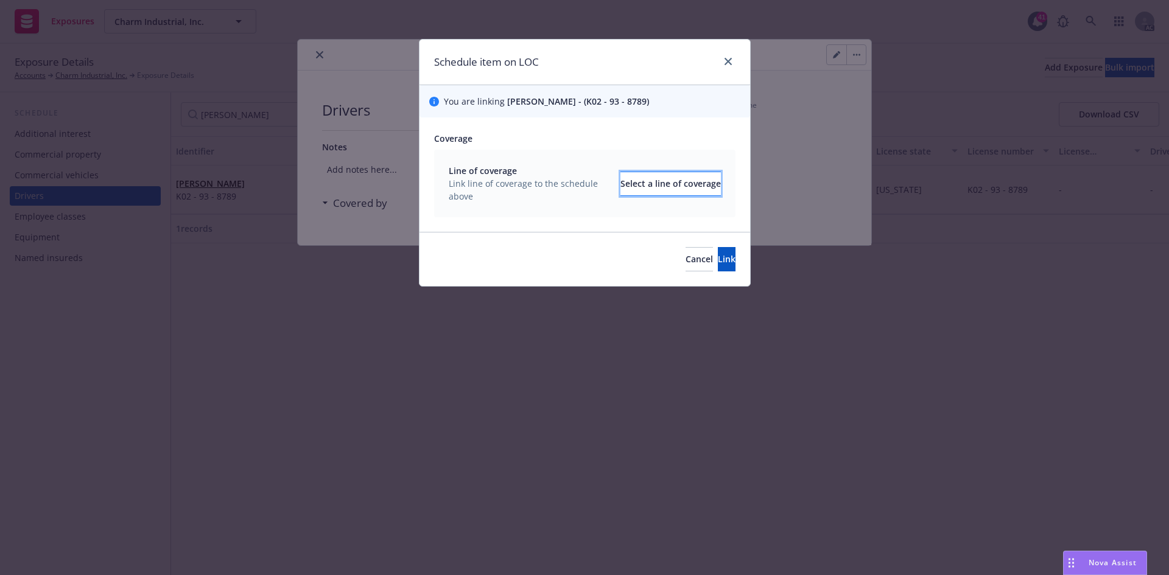
click at [620, 176] on div "Select a line of coverage" at bounding box center [670, 183] width 100 height 23
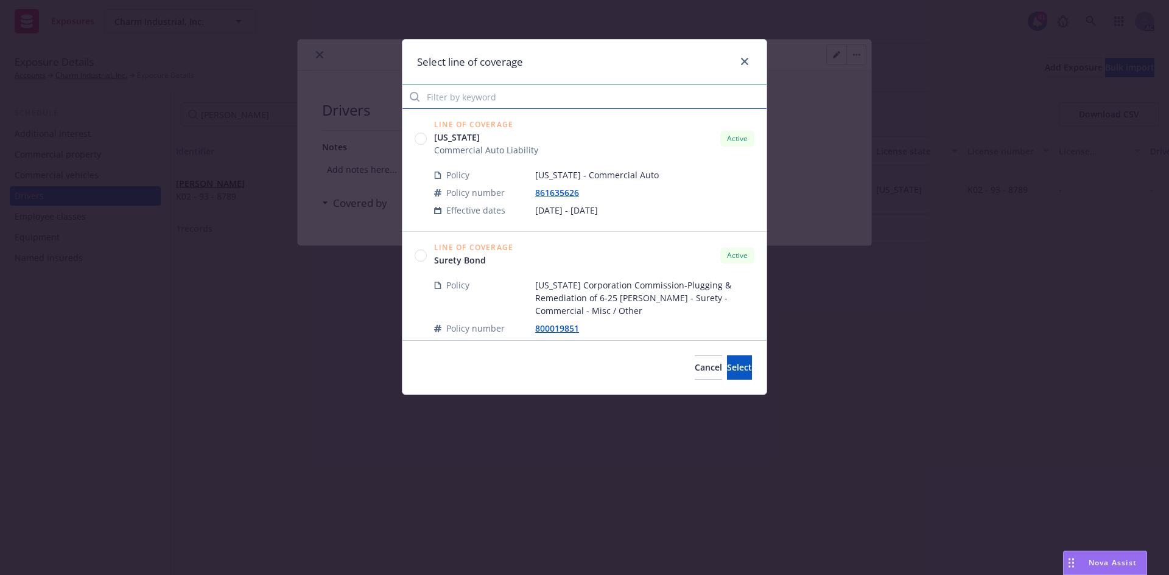
click at [548, 102] on input "Filter by keyword" at bounding box center [584, 97] width 364 height 24
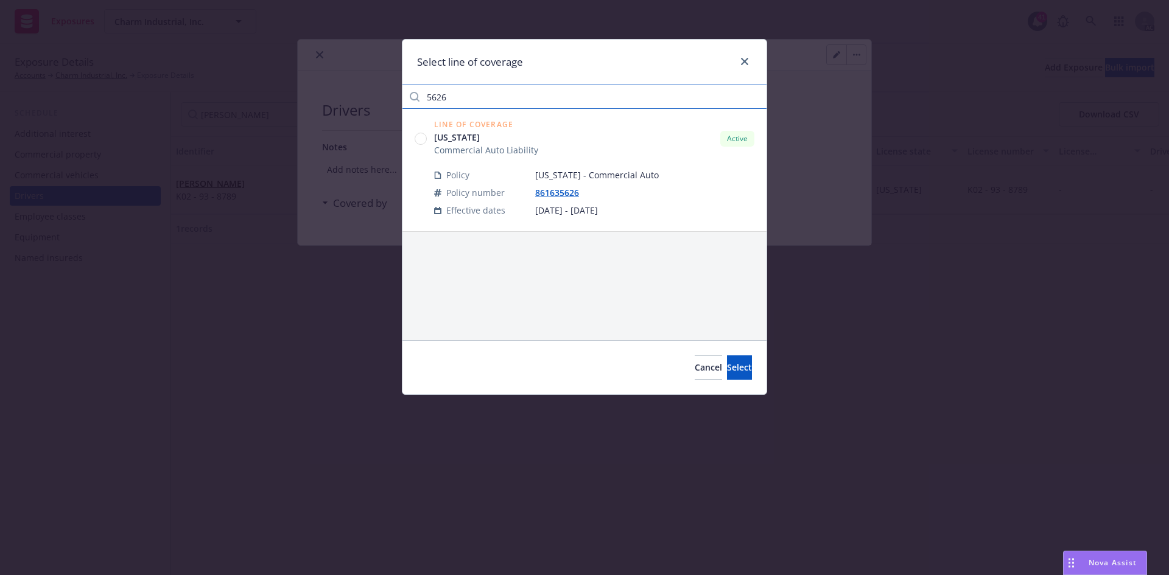
type input "5626"
click at [422, 139] on circle at bounding box center [421, 139] width 12 height 12
click at [728, 360] on button "Select" at bounding box center [739, 367] width 25 height 24
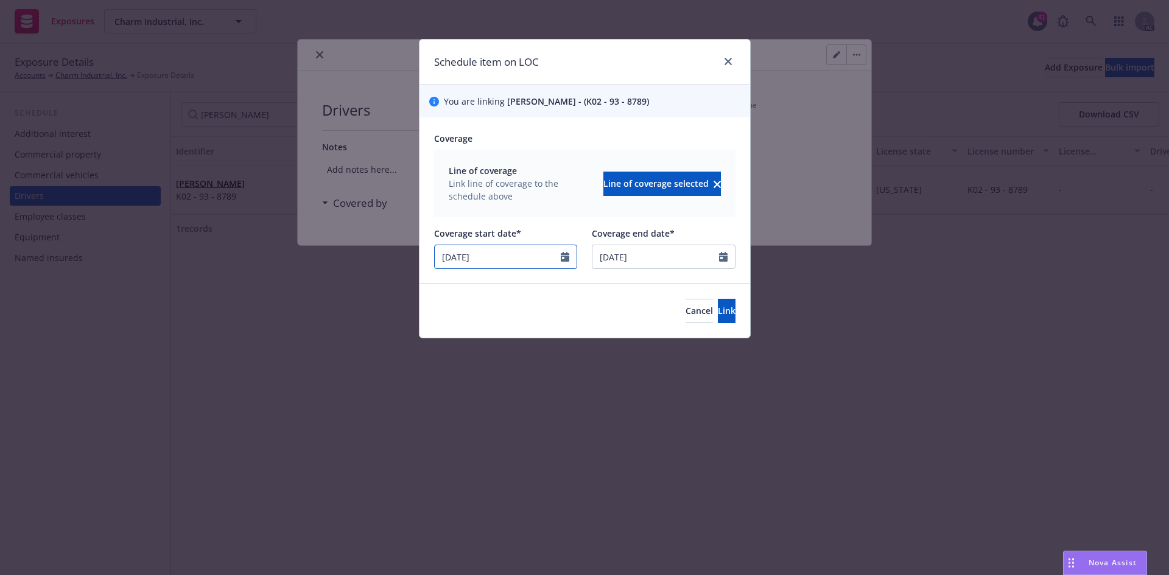
select select "8"
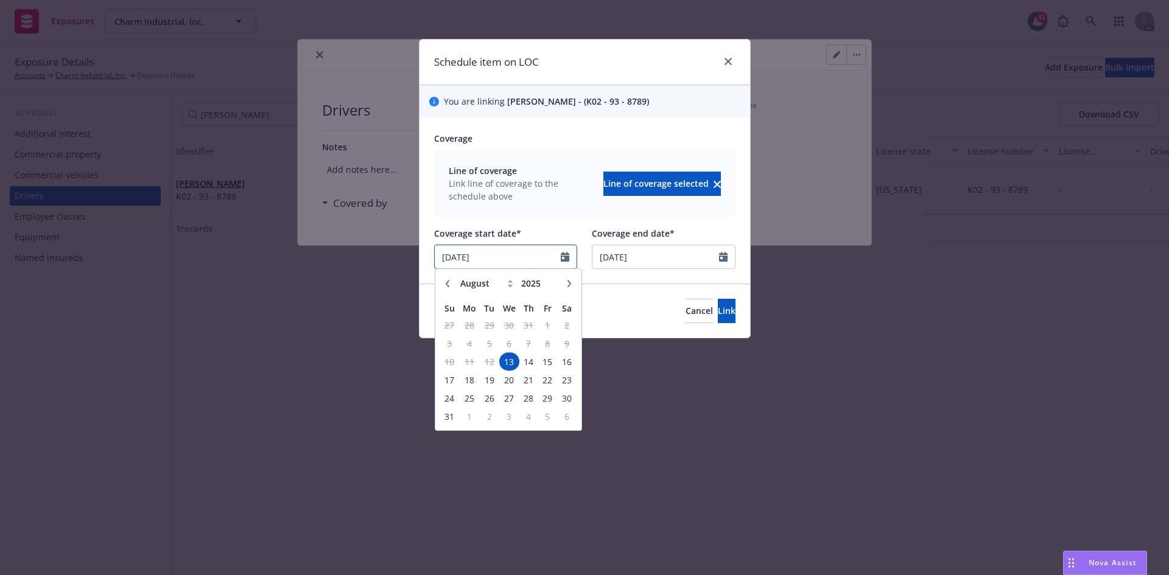
drag, startPoint x: 486, startPoint y: 257, endPoint x: 280, endPoint y: 252, distance: 206.4
click at [280, 252] on div "Schedule item on LOC You are linking Phillip Pless - (K02 - 93 - 8789) Coverage…" at bounding box center [584, 287] width 1169 height 575
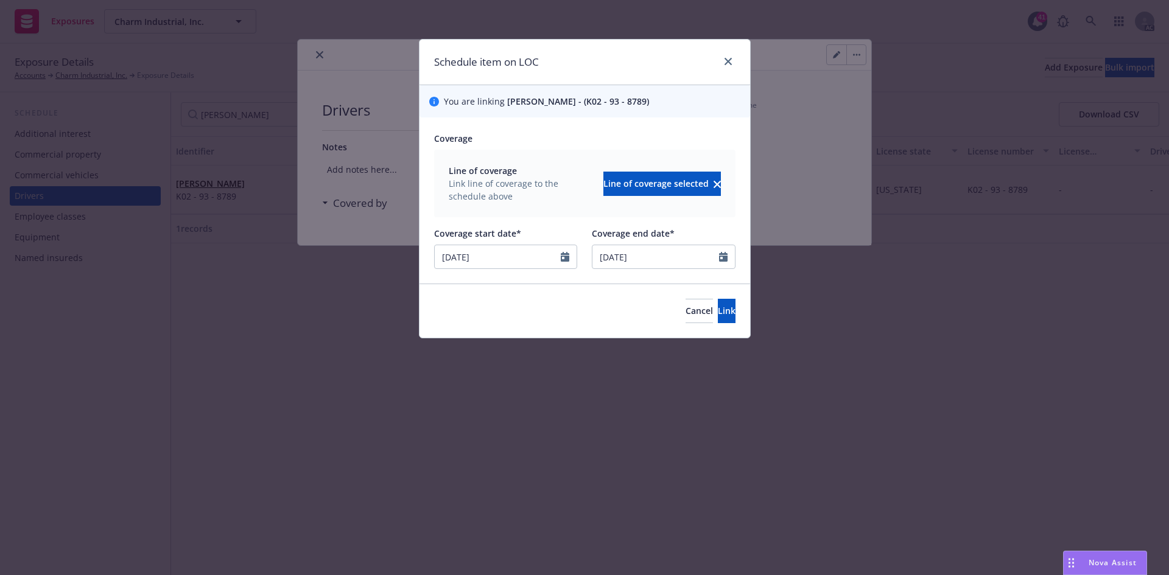
type input "[DATE]"
click at [556, 212] on div "Line of coverage Link line of coverage to the schedule above Line of coverage s…" at bounding box center [584, 184] width 301 height 68
click at [718, 309] on button "Link" at bounding box center [727, 311] width 18 height 24
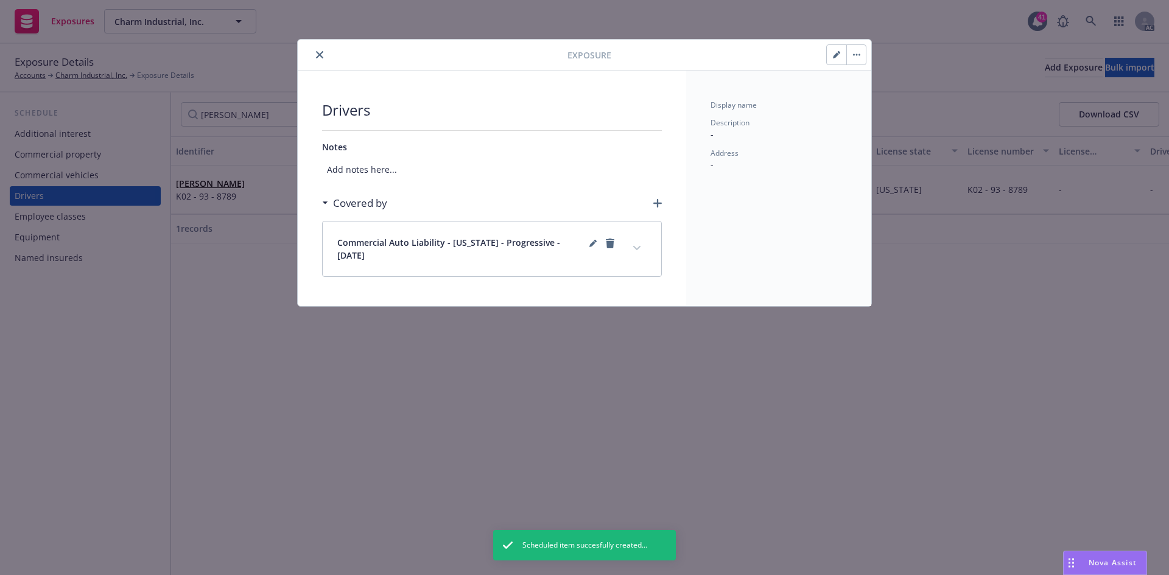
click at [637, 245] on button "expand content" at bounding box center [636, 248] width 19 height 19
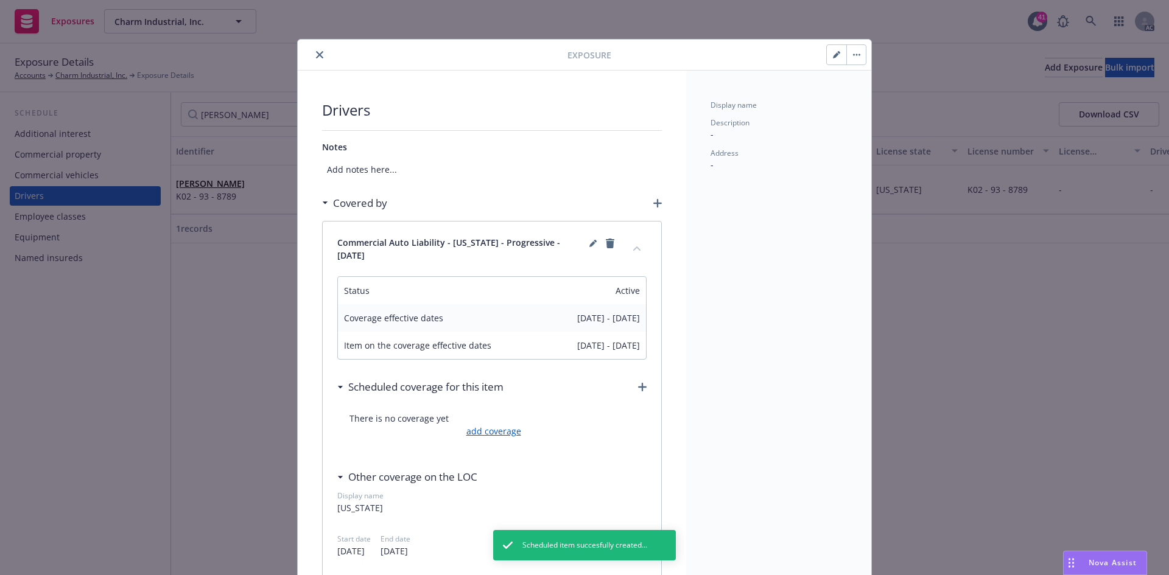
click at [500, 432] on link "add coverage" at bounding box center [492, 431] width 58 height 13
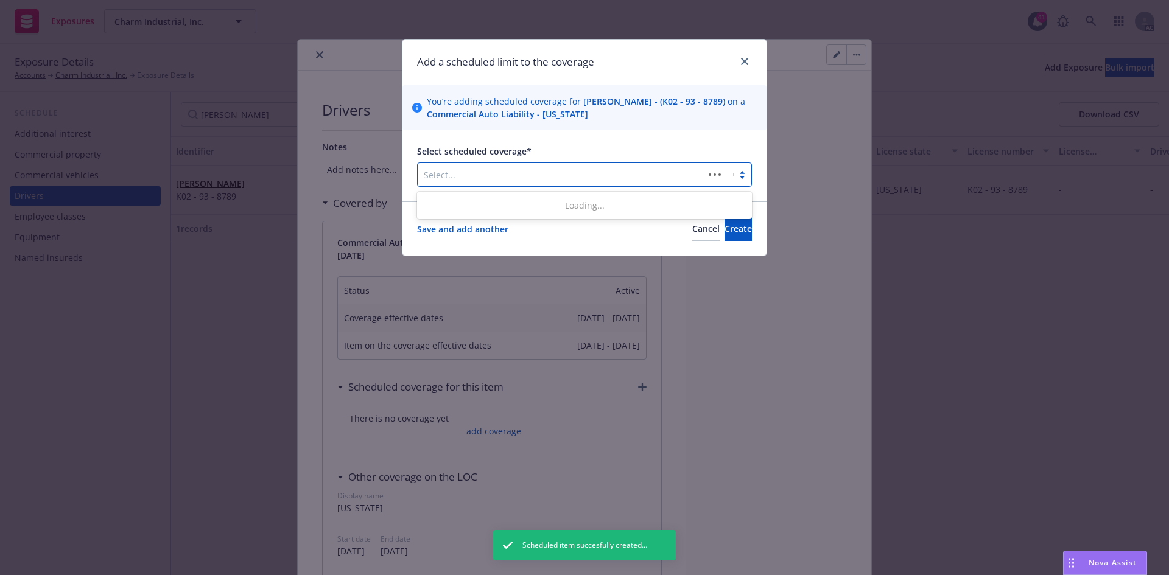
click at [559, 180] on div at bounding box center [561, 174] width 274 height 15
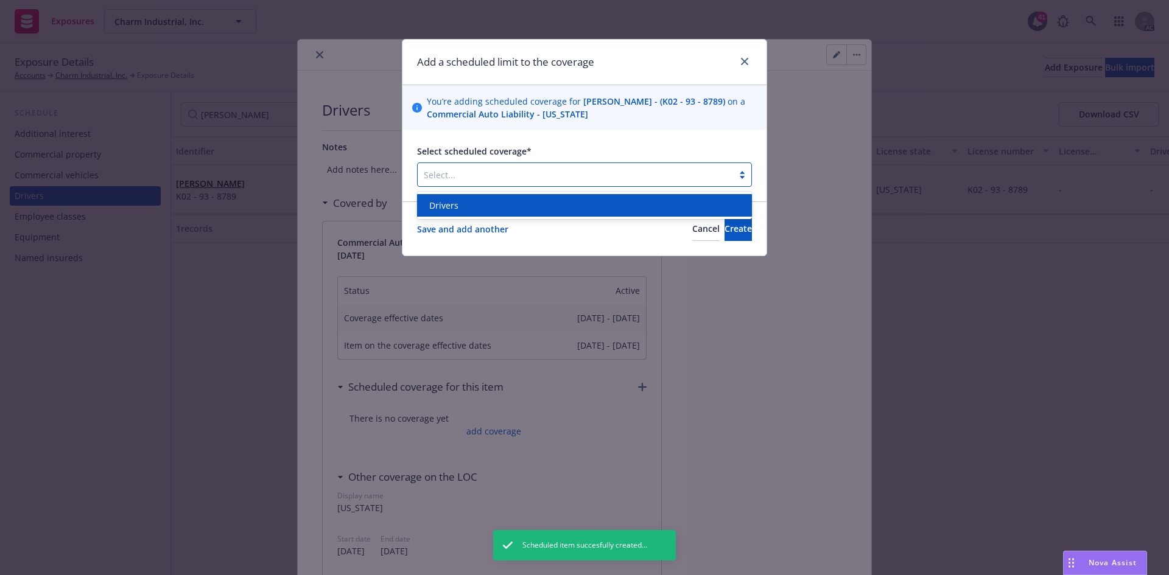
click at [525, 209] on div "Drivers" at bounding box center [584, 205] width 320 height 13
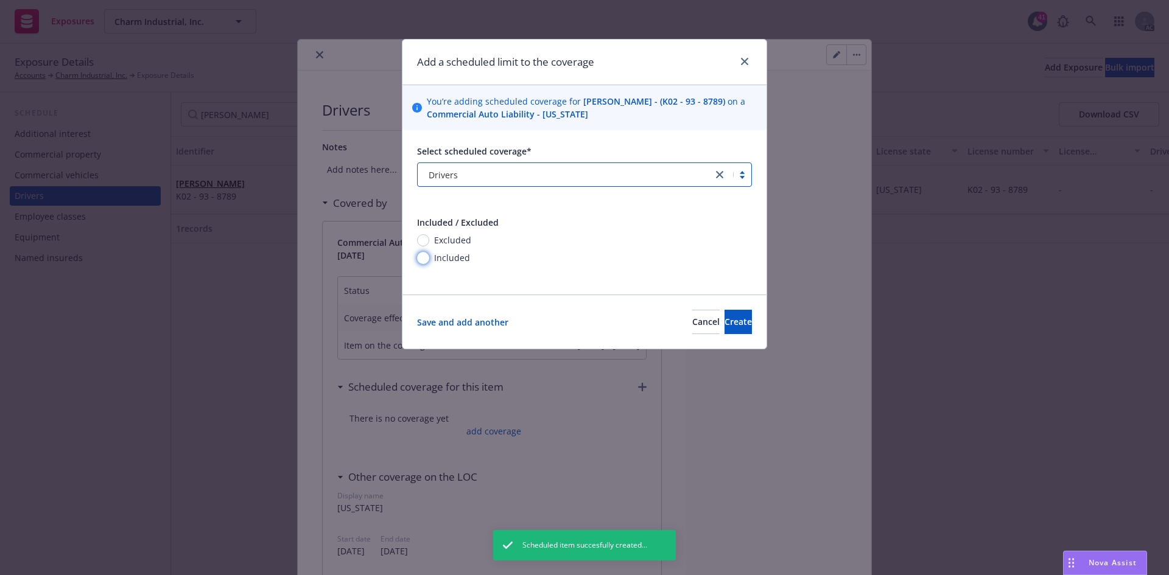
click at [424, 257] on input "Included" at bounding box center [423, 258] width 12 height 12
radio input "true"
click at [742, 335] on div "Save and add another Cancel Create" at bounding box center [584, 322] width 364 height 54
click at [741, 327] on button "Create" at bounding box center [737, 322] width 27 height 24
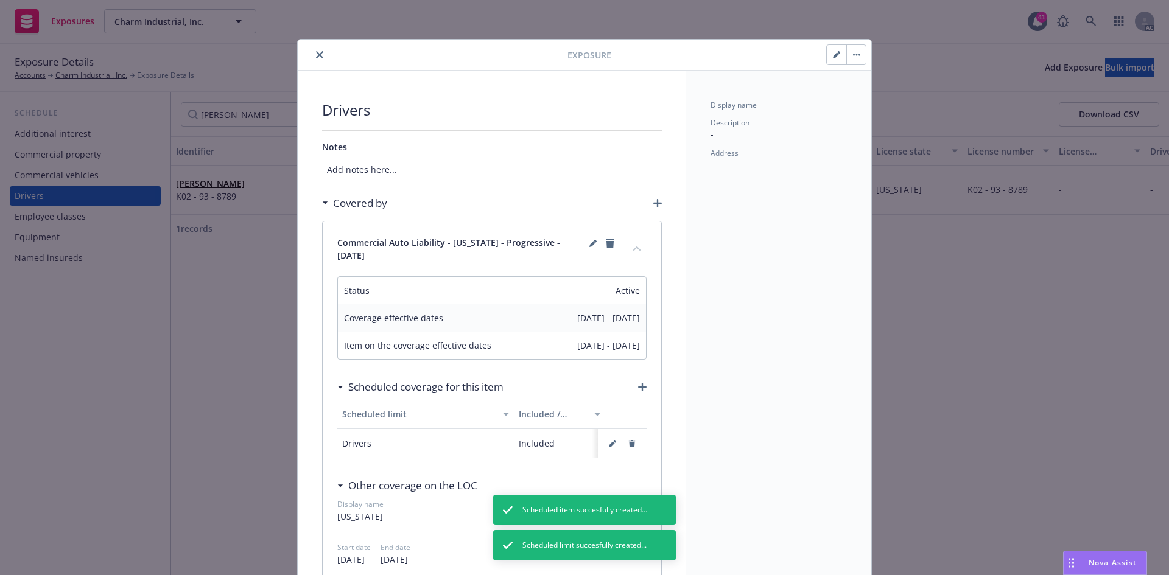
click at [316, 52] on icon "close" at bounding box center [319, 54] width 7 height 7
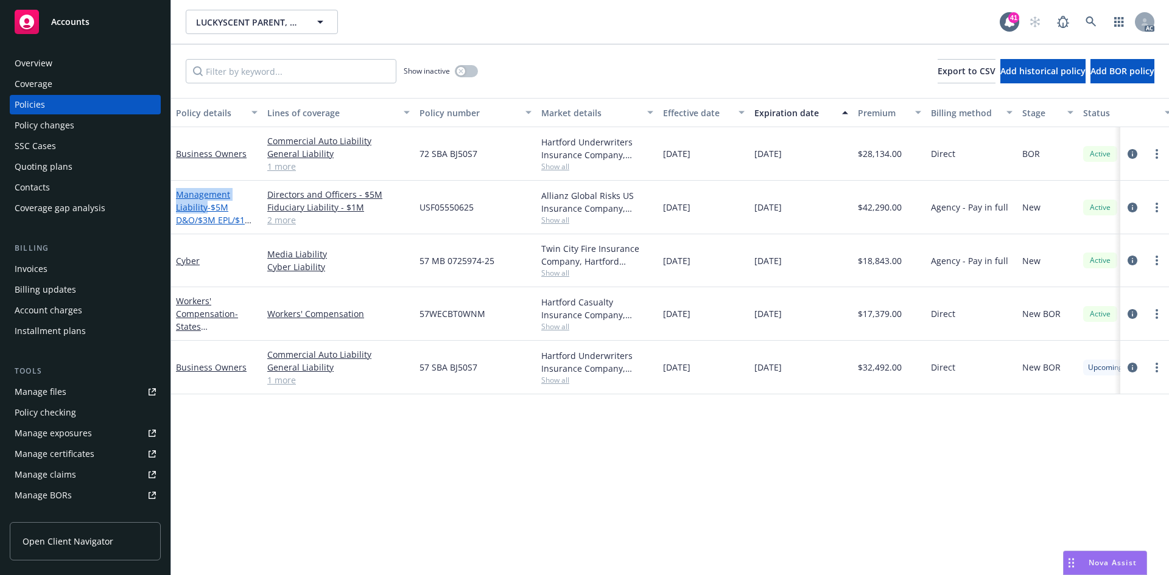
drag, startPoint x: 176, startPoint y: 189, endPoint x: 207, endPoint y: 208, distance: 36.3
click at [207, 208] on link "Management Liability - $5M D&O/$3M EPL/$1M FID/$1M Crime" at bounding box center [214, 214] width 77 height 50
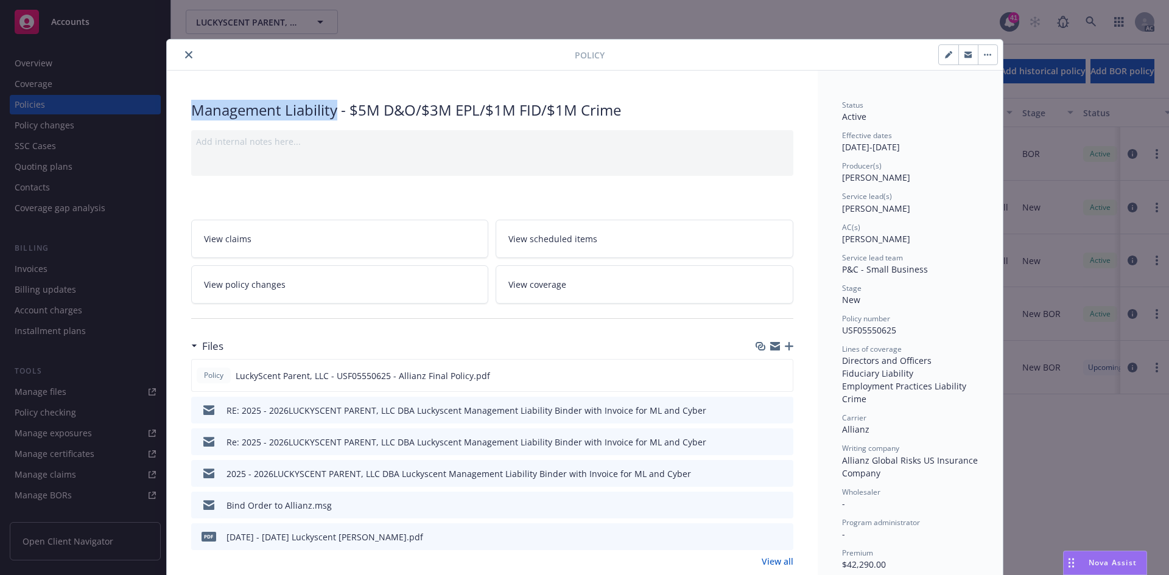
drag, startPoint x: 187, startPoint y: 107, endPoint x: 333, endPoint y: 113, distance: 146.2
click at [333, 113] on div "Management Liability - $5M D&O/$3M EPL/$1M FID/$1M Crime" at bounding box center [492, 110] width 602 height 21
copy div "Management Liability"
click at [185, 55] on icon "close" at bounding box center [188, 54] width 7 height 7
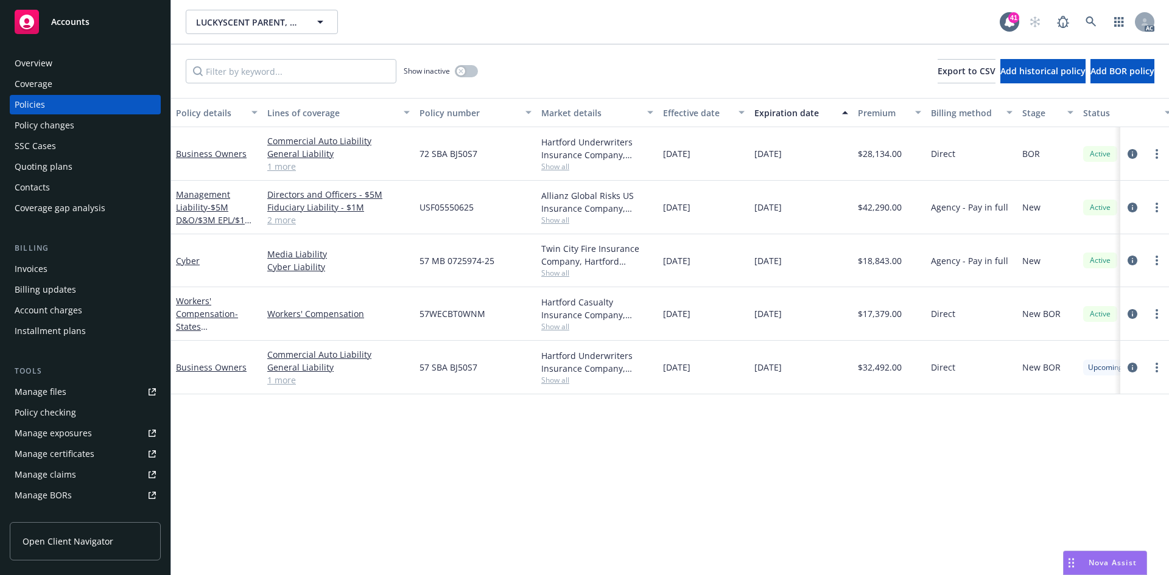
click at [550, 167] on span "Show all" at bounding box center [597, 166] width 112 height 10
click at [444, 437] on div "Policy details Lines of coverage Policy number Market details Effective date Ex…" at bounding box center [670, 336] width 998 height 477
drag, startPoint x: 175, startPoint y: 163, endPoint x: 250, endPoint y: 163, distance: 74.3
click at [250, 163] on div "Business Owners" at bounding box center [216, 154] width 91 height 54
drag, startPoint x: 209, startPoint y: 264, endPoint x: 174, endPoint y: 263, distance: 34.7
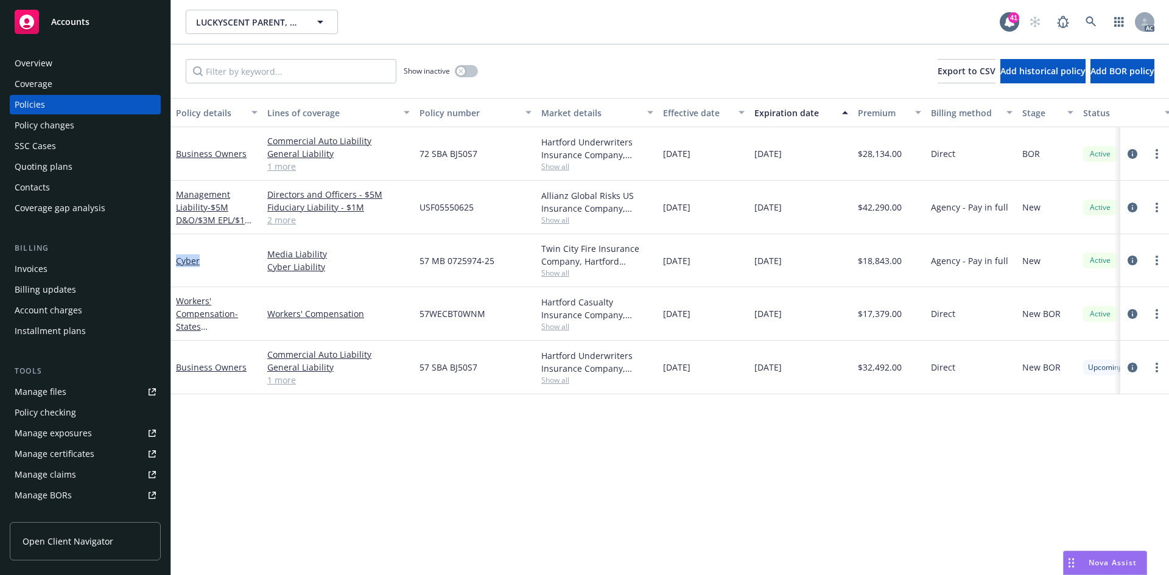
click at [174, 263] on div "Cyber" at bounding box center [216, 260] width 91 height 53
copy link "Cyber"
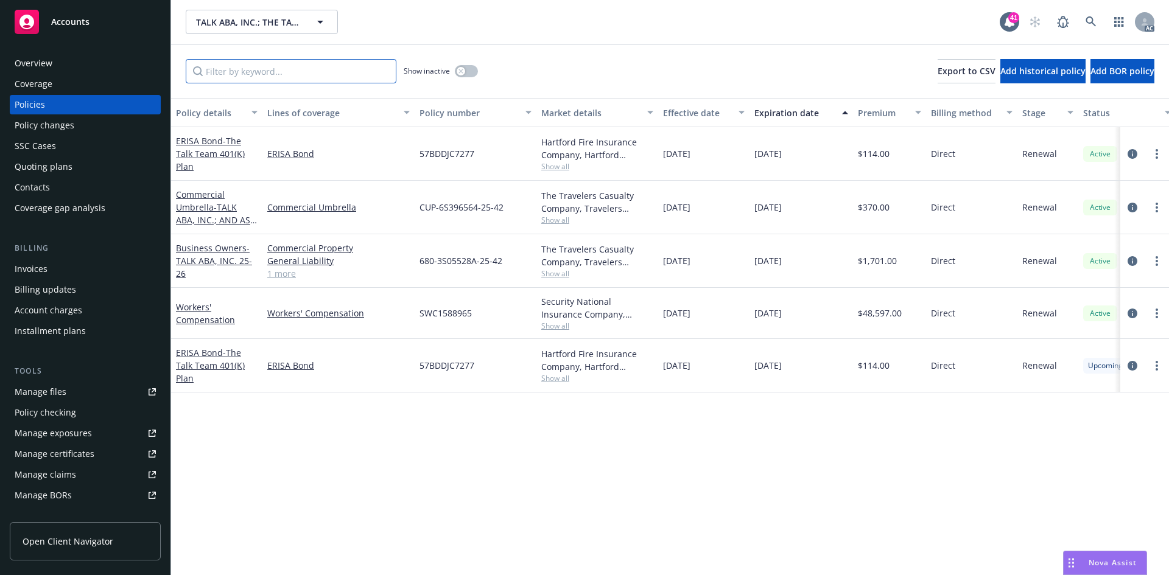
click at [282, 72] on input "Filter by keyword..." at bounding box center [291, 71] width 211 height 24
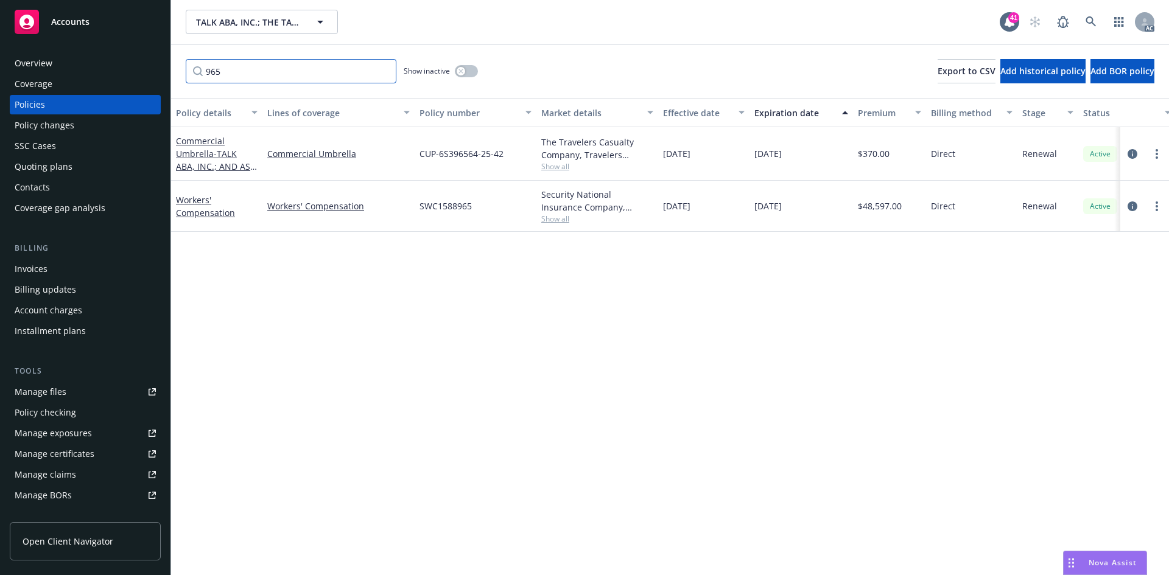
drag, startPoint x: 249, startPoint y: 72, endPoint x: 194, endPoint y: 71, distance: 54.8
click at [194, 71] on input "965" at bounding box center [291, 71] width 211 height 24
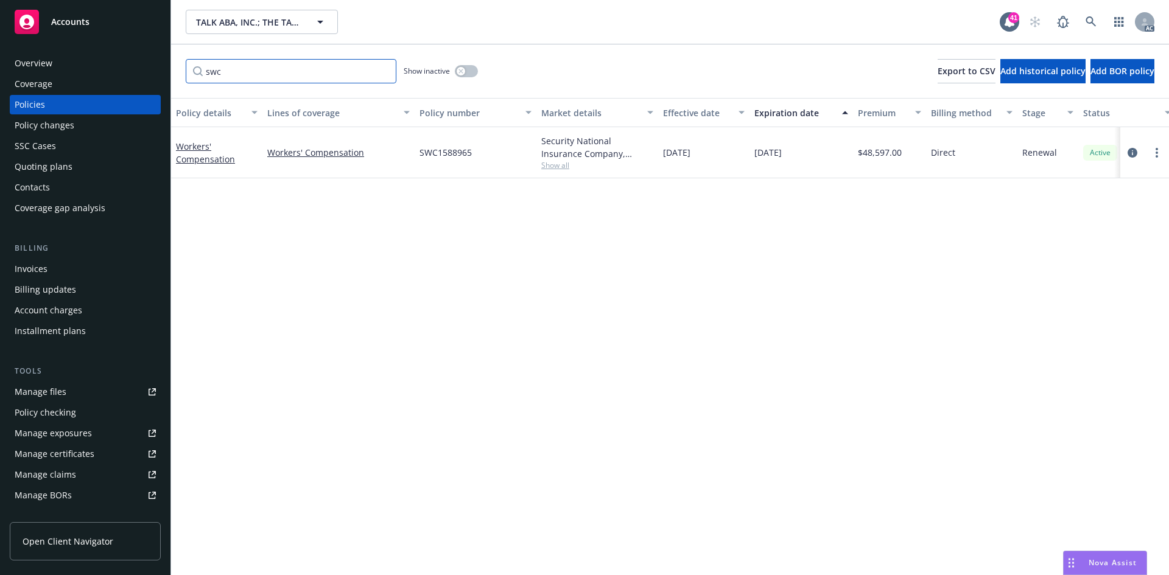
type input "swc"
click at [566, 168] on span "Show all" at bounding box center [597, 165] width 112 height 10
click at [346, 227] on div "Policy details Lines of coverage Policy number Market details Effective date Ex…" at bounding box center [670, 336] width 998 height 477
click at [554, 166] on span "Show all" at bounding box center [597, 165] width 112 height 10
drag, startPoint x: 413, startPoint y: 233, endPoint x: 532, endPoint y: 235, distance: 118.7
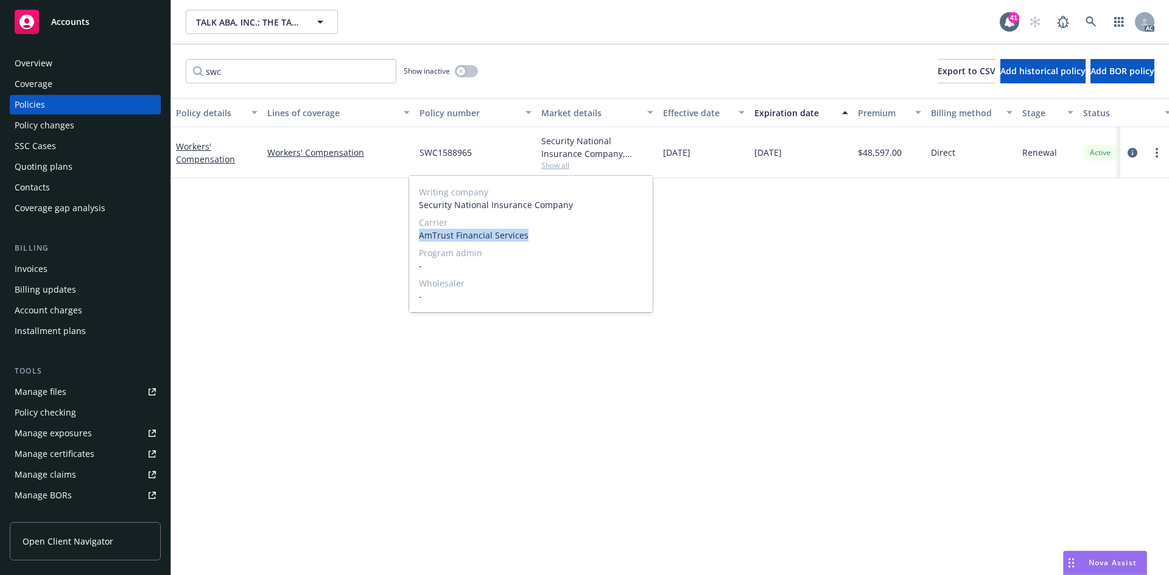
click at [532, 235] on div "Writing company Security National Insurance Company Carrier AmTrust Financial S…" at bounding box center [530, 244] width 243 height 136
copy span "AmTrust Financial Services"
click at [304, 237] on div "Policy details Lines of coverage Policy number Market details Effective date Ex…" at bounding box center [670, 336] width 998 height 477
click at [100, 130] on div "Policy changes" at bounding box center [85, 125] width 141 height 19
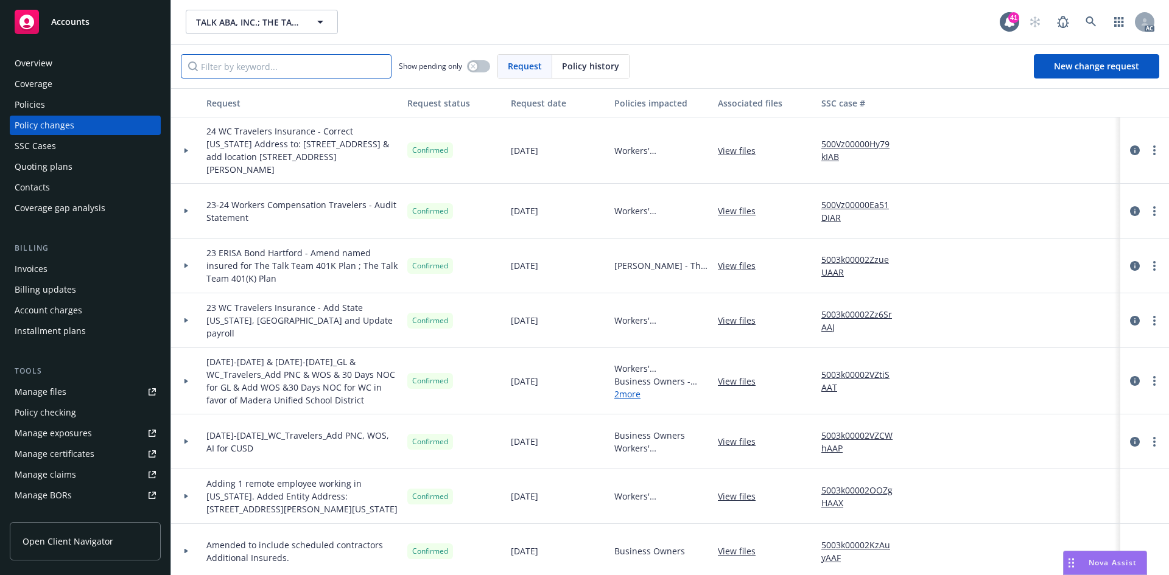
click at [321, 72] on input "Filter by keyword..." at bounding box center [286, 66] width 211 height 24
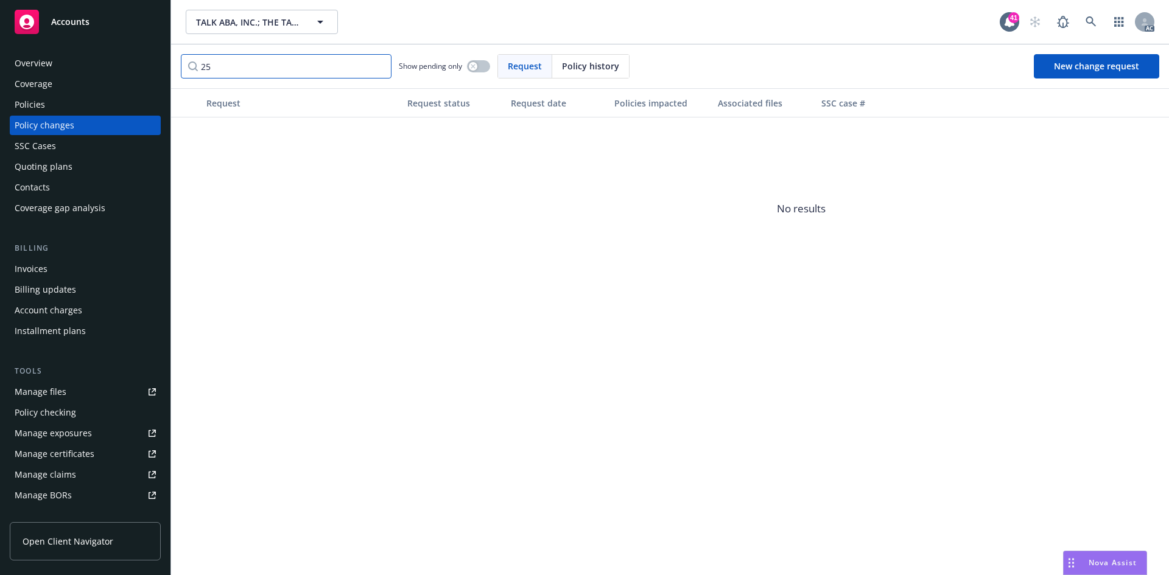
drag, startPoint x: 313, startPoint y: 65, endPoint x: 168, endPoint y: 66, distance: 145.5
click at [168, 66] on div "Accounts Overview Coverage Policies Policy changes SSC Cases Quoting plans Cont…" at bounding box center [584, 287] width 1169 height 575
type input "25"
click at [93, 96] on div "Policies" at bounding box center [85, 104] width 141 height 19
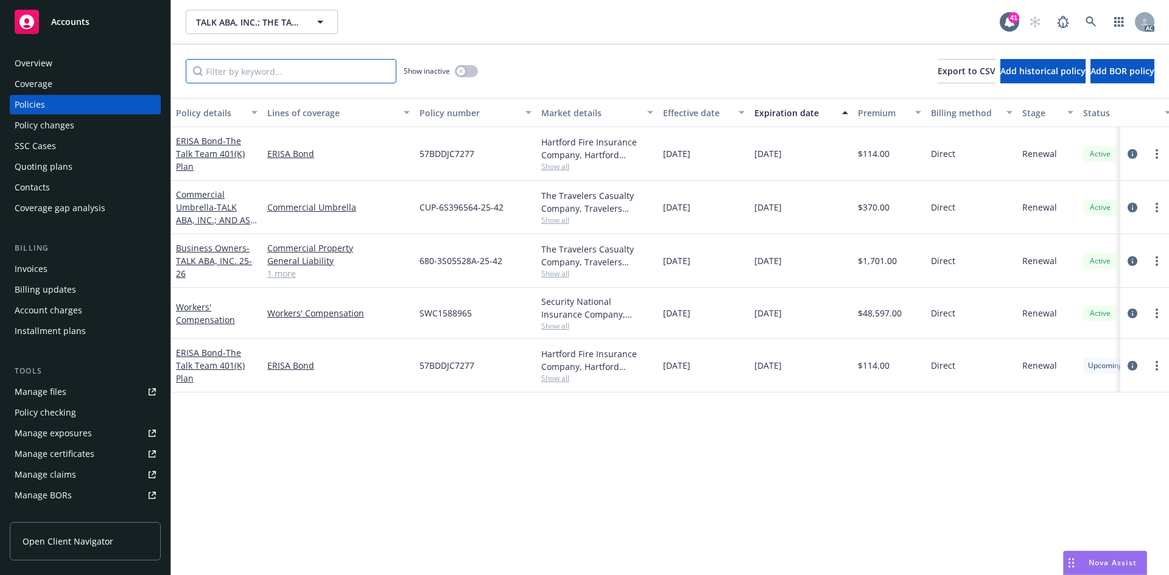
click at [306, 68] on input "Filter by keyword..." at bounding box center [291, 71] width 211 height 24
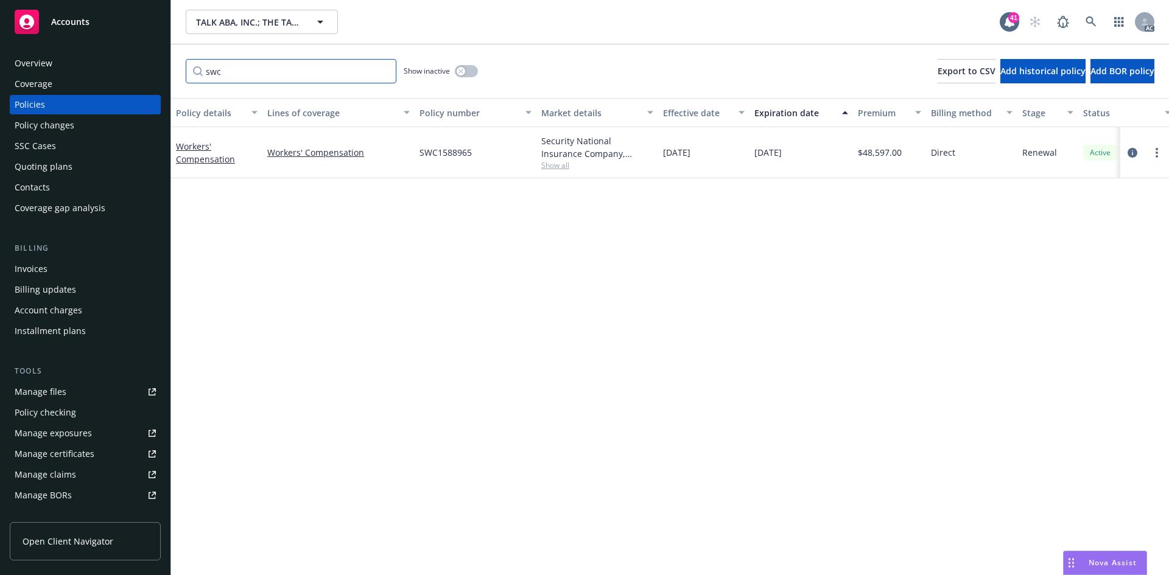
type input "swc"
click at [556, 166] on span "Show all" at bounding box center [597, 165] width 112 height 10
drag, startPoint x: 415, startPoint y: 235, endPoint x: 579, endPoint y: 238, distance: 165.0
click at [579, 238] on div "Writing company Security National Insurance Company Carrier AmTrust Financial S…" at bounding box center [530, 244] width 243 height 136
copy span "AmTrust Financial Services"
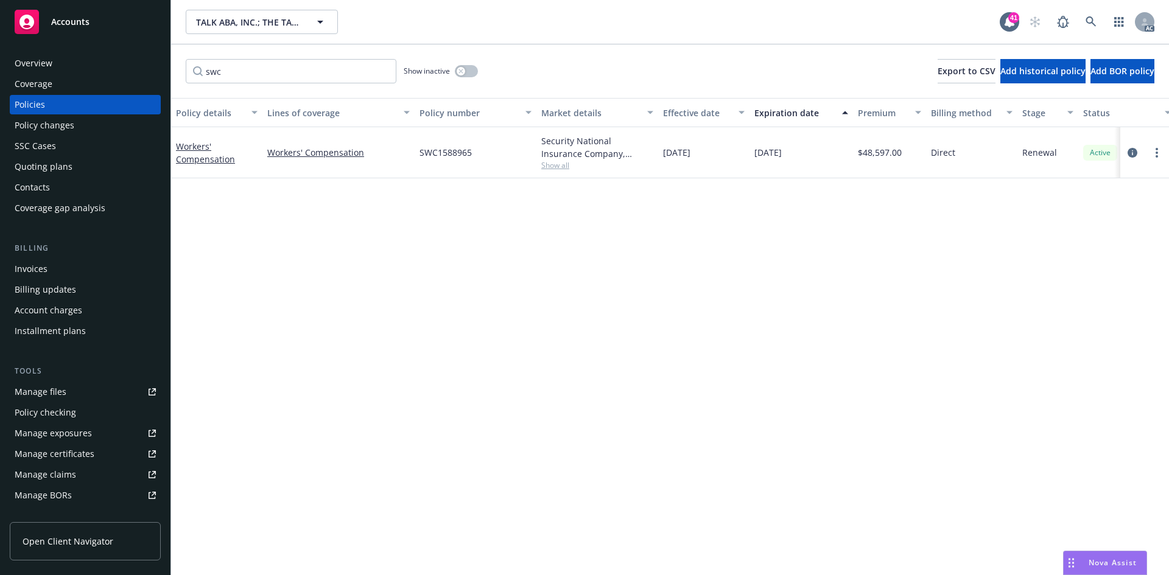
click at [290, 234] on div "Policy details Lines of coverage Policy number Market details Effective date Ex…" at bounding box center [670, 336] width 998 height 477
click at [97, 128] on div "Policy changes" at bounding box center [85, 125] width 141 height 19
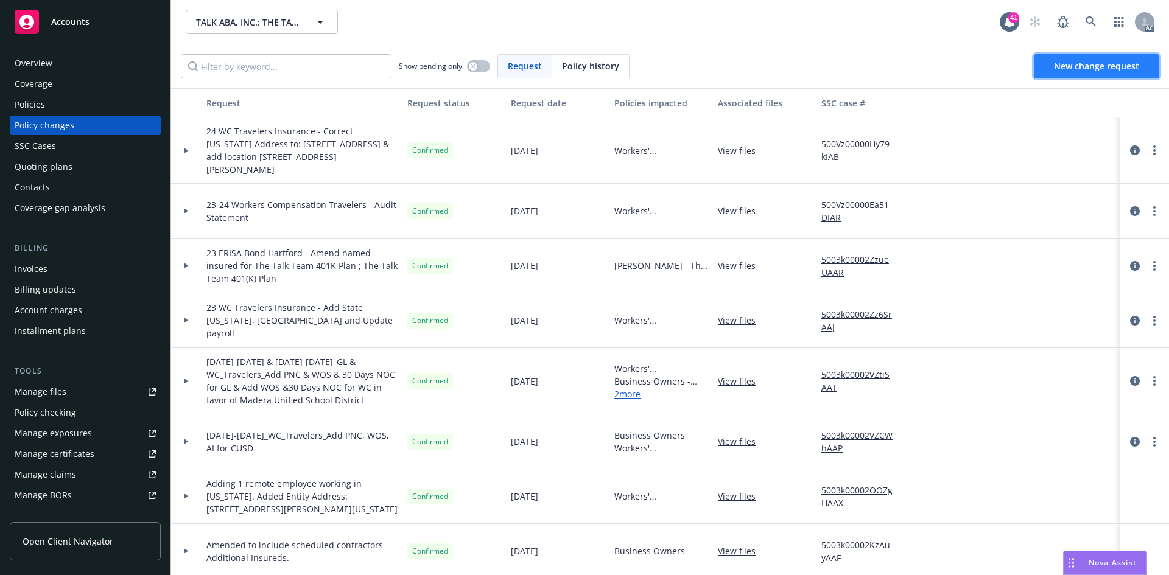
click at [1130, 68] on span "New change request" at bounding box center [1096, 66] width 85 height 12
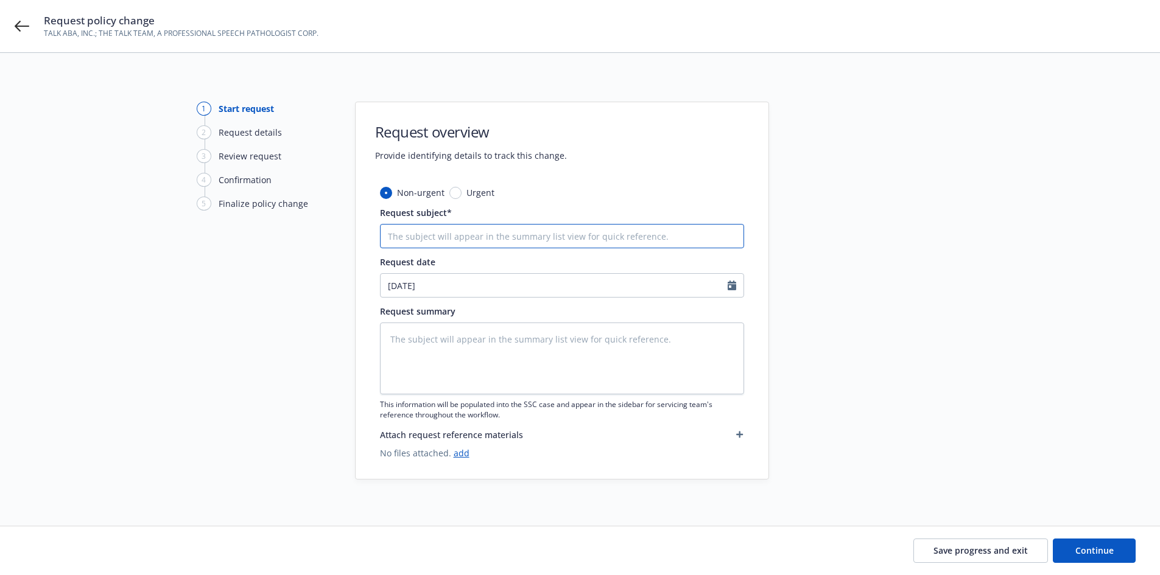
click at [566, 236] on input "Request subject*" at bounding box center [562, 236] width 364 height 24
type textarea "x"
type input "2"
type textarea "x"
type input "25"
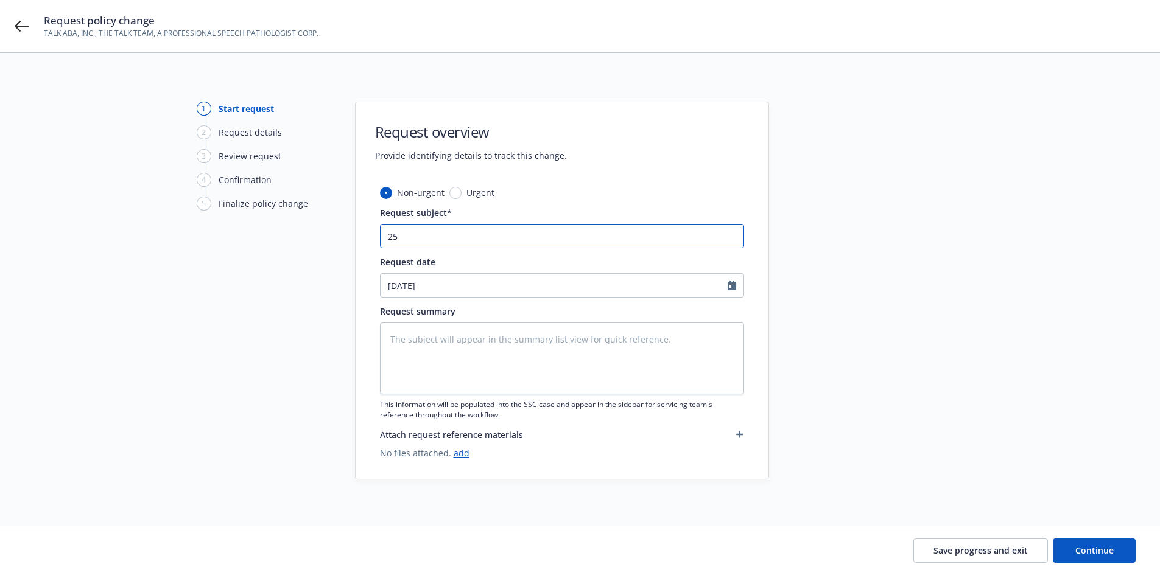
type textarea "x"
type input "25"
type textarea "x"
type input "25 W"
type textarea "x"
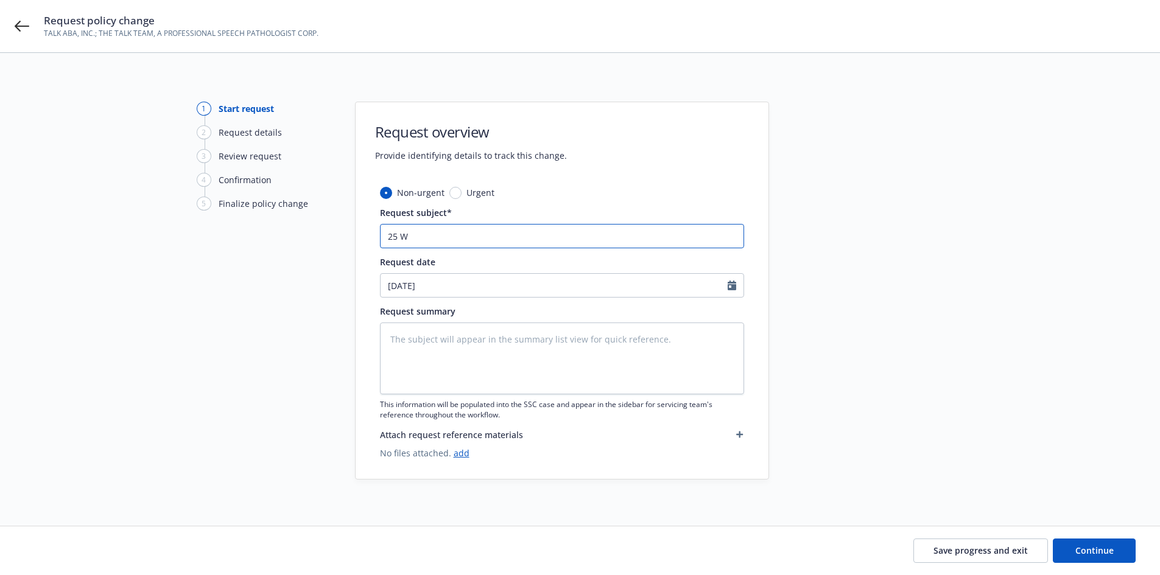
type input "25 WC"
type textarea "x"
type input "25 WC"
paste input "AmTrust Financial Services"
type textarea "x"
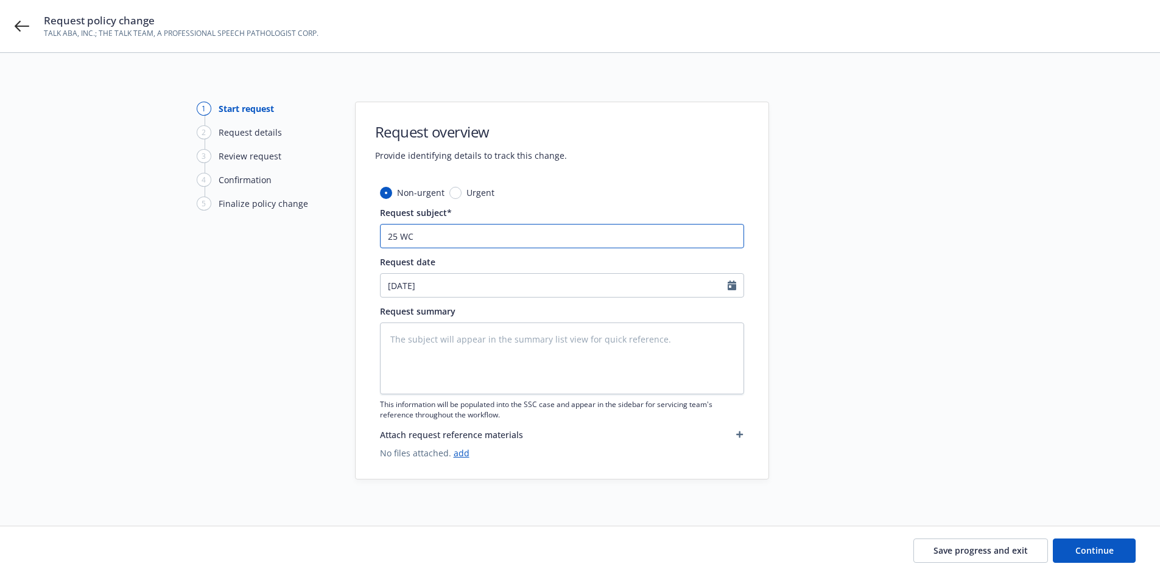
type input "25 WC AmTrust Financial Services"
type textarea "x"
type input "25 WC AmTrust Financial Services"
type textarea "x"
type input "25 WC AmTrust Financial Services -"
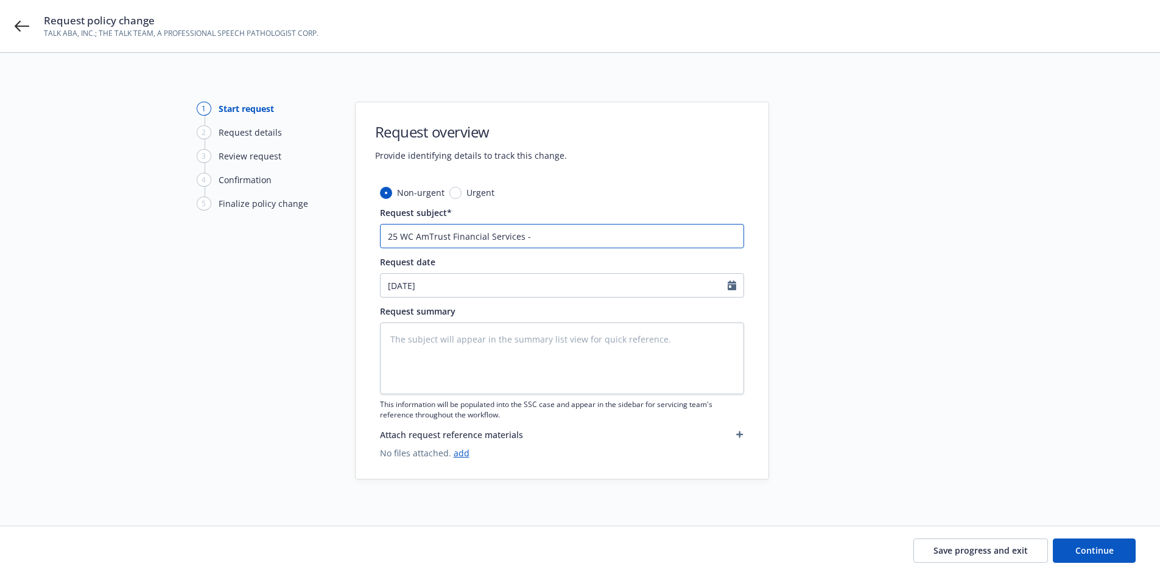
type textarea "x"
type input "25 WC AmTrust Financial Services - A"
type textarea "x"
type input "25 WC AmTrust Financial Services - Ad"
type textarea "x"
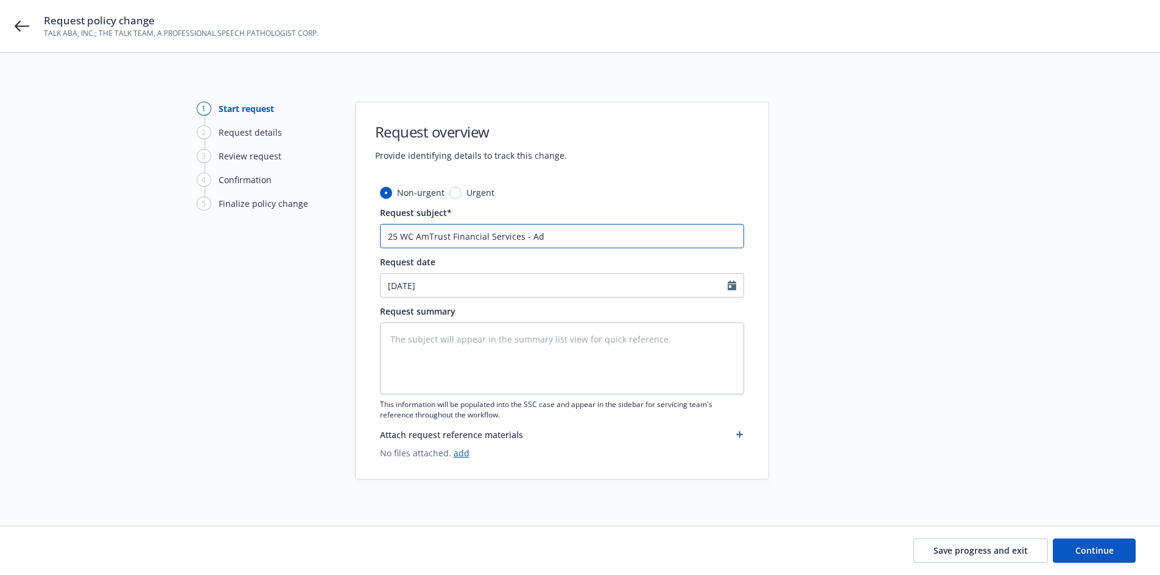
type input "25 WC AmTrust Financial Services - Add"
type textarea "x"
type input "25 WC AmTrust Financial Services - Add"
type textarea "x"
type input "25 WC AmTrust Financial Services - Add l"
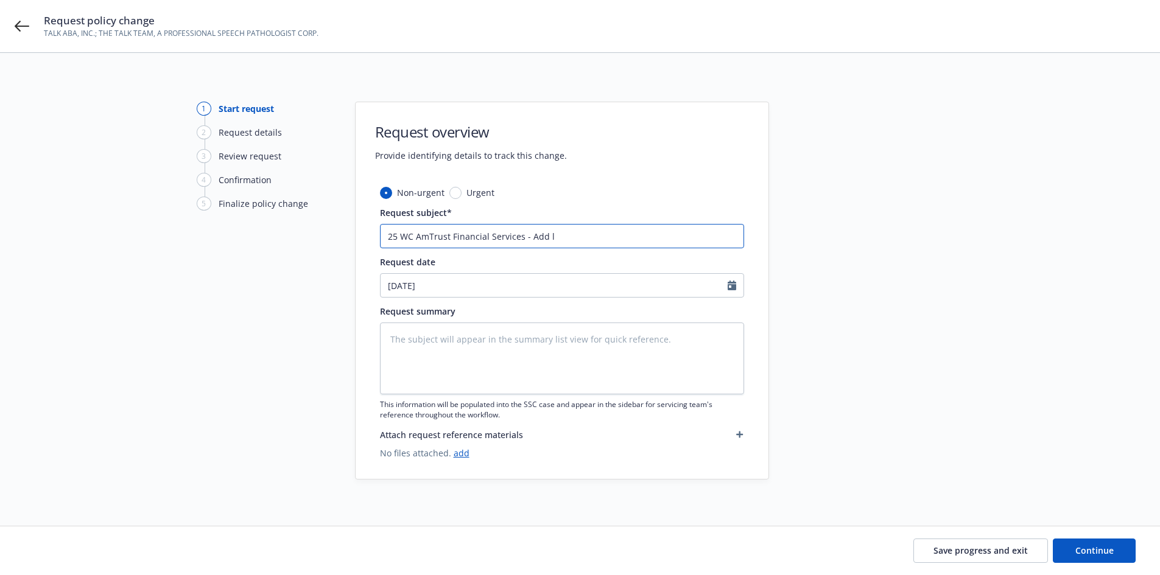
type textarea "x"
type input "25 WC AmTrust Financial Services - Add lo"
type textarea "x"
type input "25 WC AmTrust Financial Services - Add loc"
type textarea "x"
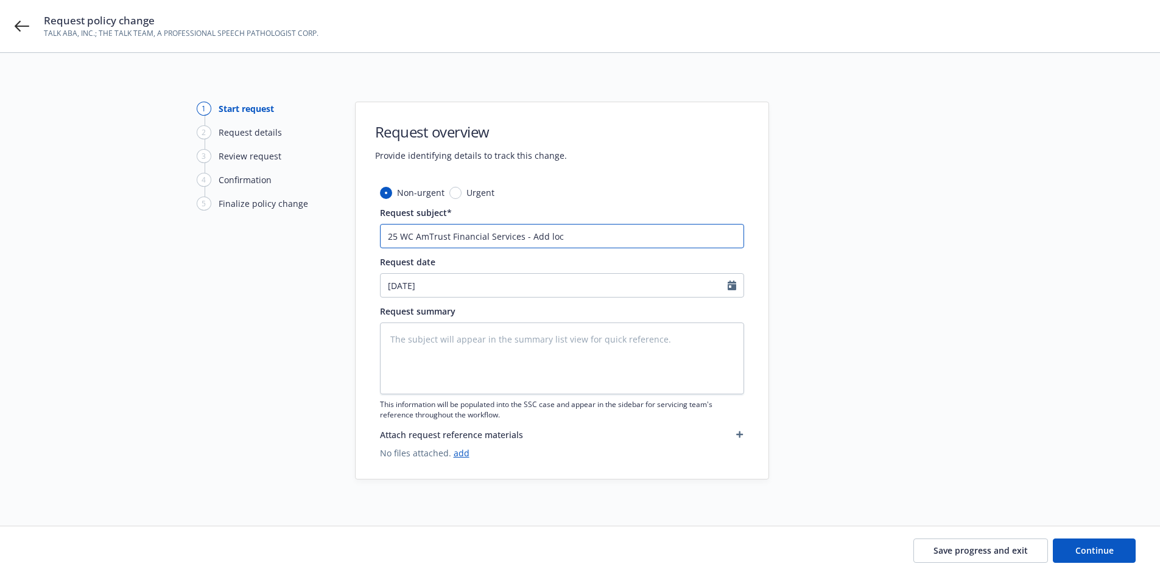
type input "25 WC AmTrust Financial Services - Add loca"
type textarea "x"
type input "25 WC AmTrust Financial Services - Add locat"
type textarea "x"
type input "25 WC AmTrust Financial Services - Add locati"
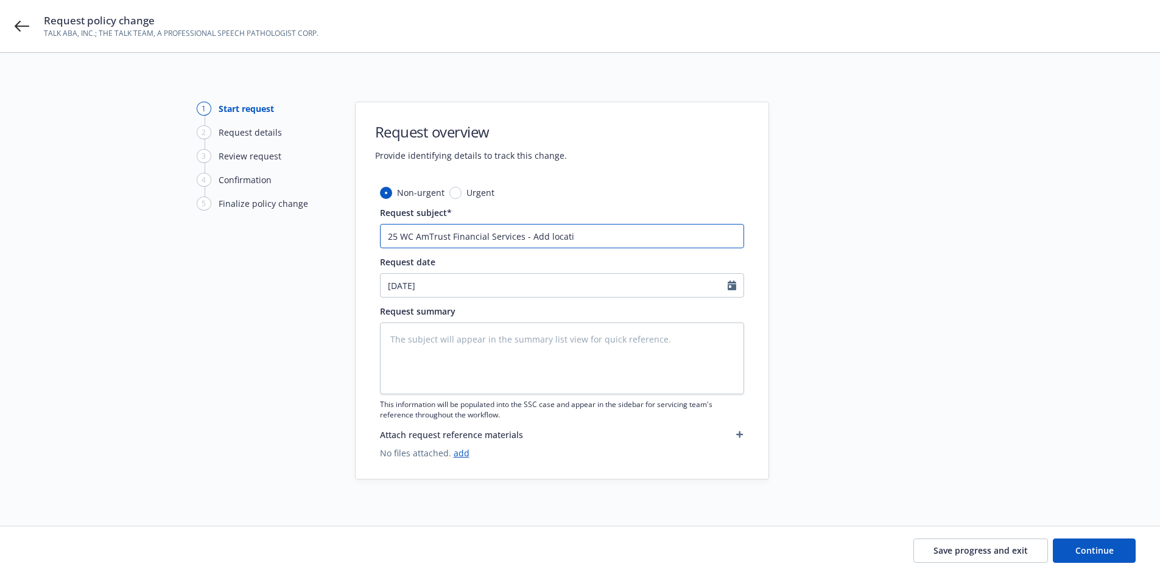
type textarea "x"
type input "25 WC AmTrust Financial Services - Add locatio"
type textarea "x"
type input "25 WC AmTrust Financial Services - Add location"
type textarea "x"
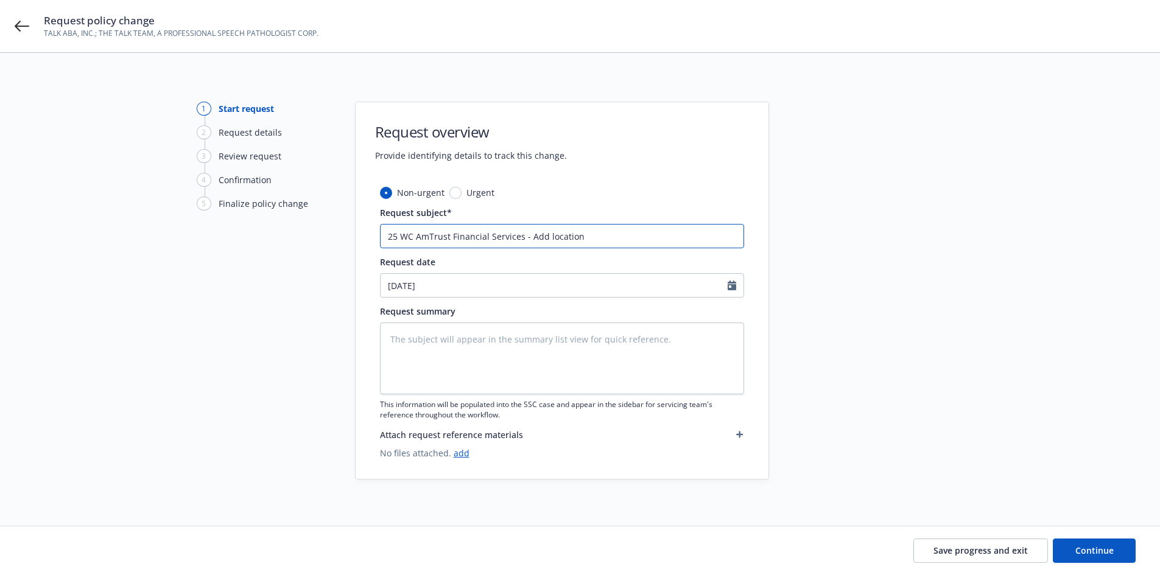
type input "25 WC AmTrust Financial Services - Add locations"
type textarea "x"
type input "25 WC AmTrust Financial Services - Add location"
type textarea "x"
type input "25 WC AmTrust Financial Services - Add locatio"
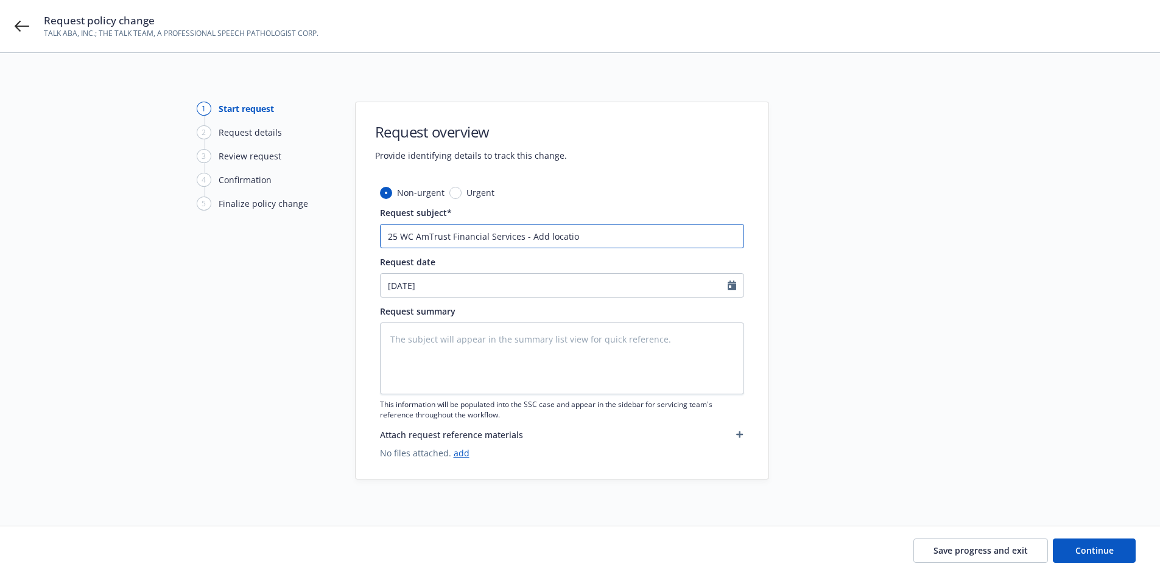
type textarea "x"
type input "25 WC AmTrust Financial Services - Add locati"
type textarea "x"
type input "25 WC AmTrust Financial Services - Add locat"
type textarea "x"
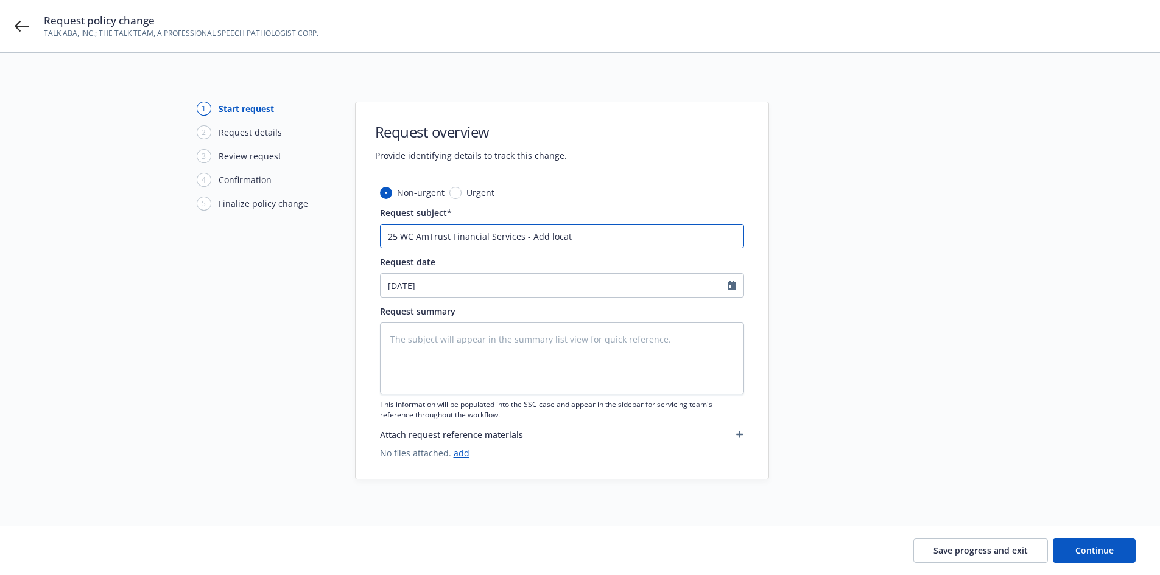
type input "25 WC AmTrust Financial Services - Add loca"
type textarea "x"
type input "25 WC AmTrust Financial Services - Add lo"
type textarea "x"
type input "25 WC AmTrust Financial Services - Add l"
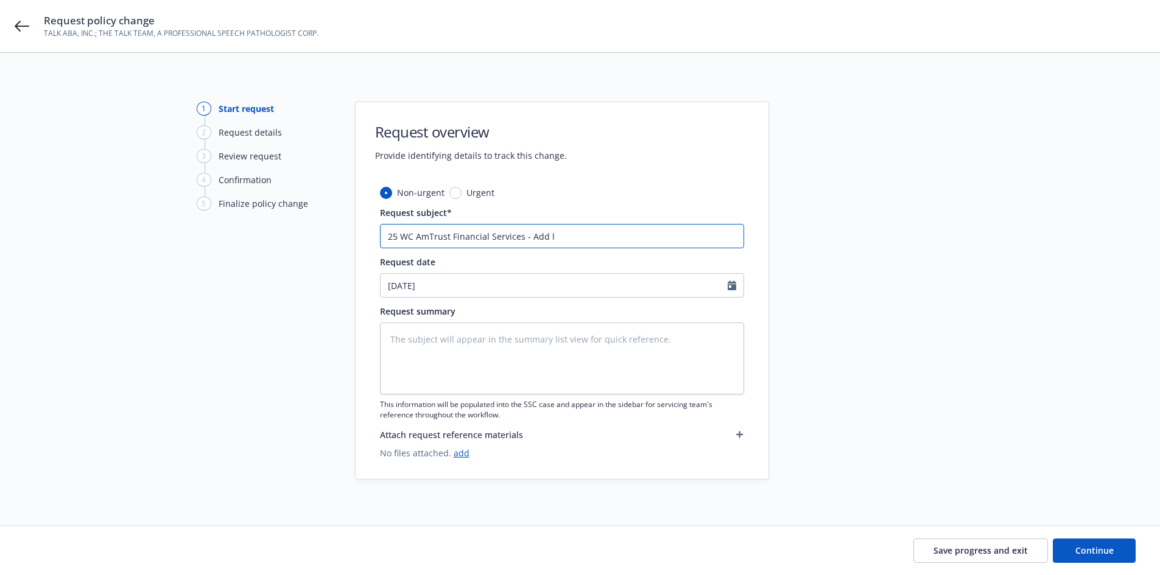
type textarea "x"
type input "25 WC AmTrust Financial Services - Add"
drag, startPoint x: 571, startPoint y: 234, endPoint x: 526, endPoint y: 237, distance: 45.1
click at [526, 237] on input "25 WC AmTrust Financial Services - Add" at bounding box center [562, 236] width 364 height 24
type textarea "x"
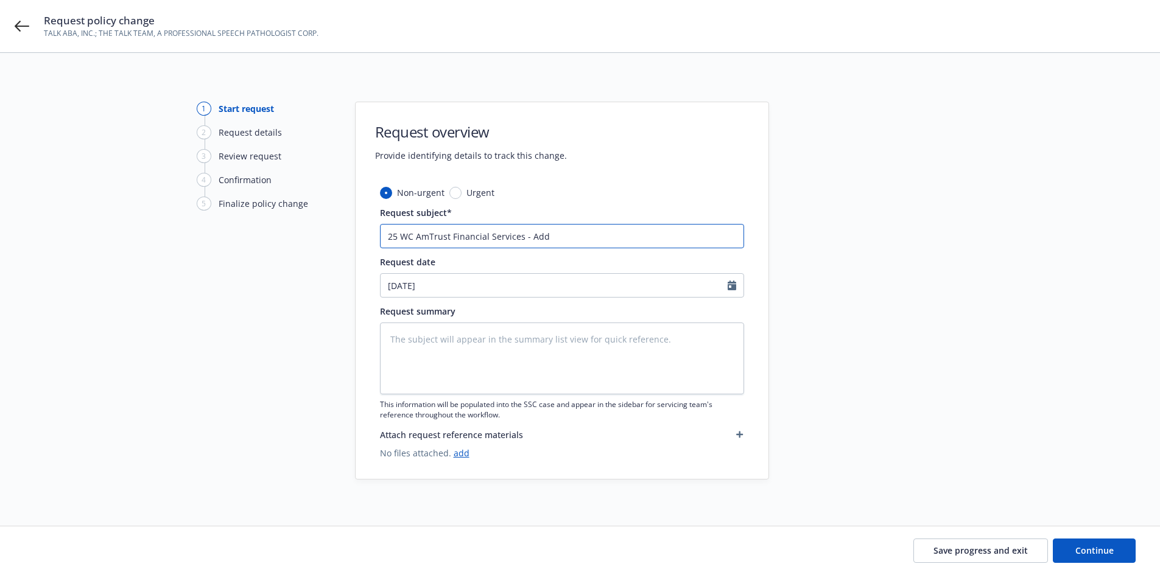
type input "25 WC AmTrust Financial Services -"
type textarea "x"
type input "25 WC AmTrust Financial Services -"
type textarea "x"
type input "25 WC AmTrust Financial Services - R"
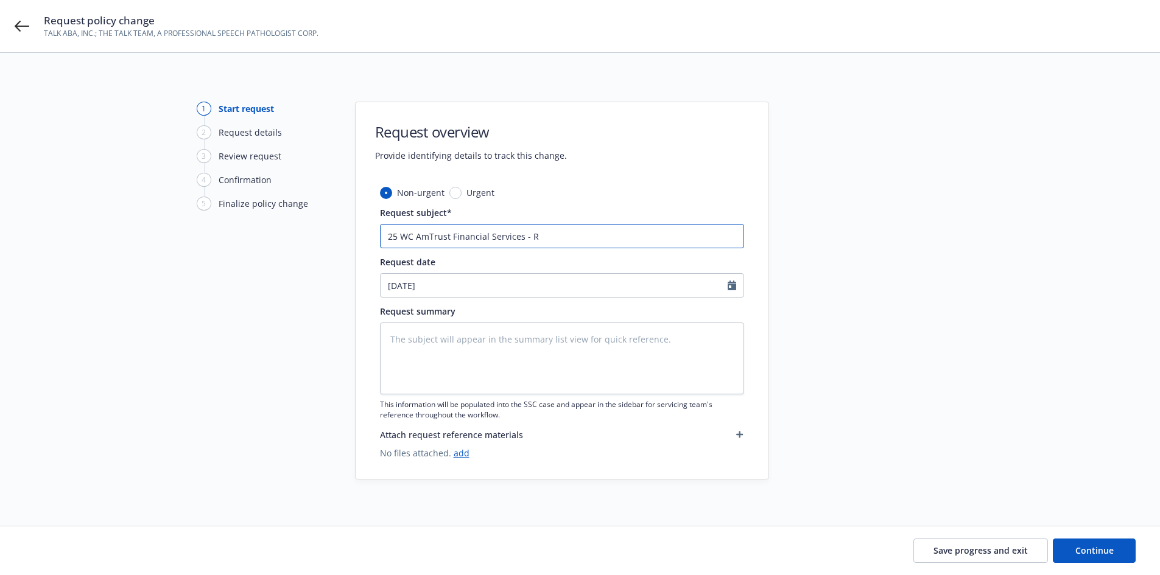
type textarea "x"
type input "25 WC AmTrust Financial Services - Re"
type textarea "x"
type input "25 WC AmTrust Financial Services - Rem"
type textarea "x"
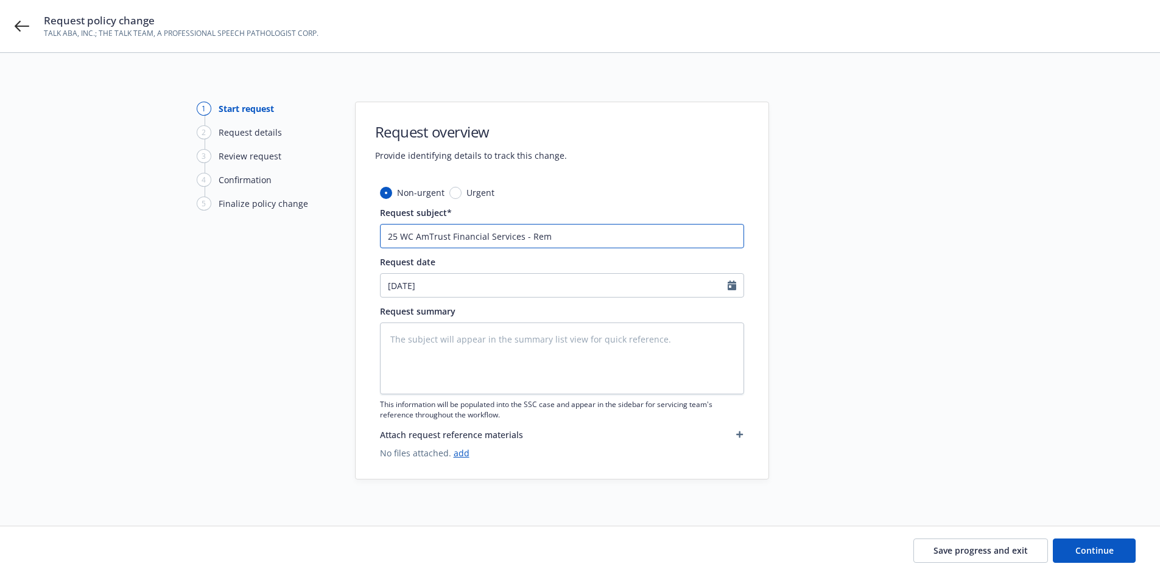
type input "25 WC AmTrust Financial Services - Remo"
type textarea "x"
type input "25 WC AmTrust Financial Services - Remov"
type textarea "x"
type input "25 WC AmTrust Financial Services - Remove"
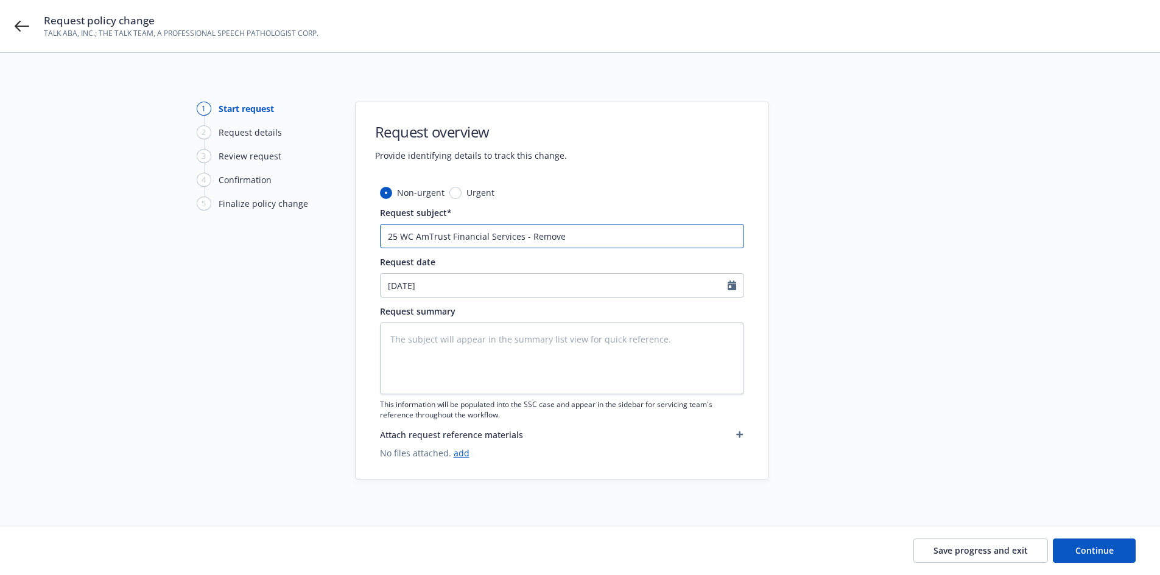
type textarea "x"
type input "25 WC AmTrust Financial Services - Remove"
type textarea "x"
type input "25 WC AmTrust Financial Services - Remove l"
type textarea "x"
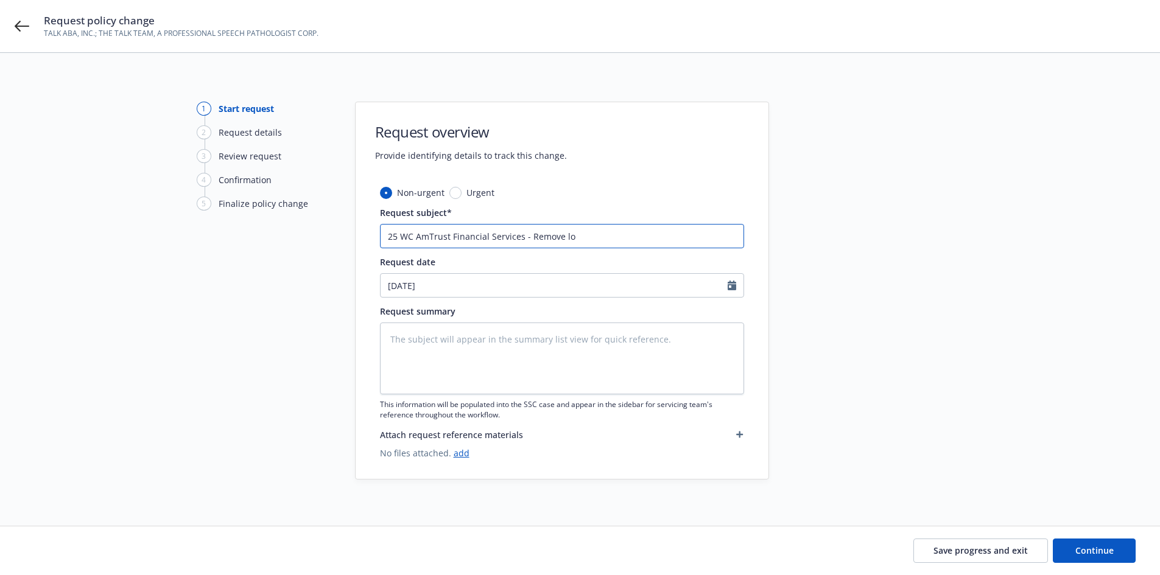
type input "25 WC AmTrust Financial Services - Remove loc"
type textarea "x"
type input "25 WC AmTrust Financial Services - Remove loca"
type textarea "x"
type input "25 WC AmTrust Financial Services - Remove locat"
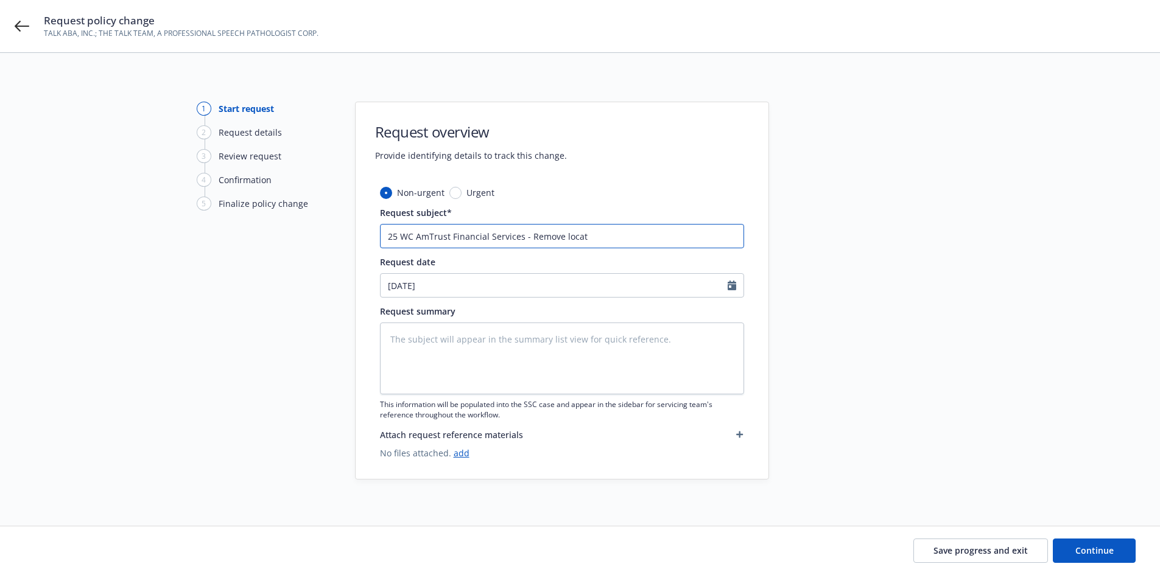
type textarea "x"
type input "25 WC AmTrust Financial Services - Remove locati"
type textarea "x"
type input "25 WC AmTrust Financial Services - Remove locatio"
type textarea "x"
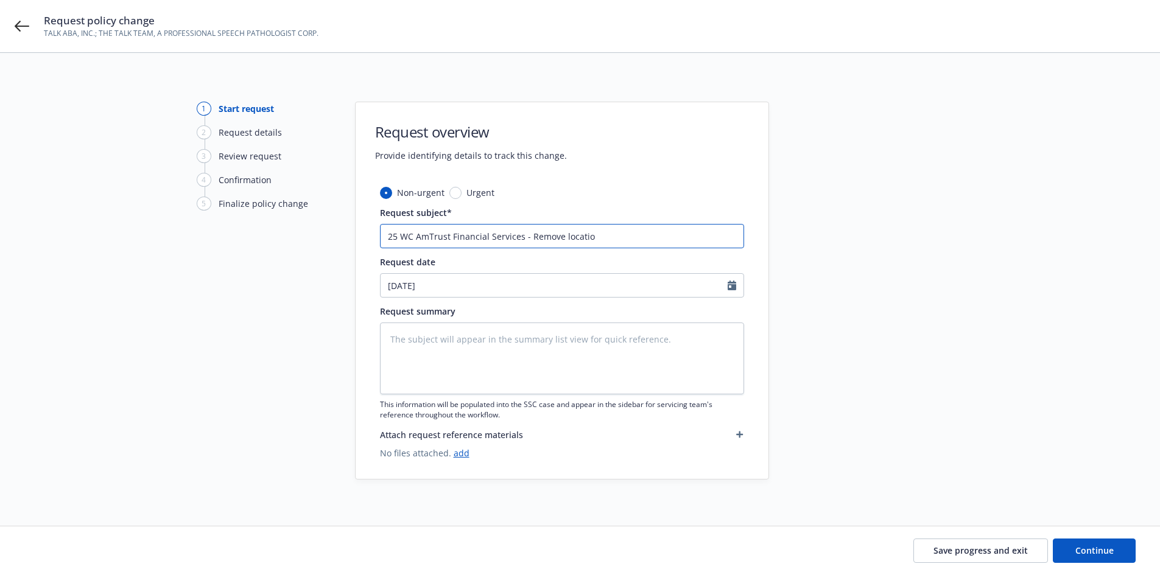
type input "25 WC AmTrust Financial Services - Remove location"
type textarea "x"
type input "25 WC AmTrust Financial Services - Remove location"
paste input "[STREET_ADDRESS][PERSON_NAME]"
type textarea "x"
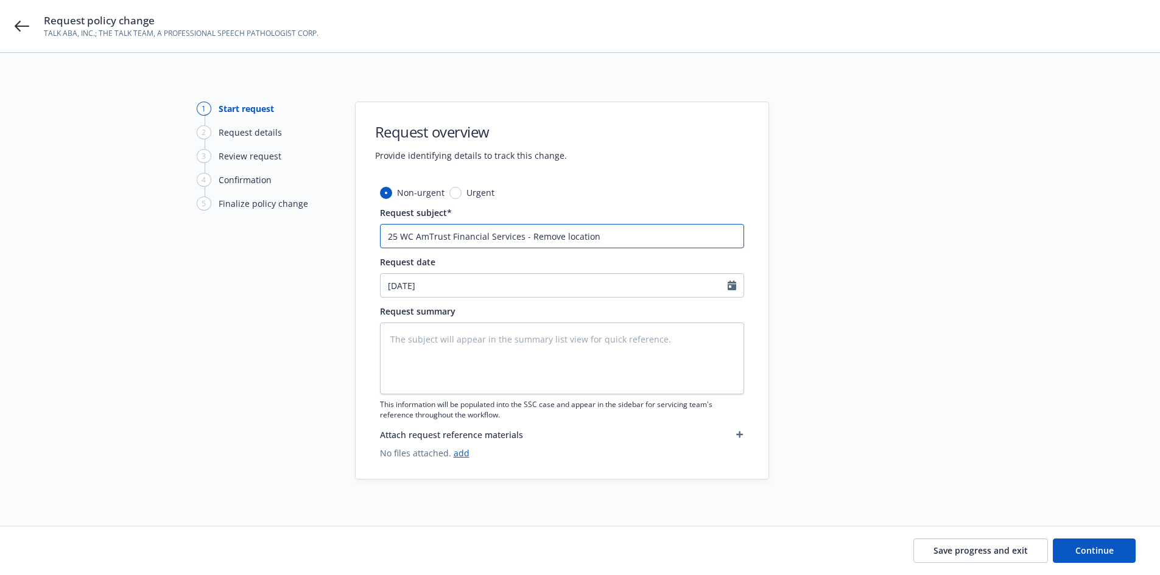
type input "25 WC AmTrust Financial Services - Remove location [STREET_ADDRESS][PERSON_NAME]"
type textarea "x"
type input "25 WC AmTrust Financial Services - Remove location [STREET_ADDRESS][PERSON_NAME]"
type textarea "x"
type input "25 WC AmTrust Financial Services - Remove location [STREET_ADDRESS][PERSON_NAME]"
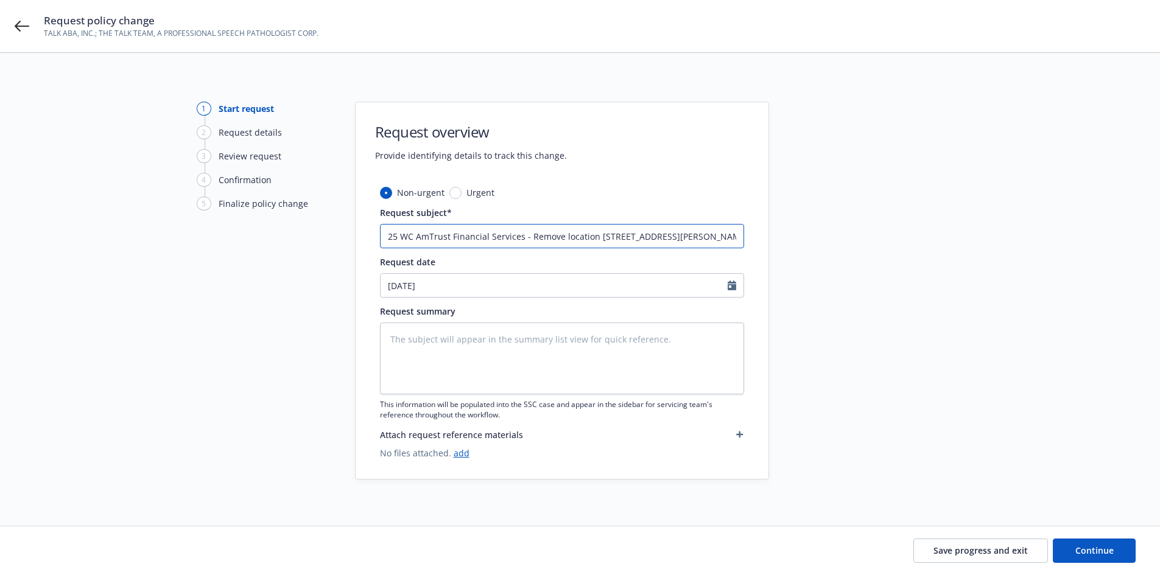
type textarea "x"
type input "25 WC AmTrust Financial Services - Remove location [STREET_ADDRESS][PERSON_NAME]"
type textarea "x"
type input "25 WC AmTrust Financial Services - Remove location [STREET_ADDRESS][PERSON_NAME…"
type textarea "x"
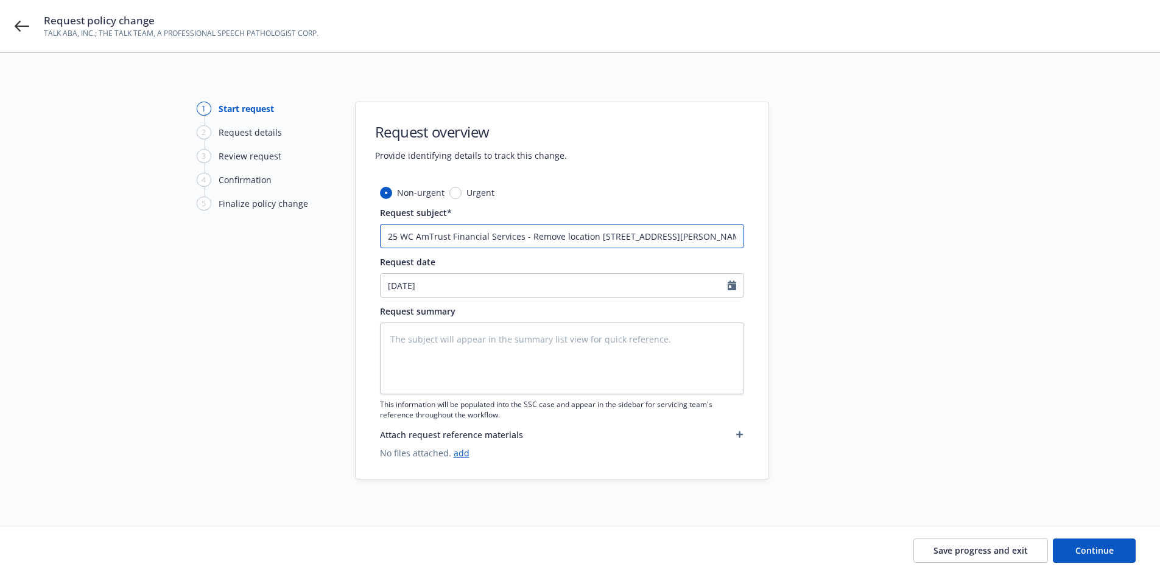
type input "25 WC AmTrust Financial Services - Remove location [STREET_ADDRESS][PERSON_NAME…"
click at [706, 239] on input "25 WC AmTrust Financial Services - Remove location [STREET_ADDRESS][PERSON_NAME…" at bounding box center [562, 236] width 364 height 24
paste input "[US_STATE] Locations"
type textarea "x"
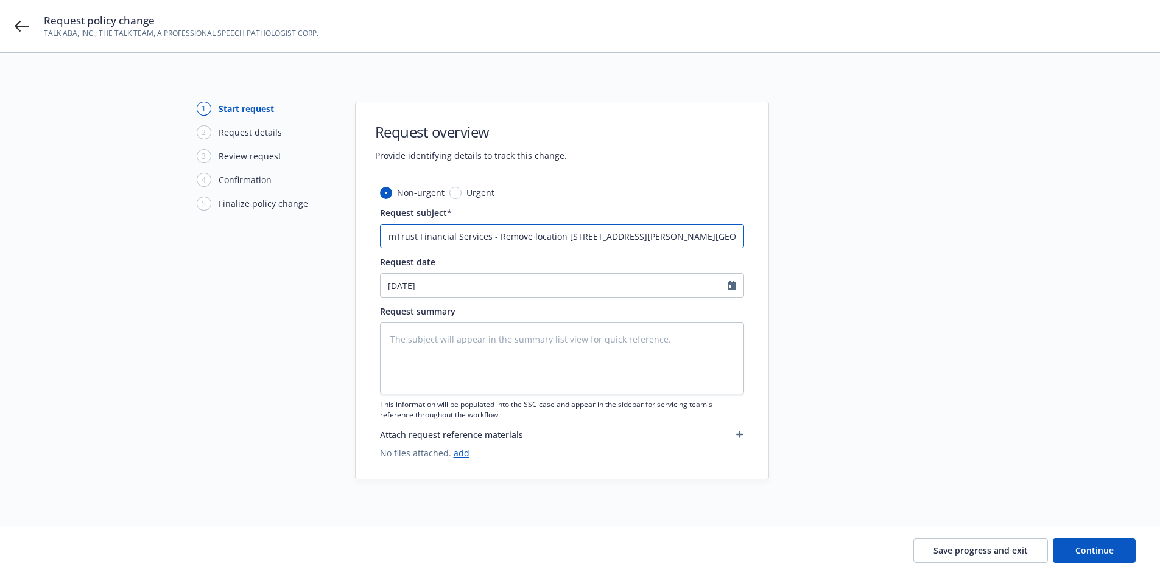
type input "25 WC AmTrust Financial Services - Remove location [STREET_ADDRESS][PERSON_NAME…"
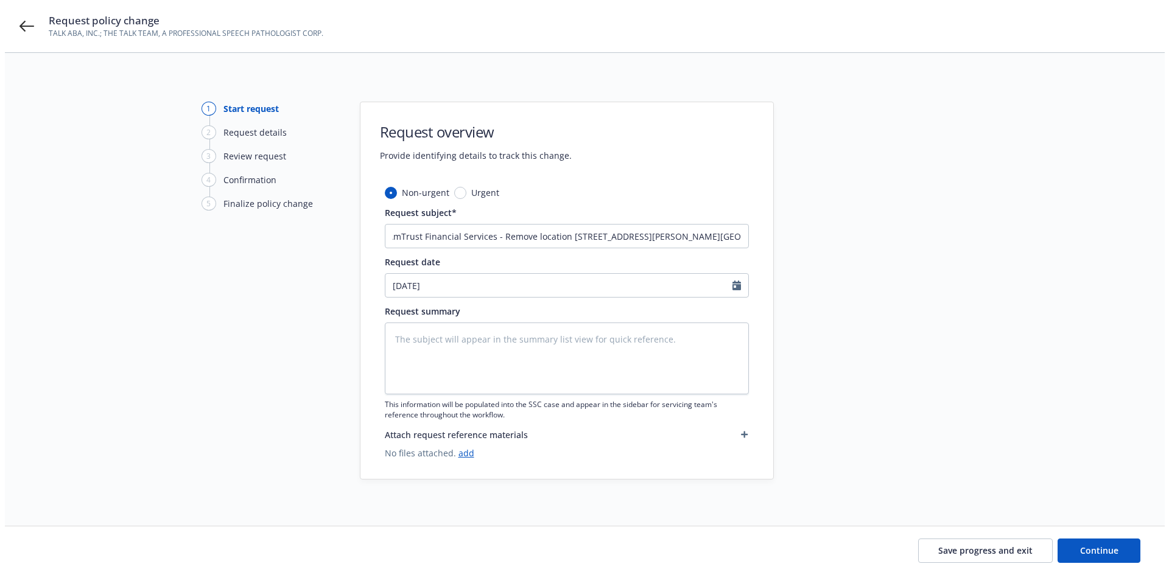
scroll to position [0, 0]
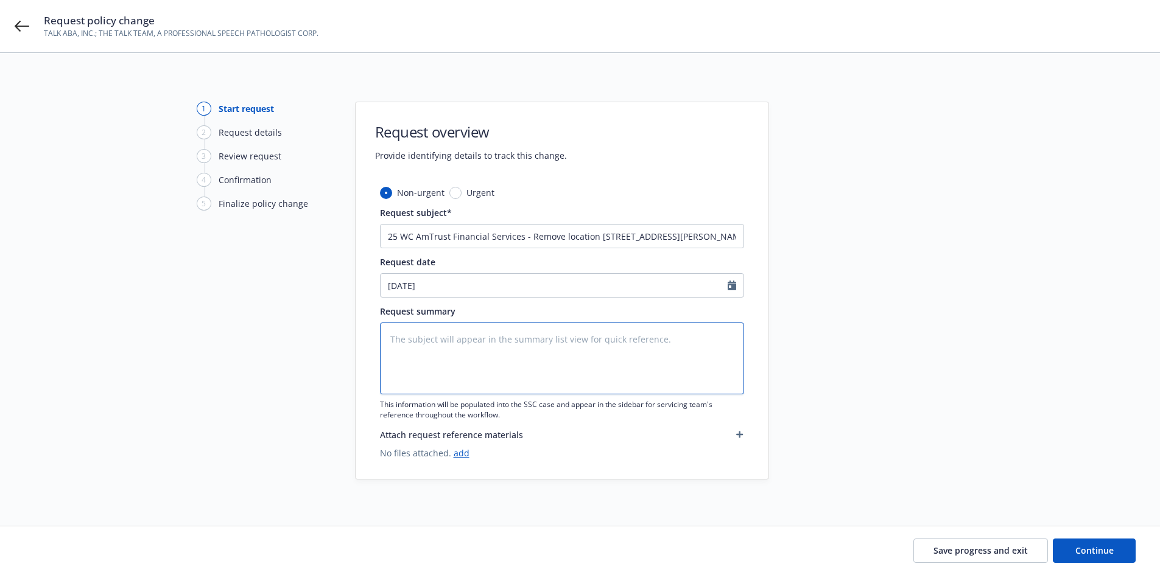
click at [419, 343] on textarea at bounding box center [562, 359] width 364 height 72
paste textarea "[DATE] effective date, policy number SWC1588965 Confirmed Payrolls for Mich & P…"
type textarea "x"
type textarea "[DATE] effective date, policy number SWC1588965 Confirmed Payrolls for Mich & P…"
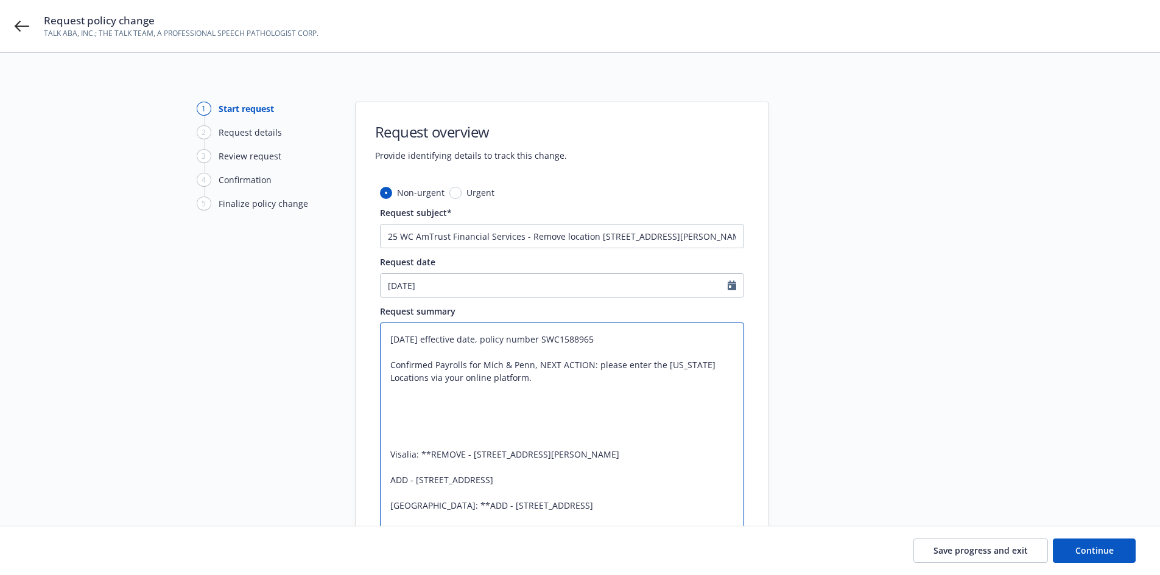
click at [387, 449] on textarea "[DATE] effective date, policy number SWC1588965 Confirmed Payrolls for Mich & P…" at bounding box center [562, 442] width 364 height 238
type textarea "x"
type textarea "[DATE] effective date, policy number SWC1588965 Confirmed Payrolls for Mich & P…"
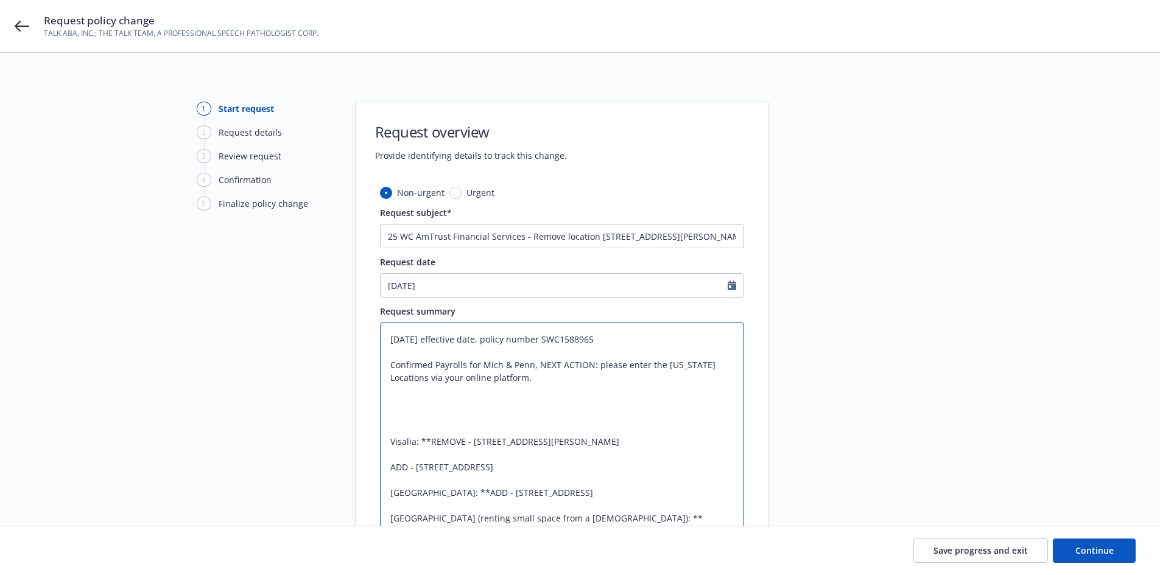
type textarea "x"
type textarea "[DATE] effective date, policy number SWC1588965 Confirmed Payrolls for Mich & P…"
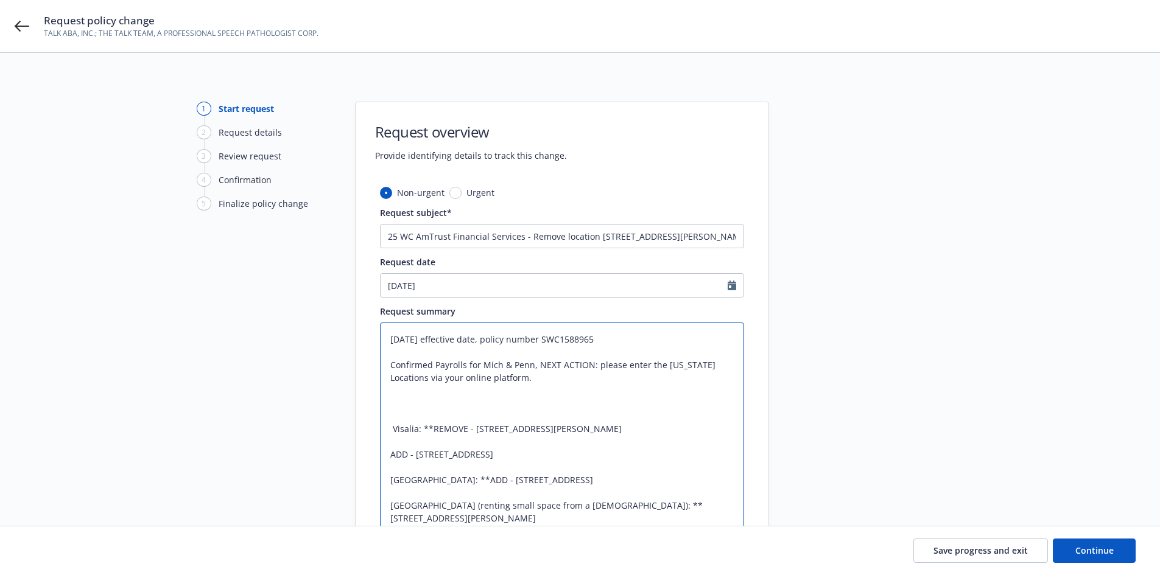
type textarea "x"
type textarea "[DATE] effective date, policy number SWC1588965 Confirmed Payrolls for Mich & P…"
type textarea "x"
type textarea "[DATE] effective date, policy number SWC1588965 Confirmed Payrolls for Mich & P…"
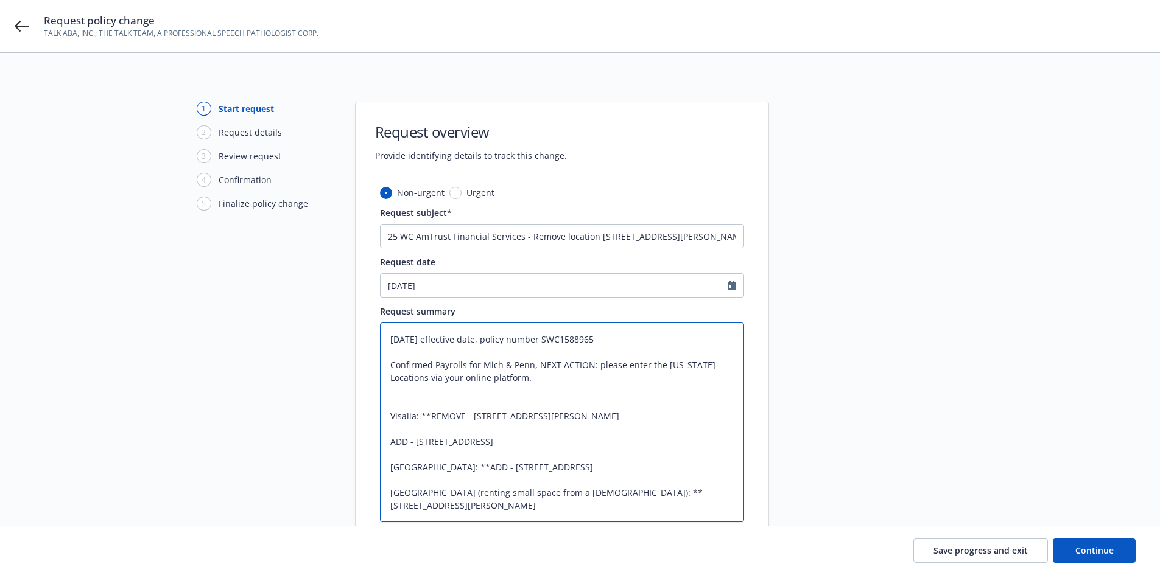
type textarea "x"
type textarea "[DATE] effective date, policy number SWC1588965 Confirmed Payrolls for Mich & P…"
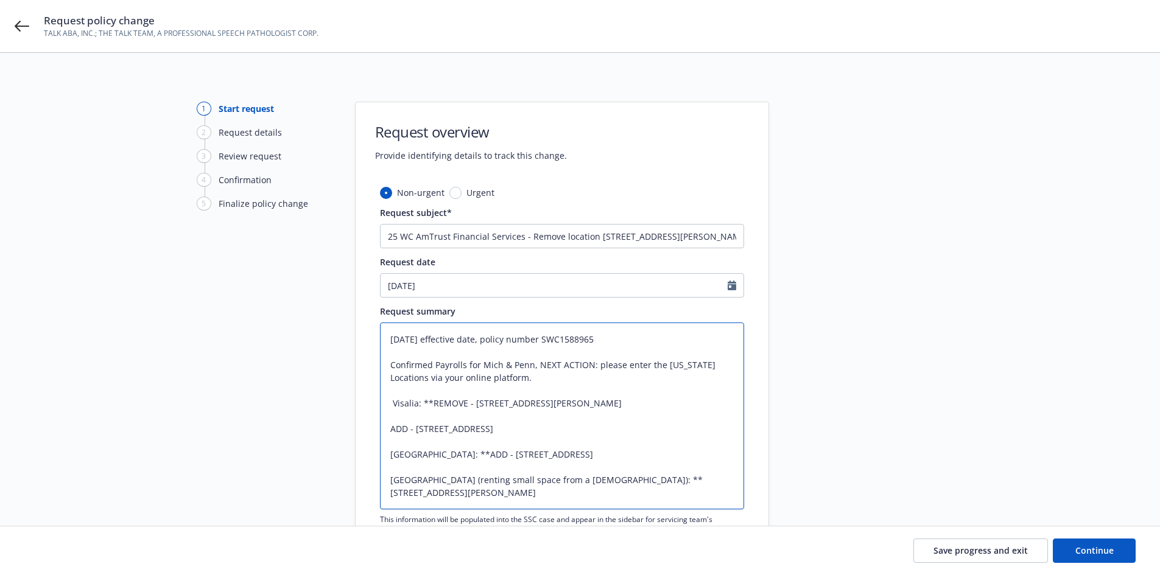
type textarea "x"
type textarea "[DATE] effective date, policy number SWC1588965 Confirmed Payrolls for Mich & P…"
click at [390, 434] on textarea "[DATE] effective date, policy number SWC1588965 Confirmed Payrolls for Mich & P…" at bounding box center [562, 416] width 364 height 187
type textarea "x"
type textarea "[DATE] effective date, policy number SWC1588965 Confirmed Payrolls for Mich & P…"
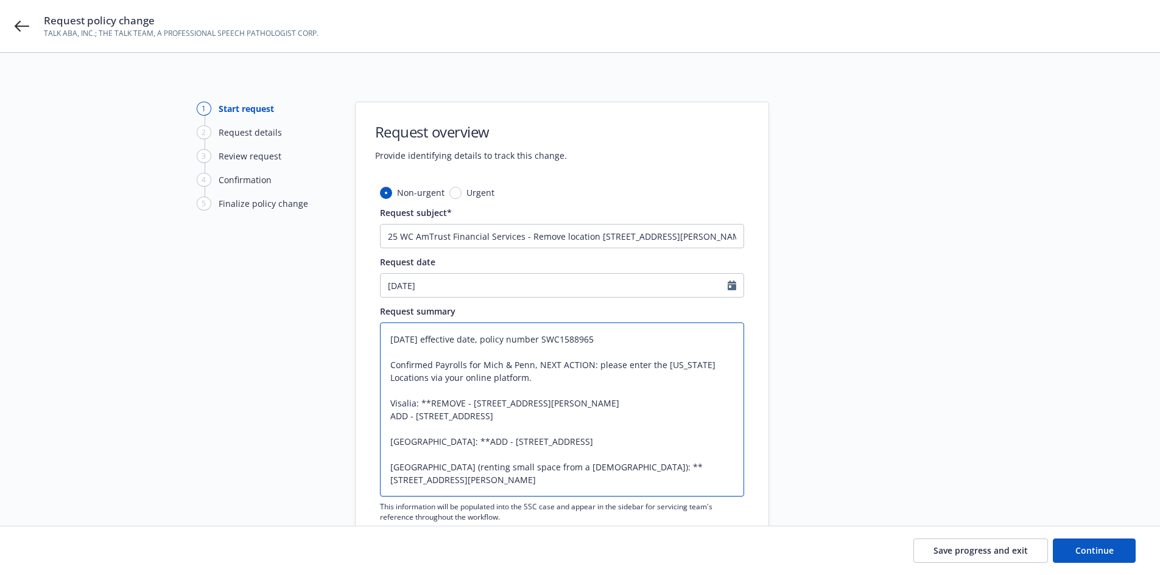
click at [390, 437] on textarea "[DATE] effective date, policy number SWC1588965 Confirmed Payrolls for Mich & P…" at bounding box center [562, 410] width 364 height 174
type textarea "x"
type textarea "[DATE] effective date, policy number SWC1588965 Confirmed Payrolls for Mich & P…"
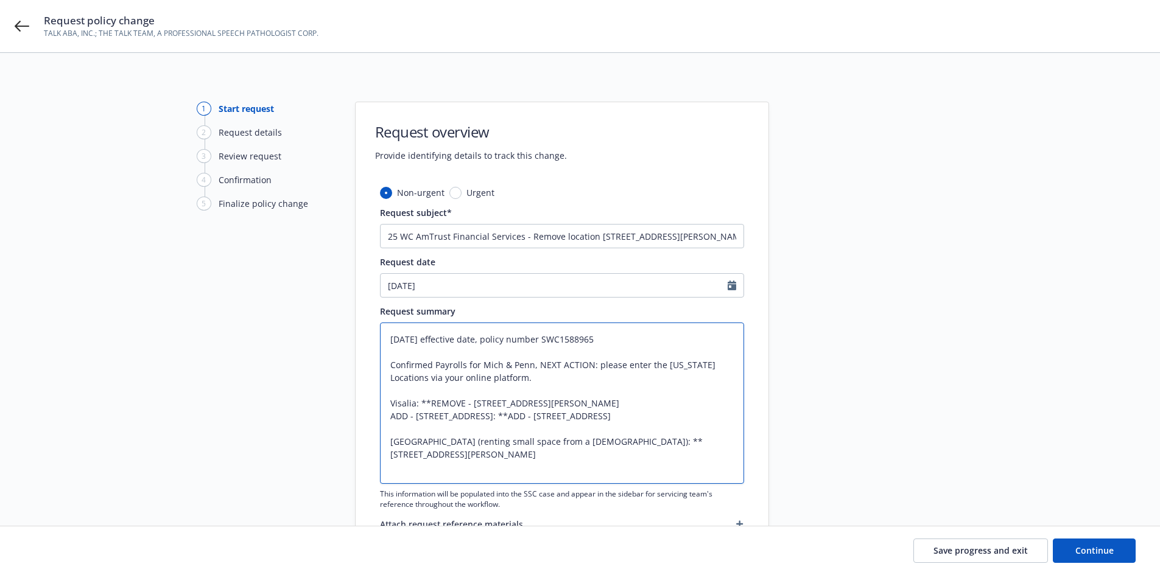
click at [392, 452] on textarea "[DATE] effective date, policy number SWC1588965 Confirmed Payrolls for Mich & P…" at bounding box center [562, 403] width 364 height 161
type textarea "x"
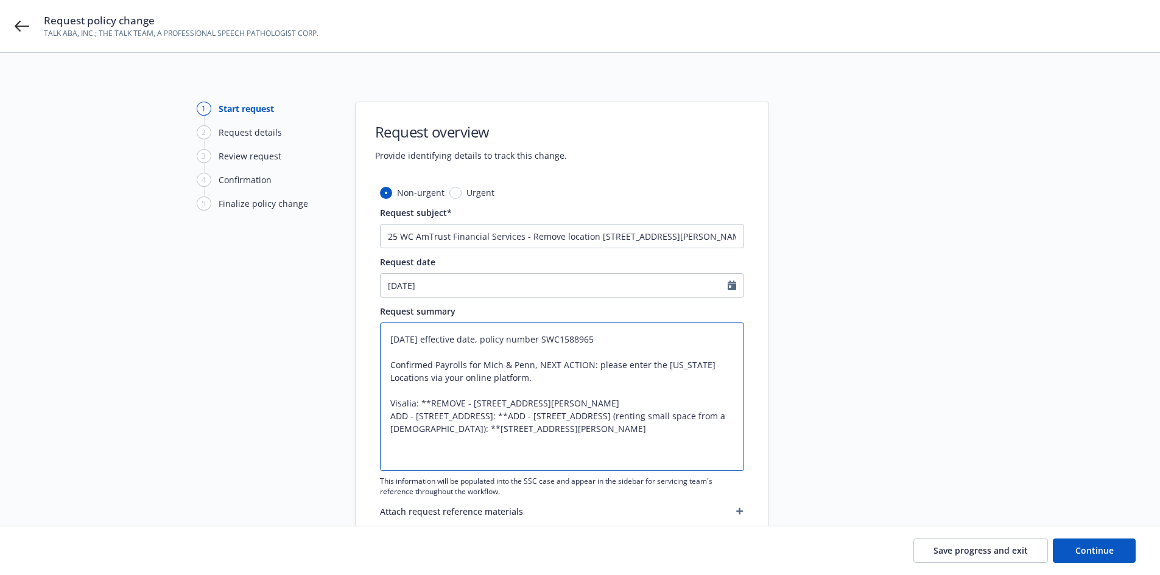
type textarea "[DATE] effective date, policy number SWC1588965 Confirmed Payrolls for Mich & P…"
click at [327, 417] on div "1 Start request 2 Request details 3 Review request 4 Confirmation 5 Finalize po…" at bounding box center [264, 329] width 134 height 455
click at [1096, 547] on span "Continue" at bounding box center [1094, 551] width 38 height 12
type textarea "x"
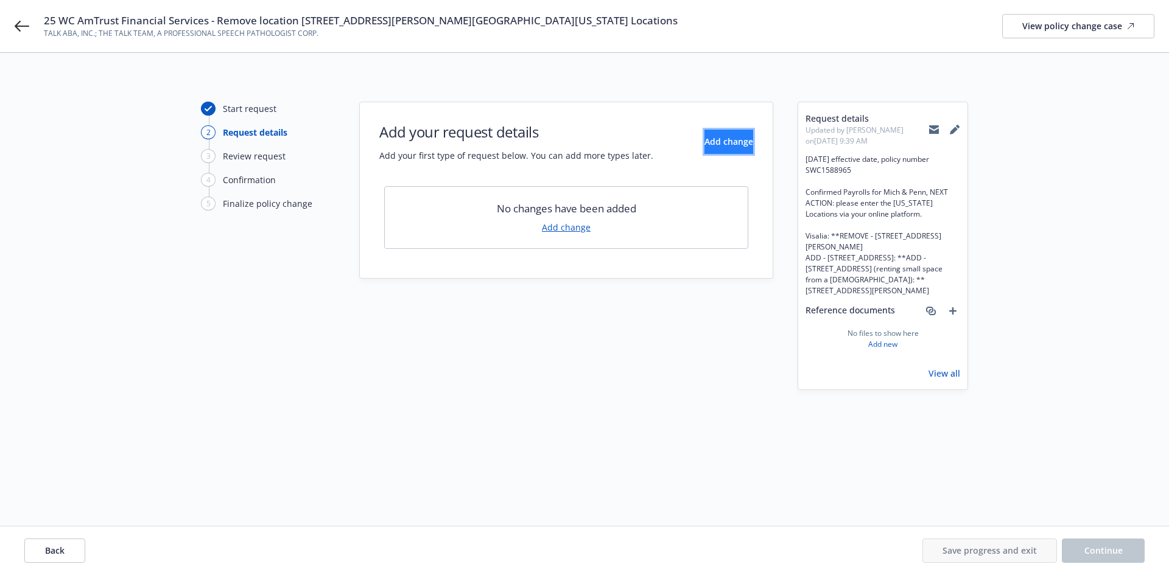
click at [715, 148] on button "Add change" at bounding box center [728, 142] width 49 height 24
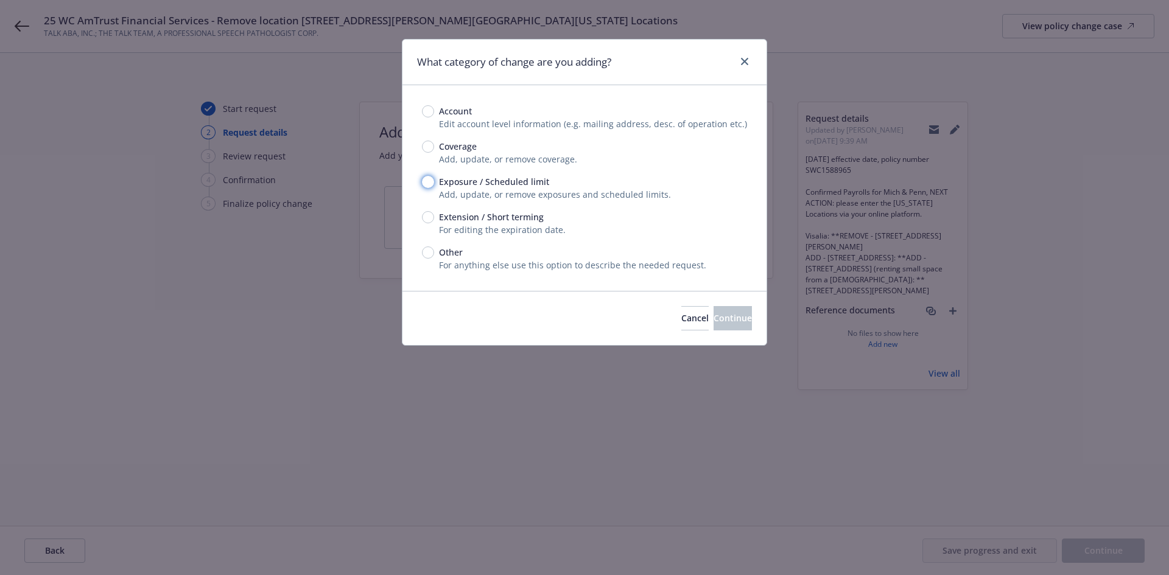
click at [428, 180] on input "Exposure / Scheduled limit" at bounding box center [428, 182] width 12 height 12
radio input "true"
click at [715, 323] on span "Continue" at bounding box center [732, 318] width 38 height 12
type textarea "x"
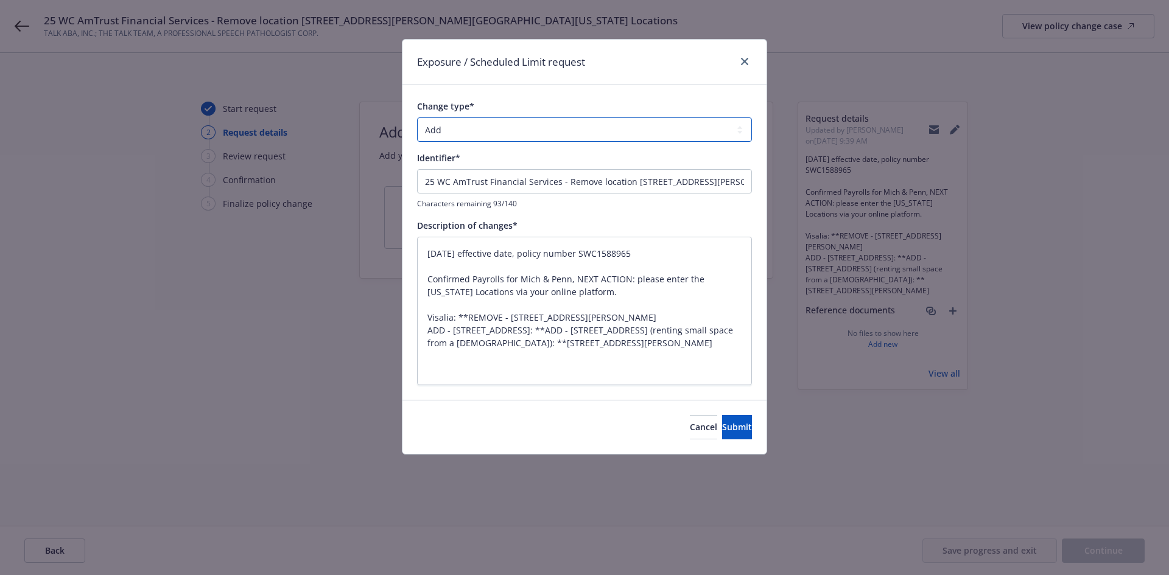
click at [465, 135] on select "Add Audit Change Remove" at bounding box center [584, 129] width 335 height 24
select select "CHANGE"
click at [417, 117] on select "Add Audit Change Remove" at bounding box center [584, 129] width 335 height 24
drag, startPoint x: 565, startPoint y: 181, endPoint x: 383, endPoint y: 184, distance: 182.6
click at [383, 184] on div "Exposure / Scheduled Limit request Change type* Add Audit Change Remove Identif…" at bounding box center [584, 287] width 1169 height 575
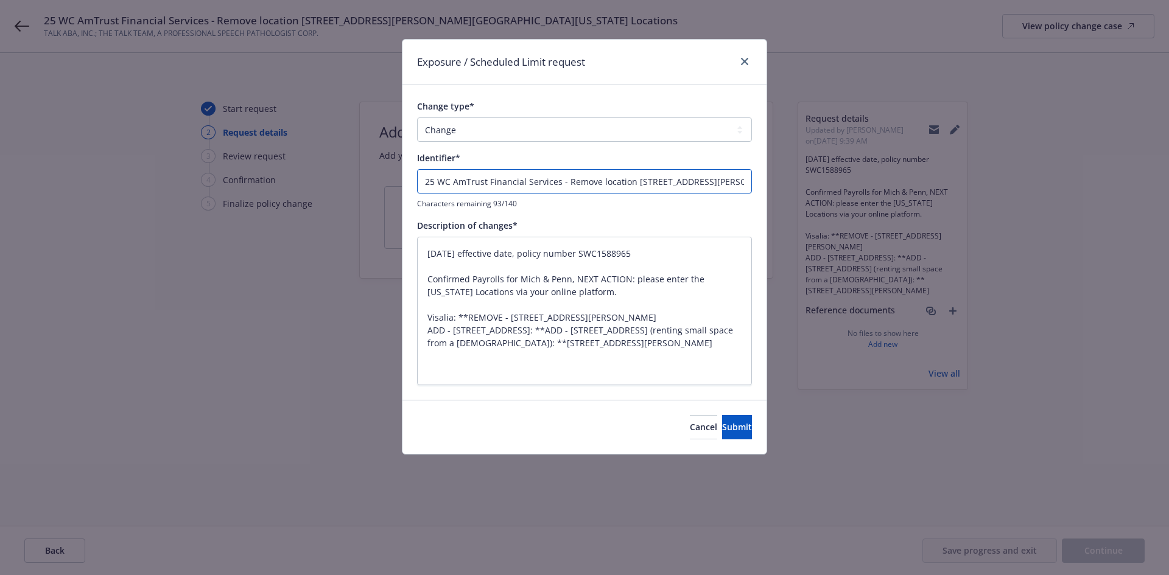
type textarea "x"
type input "Remove location [STREET_ADDRESS][PERSON_NAME] and [US_STATE] Locations"
click at [586, 182] on input "Remove location [STREET_ADDRESS][PERSON_NAME] and [US_STATE] Locations" at bounding box center [584, 181] width 335 height 24
type textarea "x"
type input "Remove location [STREET_ADDRESS][PERSON_NAME][GEOGRAPHIC_DATA][US_STATE] Locati…"
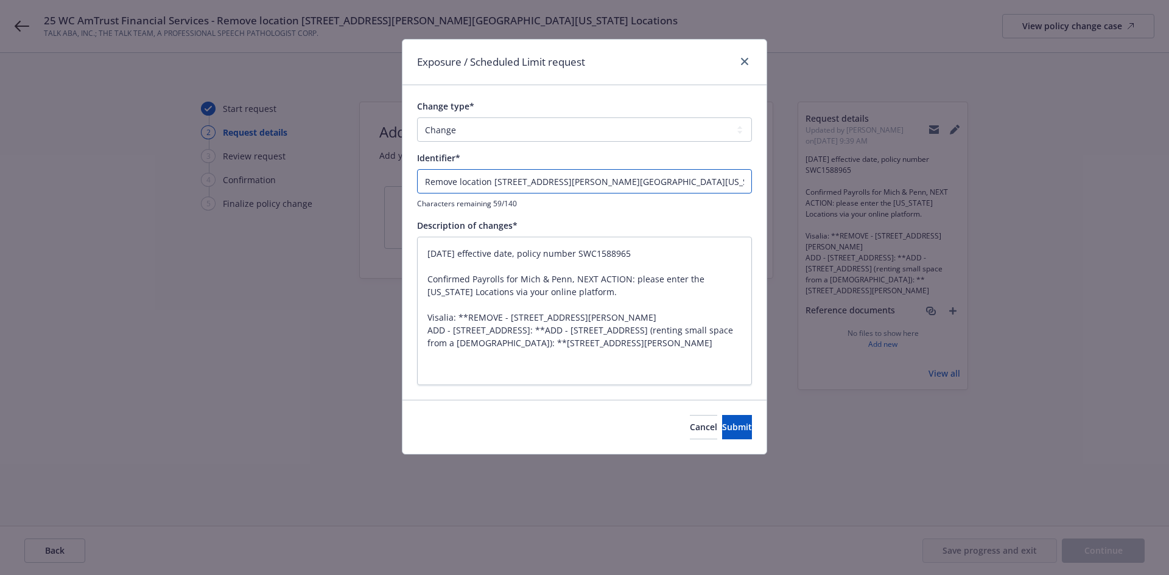
type textarea "x"
type input "Remove location [STREET_ADDRESS][PERSON_NAME] and a [US_STATE] Locations"
type textarea "x"
type input "Remove location [STREET_ADDRESS][PERSON_NAME] and ad [US_STATE] Locations"
type textarea "x"
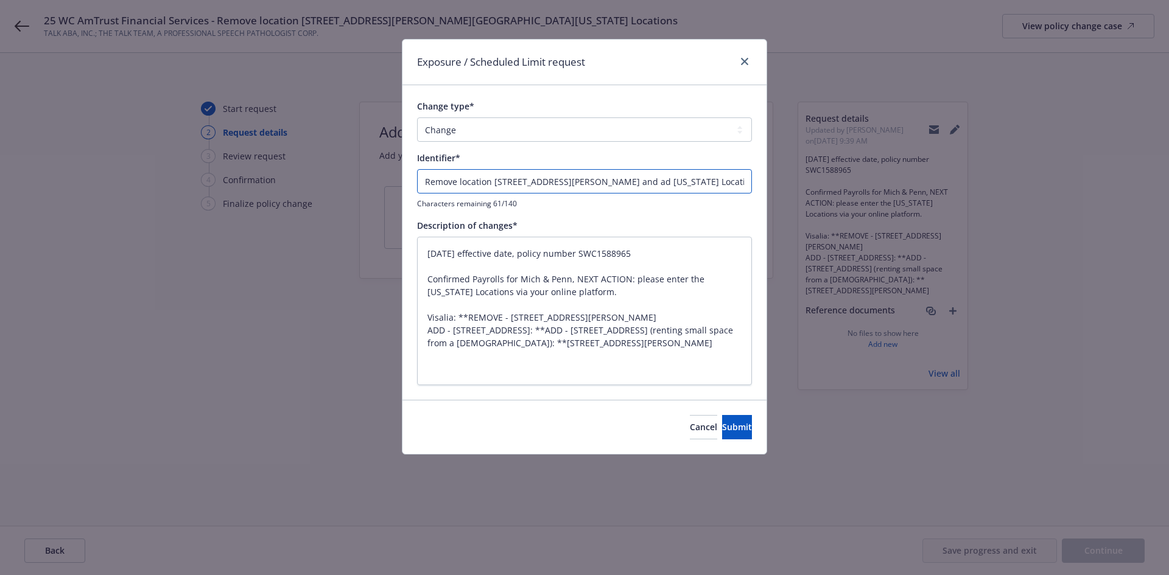
type input "Remove location [STREET_ADDRESS][PERSON_NAME] and add [US_STATE] Locations"
type textarea "x"
type input "Remove location [STREET_ADDRESS][PERSON_NAME] and add [US_STATE] Locations"
type textarea "x"
type input "Remove location [STREET_ADDRESS][PERSON_NAME] and add [US_STATE] Locations"
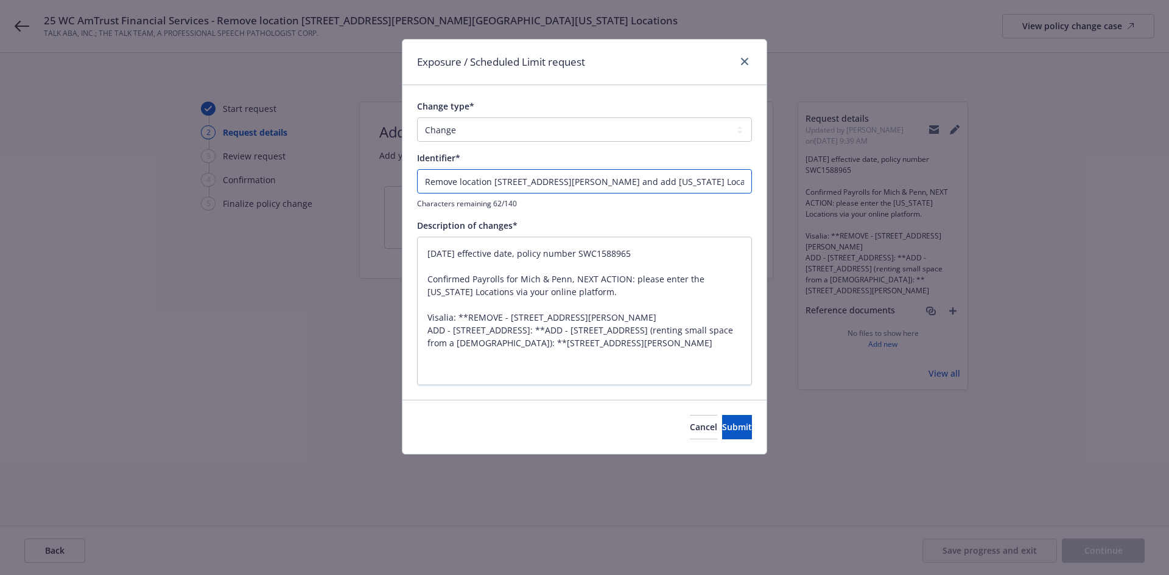
type textarea "x"
type input "Remove location [STREET_ADDRESS][PERSON_NAME] and add [US_STATE] Locations"
type textarea "x"
type input "Remove location [STREET_ADDRESS][PERSON_NAME] and add t [US_STATE] Locations"
type textarea "x"
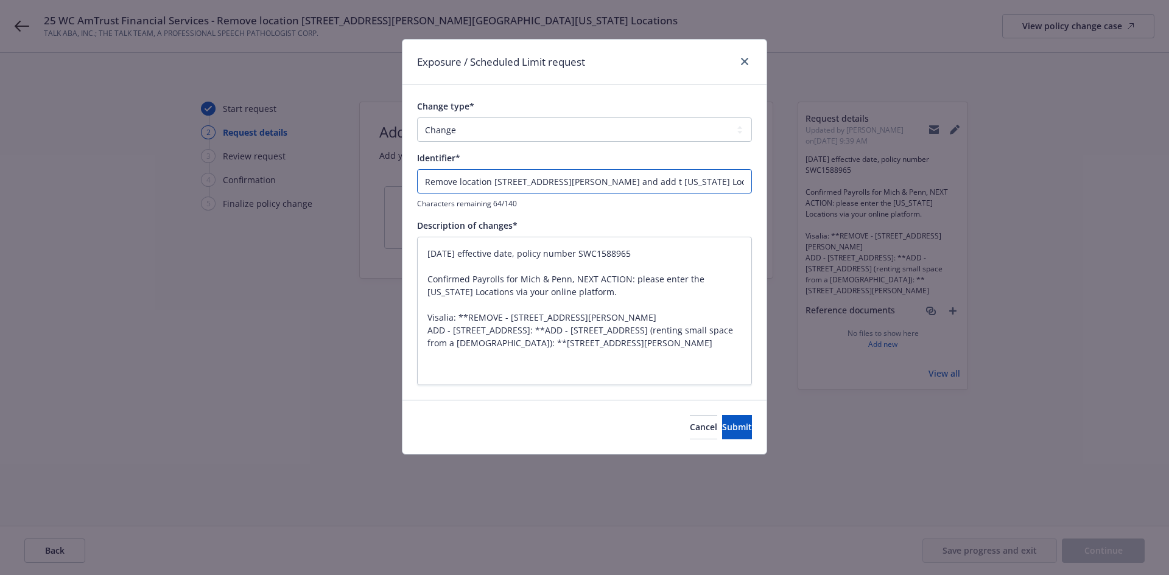
type input "Remove location [STREET_ADDRESS][PERSON_NAME] and add th [US_STATE] Locations"
type textarea "x"
type input "Remove location [STREET_ADDRESS][PERSON_NAME] and add thr [US_STATE] Locations"
type textarea "x"
type input "Remove location [STREET_ADDRESS][PERSON_NAME] and add thre [US_STATE] Locations"
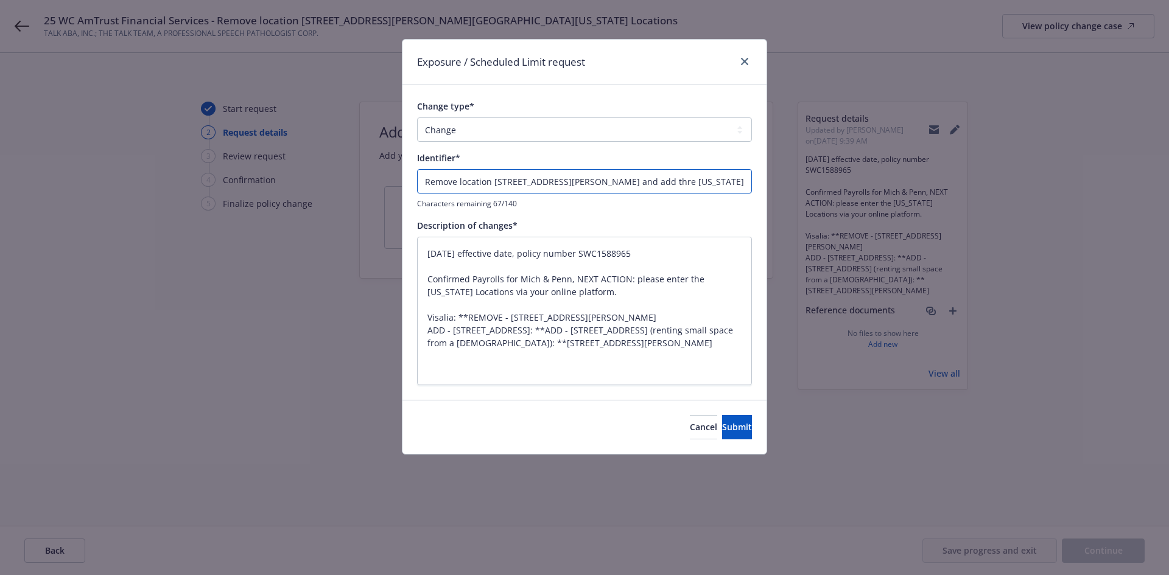
type textarea "x"
type input "Remove location [STREET_ADDRESS][PERSON_NAME] and add three [US_STATE] Locations"
click at [729, 425] on span "Submit" at bounding box center [737, 427] width 30 height 12
type textarea "x"
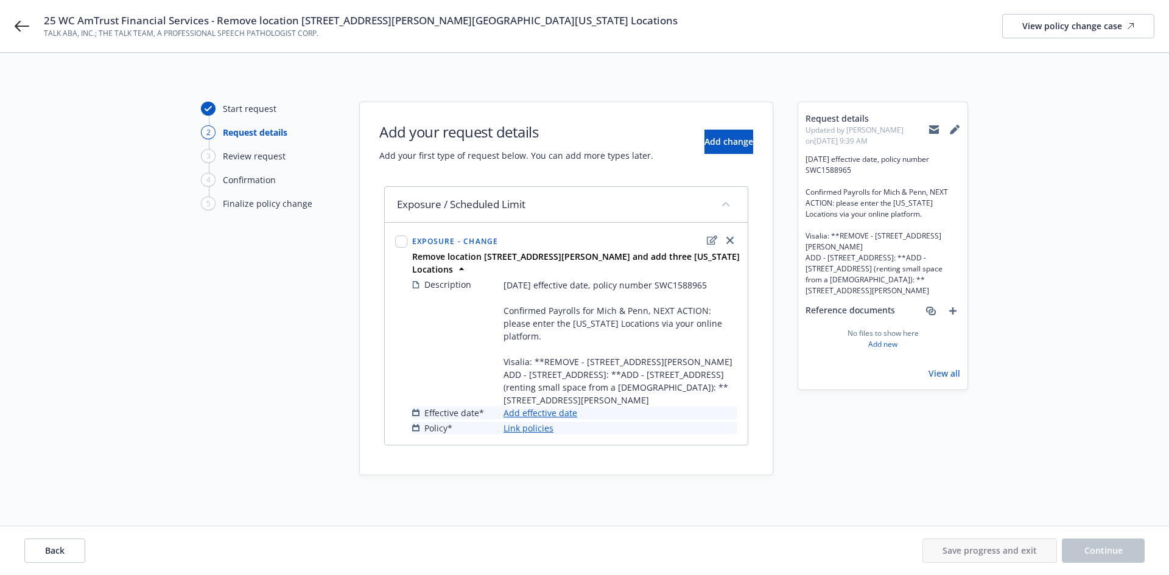
click at [545, 413] on link "Add effective date" at bounding box center [540, 413] width 74 height 13
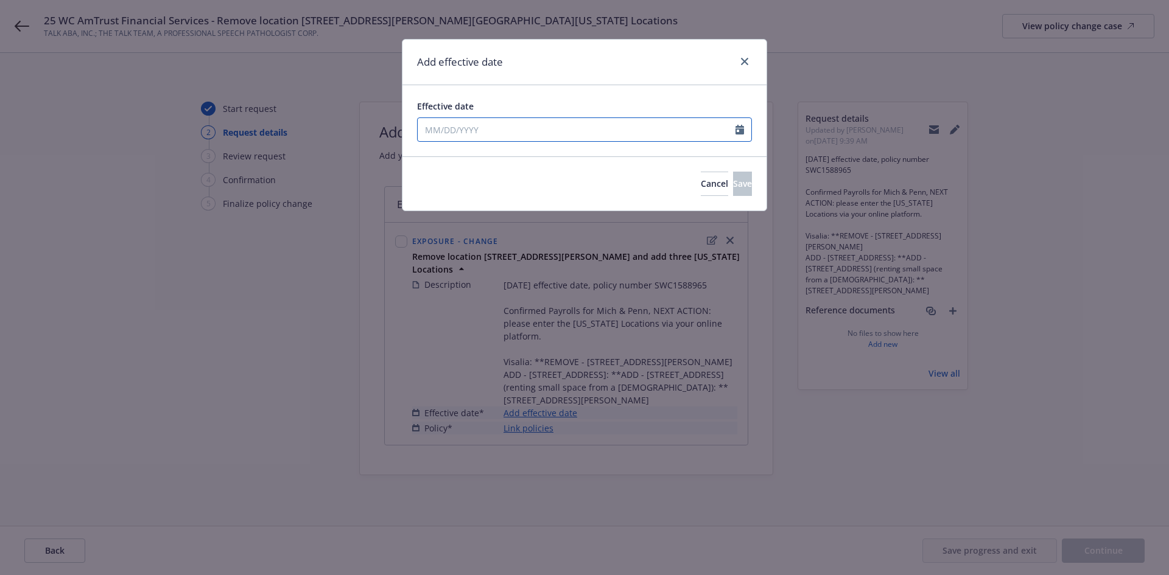
click at [509, 132] on input "Effective date" at bounding box center [577, 129] width 318 height 23
select select "9"
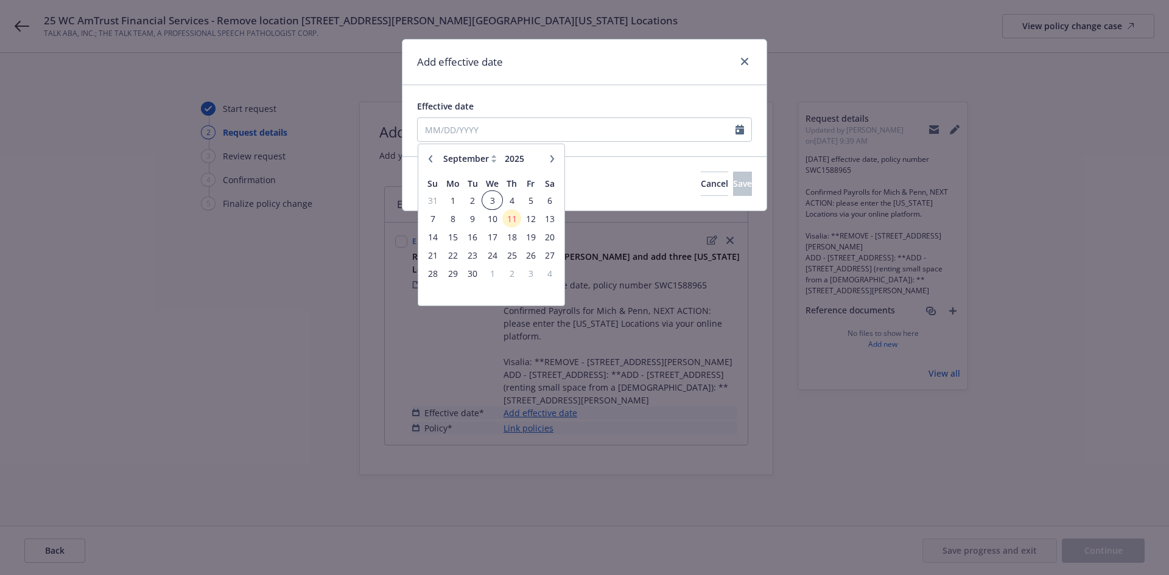
click at [491, 197] on span "3" at bounding box center [492, 200] width 18 height 15
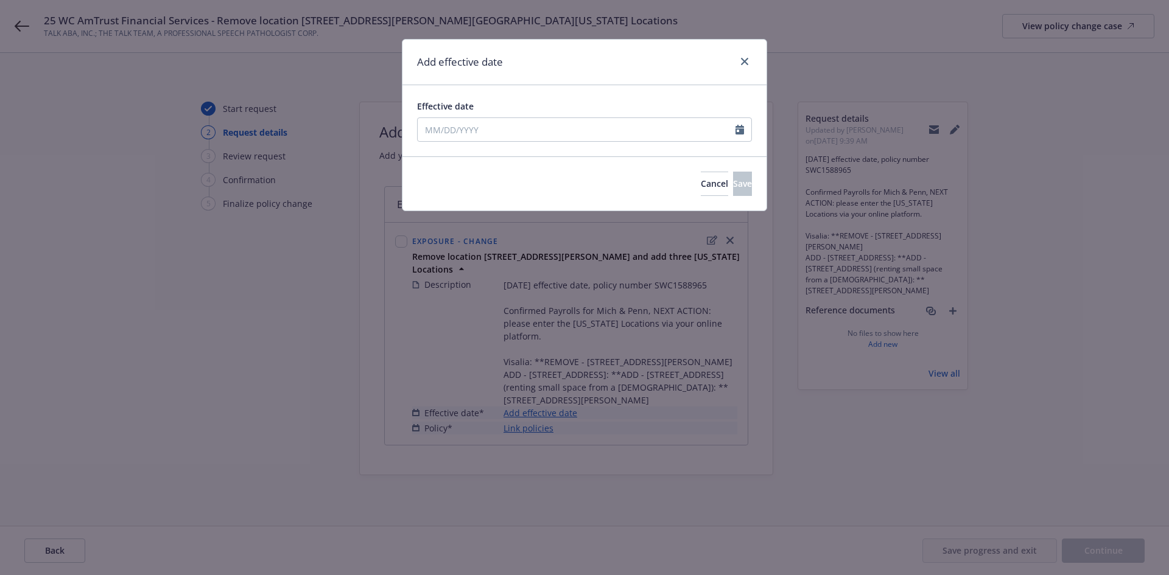
type input "[DATE]"
click at [733, 181] on span "Save" at bounding box center [742, 184] width 19 height 12
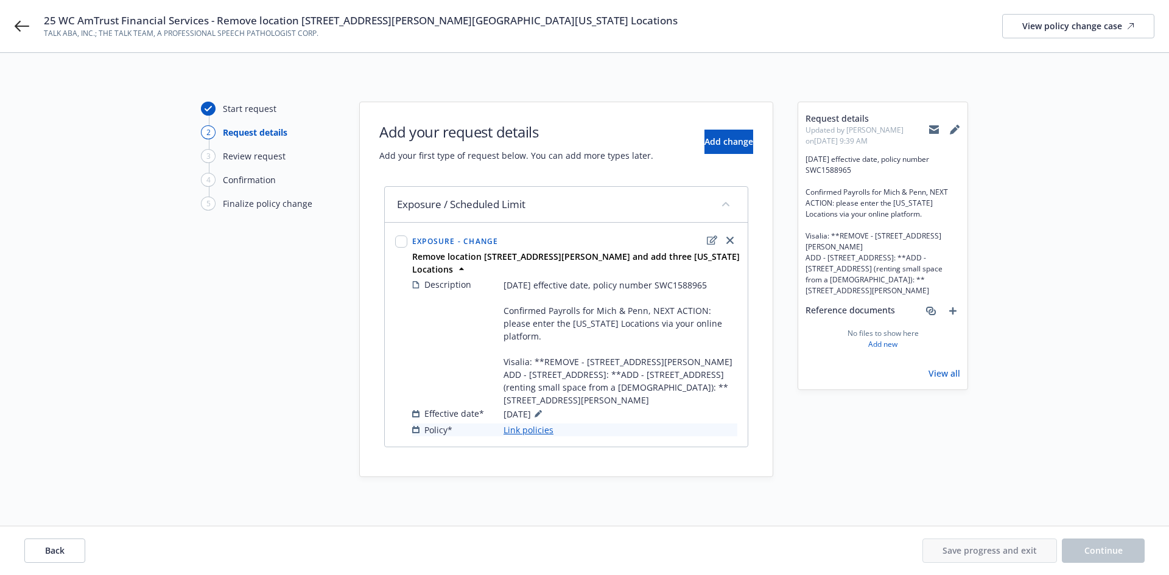
click at [532, 429] on link "Link policies" at bounding box center [528, 430] width 50 height 13
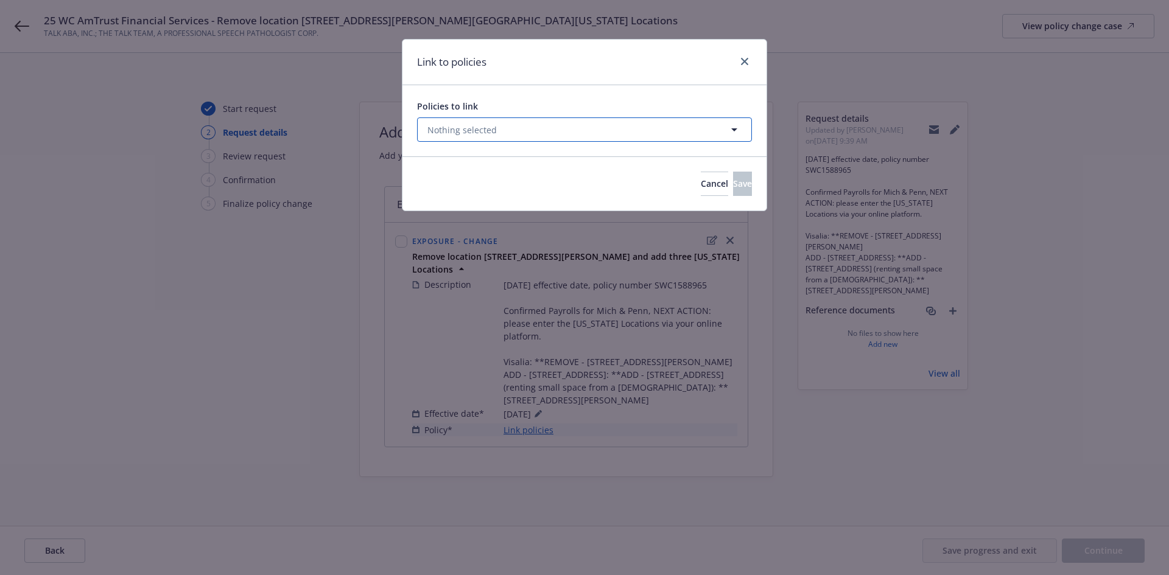
click at [582, 132] on button "Nothing selected" at bounding box center [584, 129] width 335 height 24
select select "ACTIVE"
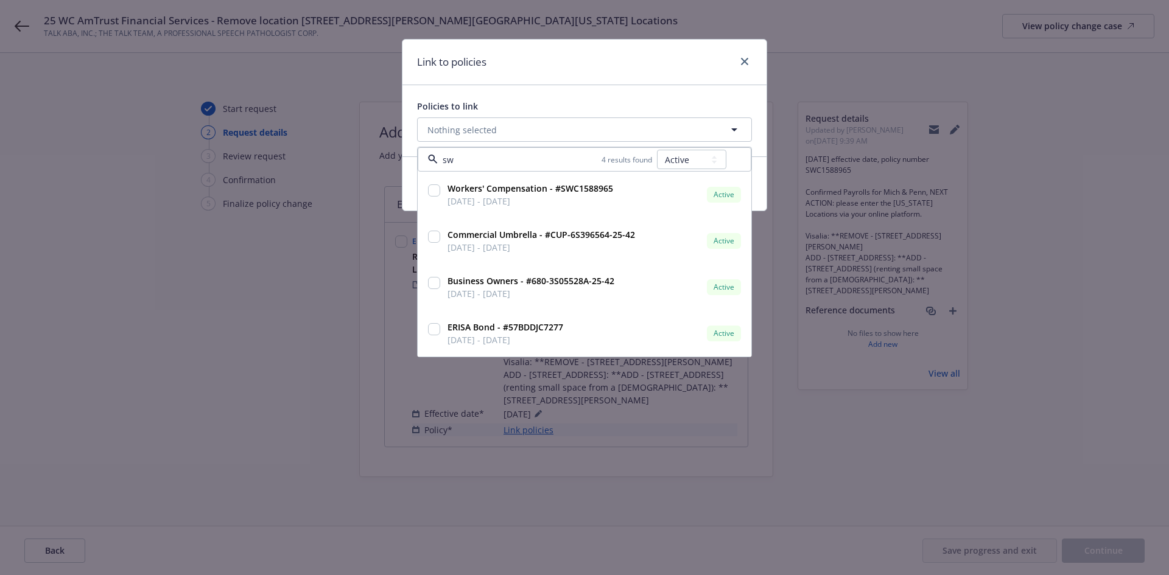
type input "swc"
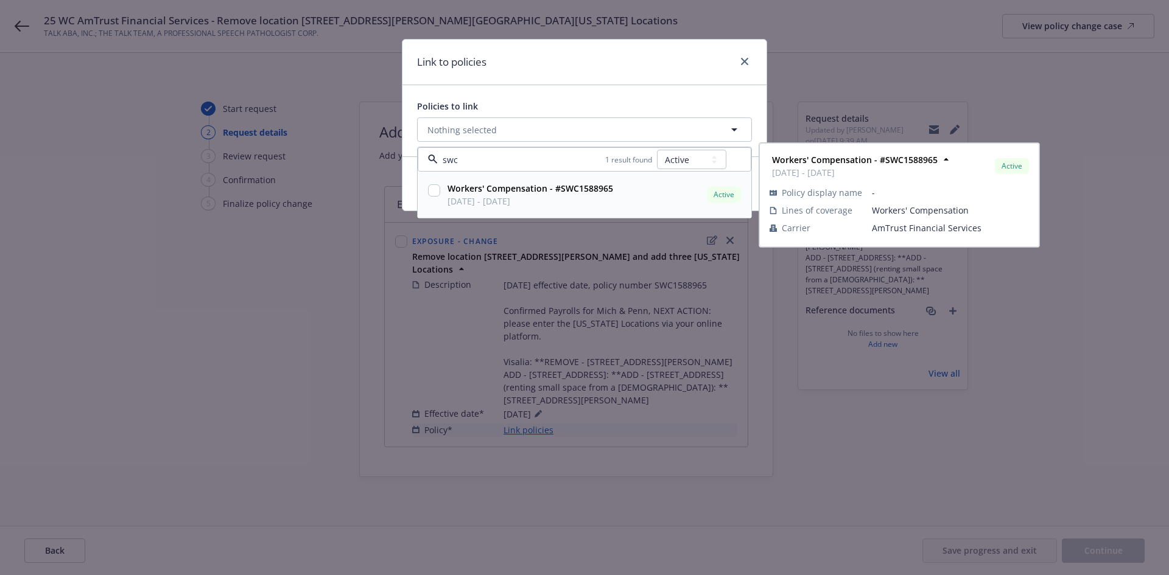
click at [548, 194] on strong "Workers' Compensation - #SWC1588965" at bounding box center [530, 189] width 166 height 12
checkbox input "true"
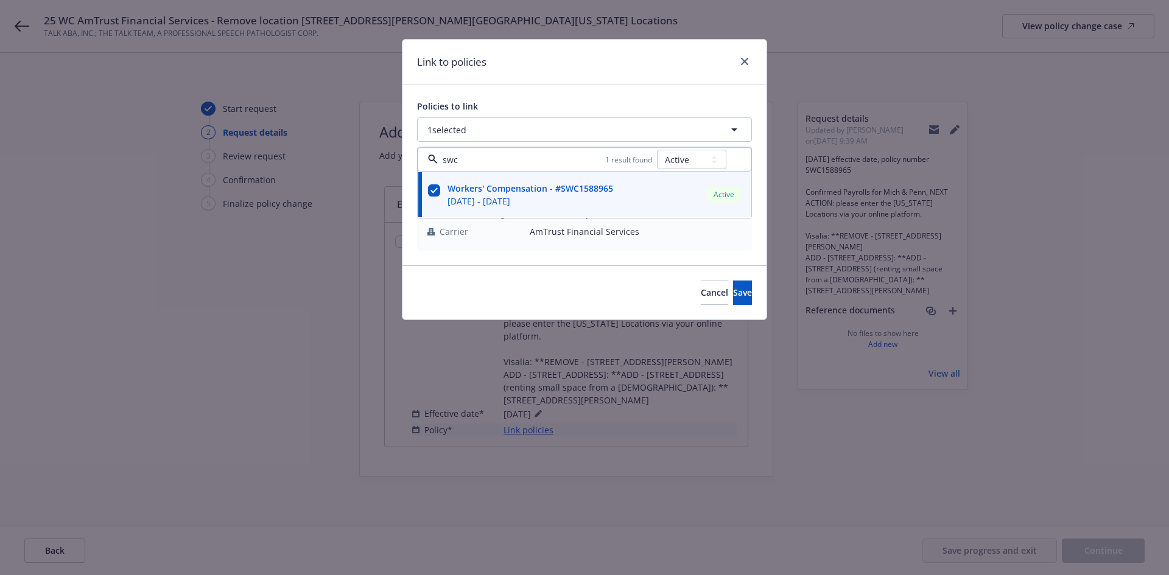
type input "swc"
click at [545, 264] on div "Policies to link 1 selected swc 1 result found All Active Upcoming Expired Canc…" at bounding box center [584, 175] width 364 height 180
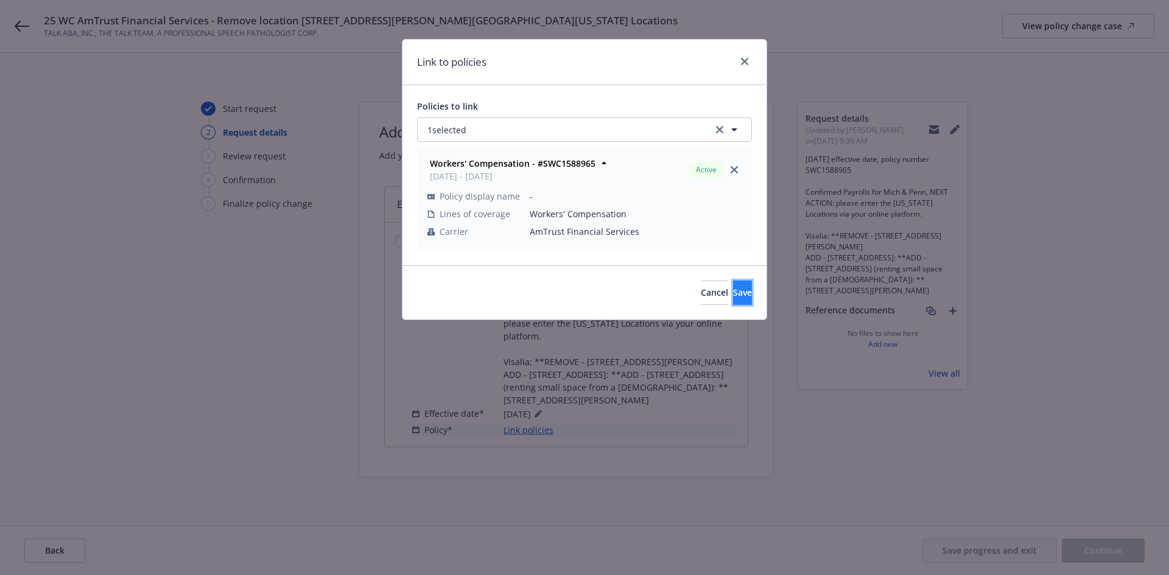
click at [733, 284] on button "Save" at bounding box center [742, 293] width 19 height 24
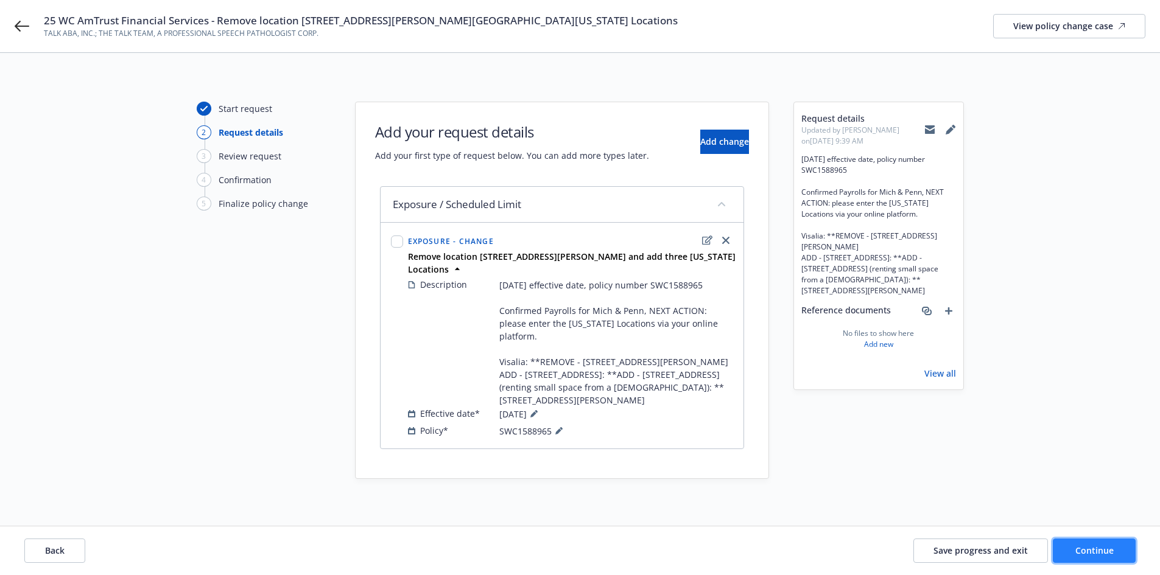
click at [1086, 546] on span "Continue" at bounding box center [1094, 551] width 38 height 12
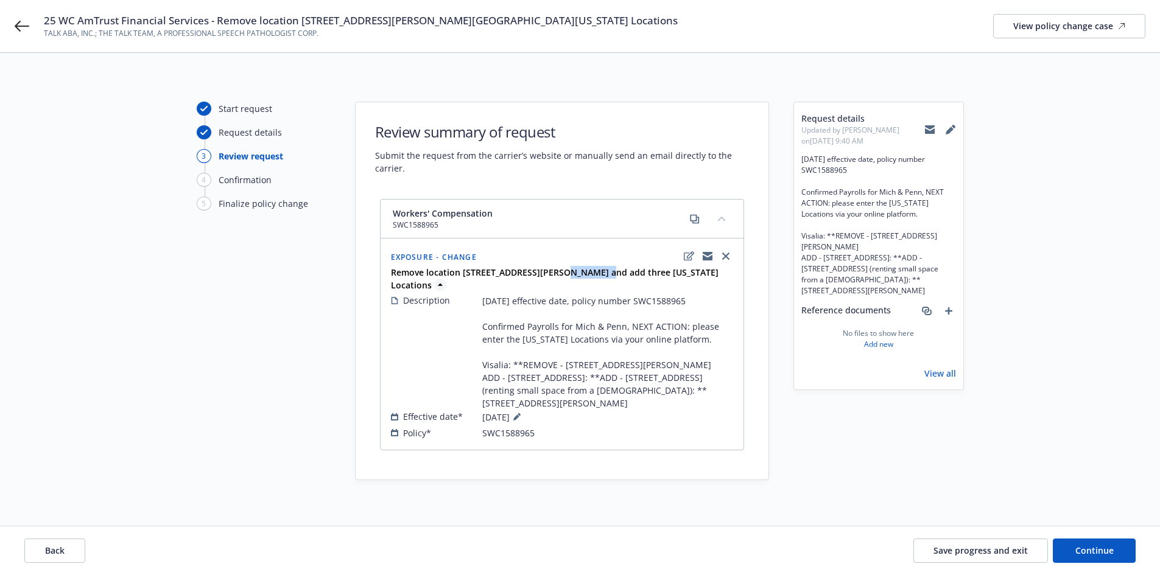
drag, startPoint x: 560, startPoint y: 275, endPoint x: 597, endPoint y: 275, distance: 37.1
click at [597, 275] on strong "Remove location [STREET_ADDRESS][PERSON_NAME] and add three [US_STATE] Locations" at bounding box center [554, 279] width 327 height 24
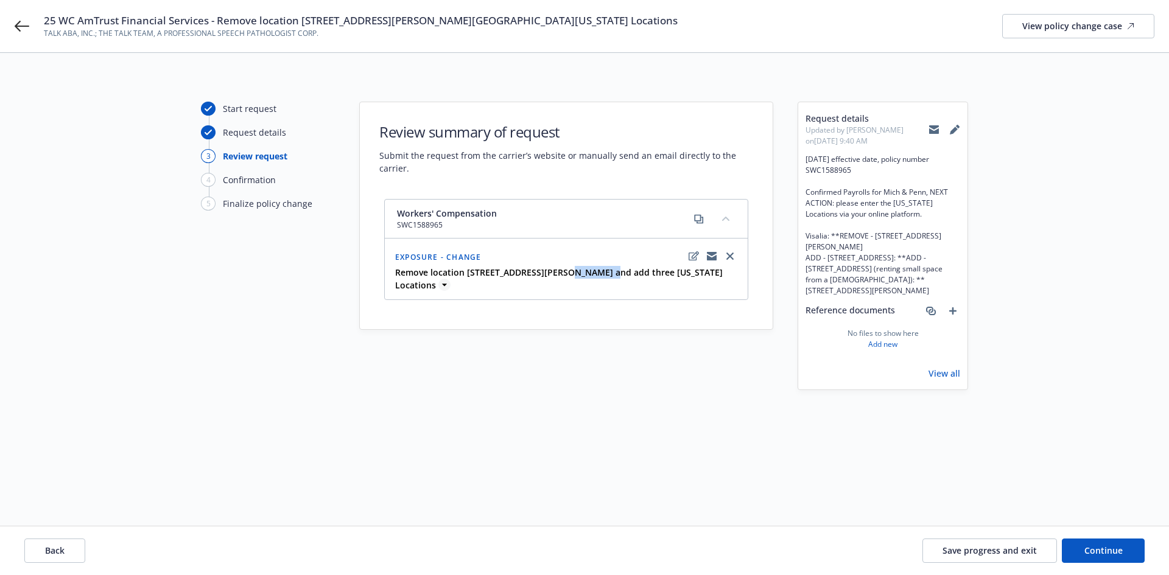
copy strong "add three"
click at [205, 351] on div "Start request Request details 3 Review request 4 Confirmation 5 Finalize policy…" at bounding box center [268, 290] width 134 height 376
click at [64, 545] on span "Back" at bounding box center [54, 551] width 19 height 12
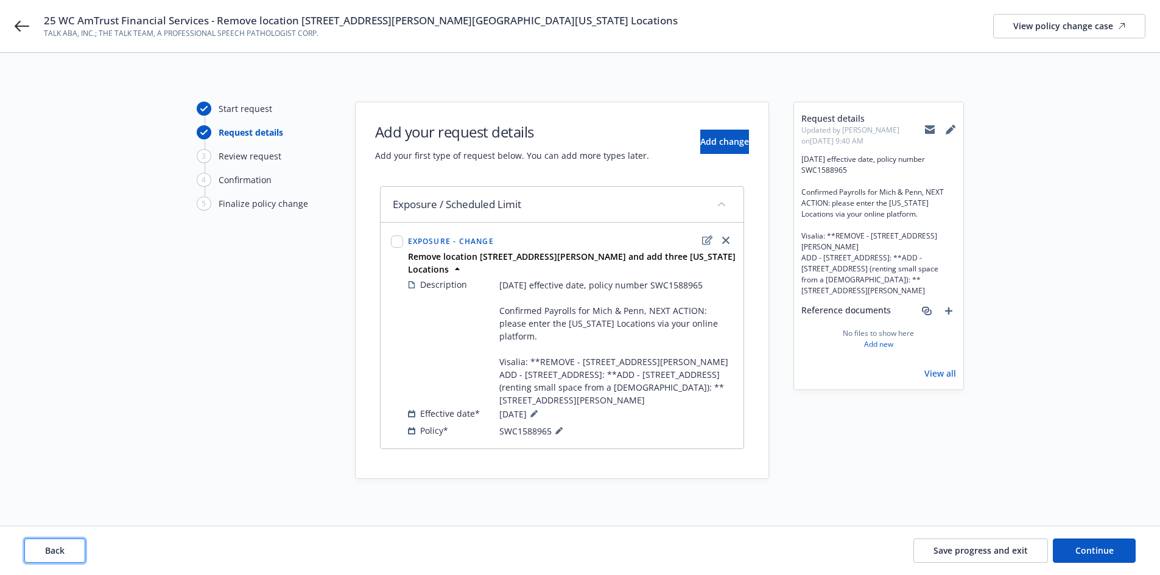
click at [64, 545] on span "Back" at bounding box center [54, 551] width 19 height 12
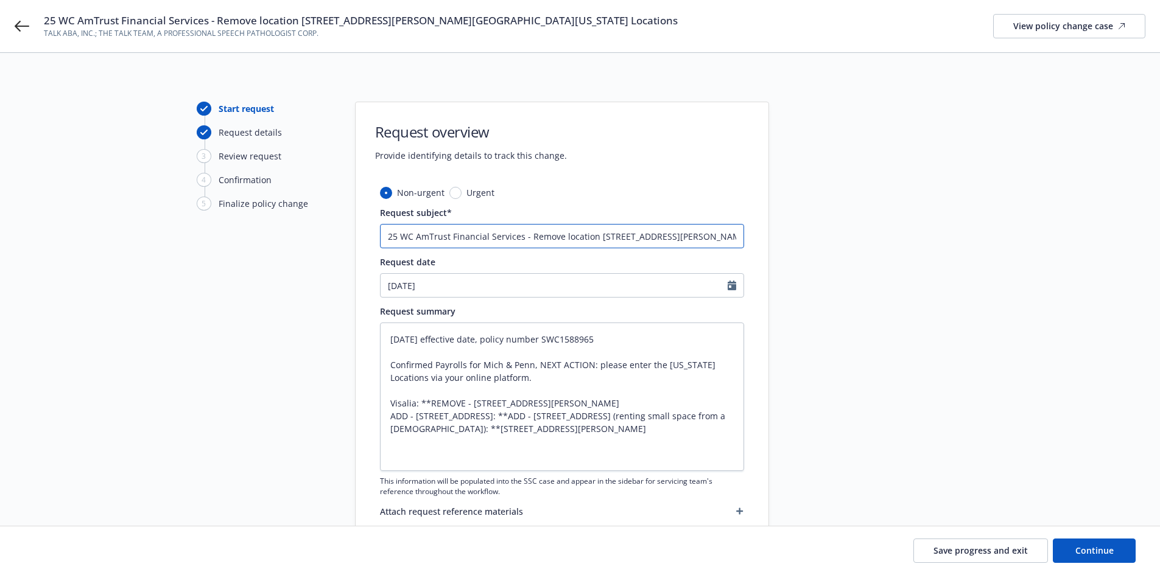
click at [687, 236] on input "25 WC AmTrust Financial Services - Remove location [STREET_ADDRESS][PERSON_NAME…" at bounding box center [562, 236] width 364 height 24
type textarea "x"
type input "25 WC AmTrust Financial Services - Remove location [STREET_ADDRESS][PERSON_NAME…"
paste input "add three"
type textarea "x"
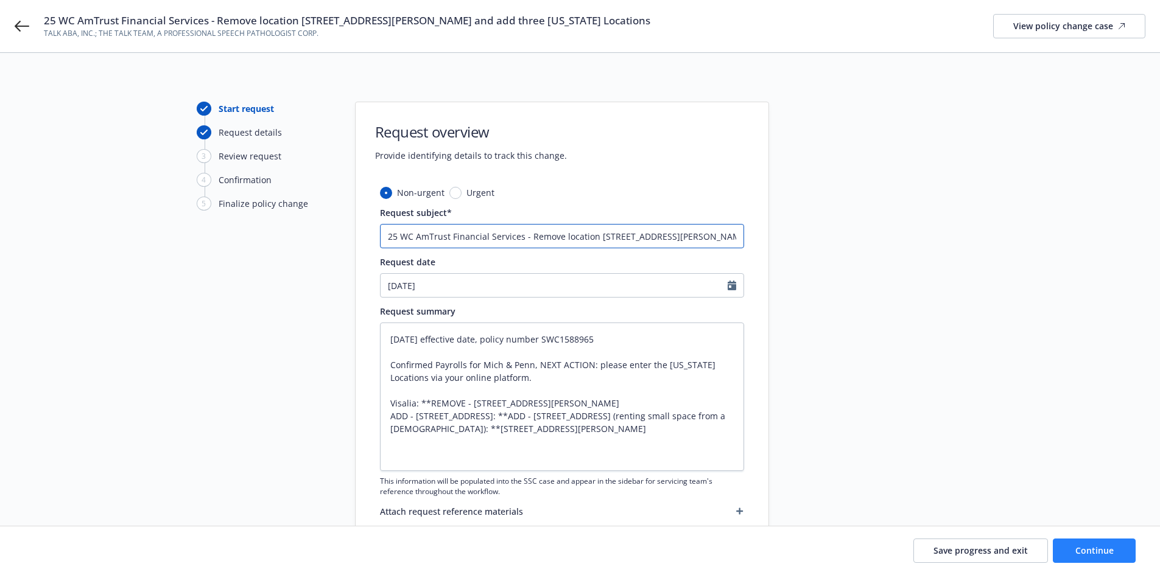
type input "25 WC AmTrust Financial Services - Remove location [STREET_ADDRESS][PERSON_NAME…"
click at [1085, 544] on button "Continue" at bounding box center [1093, 551] width 83 height 24
type textarea "x"
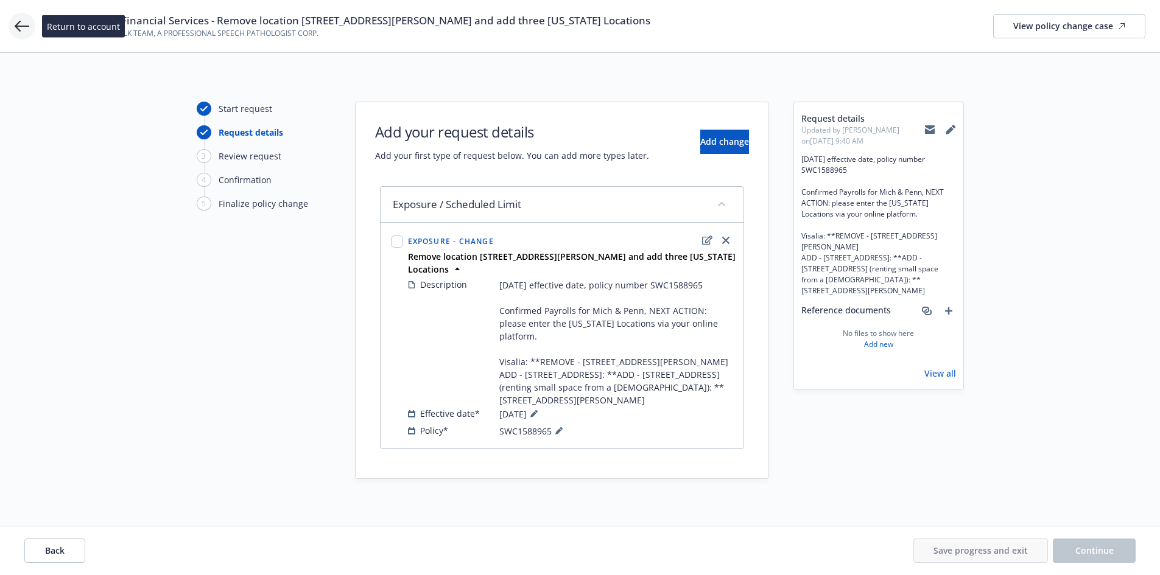
click at [19, 26] on icon at bounding box center [22, 26] width 15 height 11
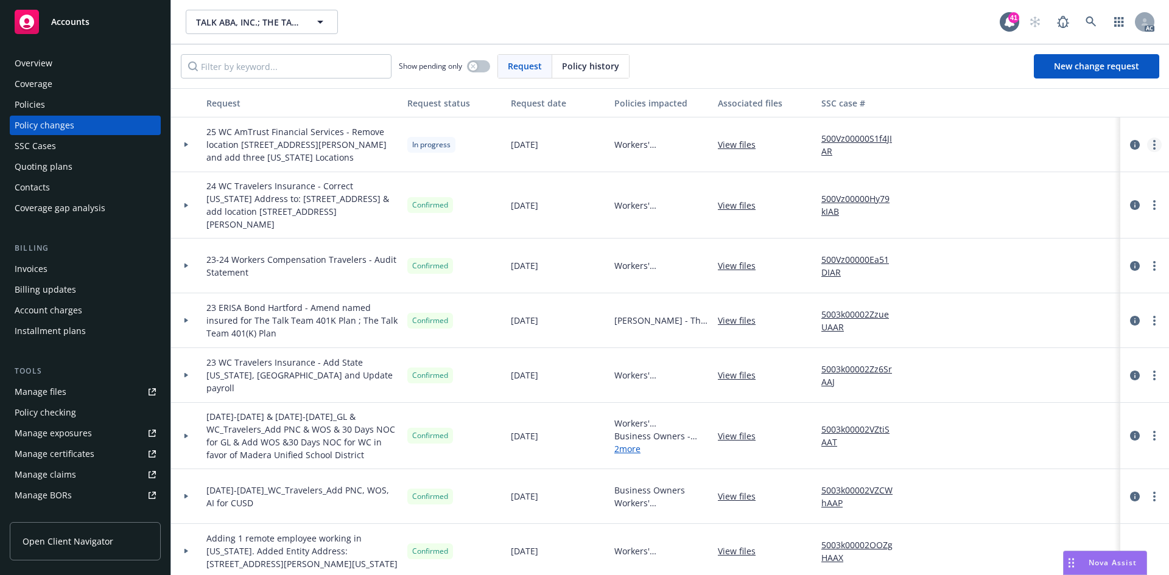
click at [1147, 140] on link "more" at bounding box center [1154, 145] width 15 height 15
click at [1026, 245] on link "Resume workflow" at bounding box center [1047, 243] width 209 height 24
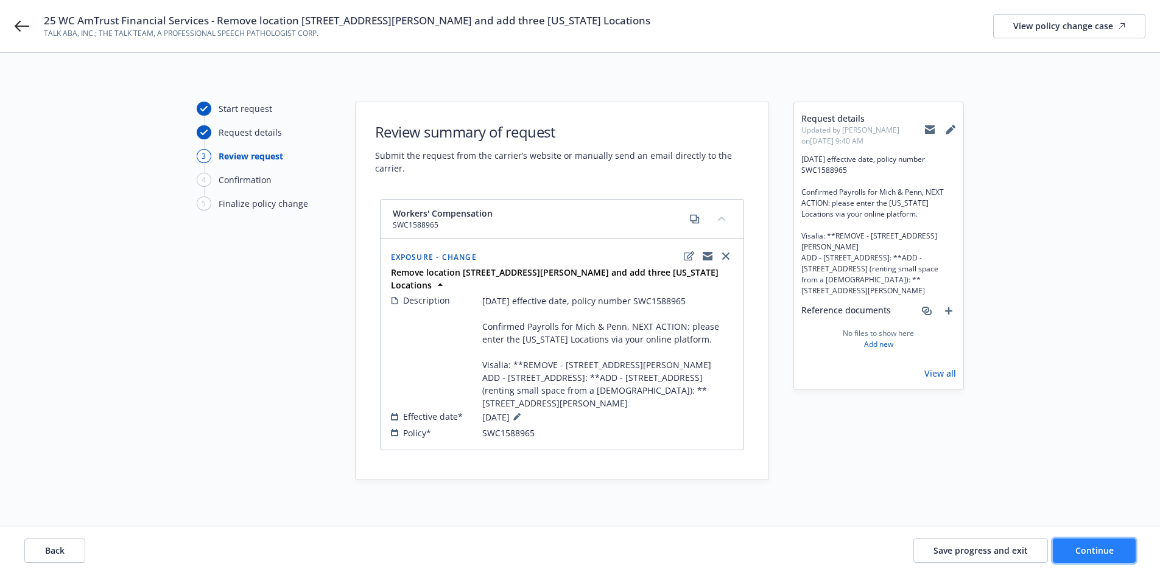
click at [1084, 551] on span "Continue" at bounding box center [1094, 551] width 38 height 12
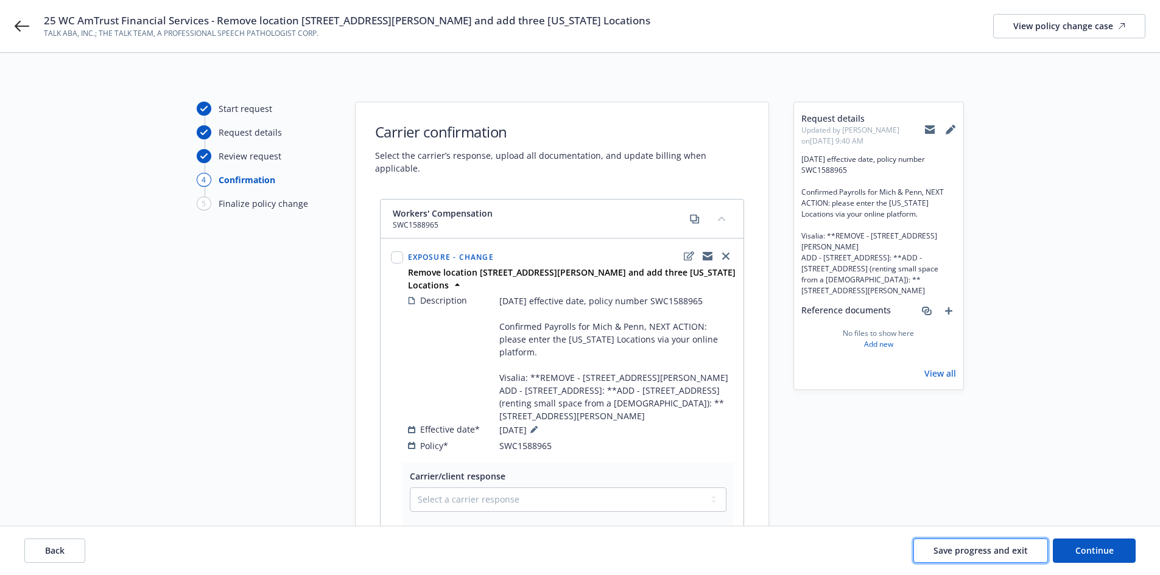
click at [995, 544] on button "Save progress and exit" at bounding box center [980, 551] width 135 height 24
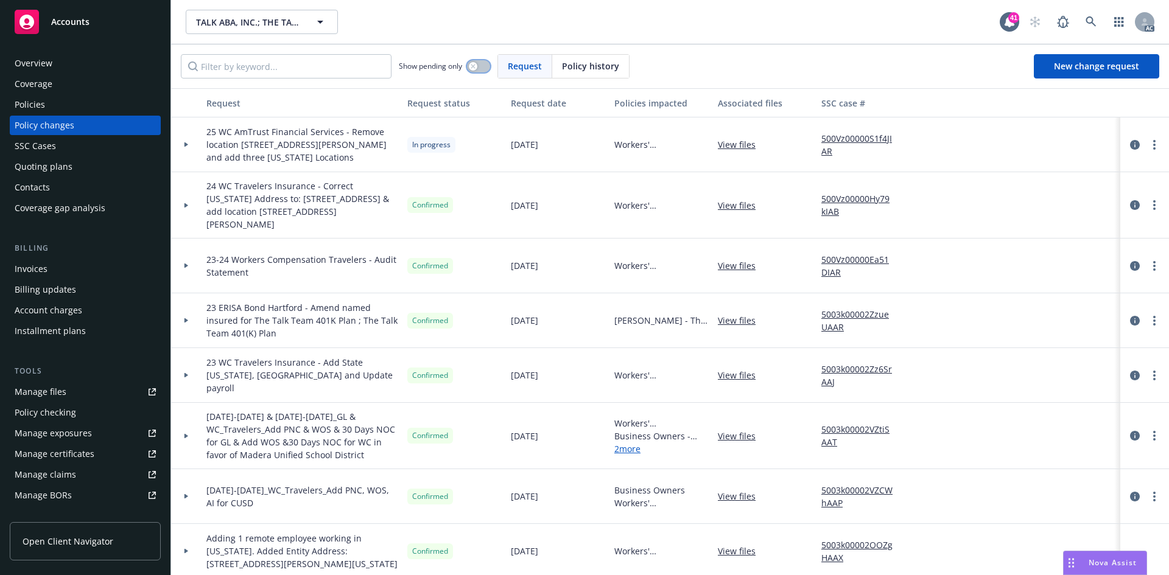
click at [480, 70] on button "button" at bounding box center [478, 66] width 23 height 12
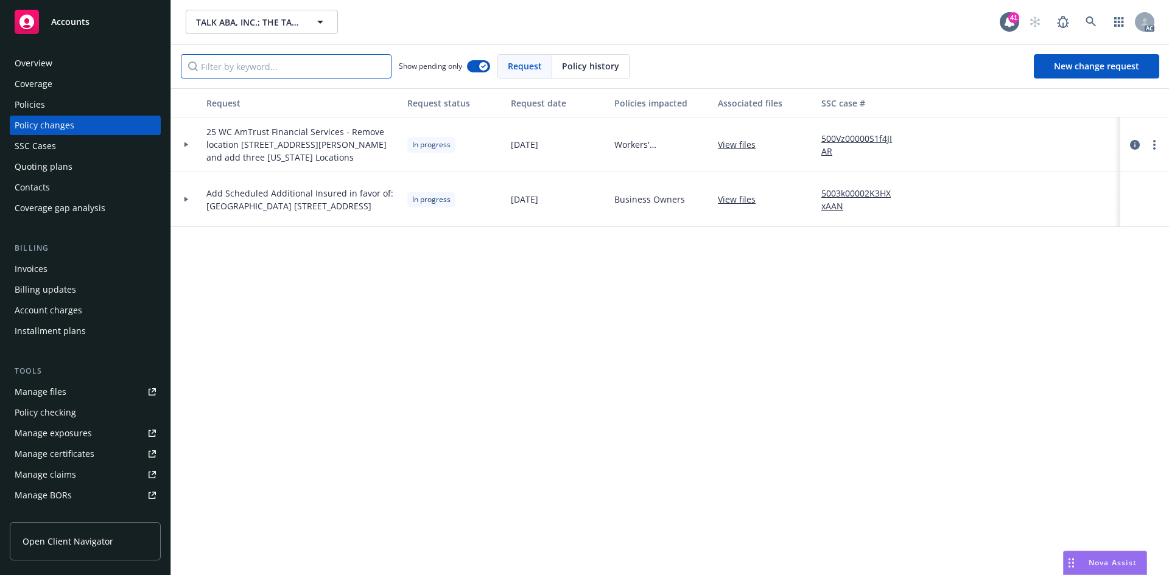
click at [248, 69] on input "Filter by keyword..." at bounding box center [286, 66] width 211 height 24
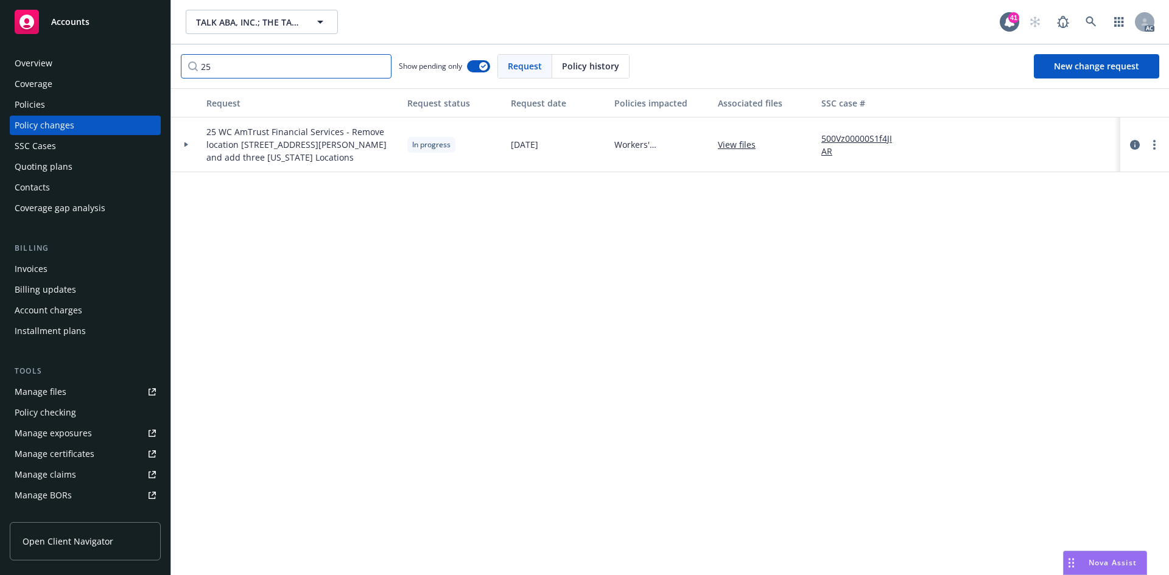
type input "25"
click at [188, 147] on div at bounding box center [186, 144] width 30 height 55
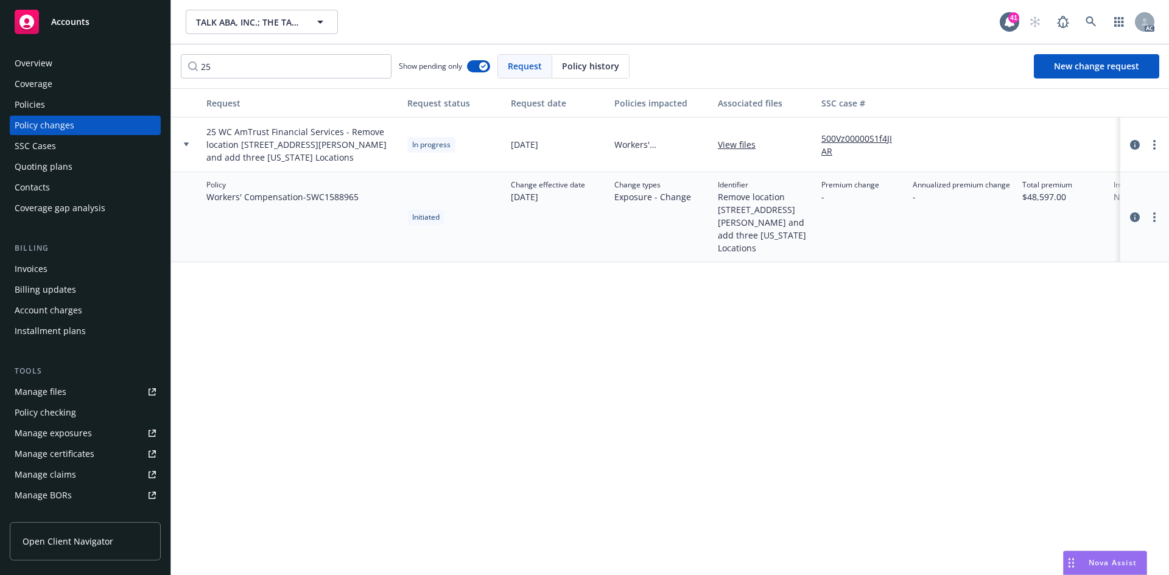
click at [836, 141] on link "500Vz00000S1f4JIAR" at bounding box center [862, 145] width 82 height 26
drag, startPoint x: 236, startPoint y: 135, endPoint x: 338, endPoint y: 136, distance: 102.3
click at [338, 136] on span "25 WC AmTrust Financial Services - Remove location [STREET_ADDRESS][PERSON_NAME…" at bounding box center [301, 144] width 191 height 38
copy span "AmTrust Financial Services"
click at [75, 111] on div "Policies" at bounding box center [85, 104] width 141 height 19
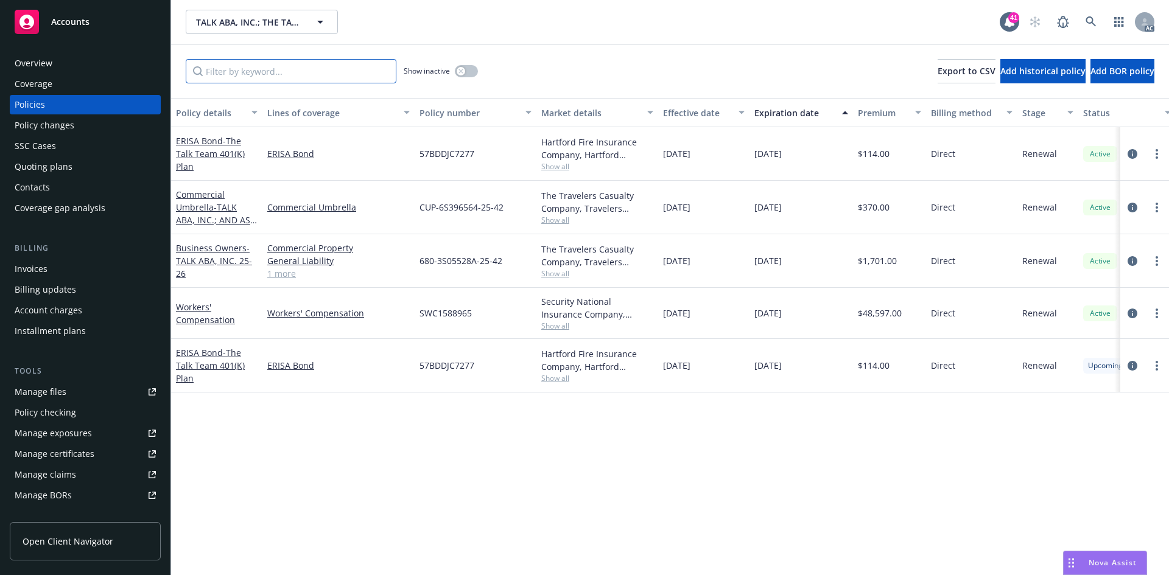
click at [278, 69] on input "Filter by keyword..." at bounding box center [291, 71] width 211 height 24
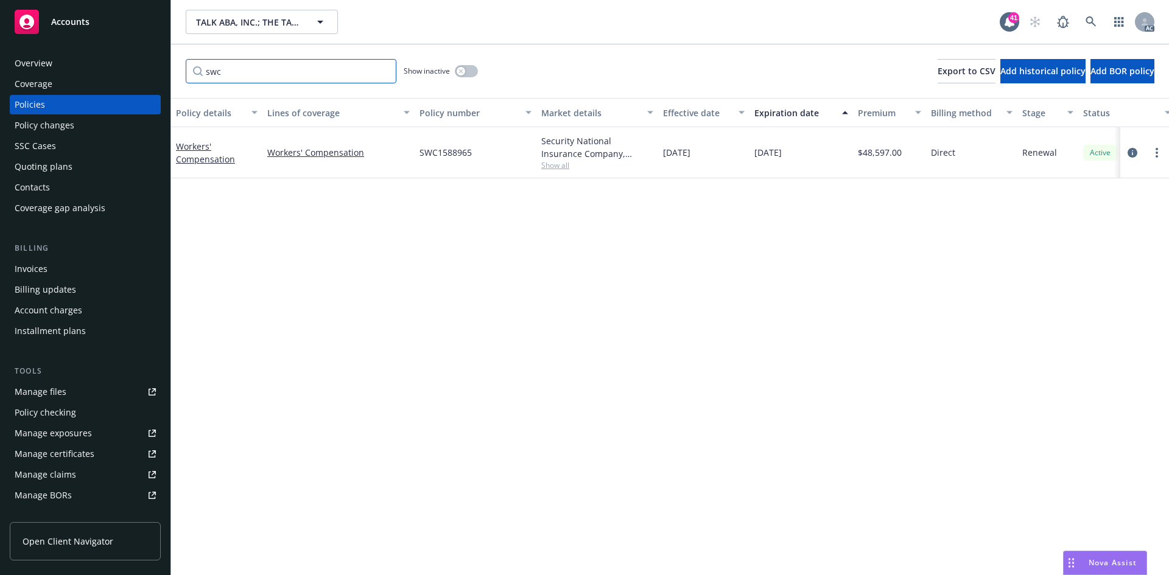
type input "swc"
click at [83, 119] on div "Policy changes" at bounding box center [85, 125] width 141 height 19
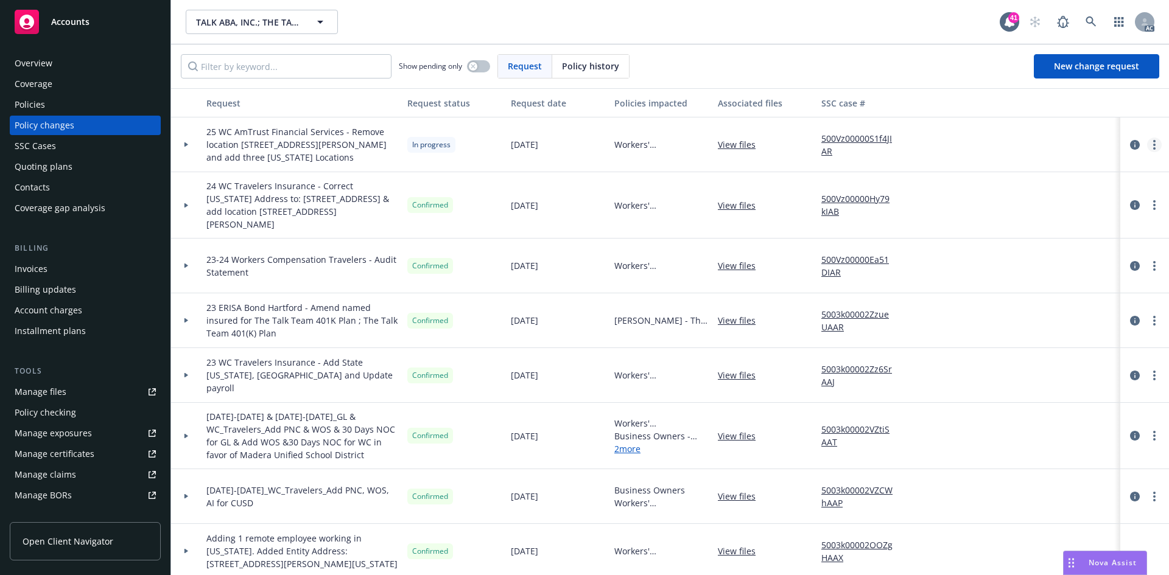
click at [1147, 144] on link "more" at bounding box center [1154, 145] width 15 height 15
click at [1066, 162] on link "Copy logging email" at bounding box center [1047, 170] width 209 height 24
click at [68, 105] on div "Policies" at bounding box center [85, 104] width 141 height 19
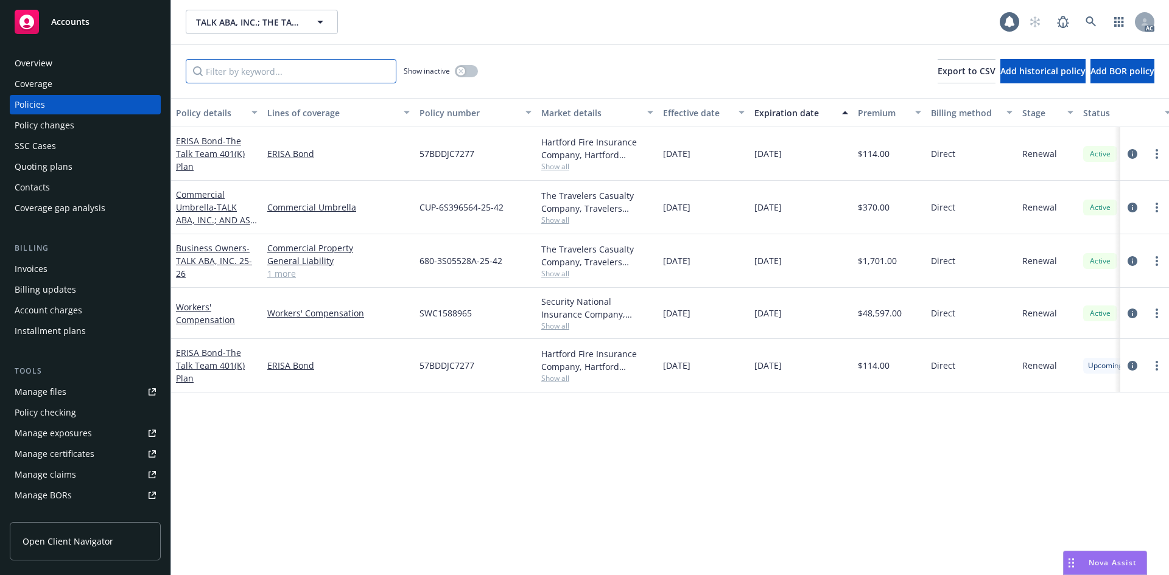
click at [260, 72] on input "Filter by keyword..." at bounding box center [291, 71] width 211 height 24
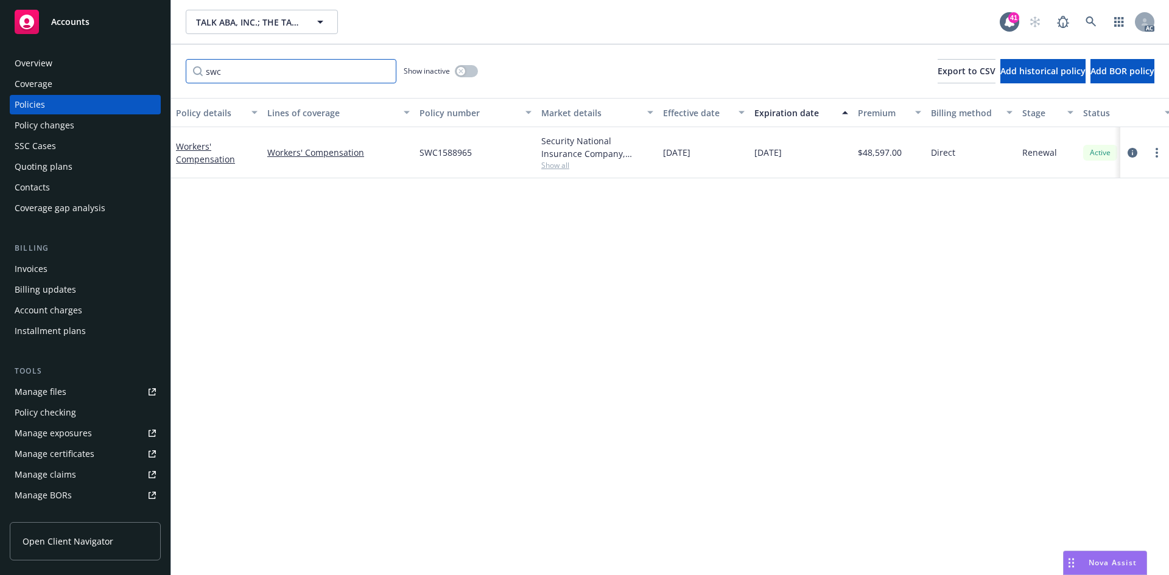
type input "swc"
drag, startPoint x: 420, startPoint y: 160, endPoint x: 478, endPoint y: 158, distance: 57.9
click at [478, 158] on div "SWC1588965" at bounding box center [476, 152] width 122 height 51
copy span "SWC1588965"
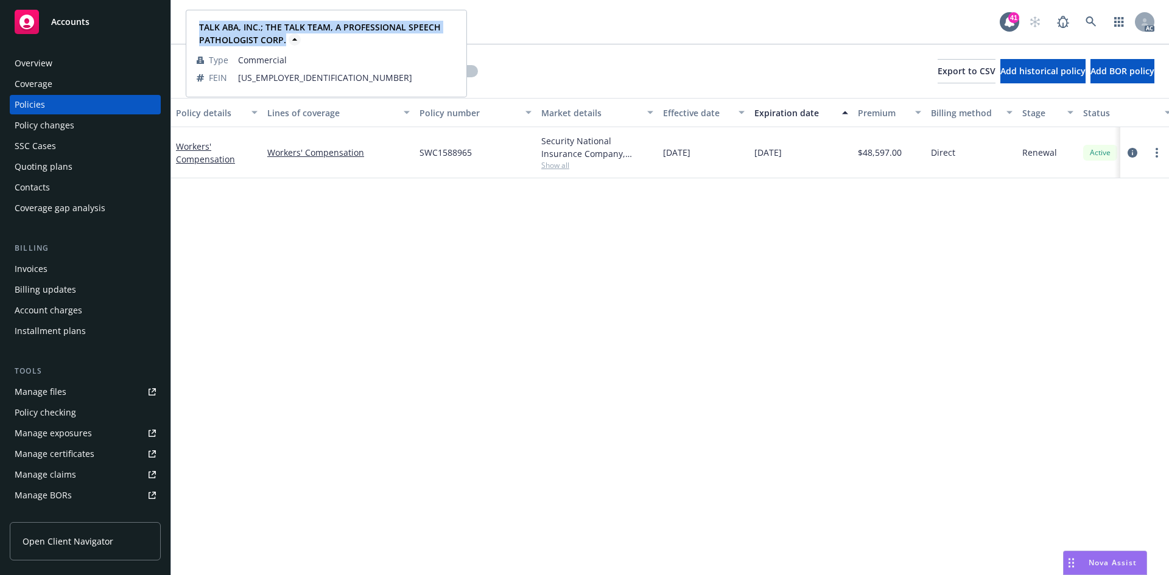
drag, startPoint x: 194, startPoint y: 21, endPoint x: 287, endPoint y: 46, distance: 96.8
click at [287, 46] on div "TALK ABA, INC.; THE TALK TEAM, A PROFESSIONAL SPEECH PATHOLOGIST CORP. Type Com…" at bounding box center [326, 53] width 279 height 85
copy strong "TALK ABA, INC.; THE TALK TEAM, A PROFESSIONAL SPEECH PATHOLOGIST CORP."
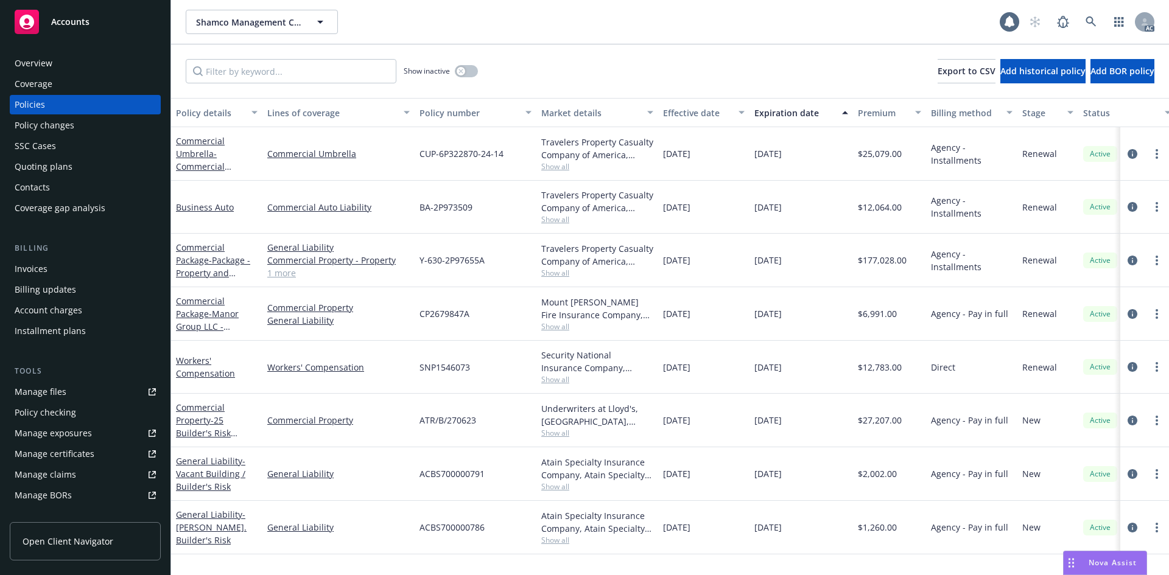
click at [86, 131] on div "Policy changes" at bounding box center [85, 125] width 141 height 19
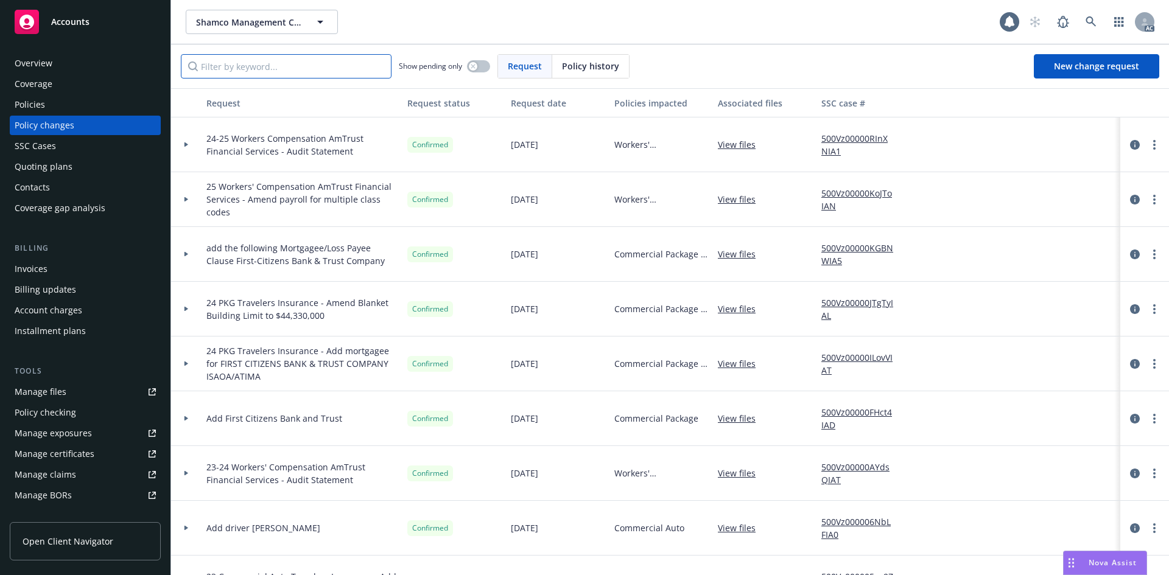
click at [341, 66] on input "Filter by keyword..." at bounding box center [286, 66] width 211 height 24
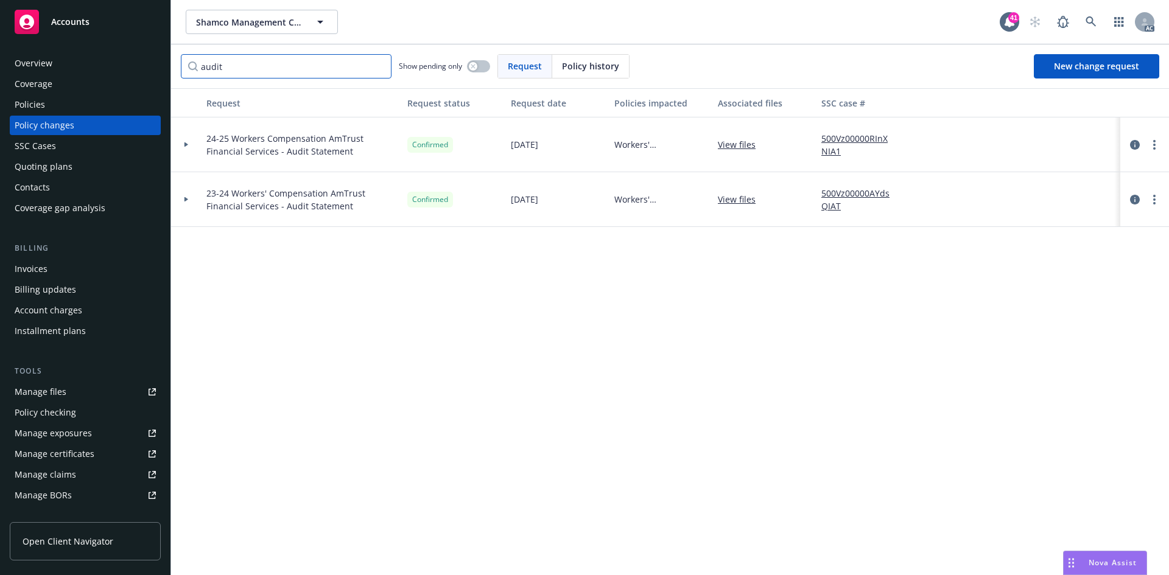
type input "audit"
click at [848, 142] on link "500Vz00000RInXNIA1" at bounding box center [862, 145] width 82 height 26
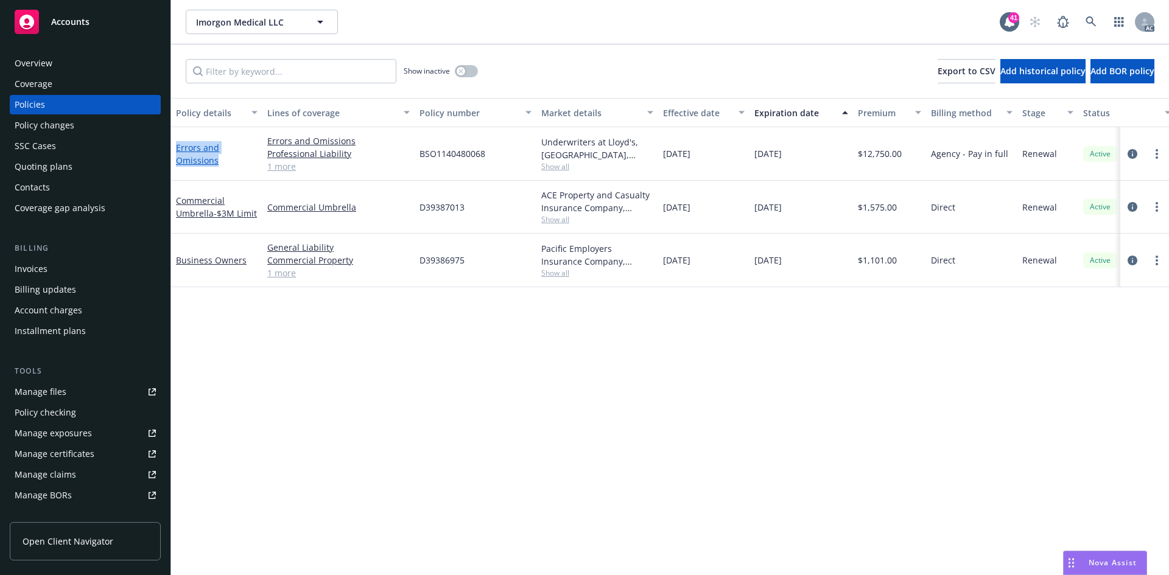
drag, startPoint x: 222, startPoint y: 161, endPoint x: 176, endPoint y: 147, distance: 48.3
click at [176, 147] on div "Errors and Omissions" at bounding box center [217, 154] width 82 height 26
copy link "Errors and Omissions"
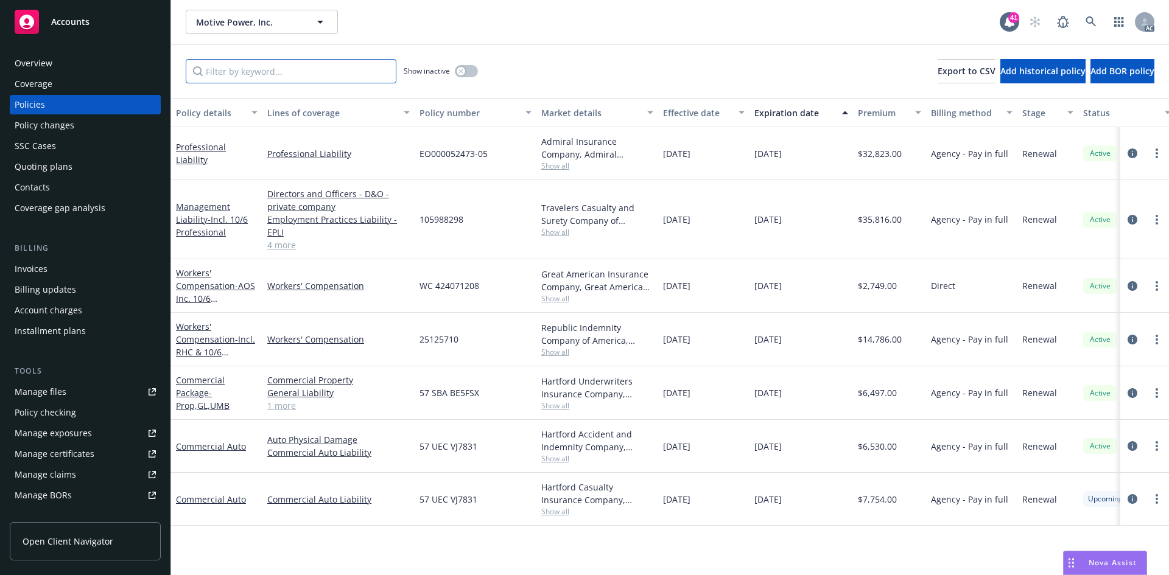
click at [303, 69] on input "Filter by keyword..." at bounding box center [291, 71] width 211 height 24
type input "bus"
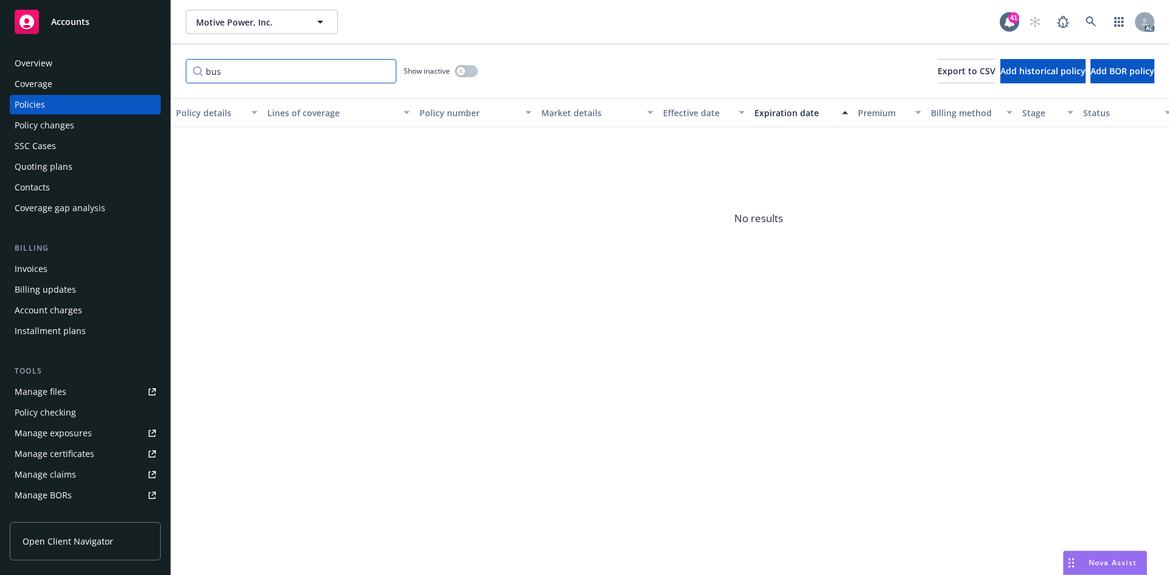
drag, startPoint x: 284, startPoint y: 69, endPoint x: 161, endPoint y: 74, distance: 123.0
click at [161, 74] on div "Accounts Overview Coverage Policies Policy changes SSC Cases Quoting plans Cont…" at bounding box center [584, 287] width 1169 height 575
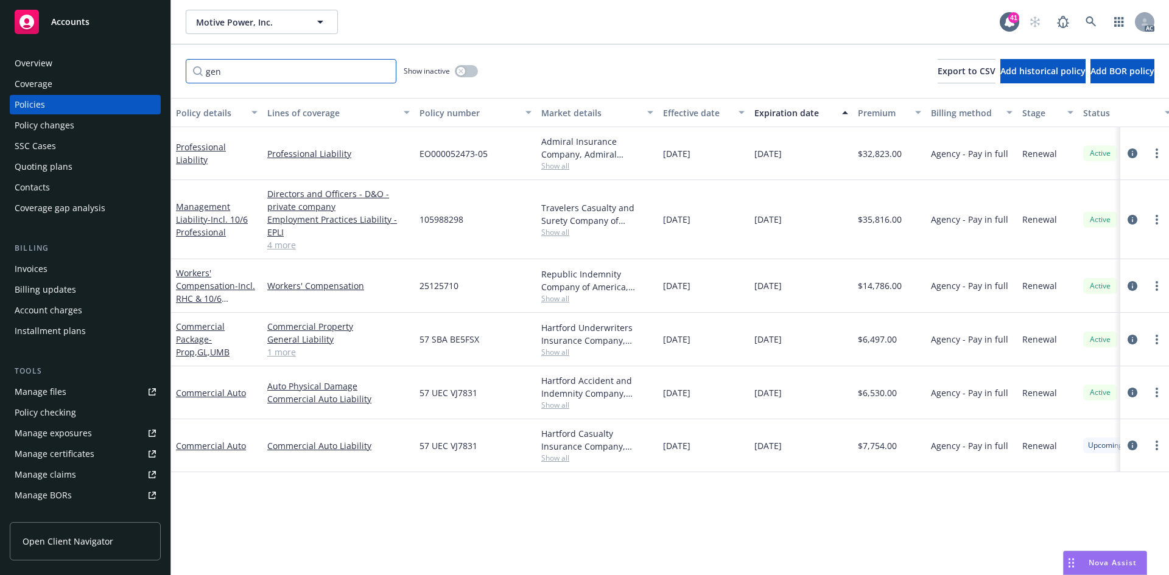
type input "gene"
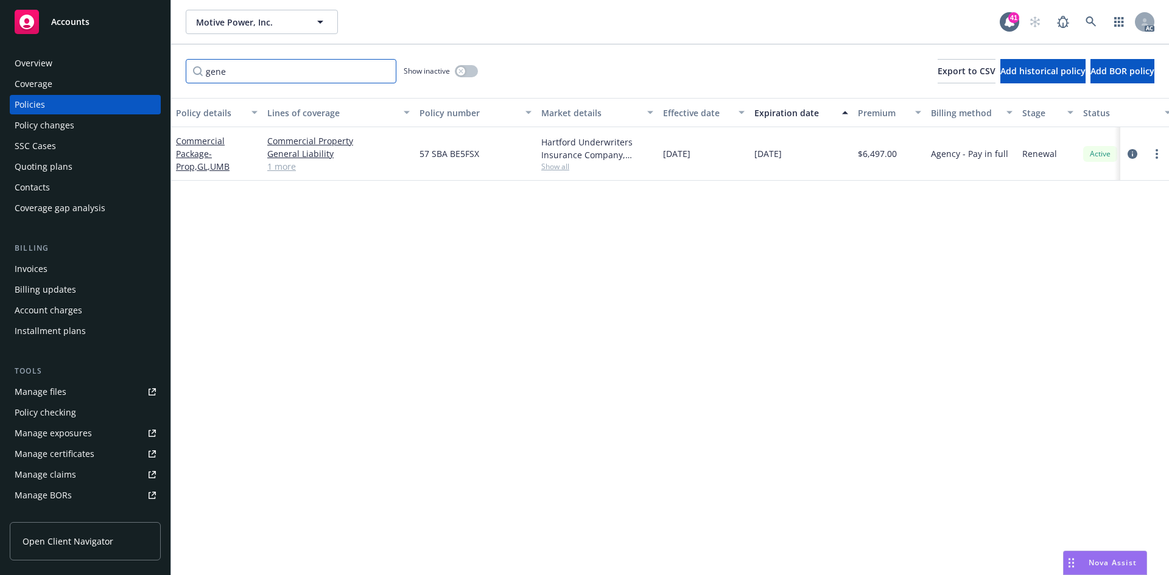
drag, startPoint x: 247, startPoint y: 70, endPoint x: 128, endPoint y: 68, distance: 119.3
click at [128, 68] on div "Accounts Overview Coverage Policies Policy changes SSC Cases Quoting plans Cont…" at bounding box center [584, 287] width 1169 height 575
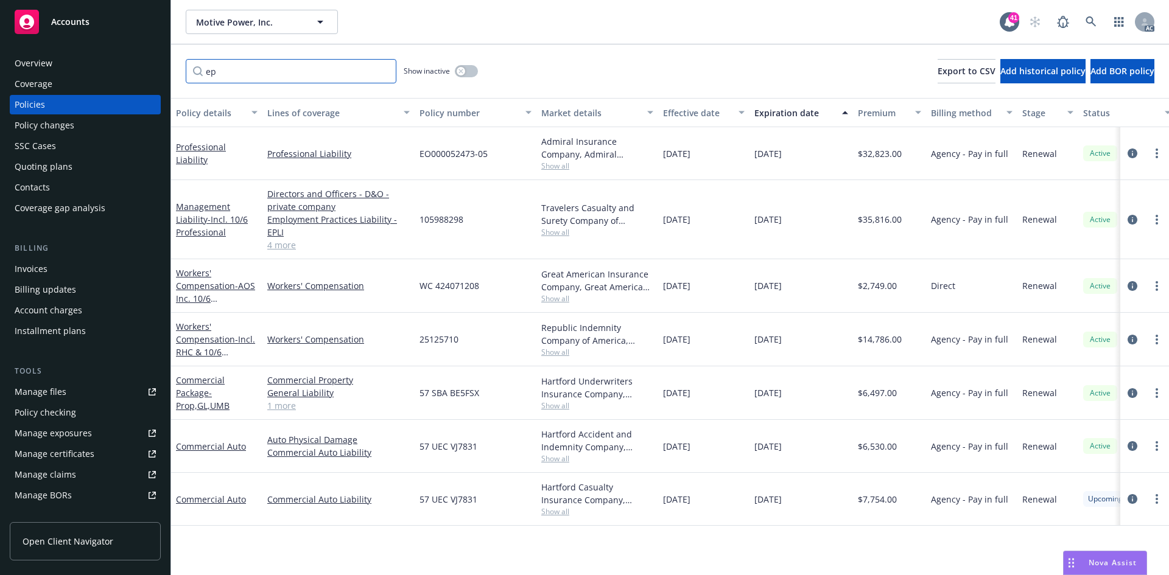
type input "epl"
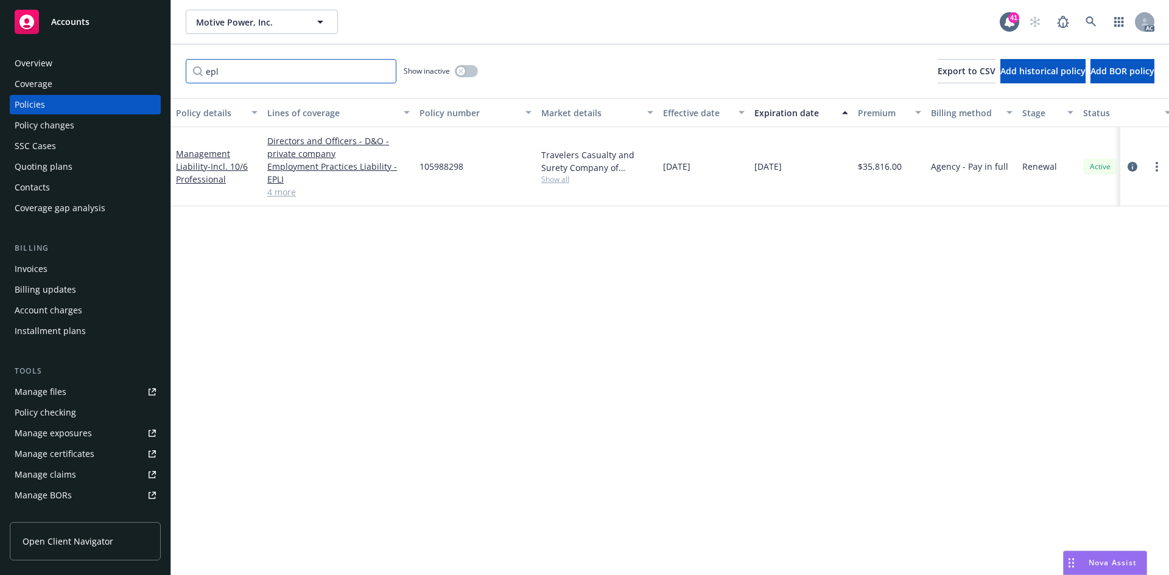
drag, startPoint x: 257, startPoint y: 71, endPoint x: 183, endPoint y: 69, distance: 74.3
click at [183, 69] on div "epl Show inactive Export to CSV Add historical policy Add BOR policy" at bounding box center [670, 71] width 998 height 54
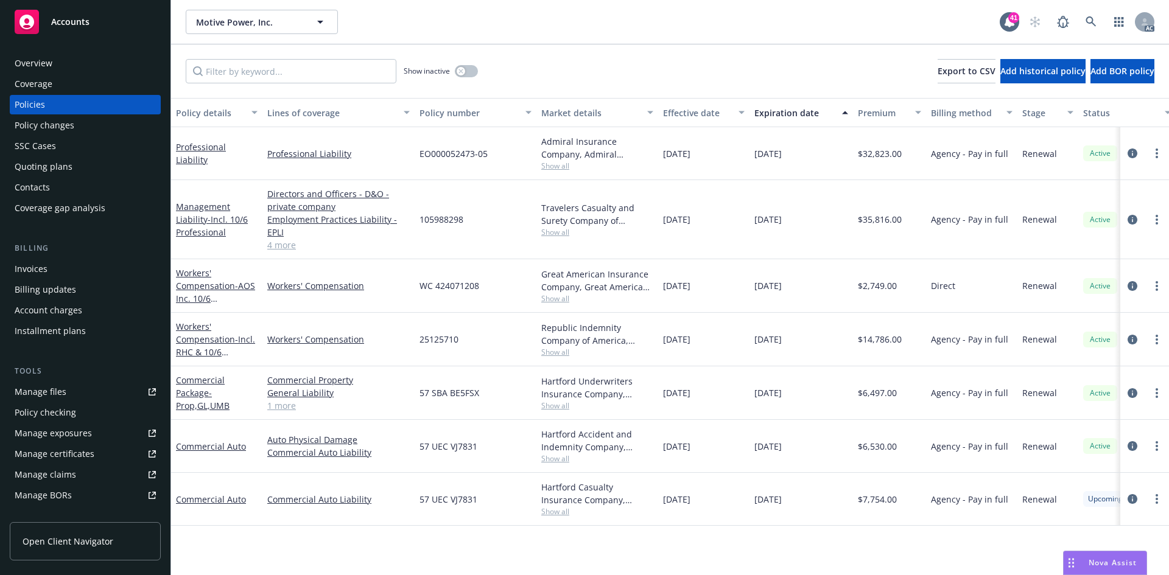
click at [550, 166] on span "Show all" at bounding box center [597, 166] width 112 height 10
click at [580, 46] on div "Show inactive Export to CSV Add historical policy Add BOR policy" at bounding box center [670, 71] width 998 height 54
click at [566, 235] on span "Show all" at bounding box center [597, 232] width 112 height 10
click at [651, 221] on div "Travelers Casualty and Surety Company of America, Travelers Insurance" at bounding box center [597, 214] width 112 height 26
click at [561, 405] on span "Show all" at bounding box center [597, 406] width 112 height 10
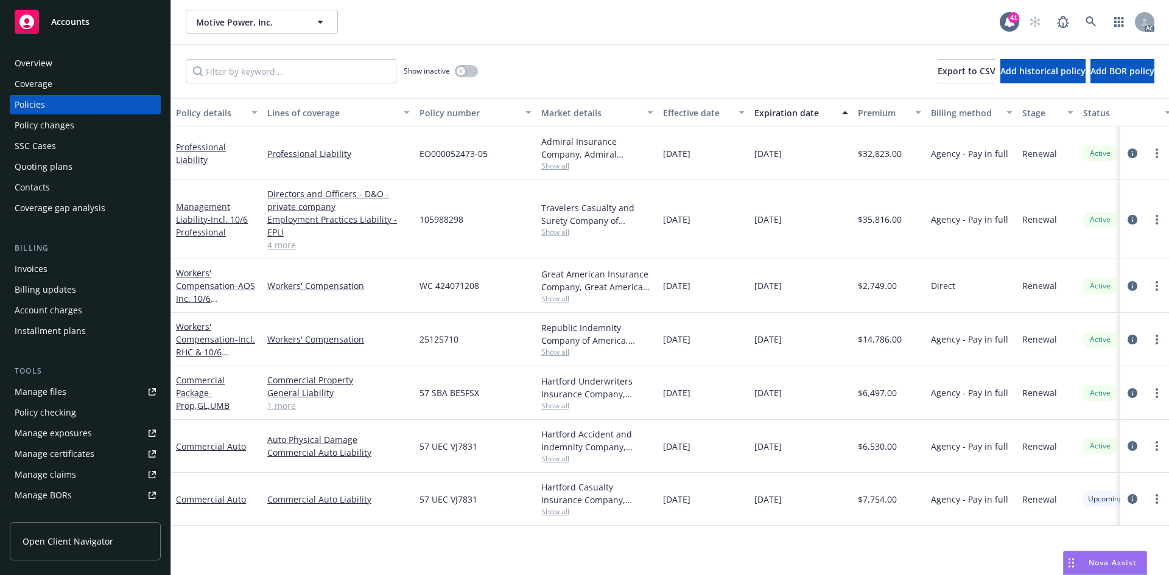
click at [668, 401] on div "[DATE]" at bounding box center [703, 393] width 91 height 54
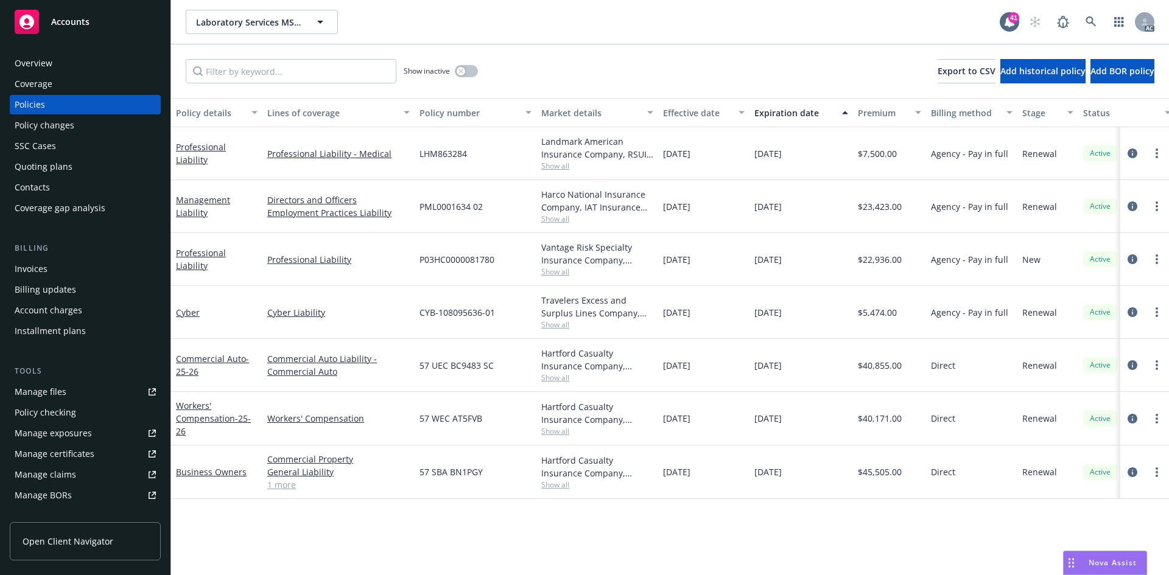
click at [604, 24] on div "Laboratory Services MSO LLC Laboratory Services MSO LLC" at bounding box center [593, 22] width 814 height 24
click at [558, 223] on span "Show all" at bounding box center [597, 219] width 112 height 10
click at [681, 225] on div "[DATE]" at bounding box center [703, 206] width 91 height 53
click at [551, 271] on span "Show all" at bounding box center [597, 272] width 112 height 10
click at [682, 265] on span "[DATE]" at bounding box center [676, 259] width 27 height 13
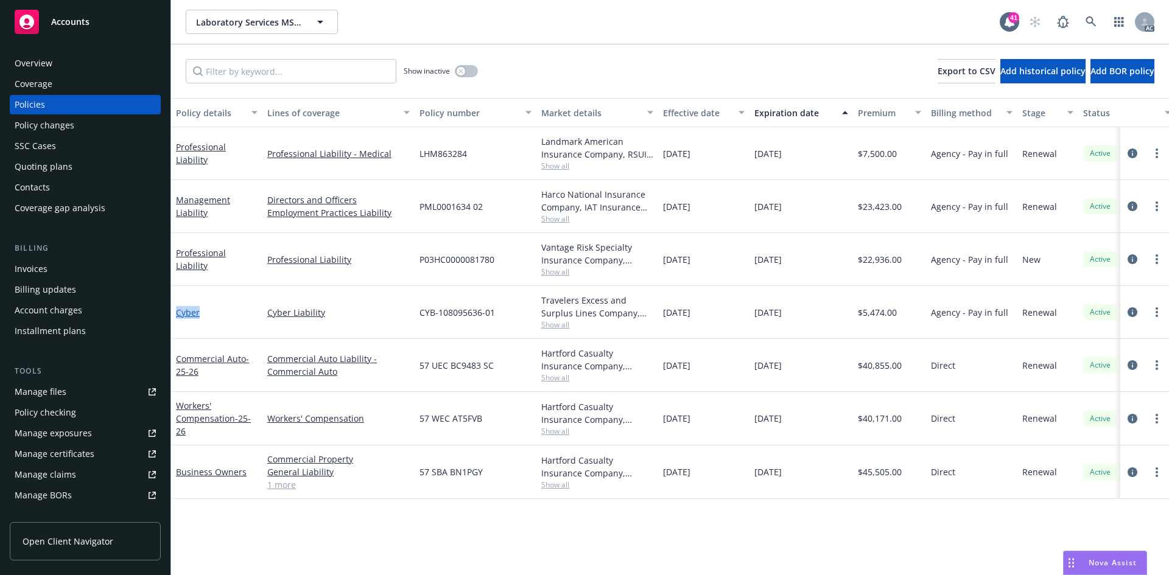
drag, startPoint x: 203, startPoint y: 319, endPoint x: 177, endPoint y: 313, distance: 26.7
click at [177, 313] on div "Cyber" at bounding box center [216, 312] width 91 height 53
copy link "Cyber"
